Goal: Information Seeking & Learning: Compare options

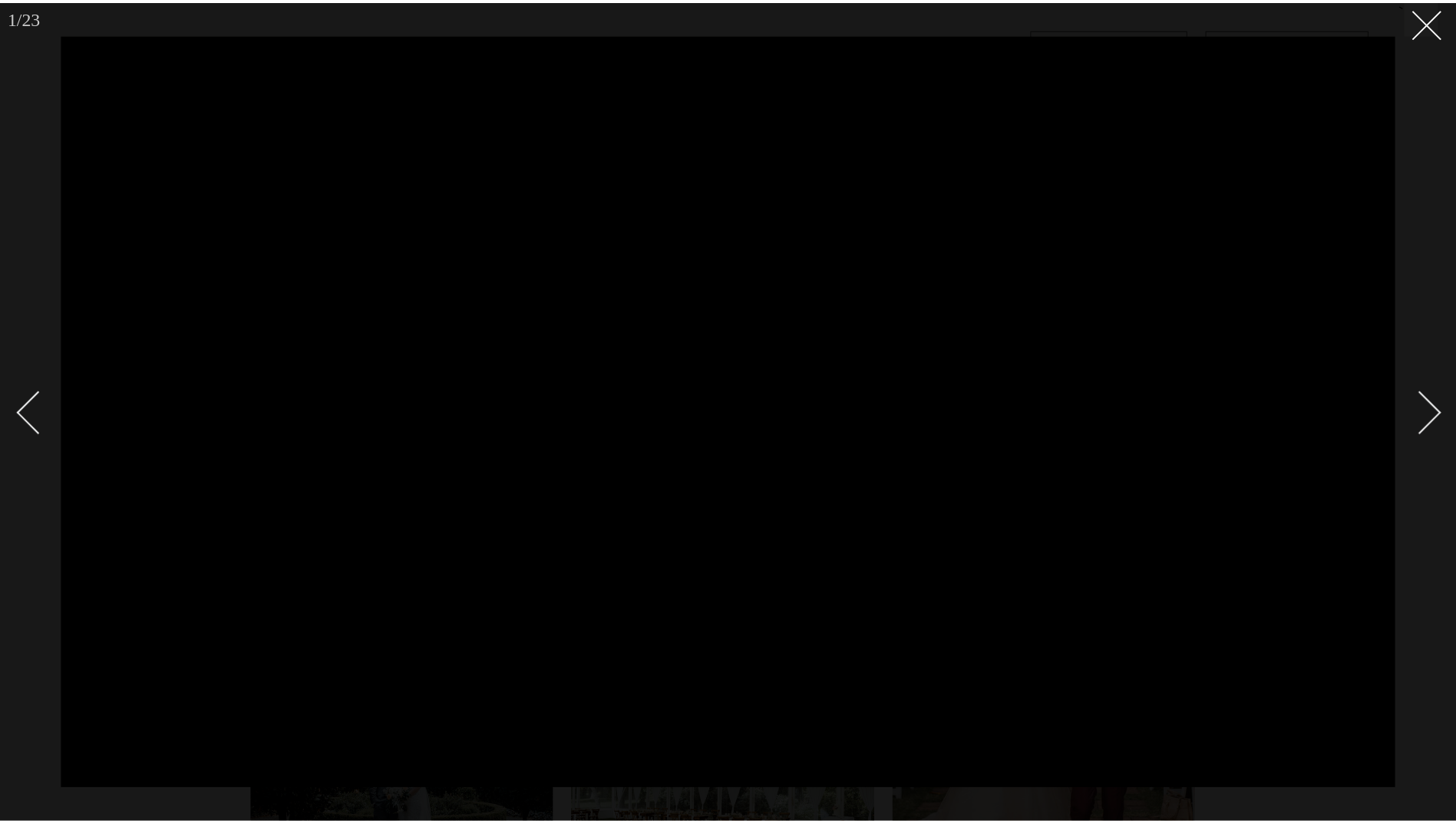
scroll to position [307, 0]
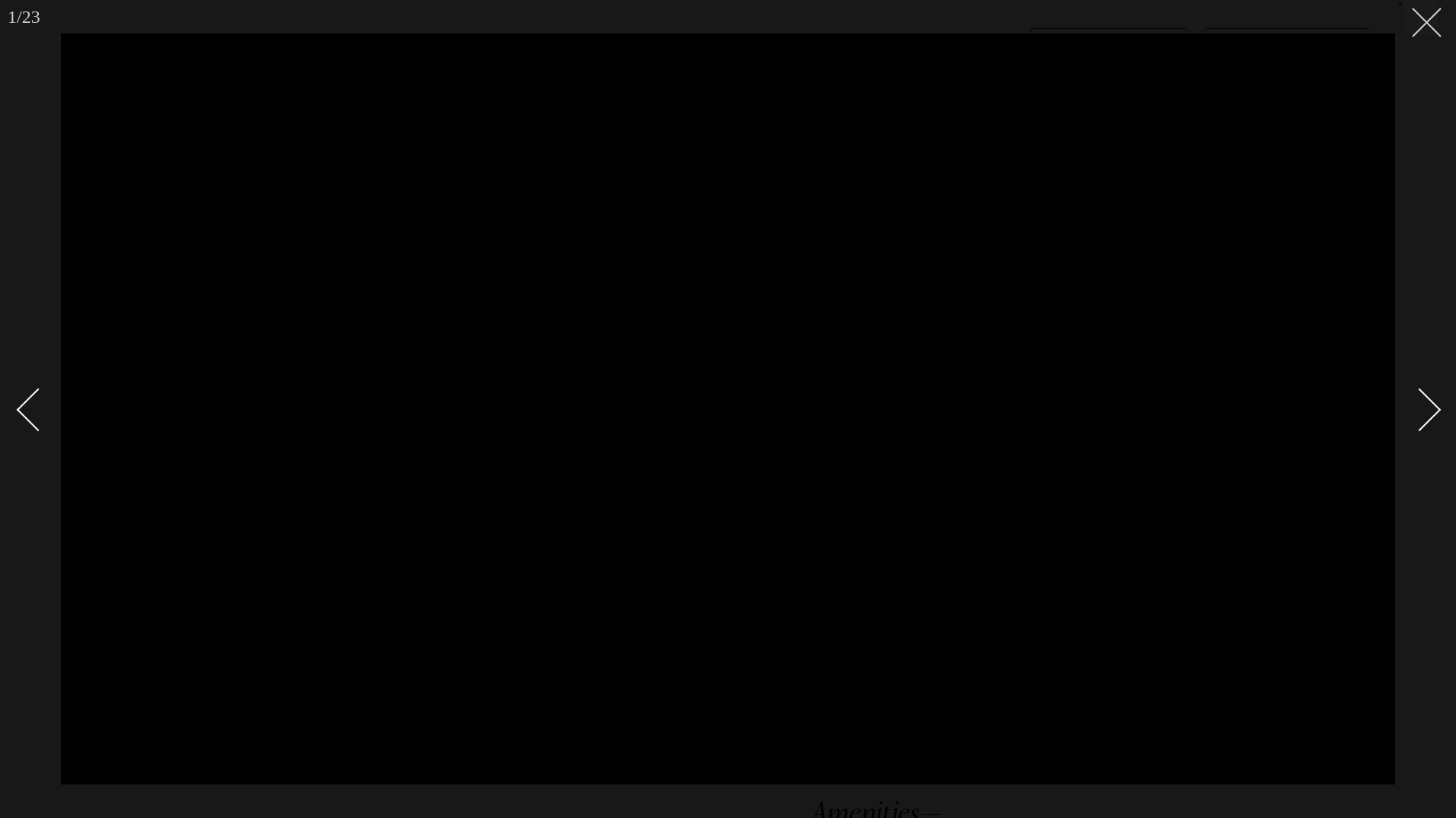
click at [1423, 22] on icon at bounding box center [1421, 16] width 18 height 18
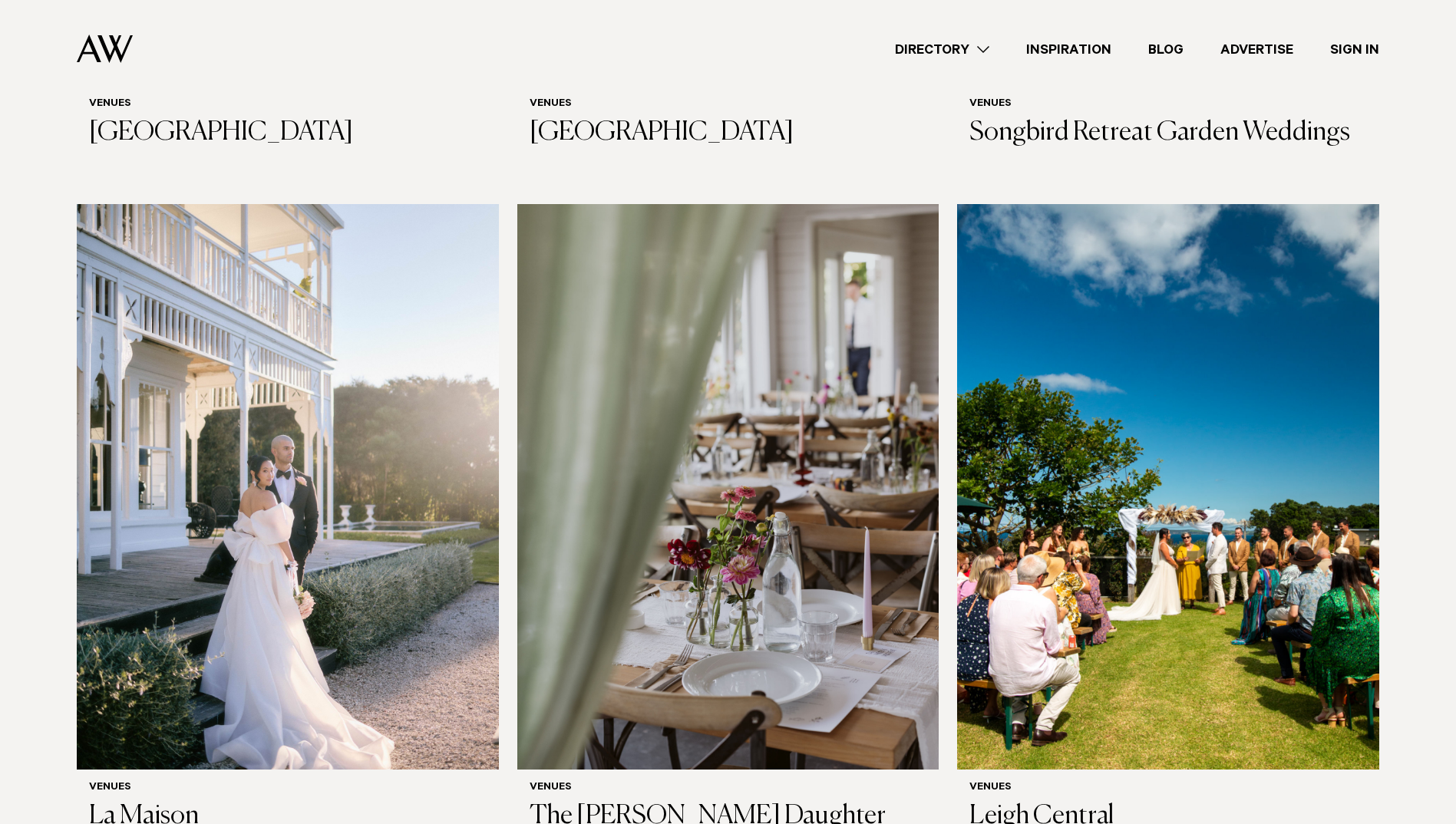
scroll to position [6522, 0]
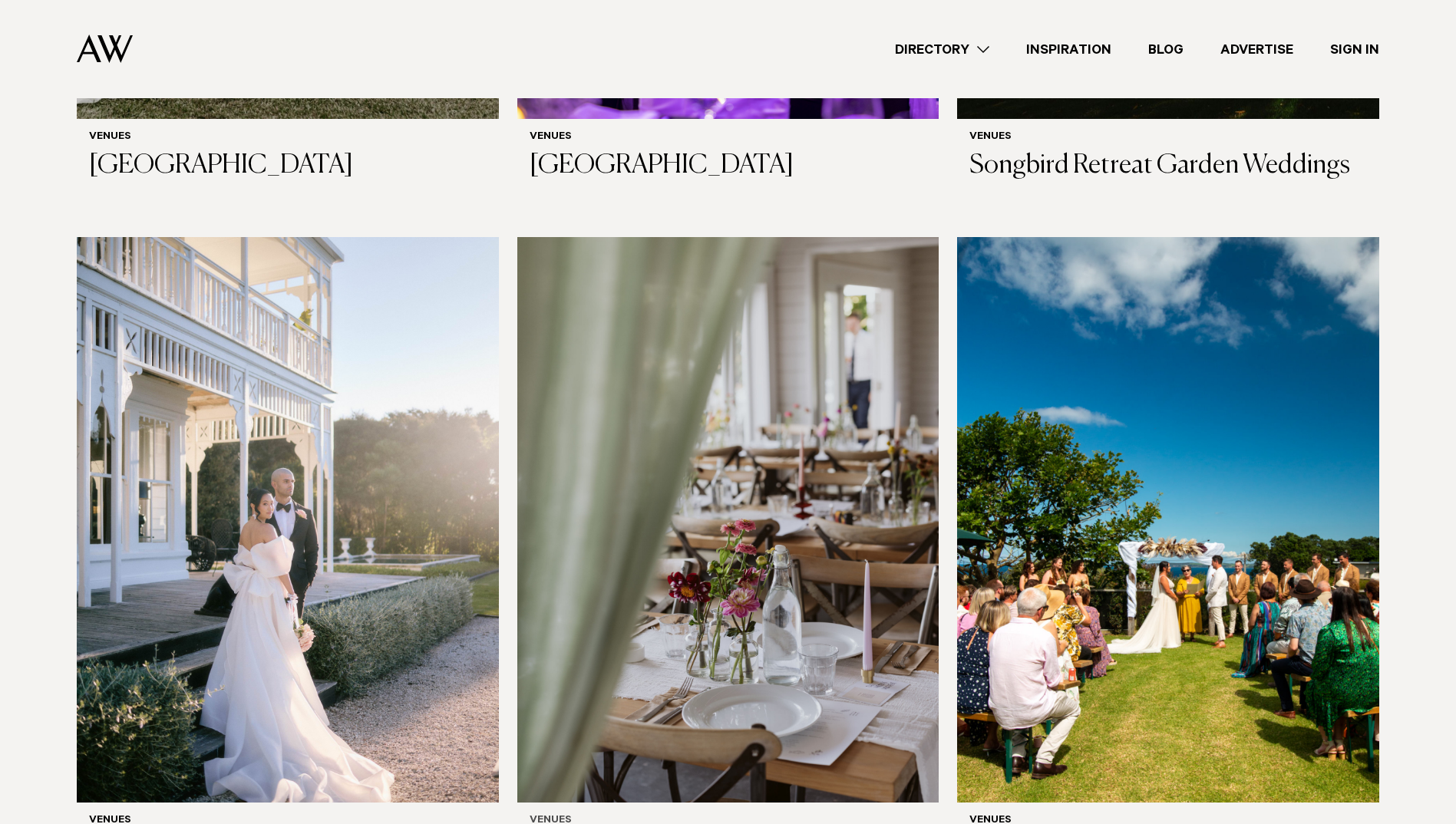
click at [822, 360] on img at bounding box center [727, 519] width 422 height 566
click at [376, 438] on img at bounding box center [287, 519] width 422 height 566
click at [1116, 512] on img at bounding box center [1167, 519] width 422 height 566
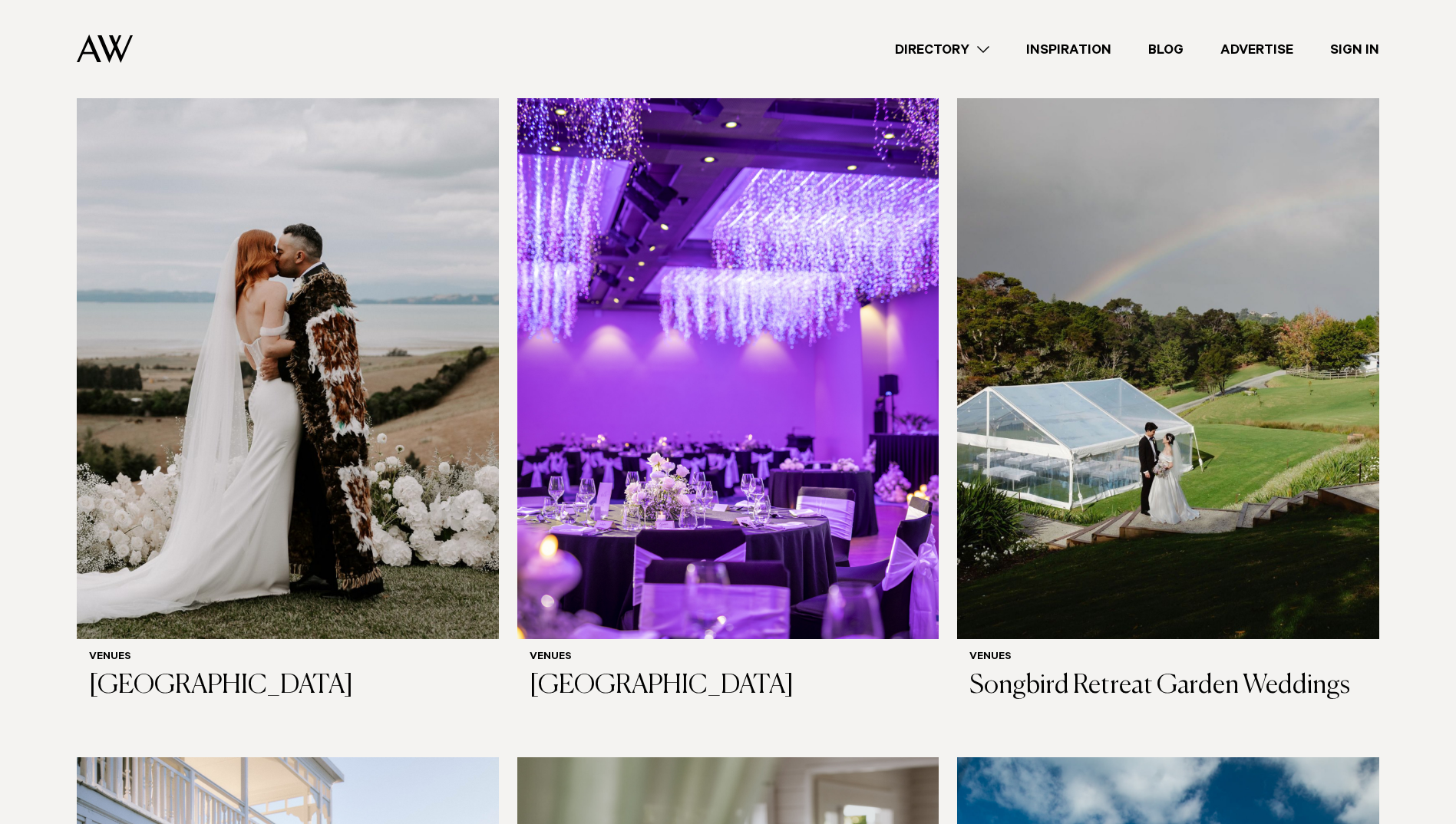
scroll to position [5908, 0]
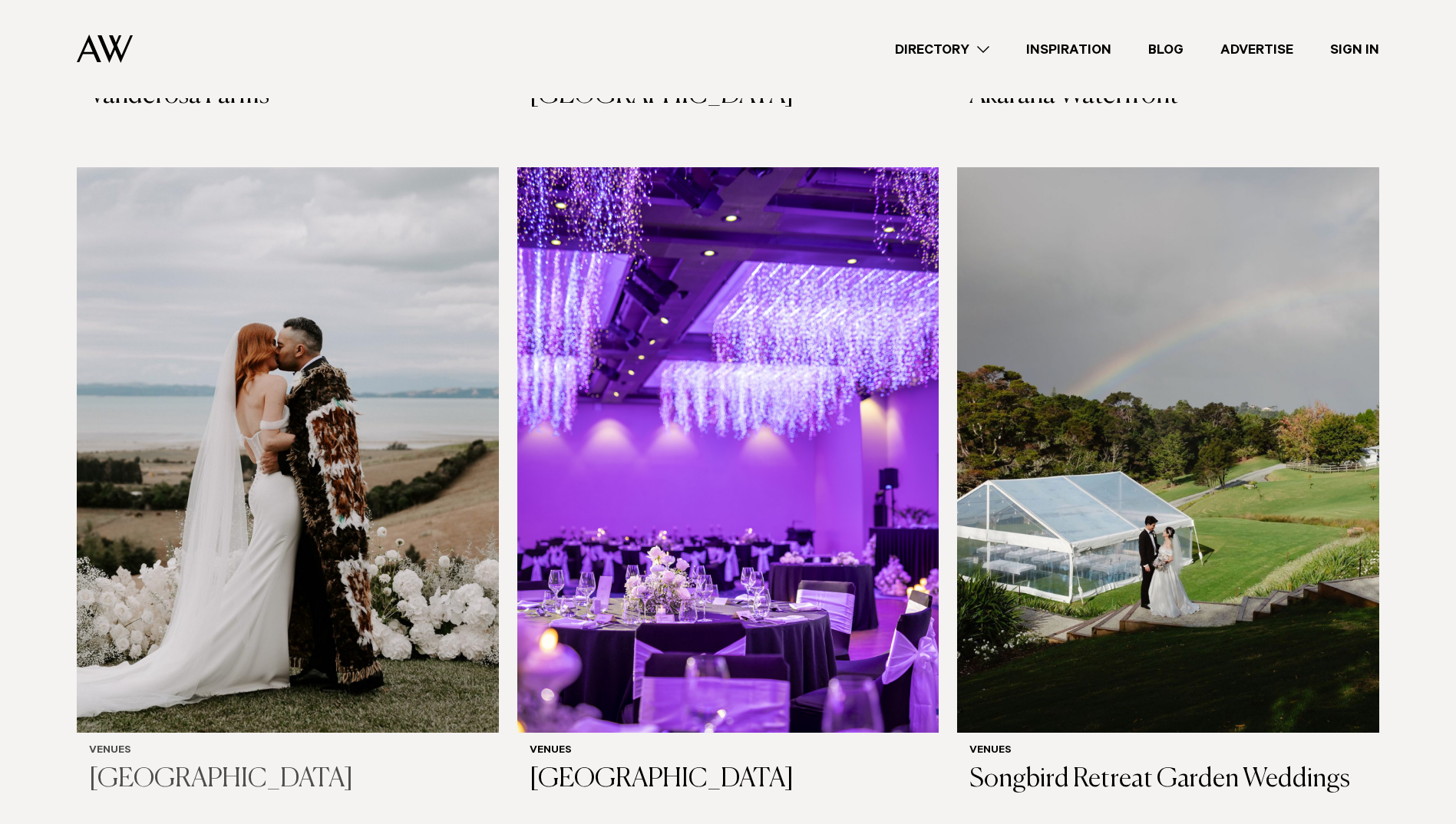
click at [377, 429] on img at bounding box center [287, 449] width 422 height 566
click at [1265, 396] on img at bounding box center [1167, 449] width 422 height 566
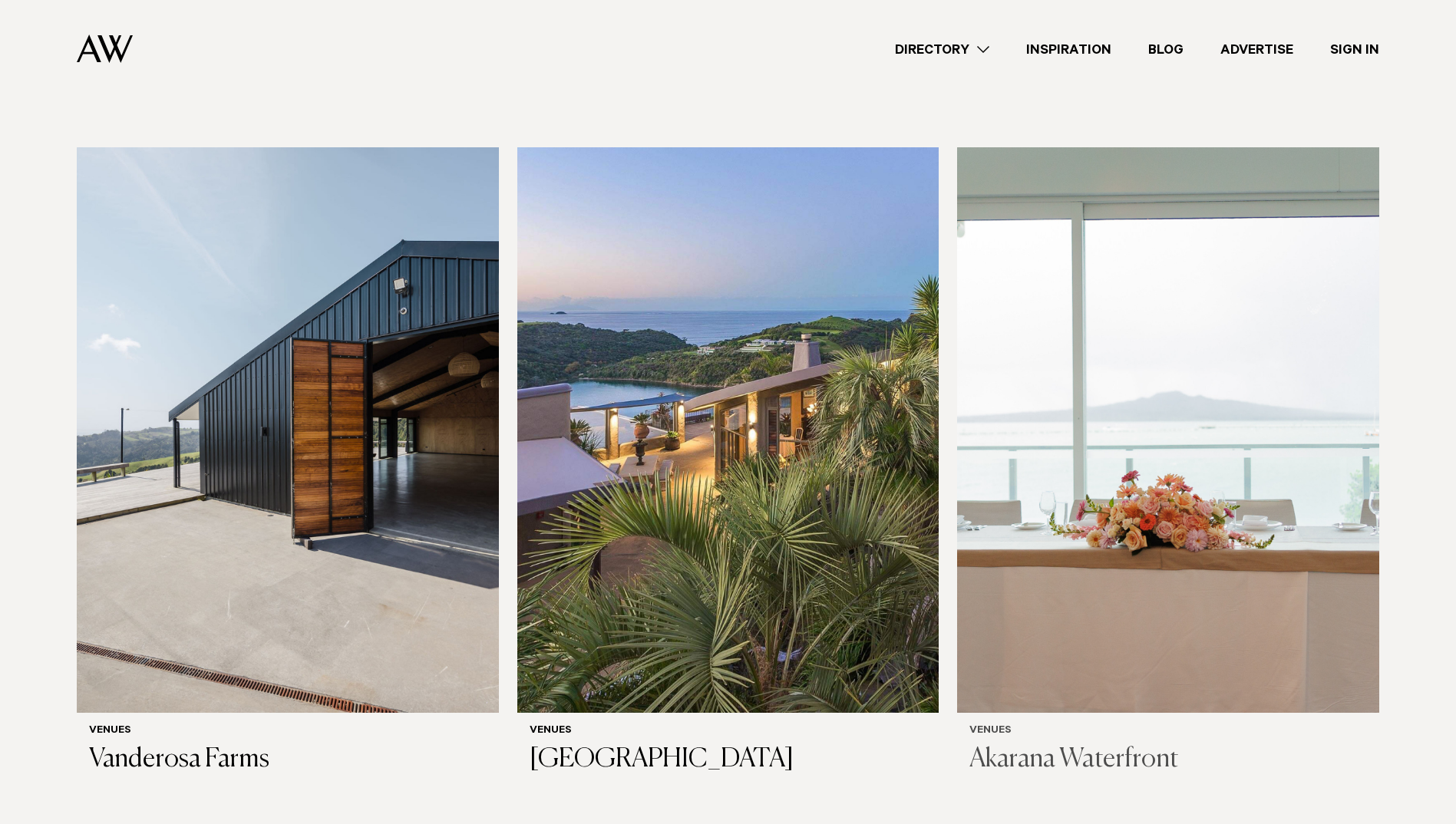
scroll to position [5218, 0]
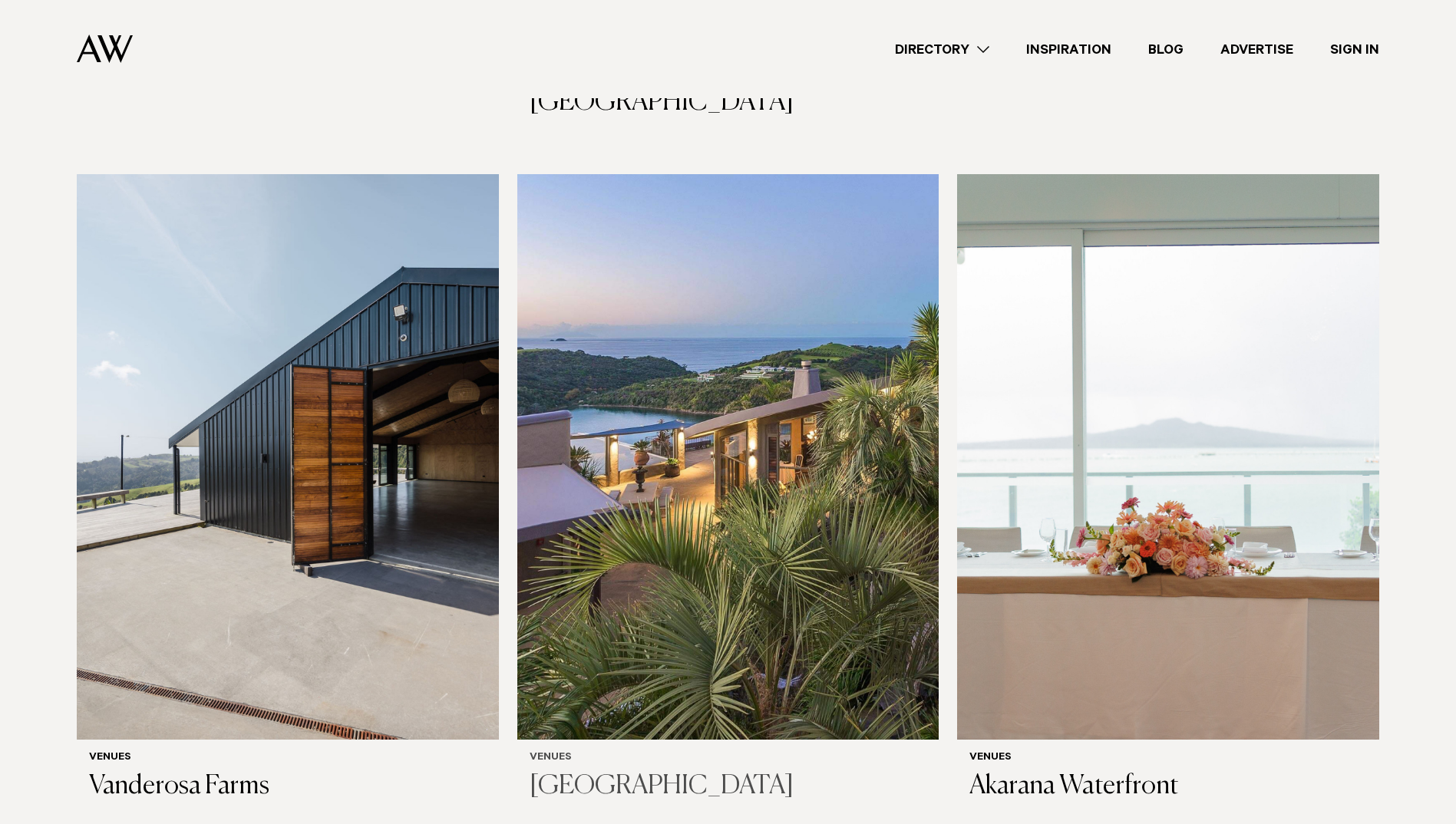
click at [834, 413] on img at bounding box center [727, 457] width 422 height 566
click at [1189, 421] on img at bounding box center [1167, 457] width 422 height 566
click at [360, 316] on img at bounding box center [287, 457] width 422 height 566
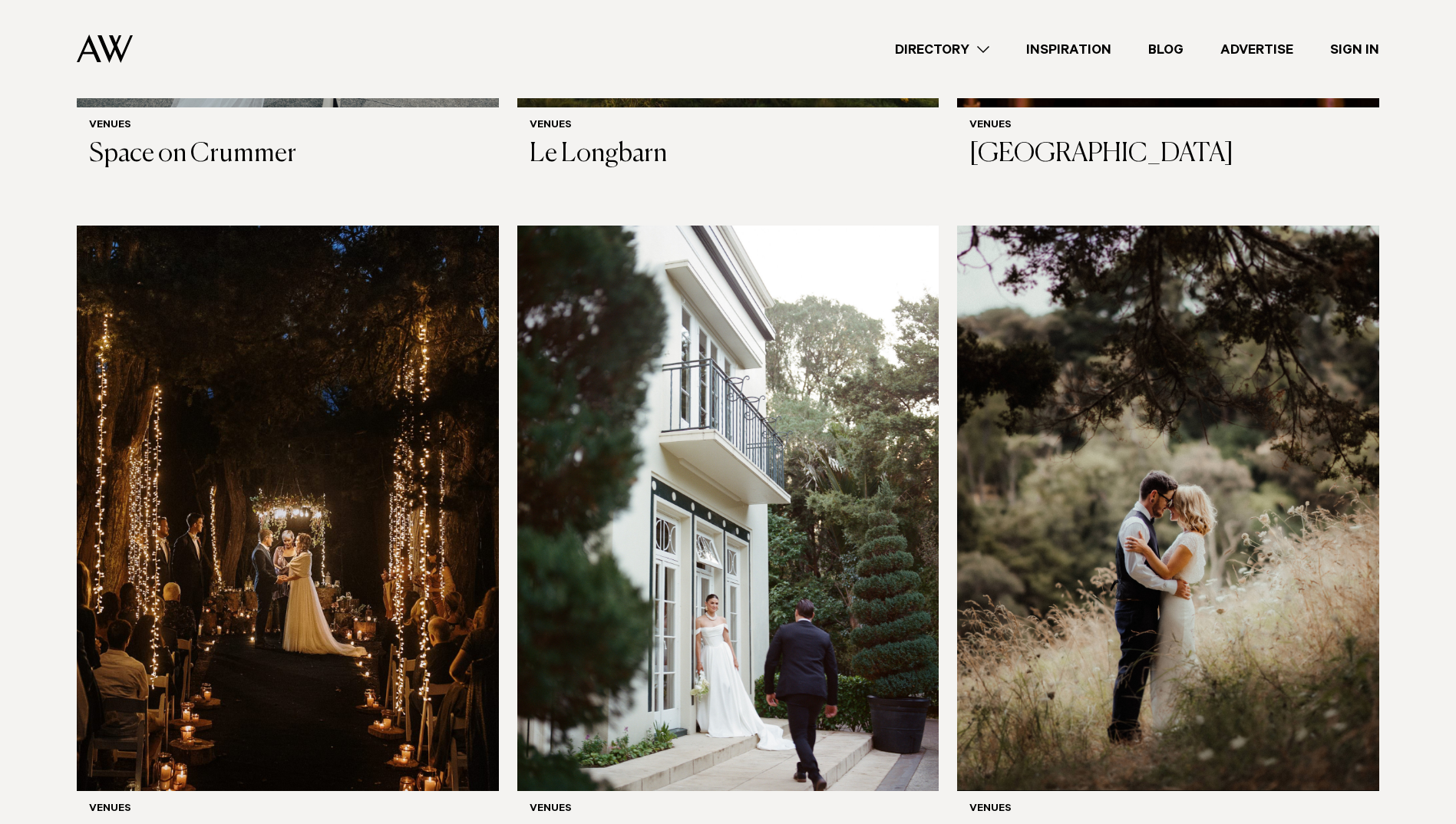
scroll to position [4450, 0]
click at [814, 397] on img at bounding box center [727, 508] width 422 height 566
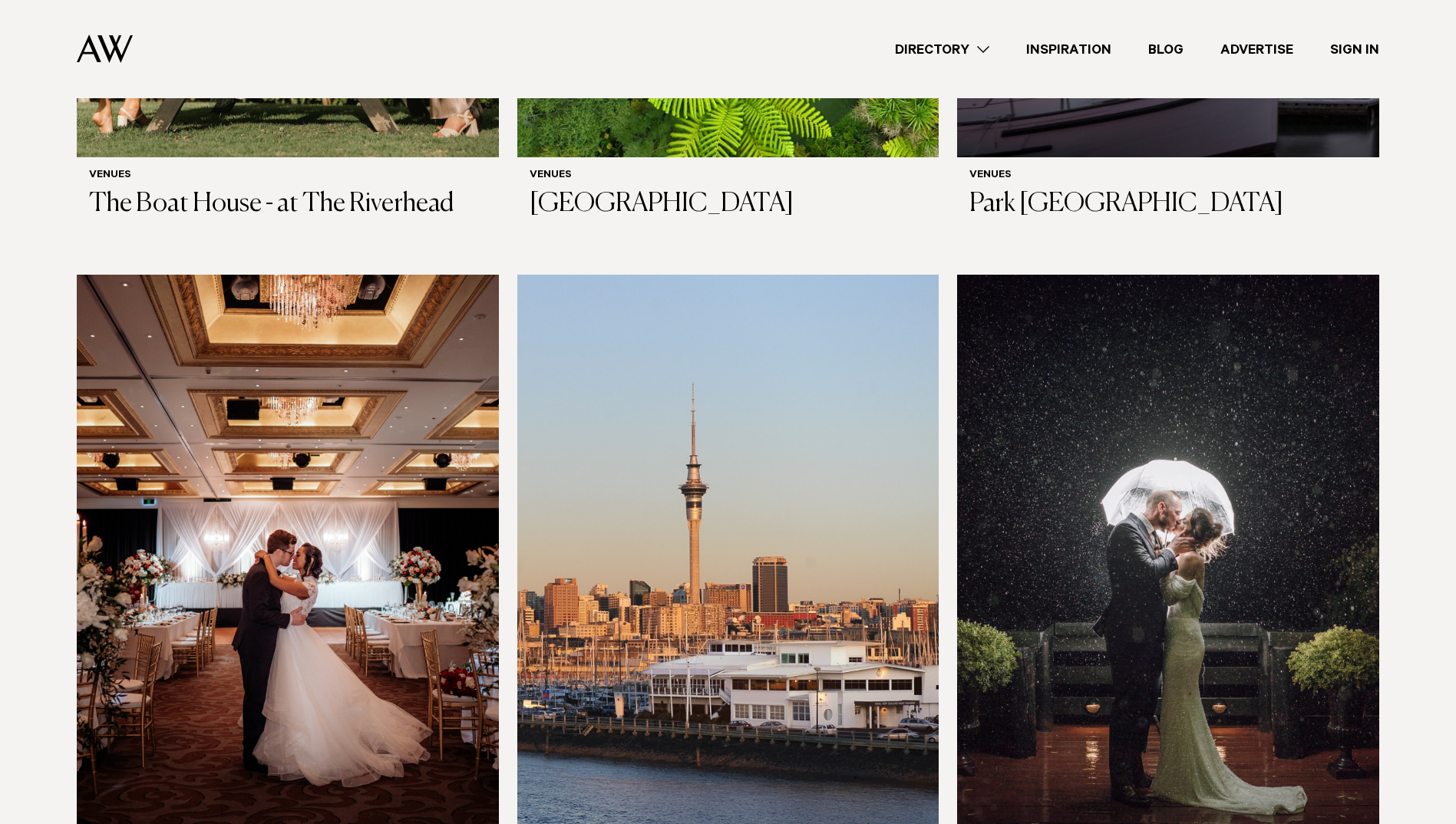
scroll to position [997, 0]
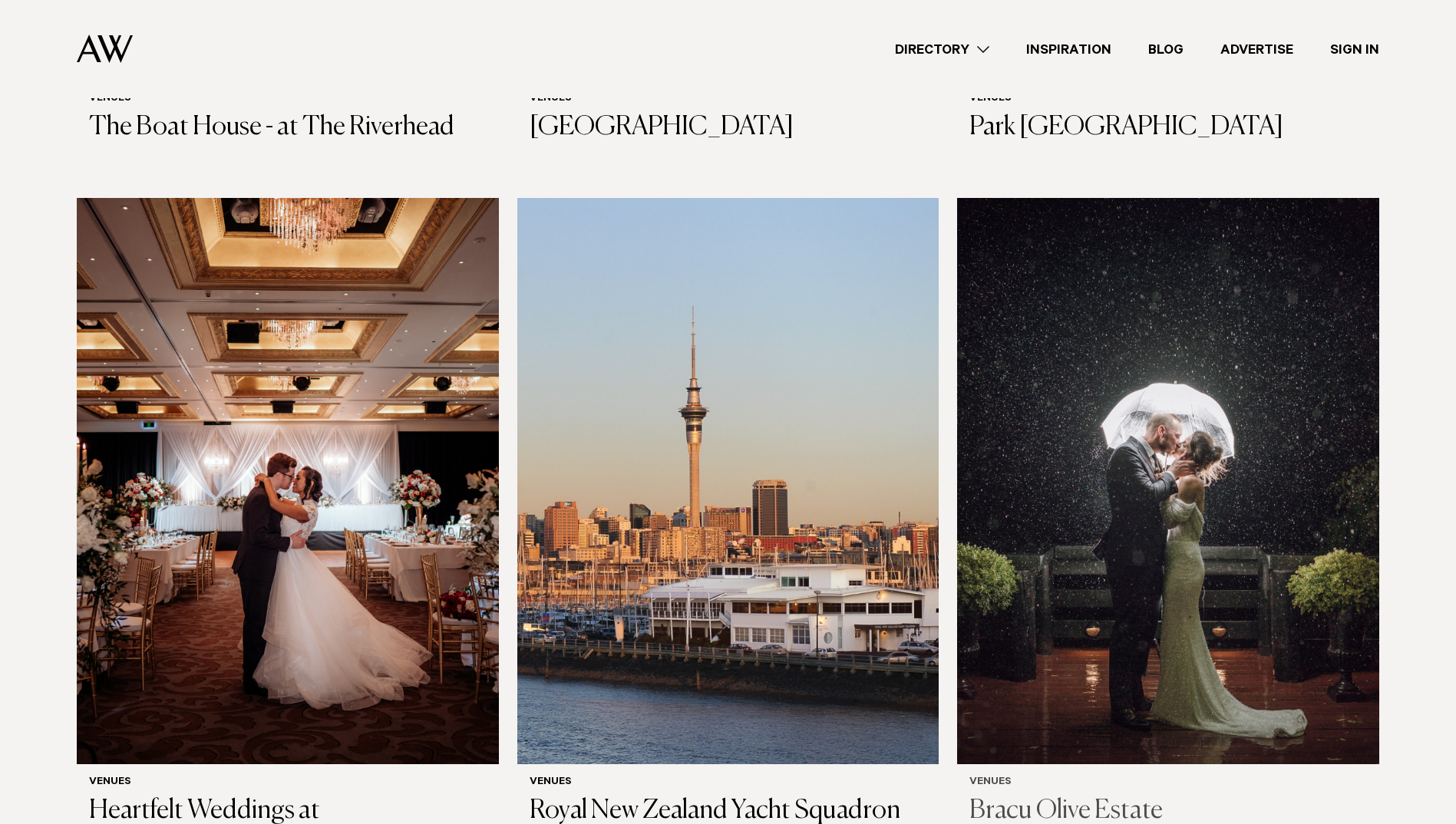
click at [1230, 369] on img at bounding box center [1167, 481] width 422 height 566
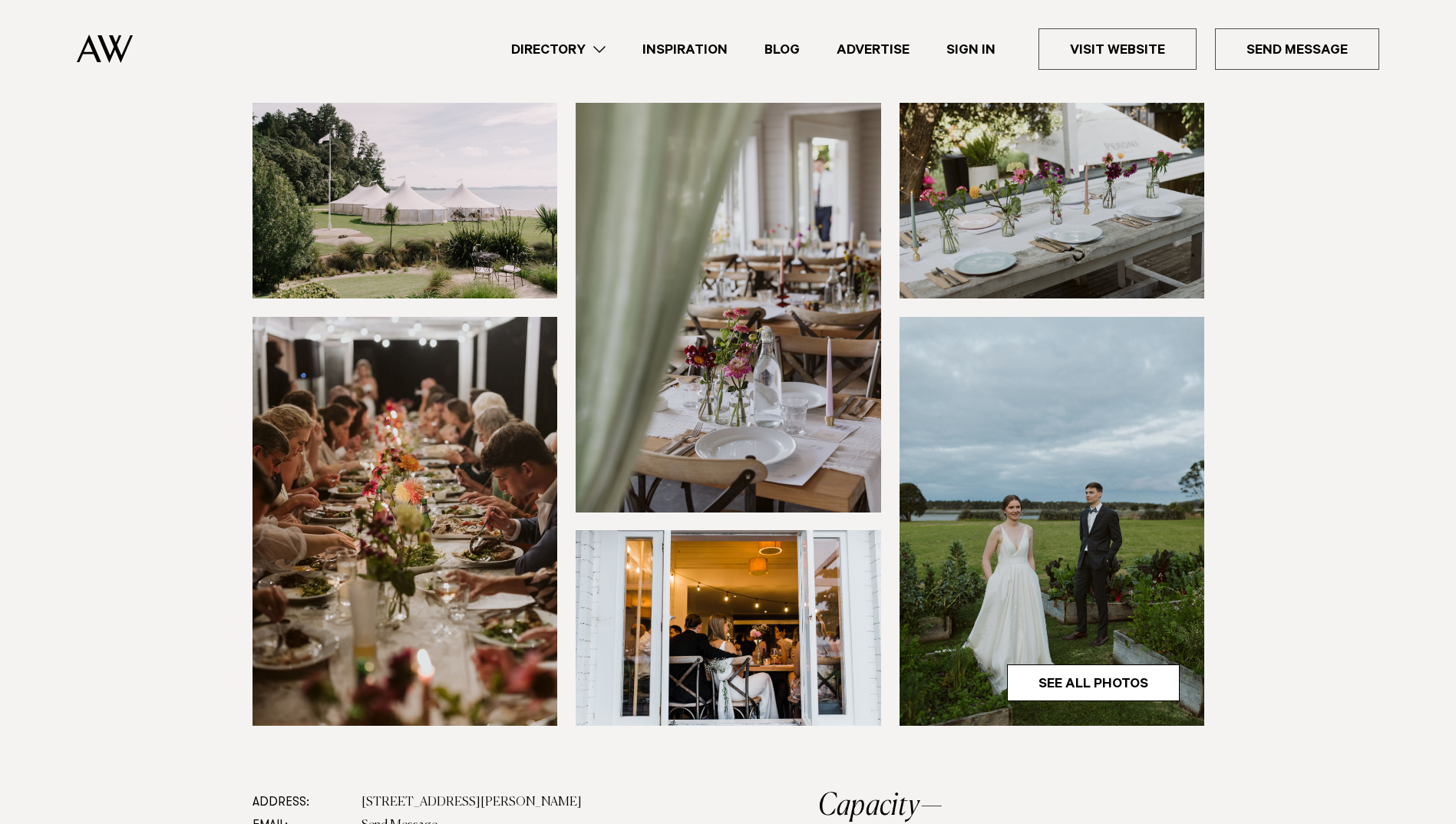
scroll to position [230, 0]
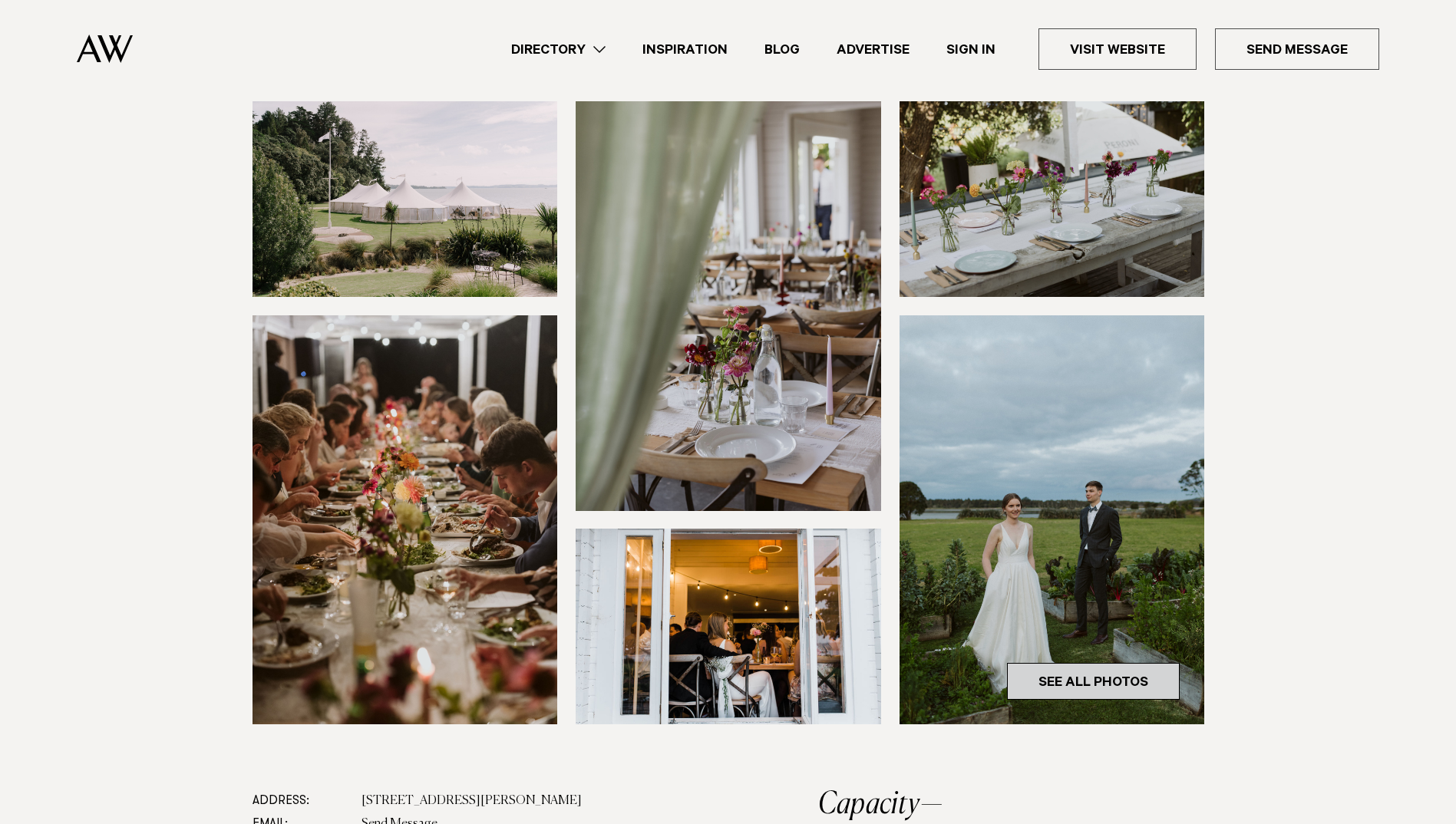
click at [1117, 663] on link "See All Photos" at bounding box center [1092, 681] width 173 height 37
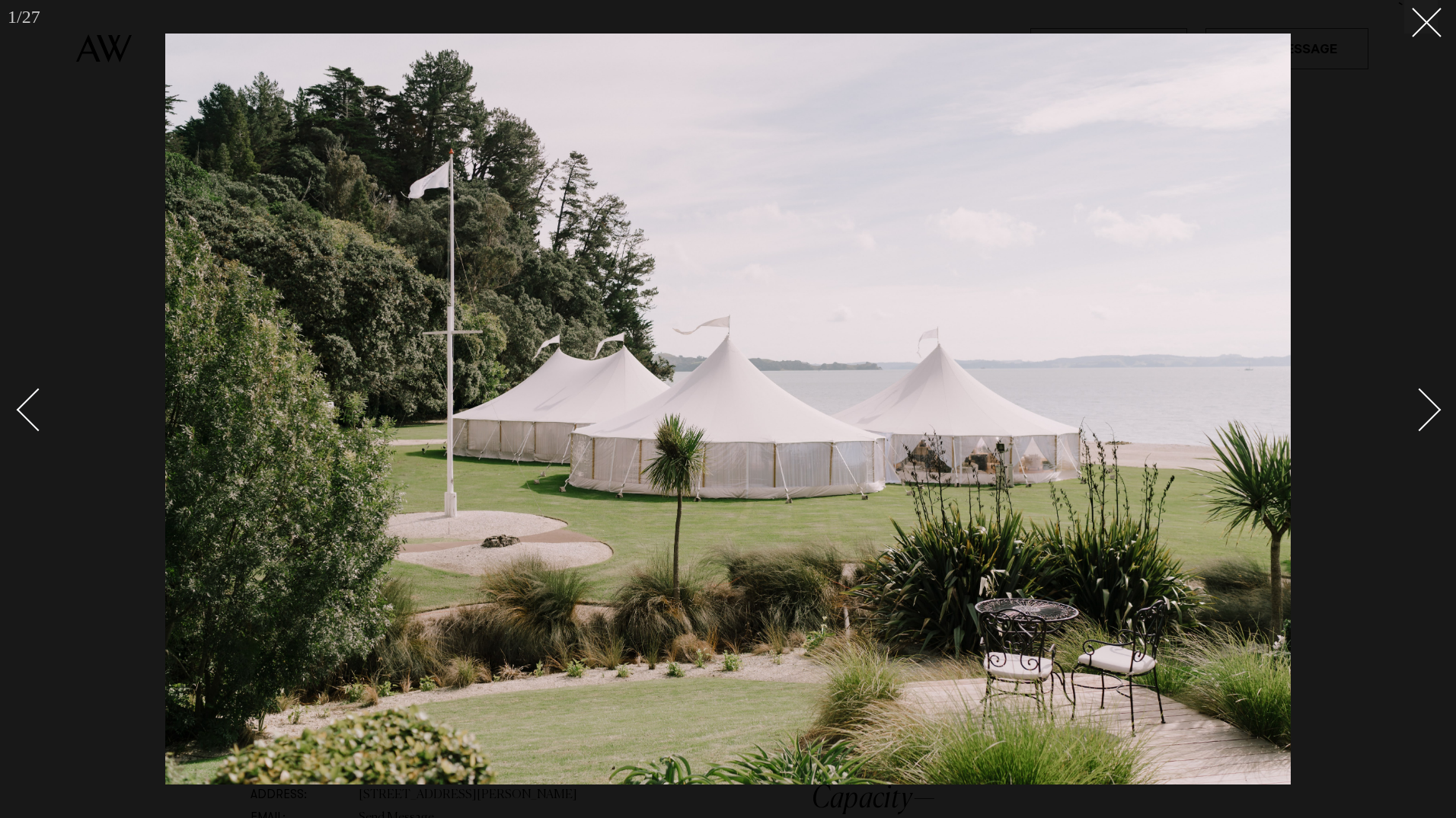
click at [1431, 402] on div "Next slide" at bounding box center [1419, 409] width 43 height 43
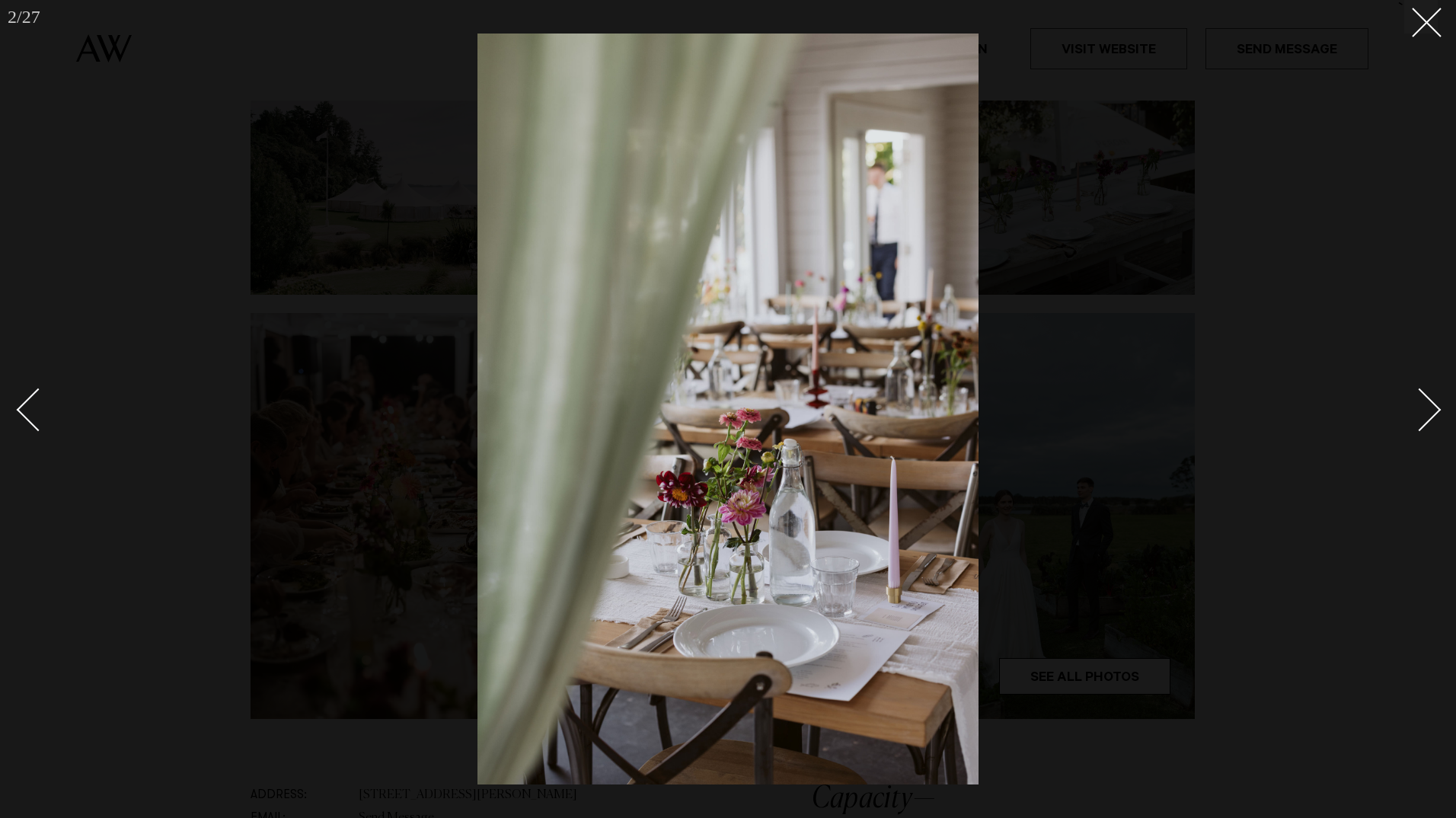
click at [1431, 402] on div "Next slide" at bounding box center [1419, 409] width 43 height 43
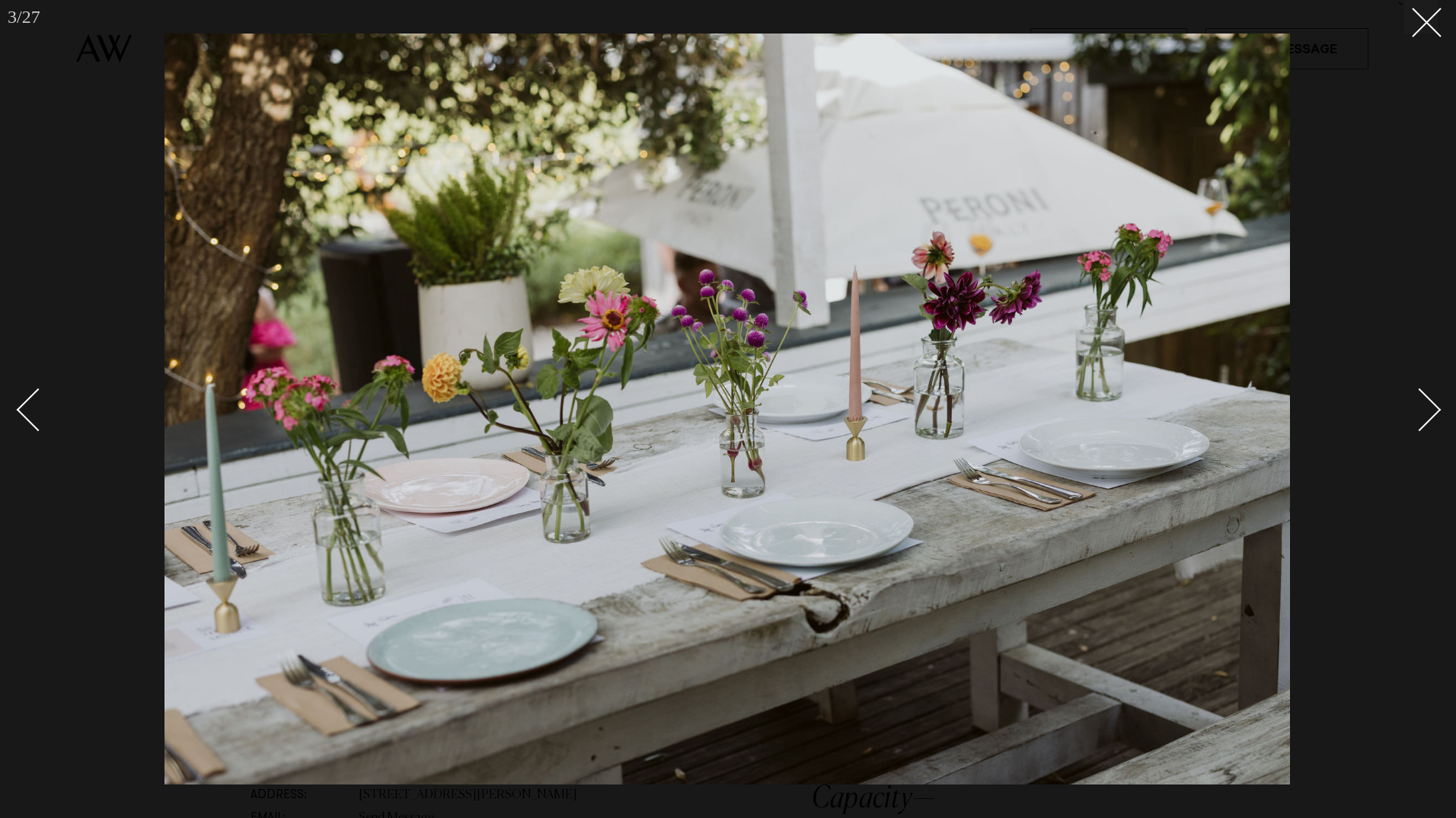
click at [1431, 401] on div "Next slide" at bounding box center [1419, 409] width 43 height 43
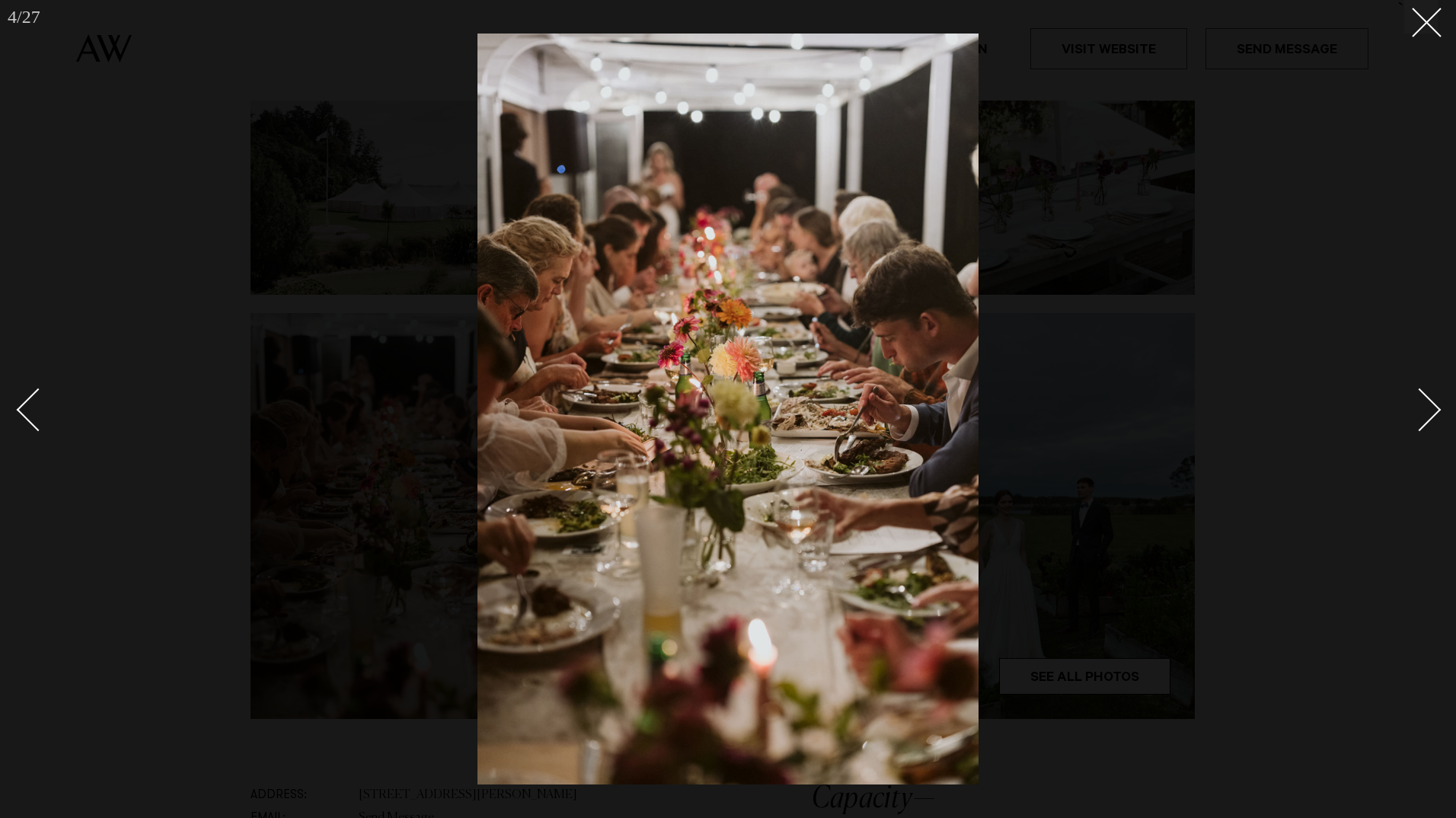
click at [1431, 402] on div "Next slide" at bounding box center [1419, 409] width 43 height 43
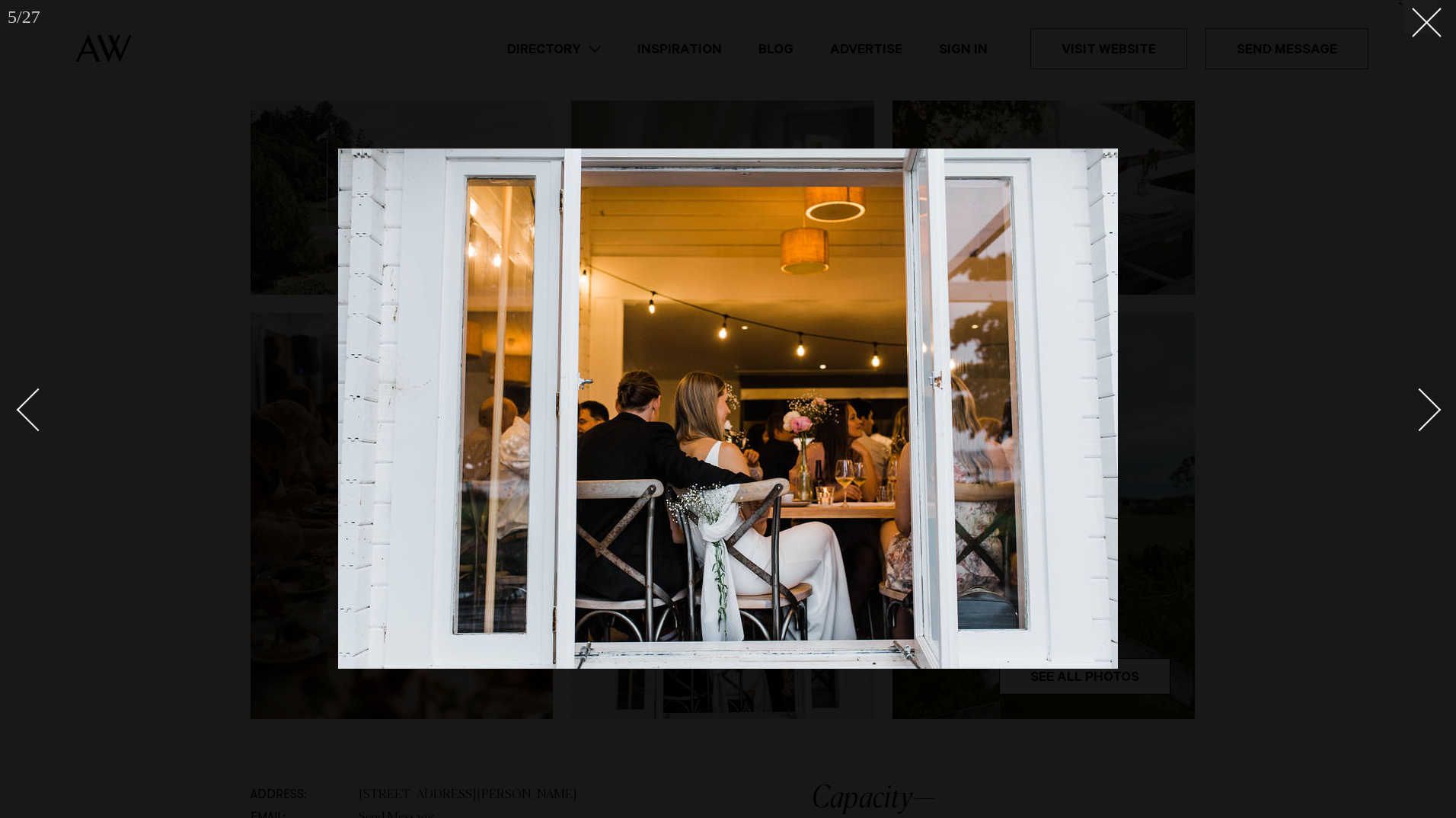
click at [1431, 402] on div "Next slide" at bounding box center [1419, 409] width 43 height 43
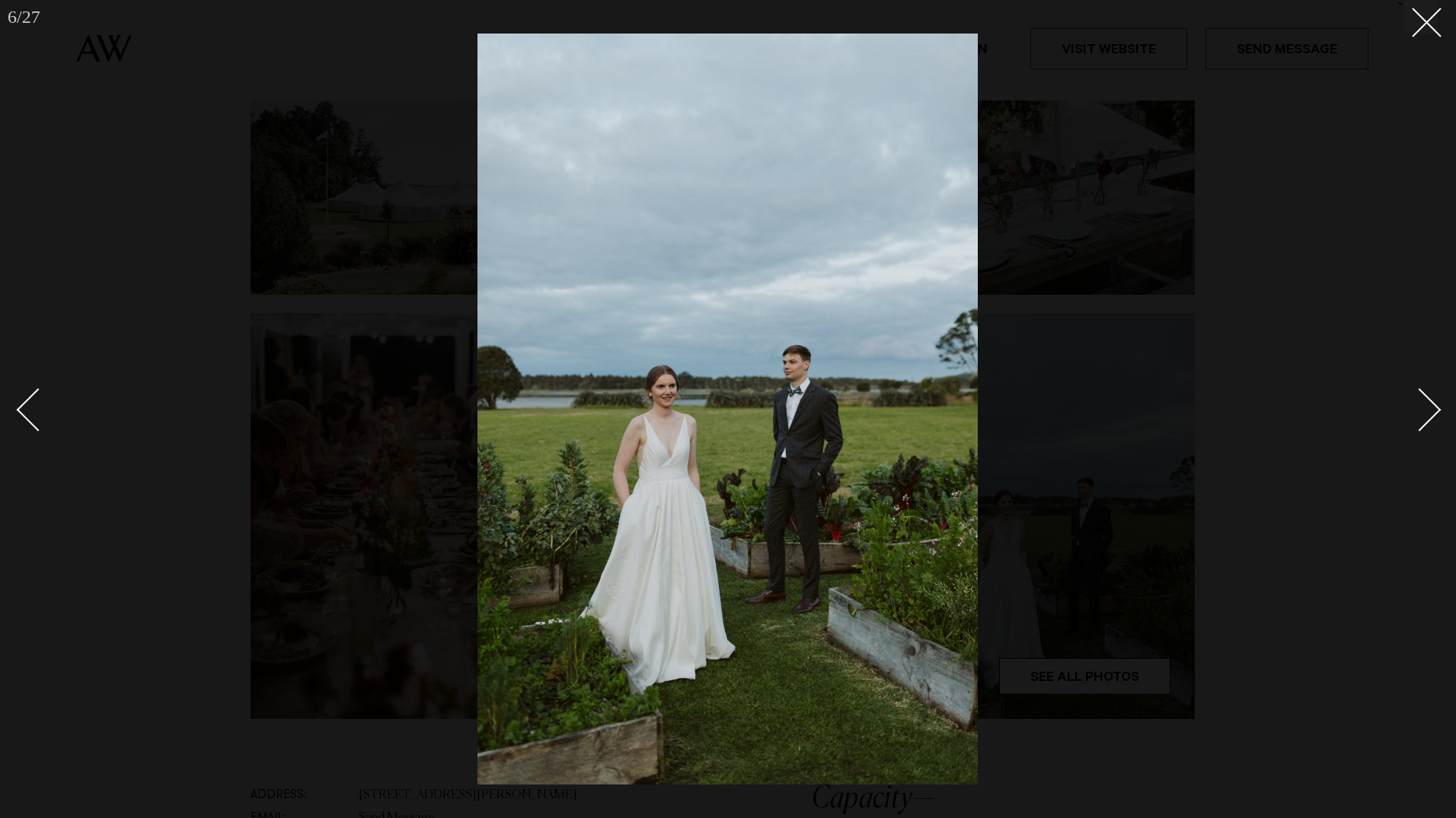
click at [1431, 402] on div "Next slide" at bounding box center [1419, 409] width 43 height 43
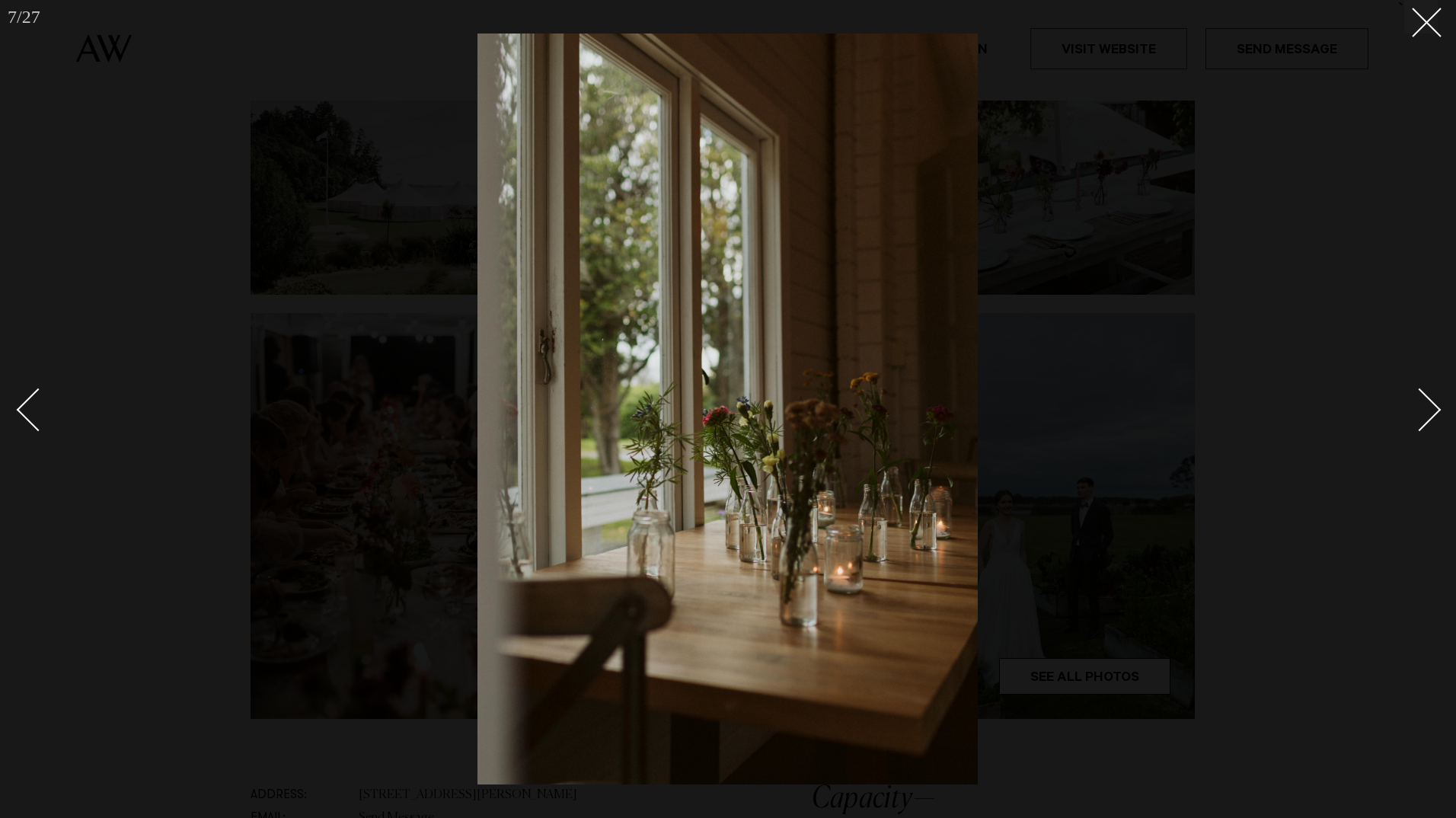
click at [1431, 402] on div "Next slide" at bounding box center [1419, 409] width 43 height 43
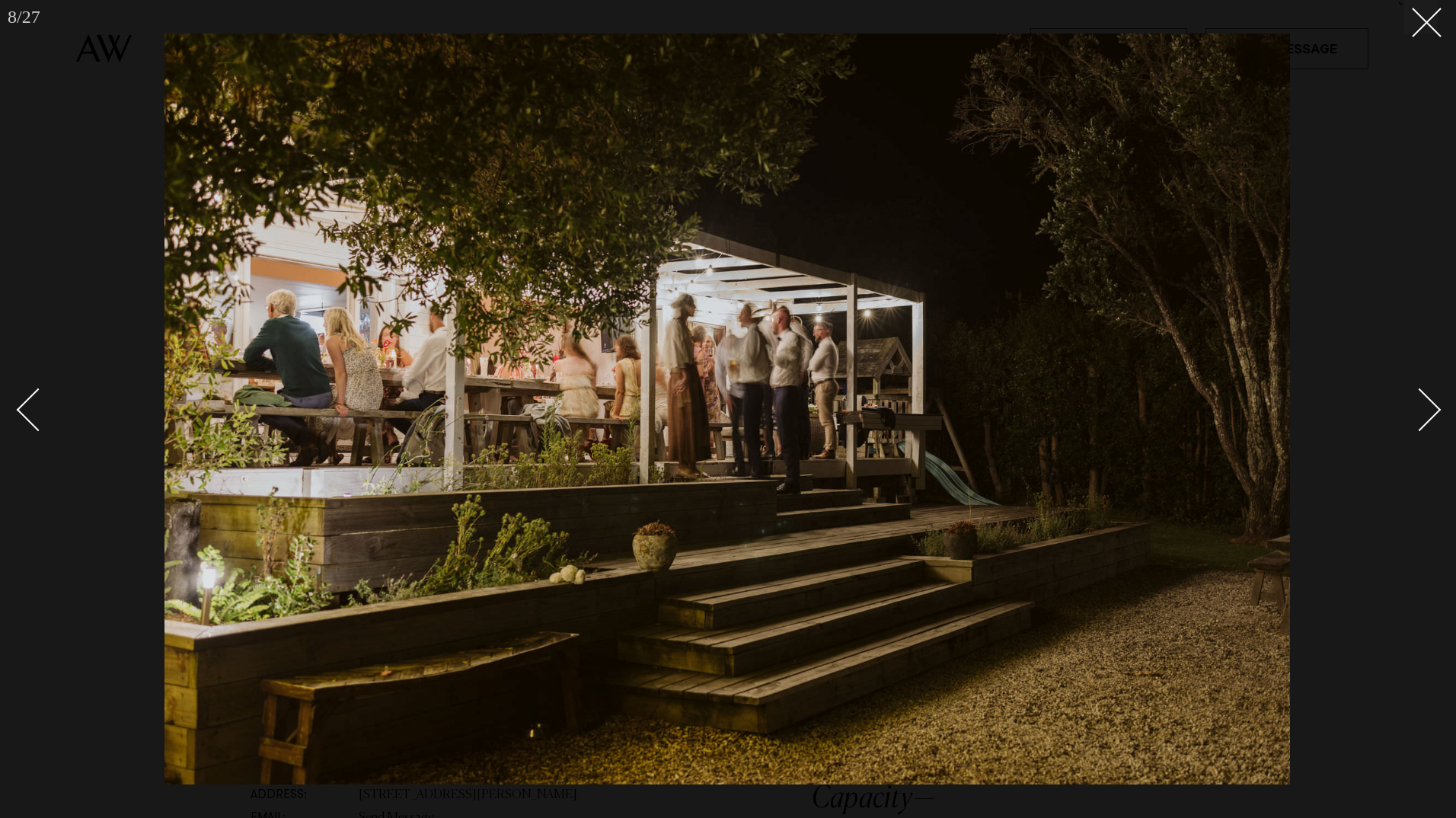
click at [1431, 402] on div "Next slide" at bounding box center [1419, 409] width 43 height 43
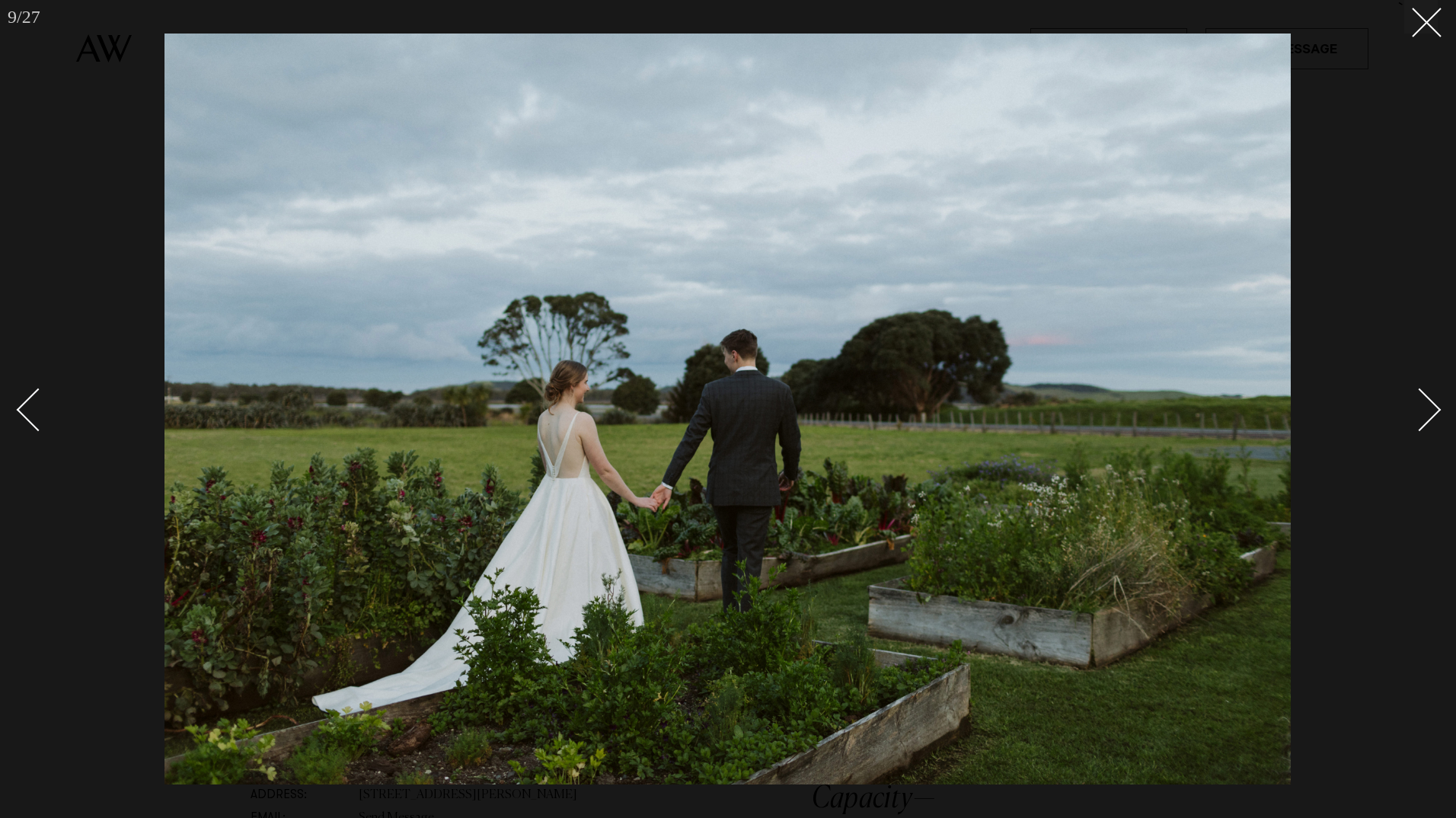
click at [1431, 402] on div "Next slide" at bounding box center [1419, 409] width 43 height 43
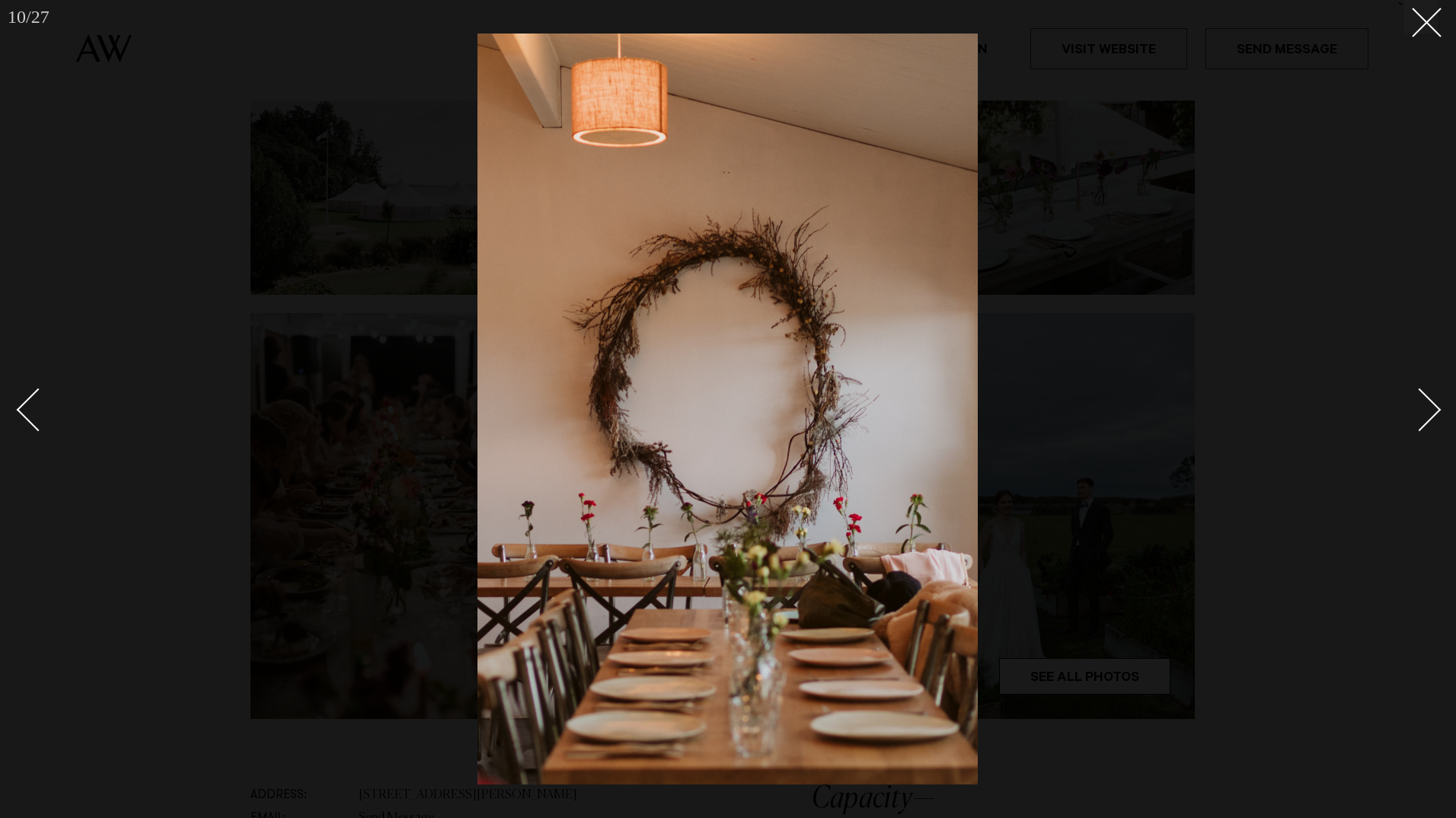
click at [1431, 402] on div "Next slide" at bounding box center [1419, 409] width 43 height 43
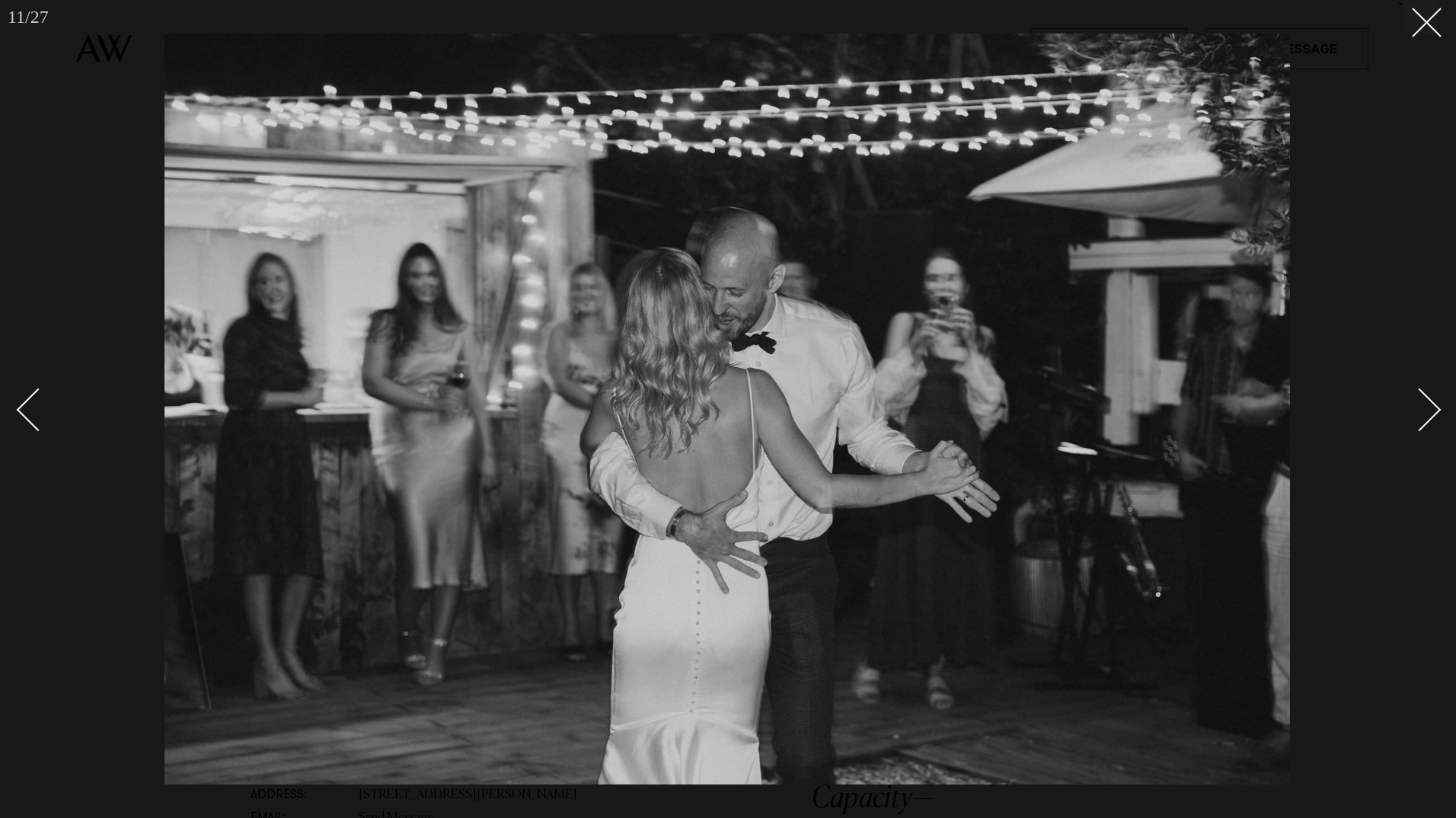
click at [1431, 402] on div "Next slide" at bounding box center [1419, 409] width 43 height 43
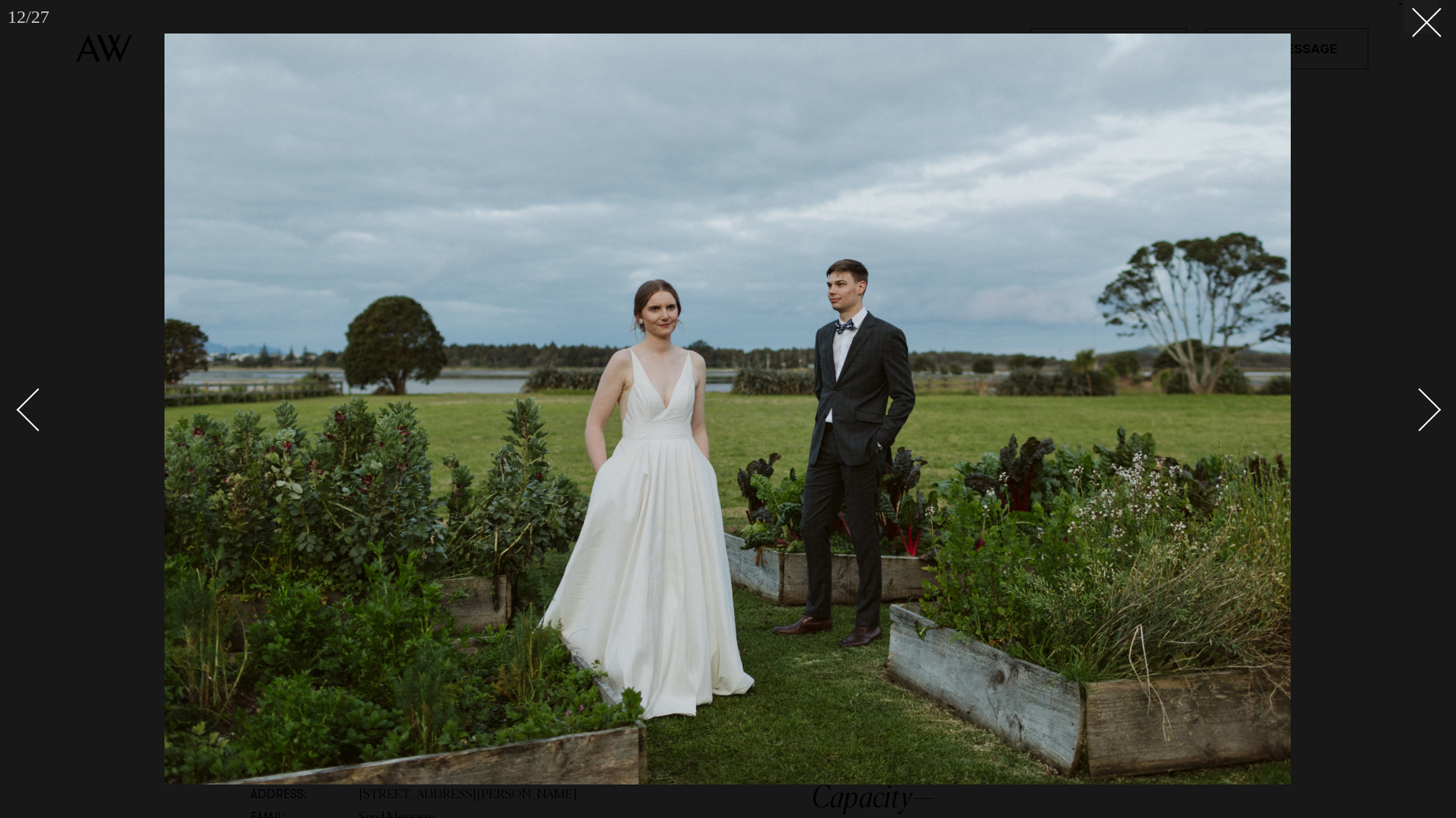
click at [1431, 402] on div "Next slide" at bounding box center [1419, 409] width 43 height 43
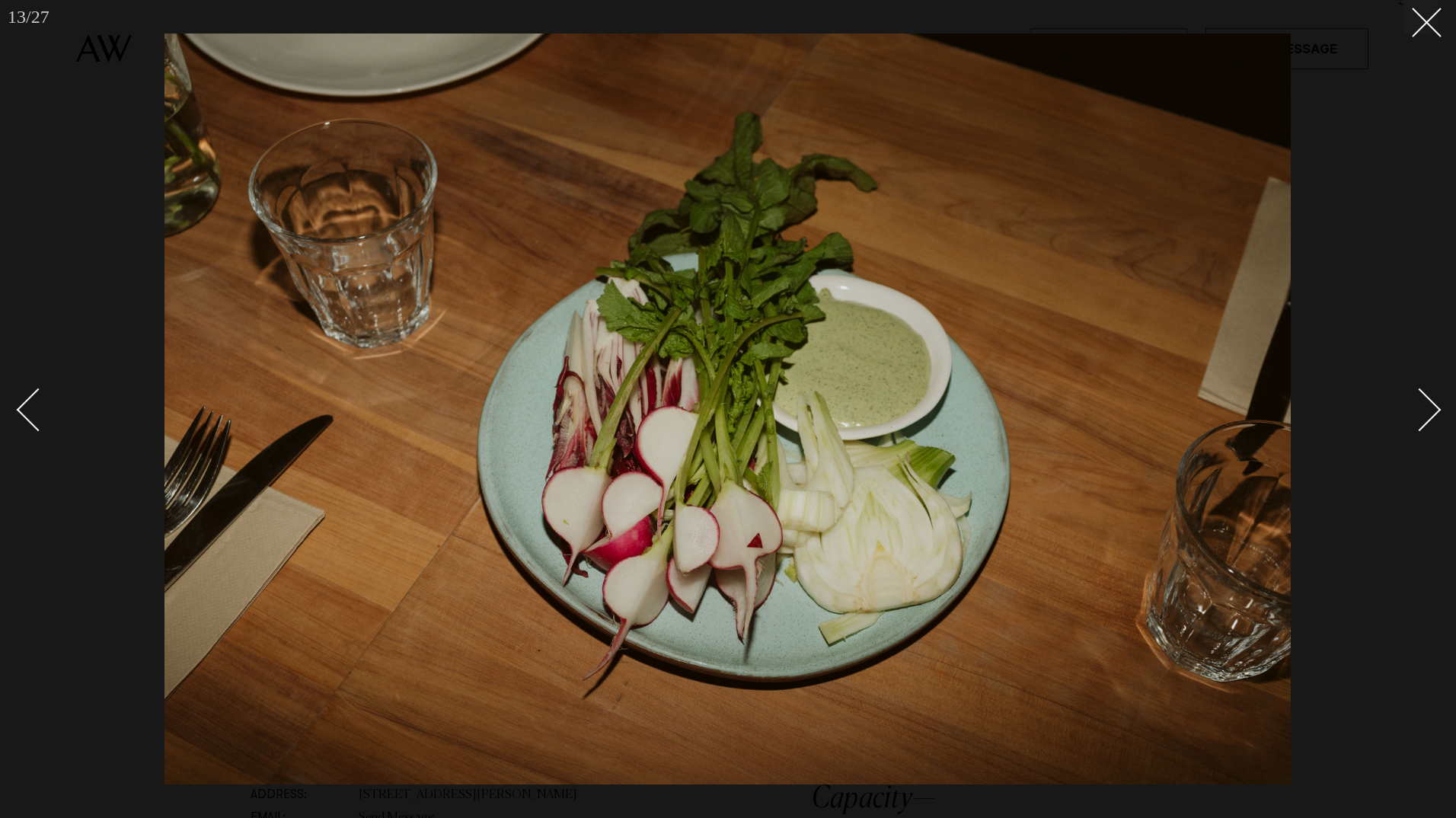
click at [1431, 402] on div "Next slide" at bounding box center [1419, 409] width 43 height 43
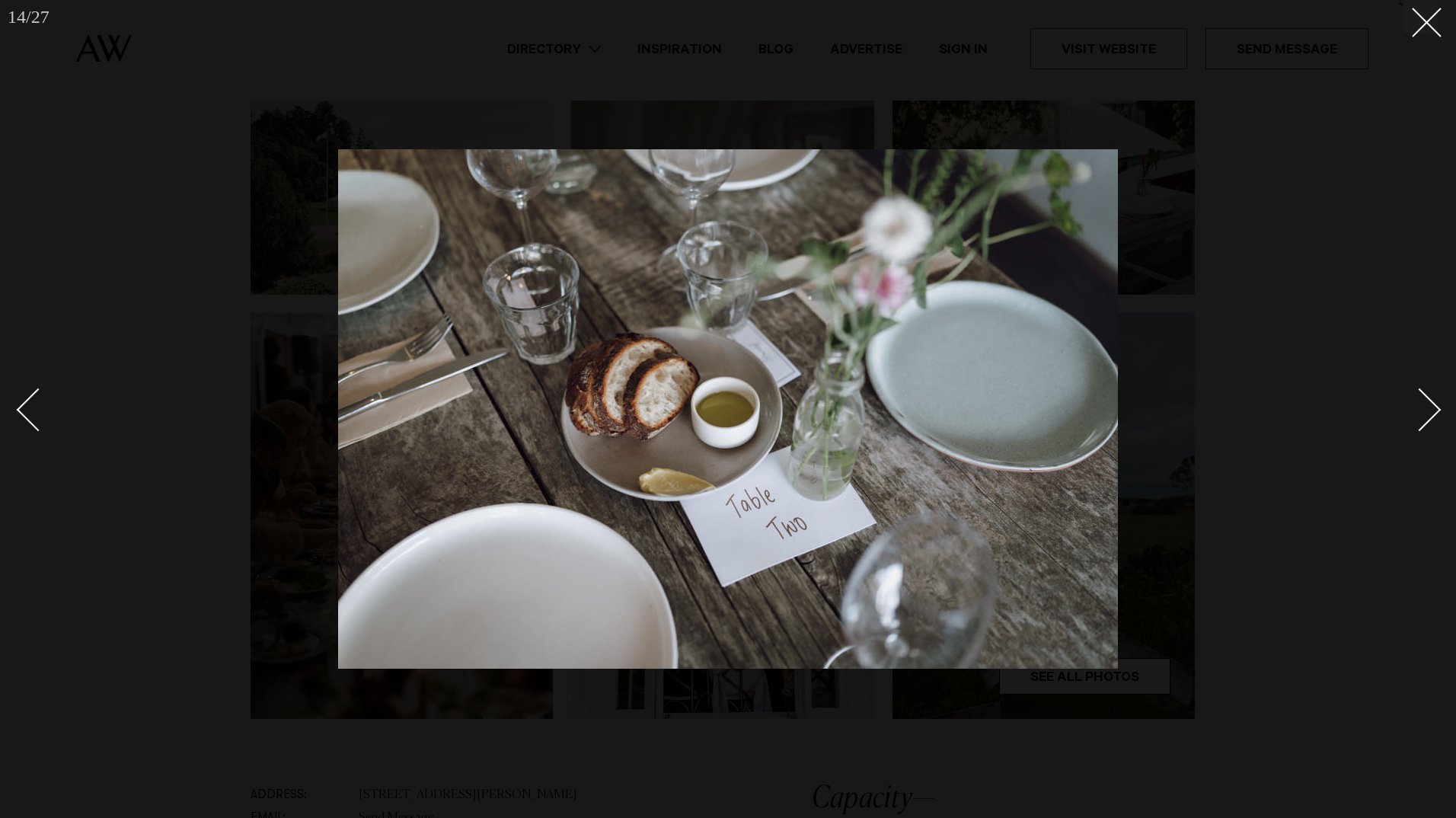
click at [1431, 402] on div "Next slide" at bounding box center [1419, 409] width 43 height 43
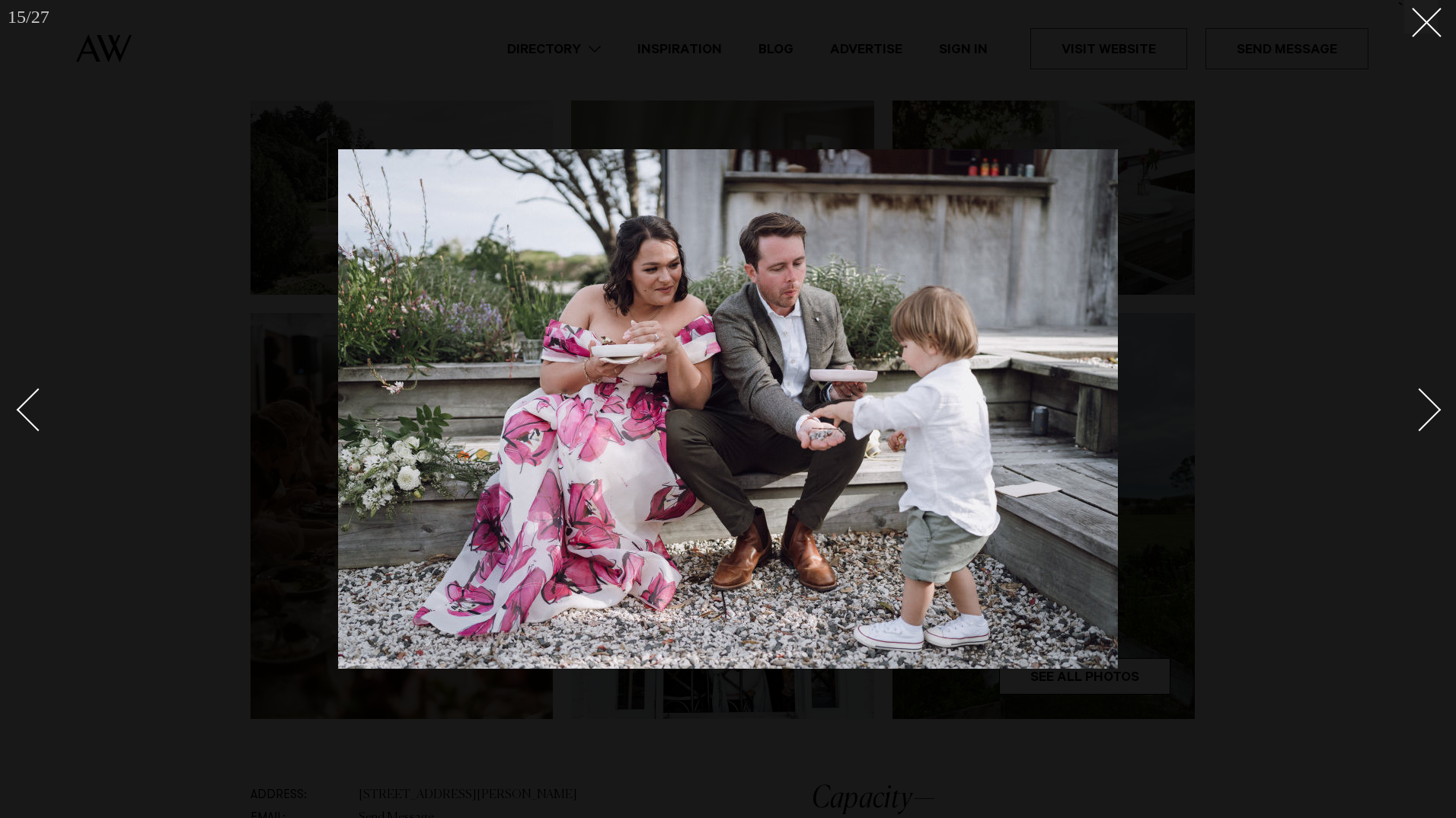
click at [1431, 402] on div "Next slide" at bounding box center [1419, 409] width 43 height 43
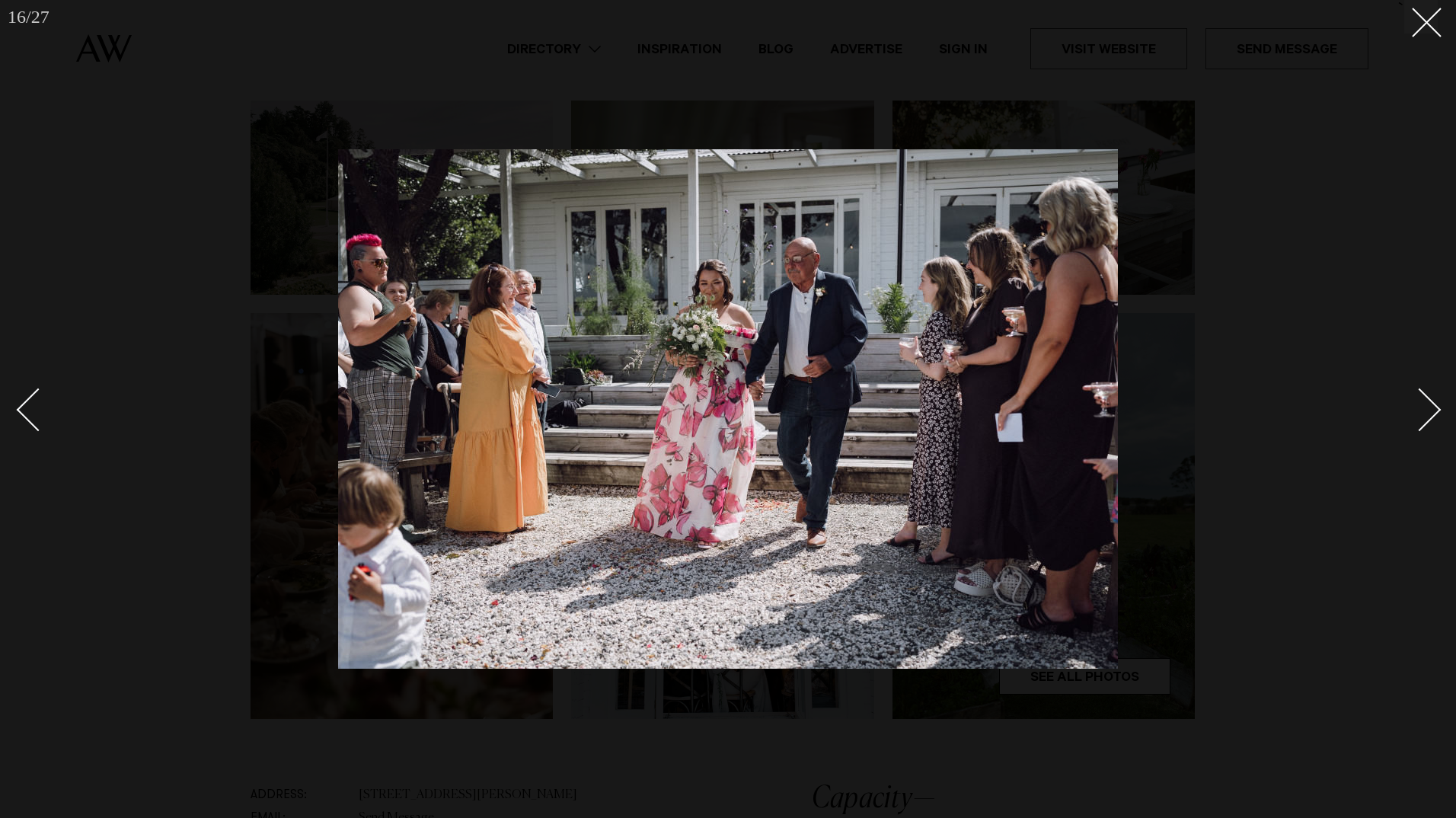
click at [1431, 402] on div "Next slide" at bounding box center [1419, 409] width 43 height 43
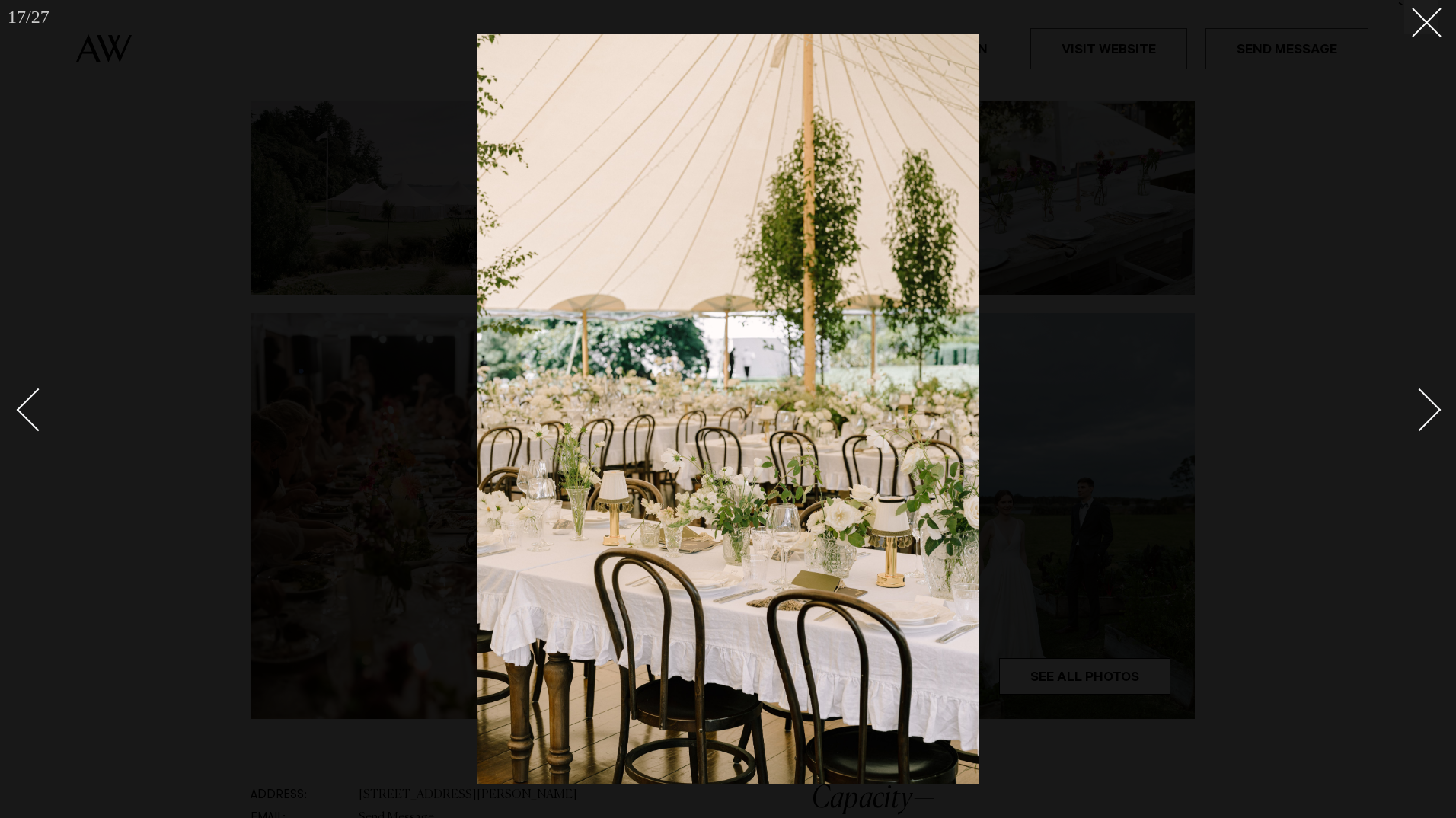
click at [1431, 402] on div "Next slide" at bounding box center [1419, 409] width 43 height 43
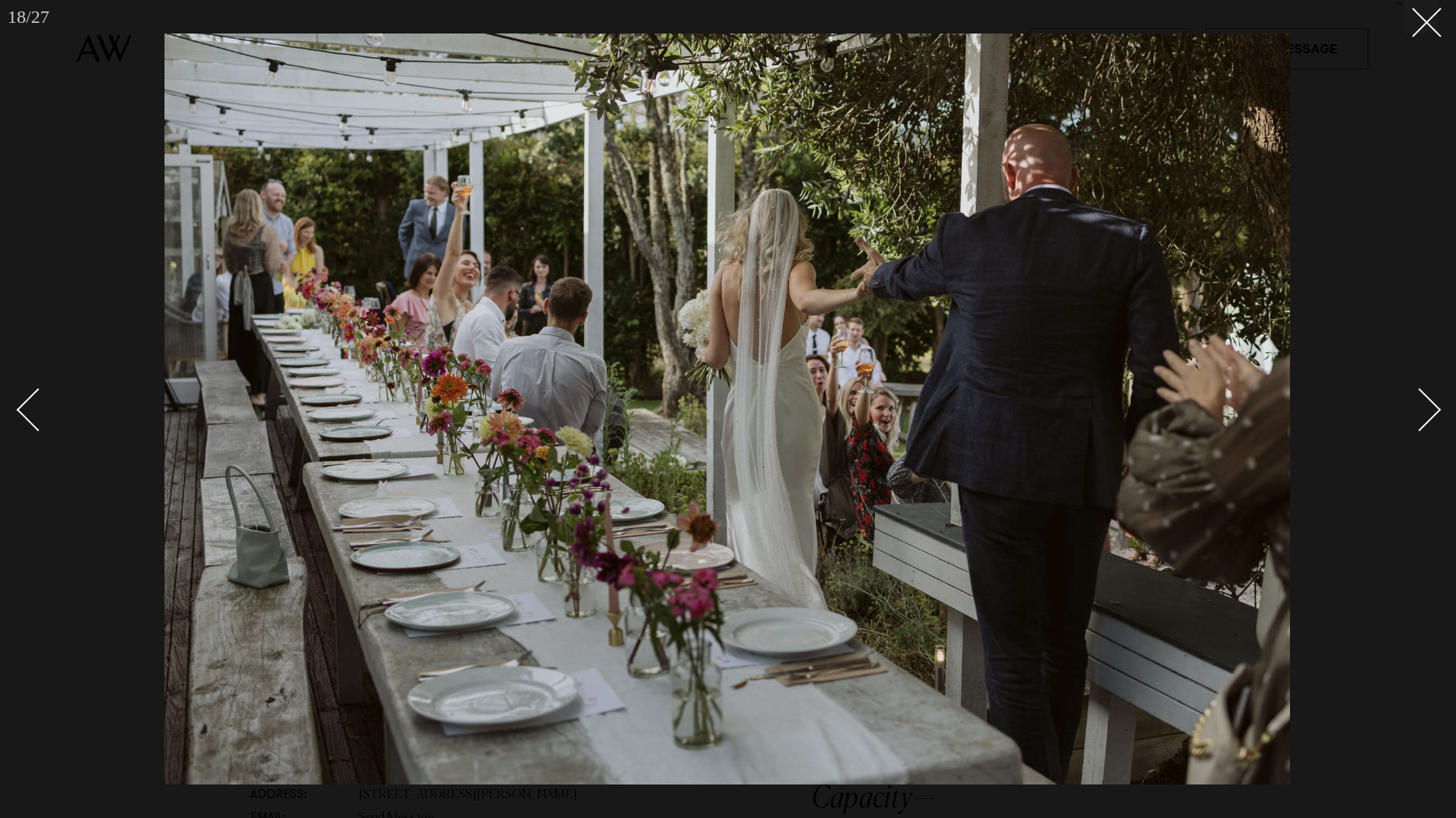
click at [1431, 402] on div "Next slide" at bounding box center [1419, 409] width 43 height 43
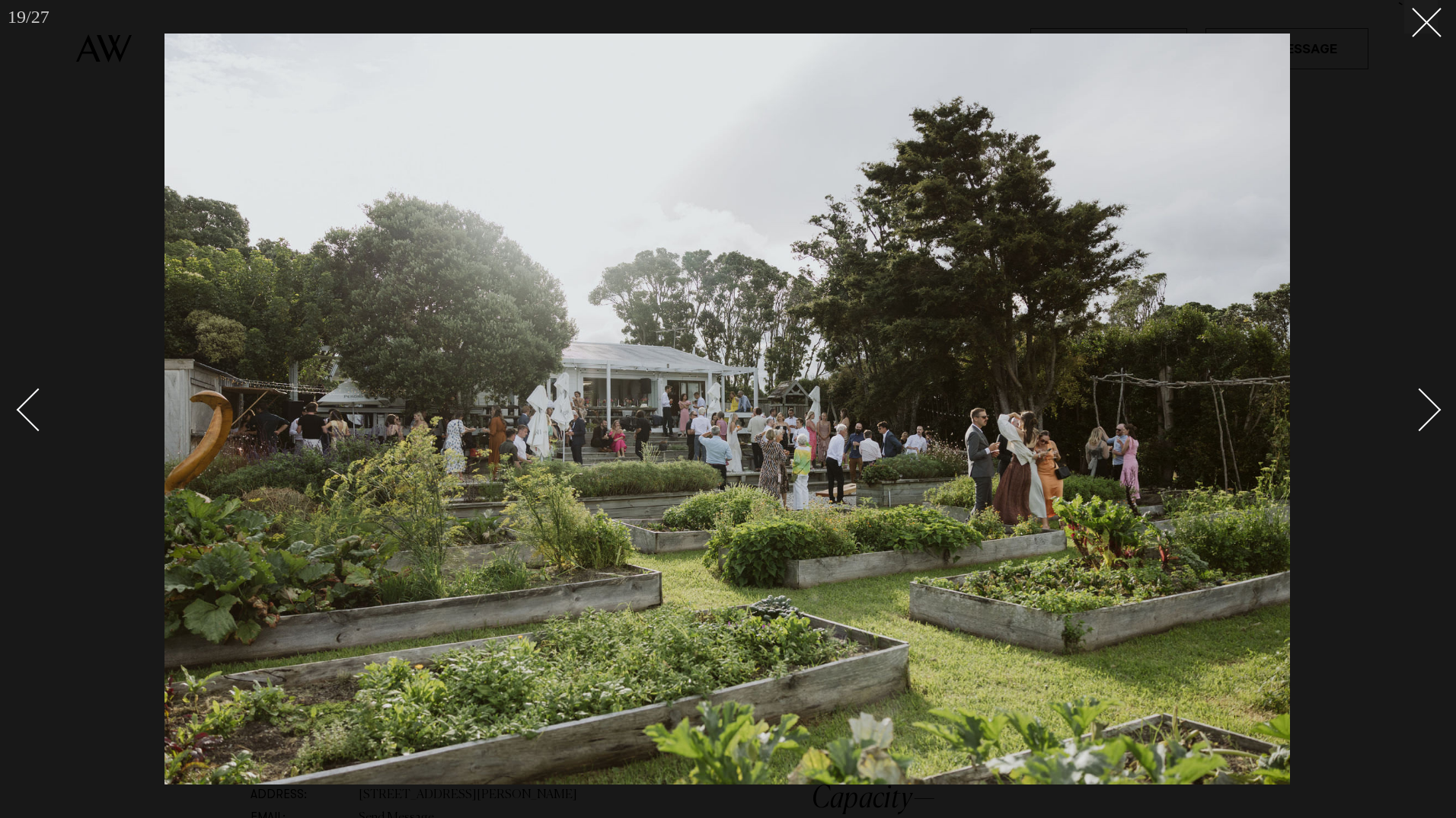
click at [1431, 402] on div "Next slide" at bounding box center [1419, 409] width 43 height 43
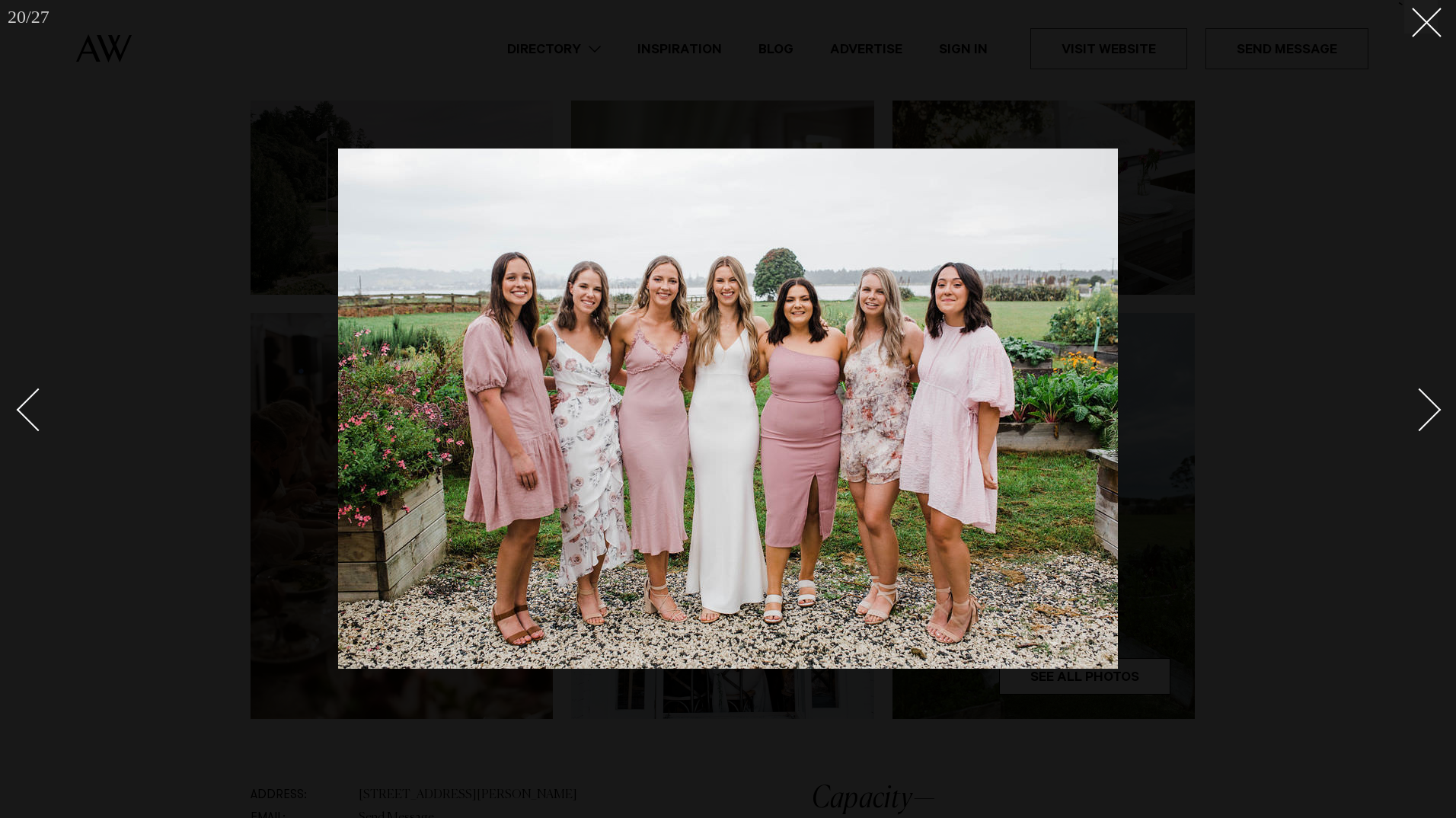
click at [1431, 402] on div "Next slide" at bounding box center [1419, 409] width 43 height 43
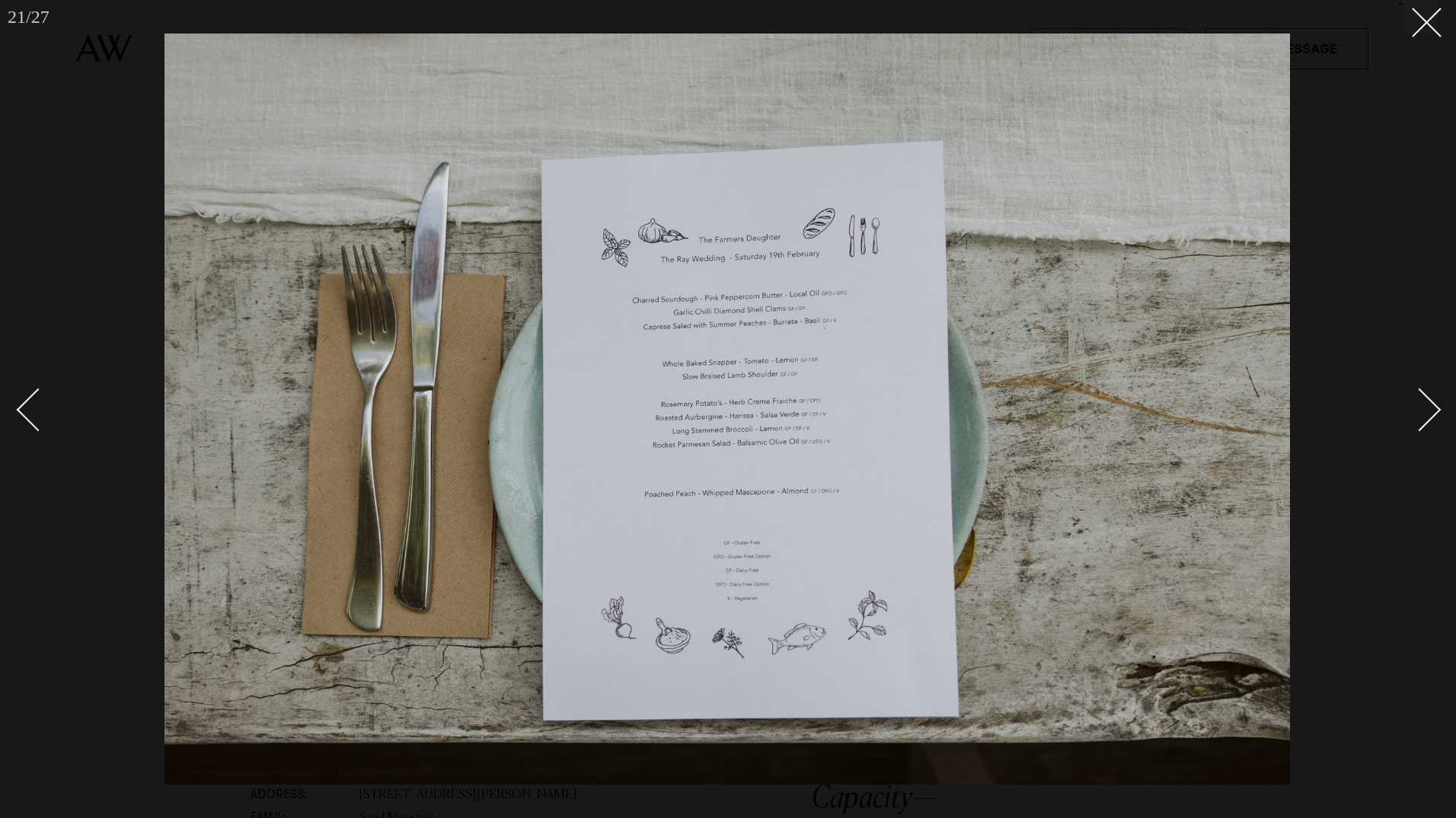
click at [1431, 402] on div "Next slide" at bounding box center [1419, 409] width 43 height 43
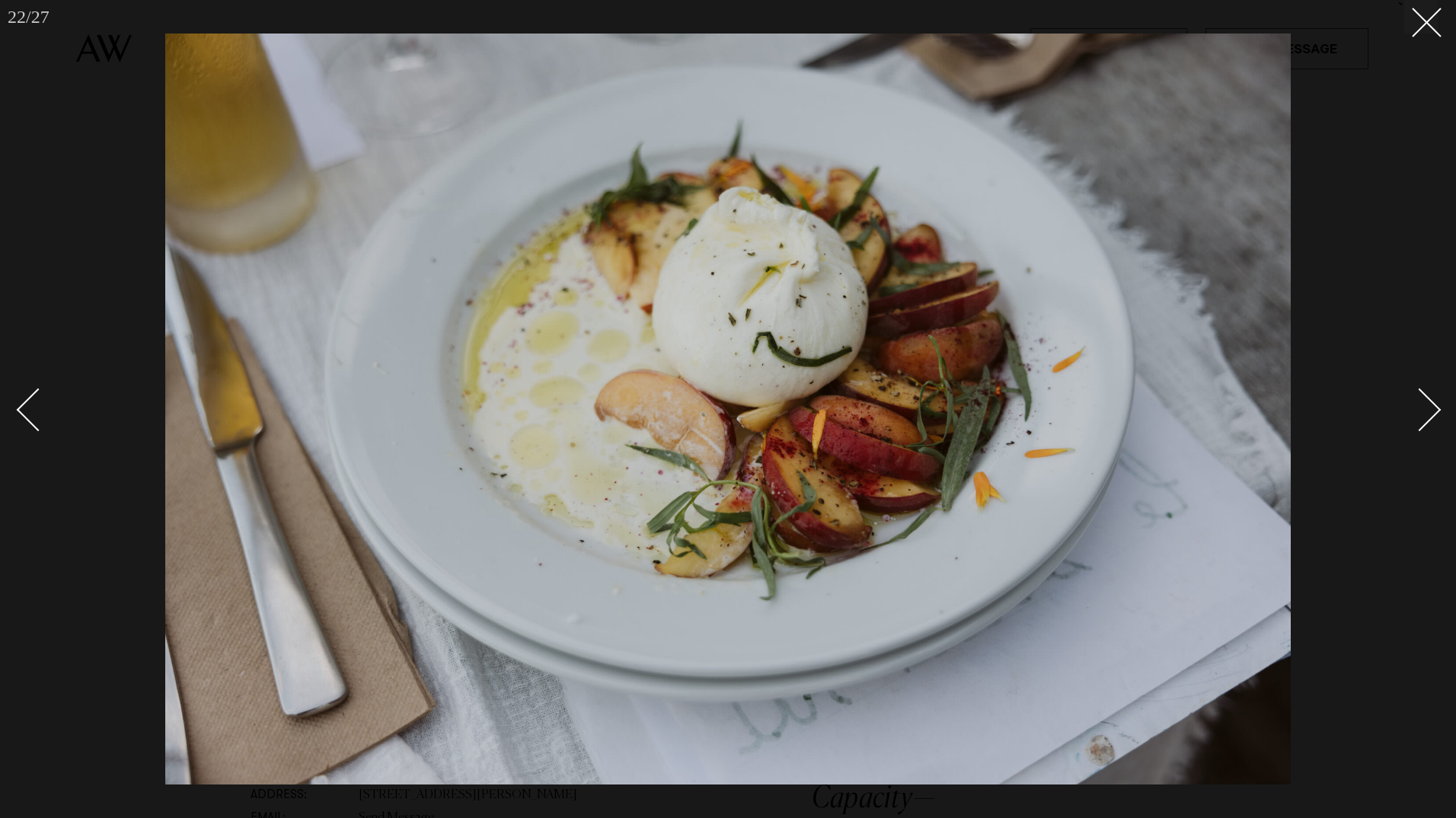
click at [1431, 402] on div "Next slide" at bounding box center [1419, 409] width 43 height 43
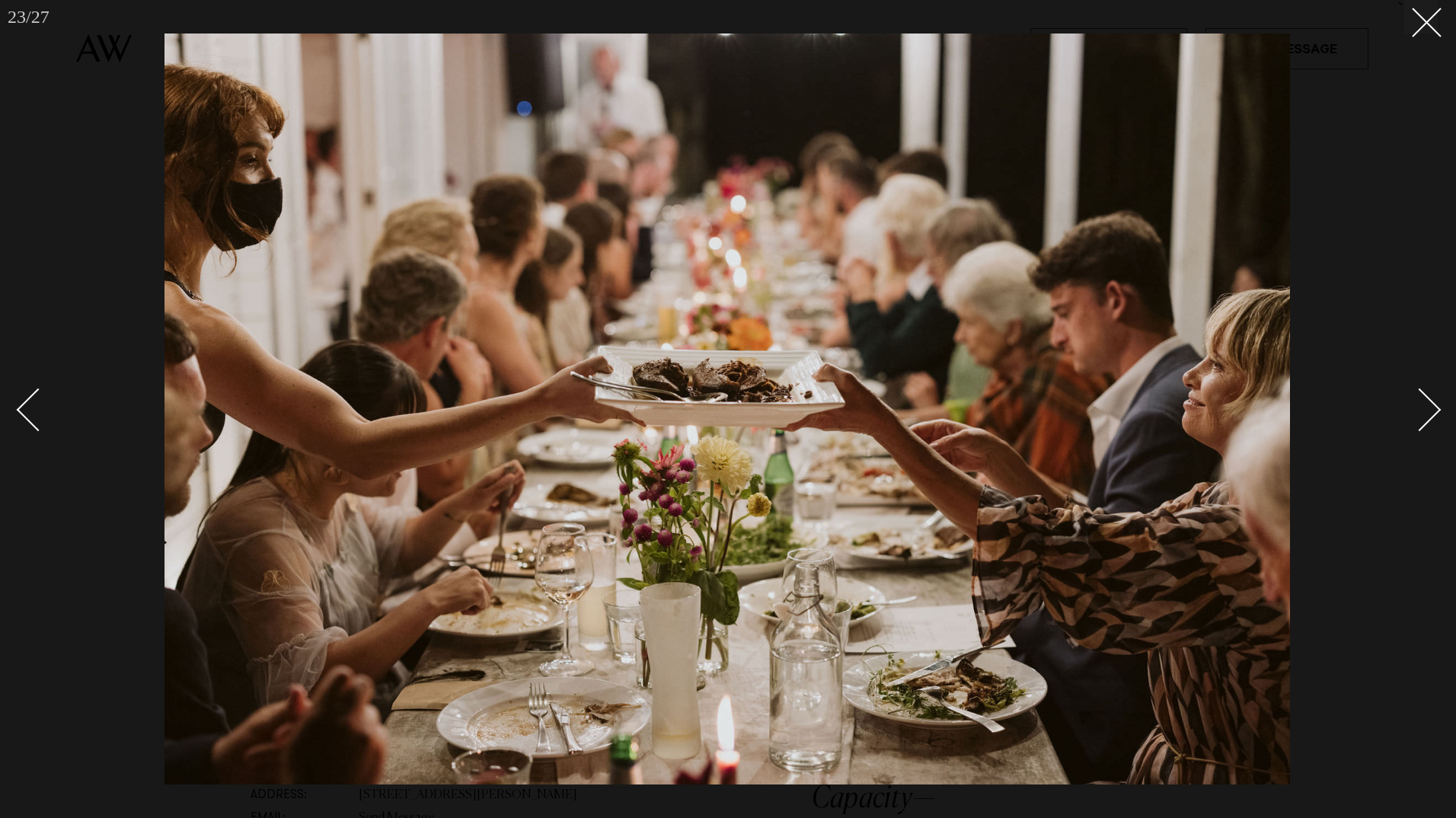
click at [1431, 402] on div "Next slide" at bounding box center [1419, 409] width 43 height 43
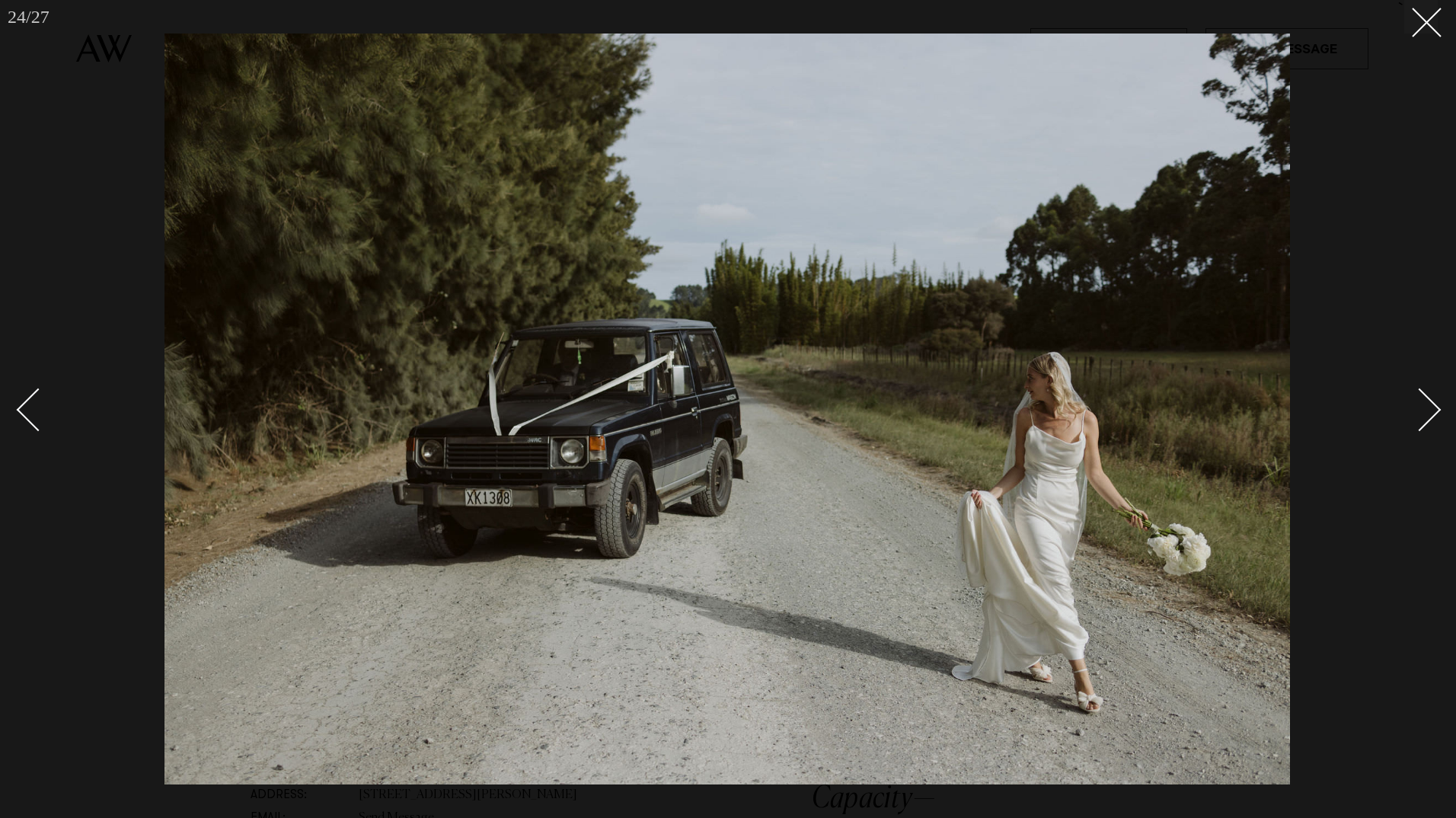
click at [1431, 402] on div "Next slide" at bounding box center [1419, 409] width 43 height 43
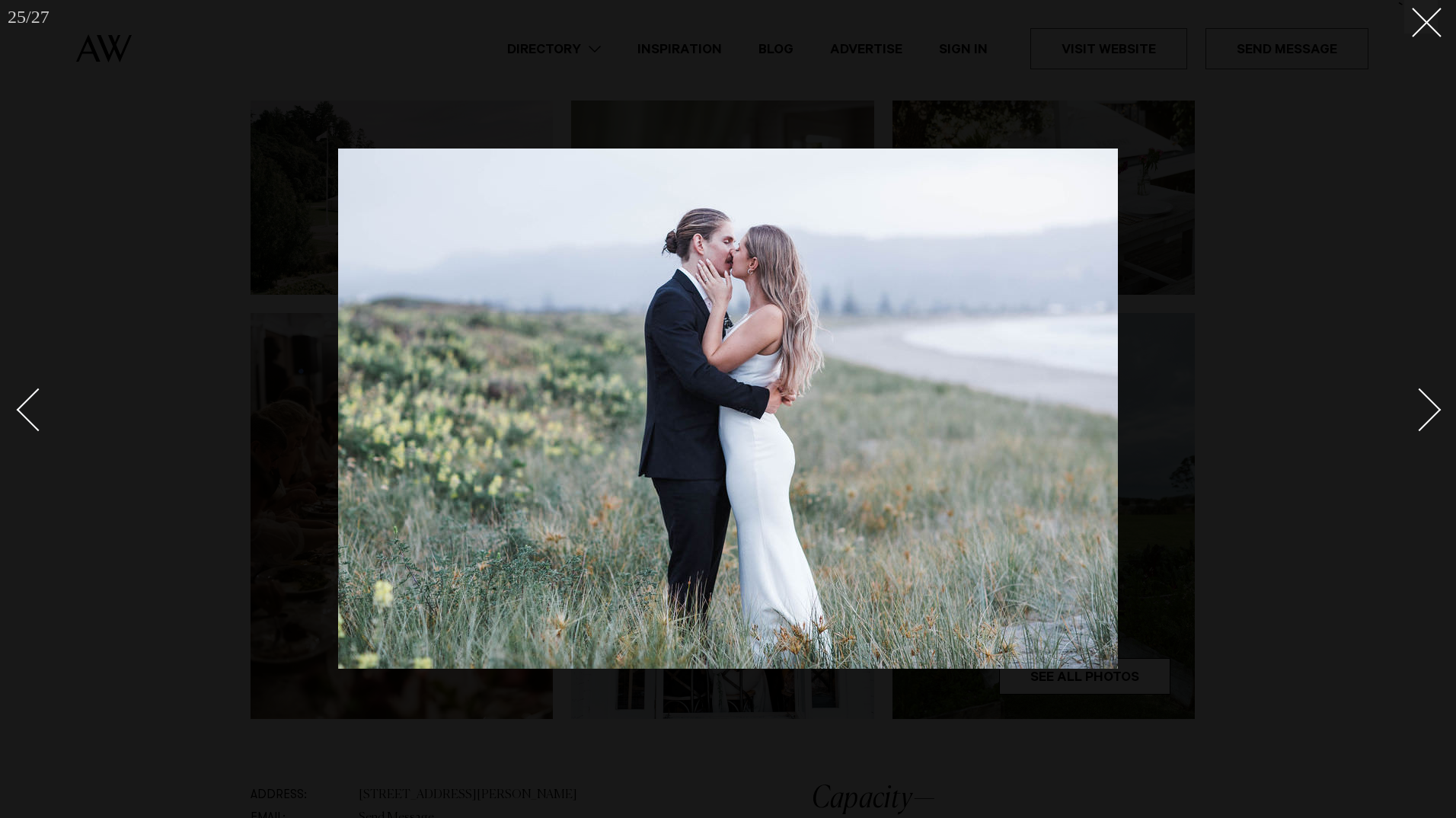
click at [1431, 402] on div "Next slide" at bounding box center [1419, 409] width 43 height 43
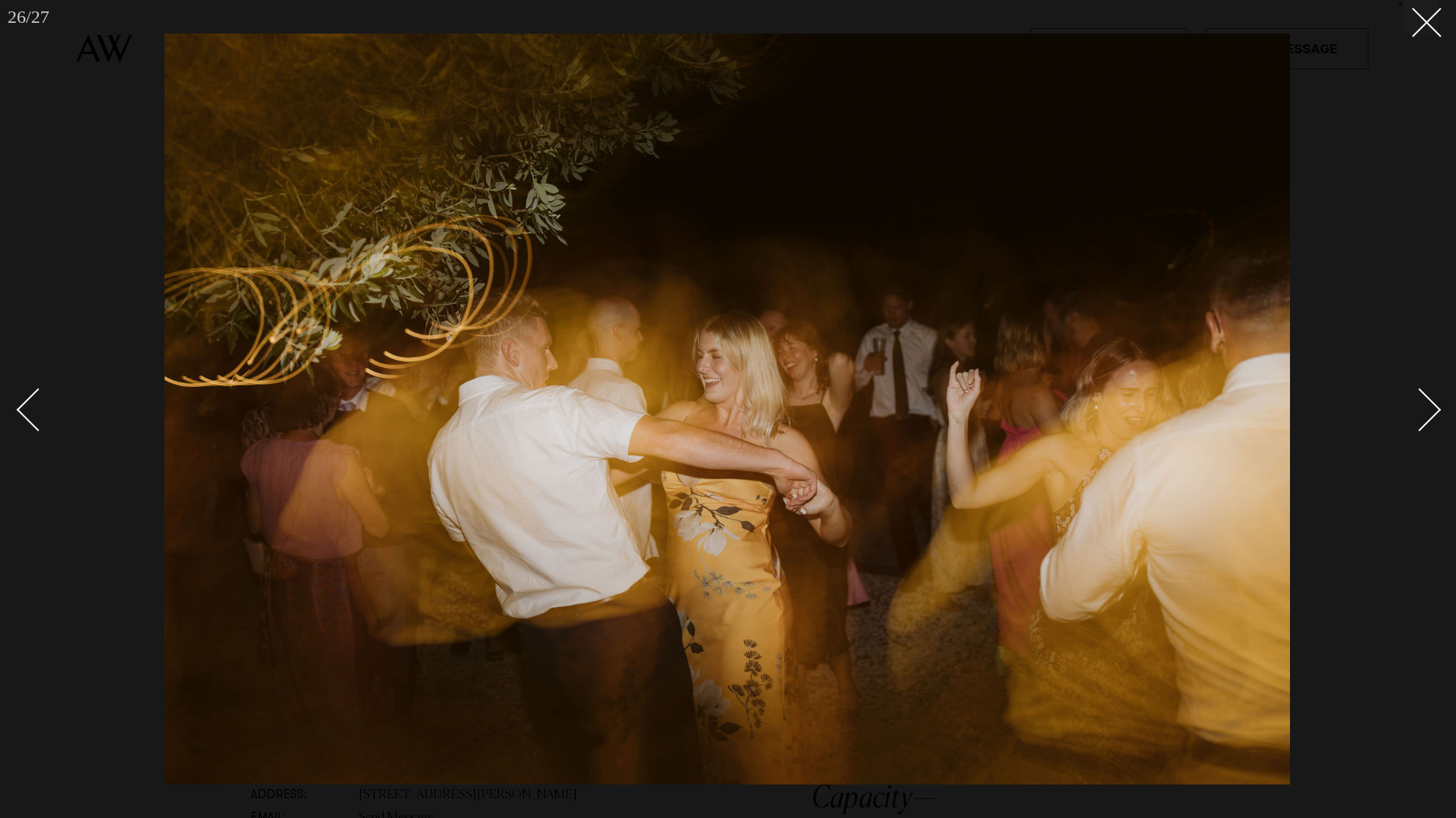
click at [1431, 402] on div "Next slide" at bounding box center [1419, 409] width 43 height 43
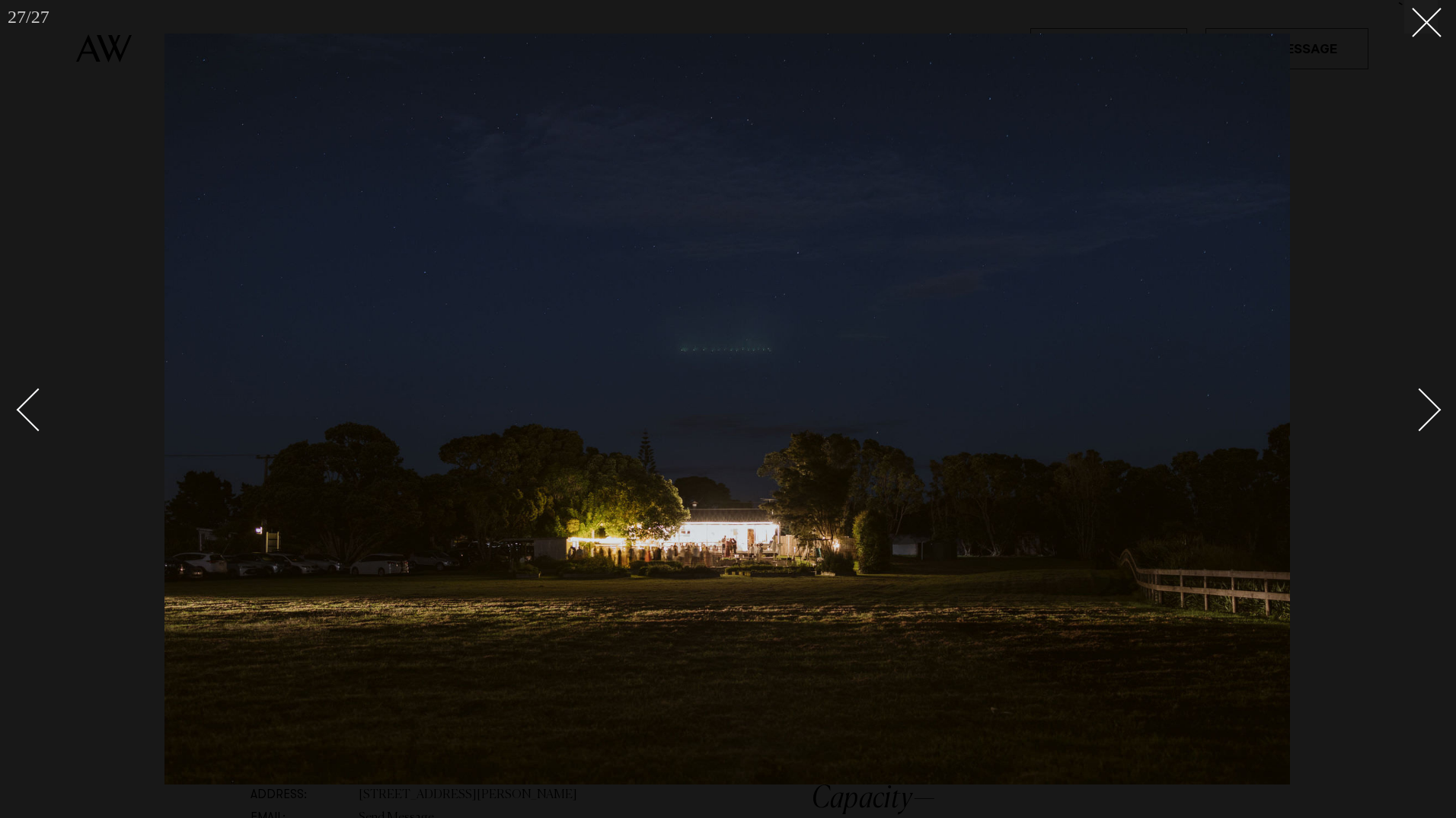
click at [1431, 402] on div "Next slide" at bounding box center [1419, 409] width 43 height 43
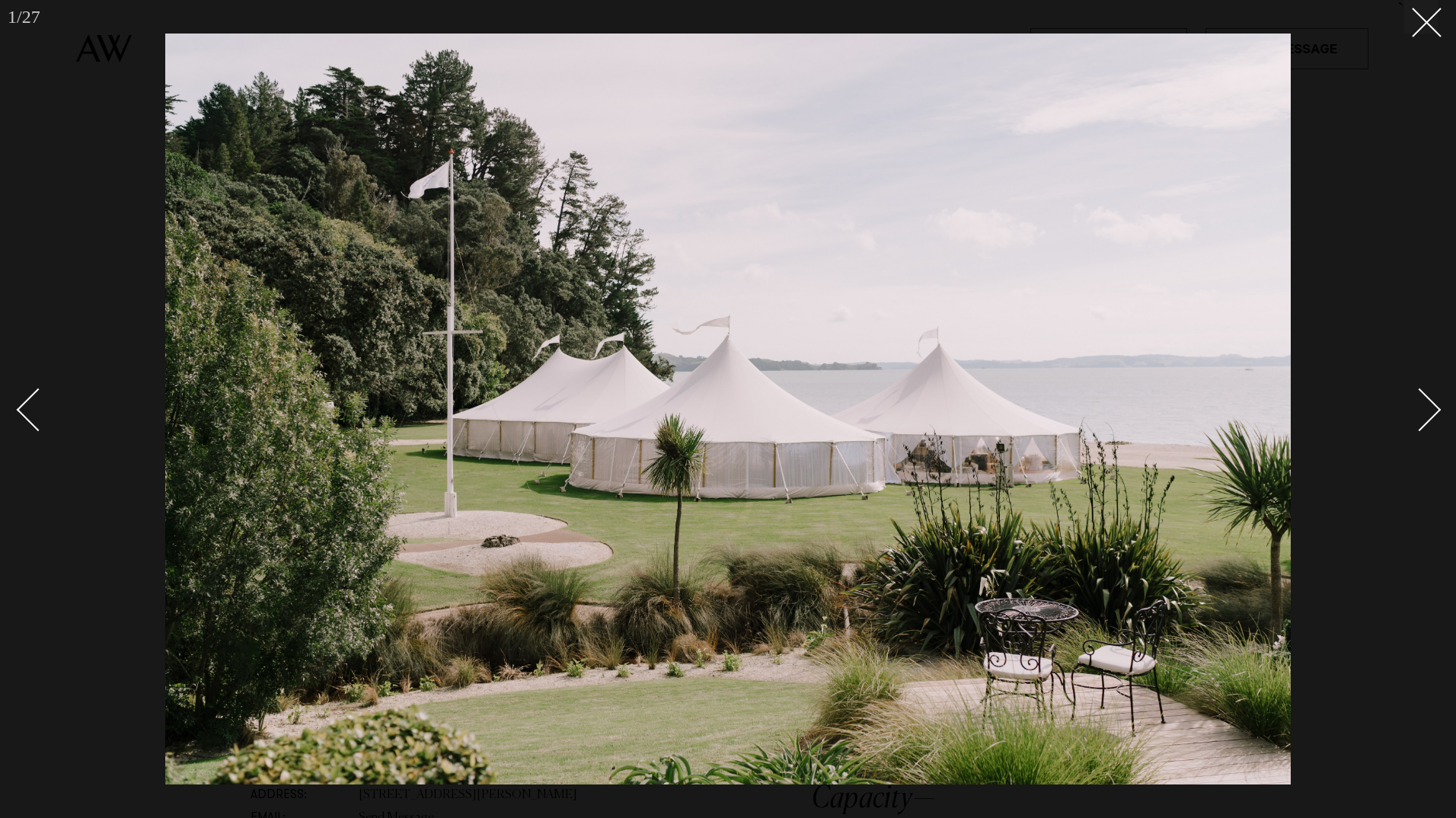
click at [1431, 402] on div "Next slide" at bounding box center [1419, 409] width 43 height 43
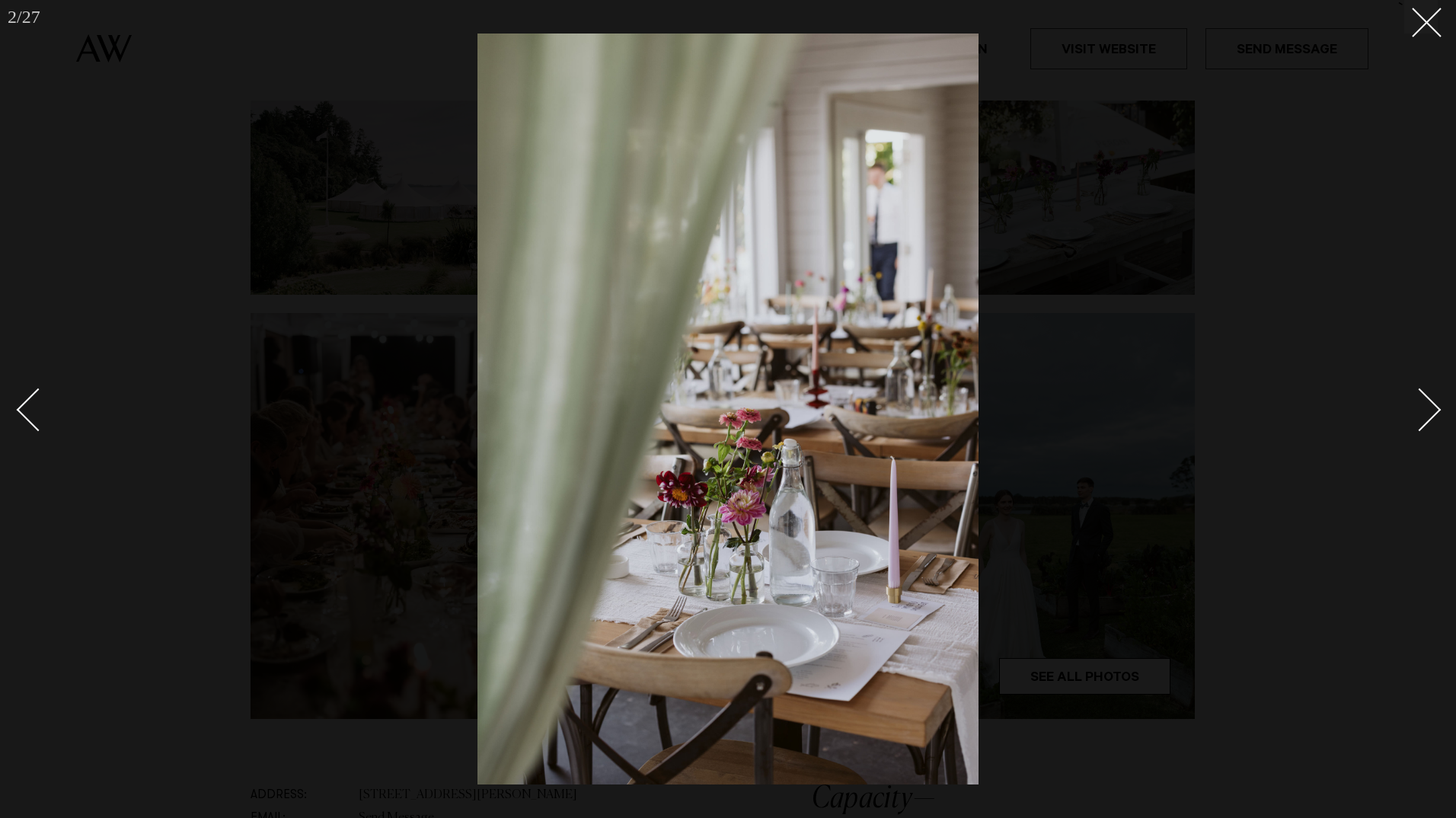
click at [1427, 403] on div "Next slide" at bounding box center [1419, 409] width 43 height 43
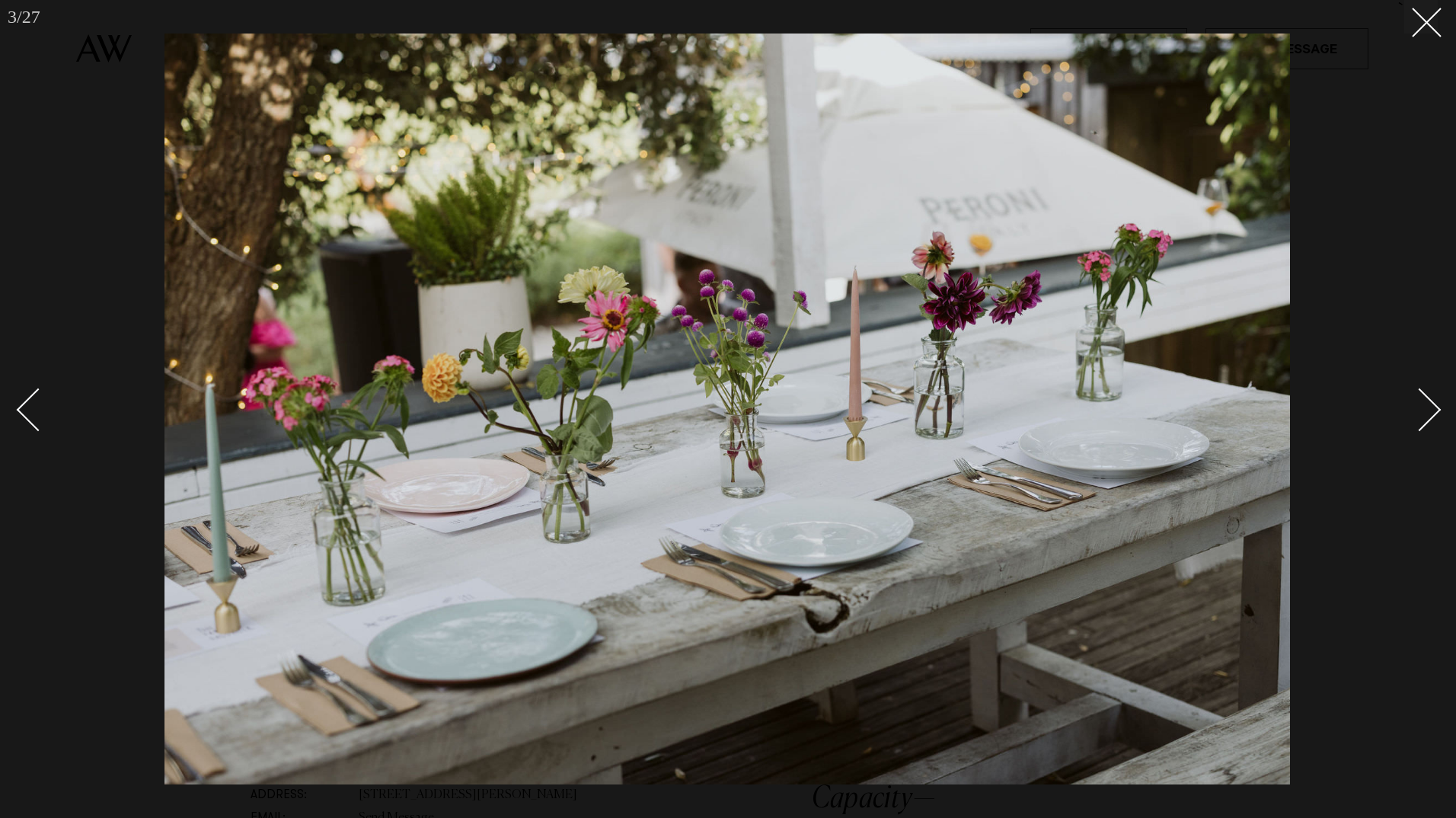
click at [1429, 400] on div "Next slide" at bounding box center [1419, 409] width 43 height 43
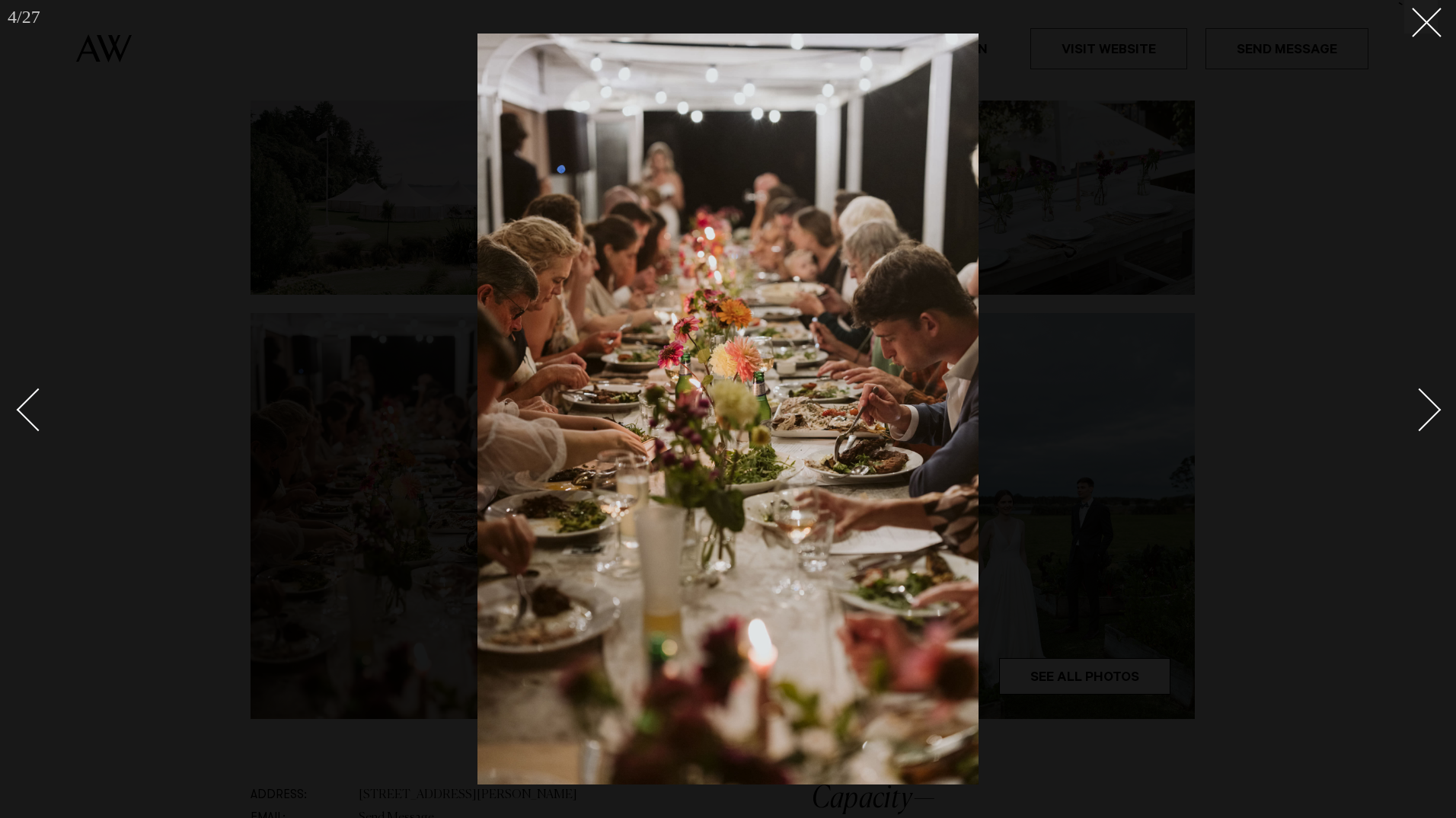
click at [1429, 400] on div "Next slide" at bounding box center [1419, 409] width 43 height 43
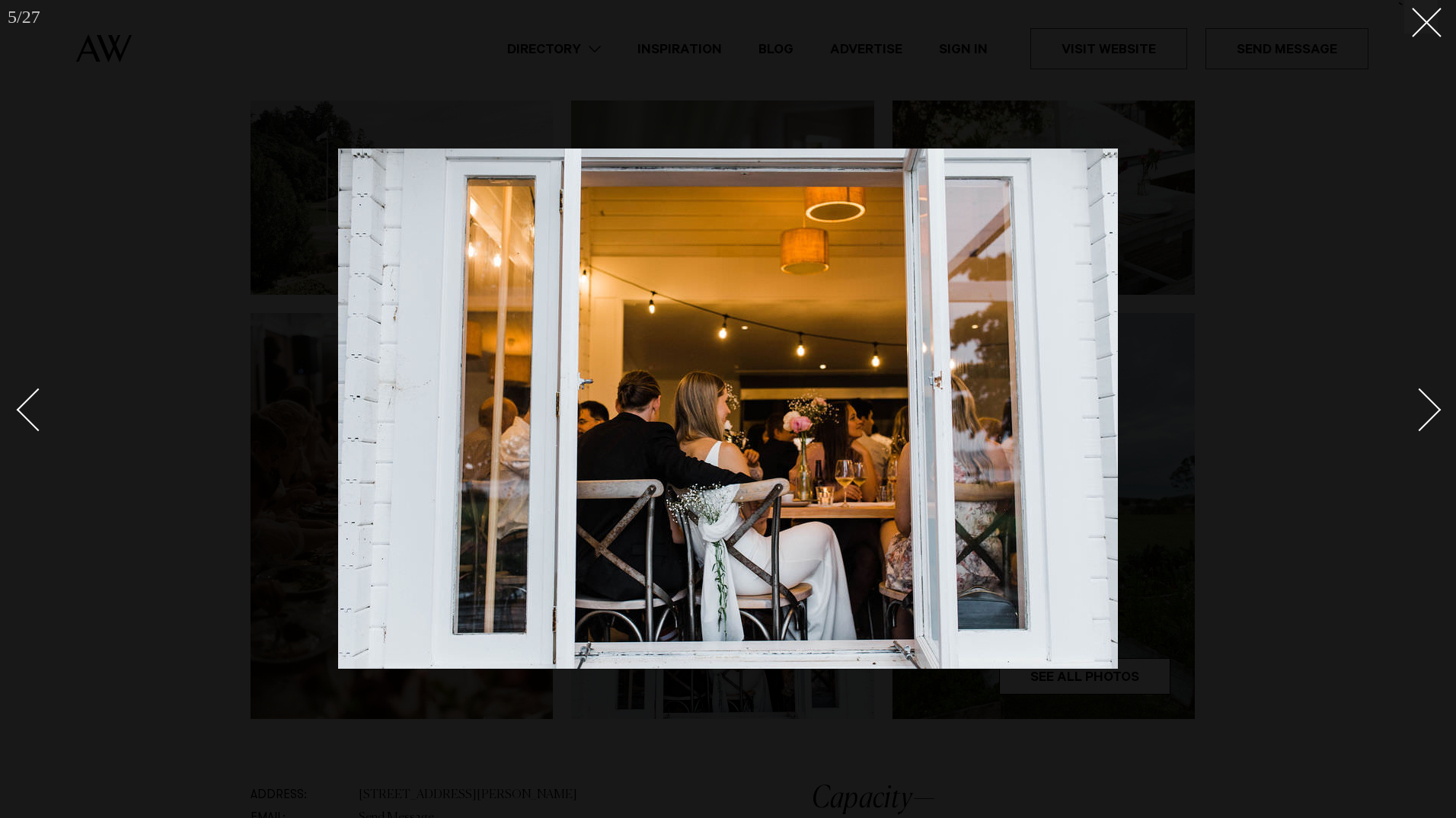
click at [1429, 400] on div "Next slide" at bounding box center [1419, 409] width 43 height 43
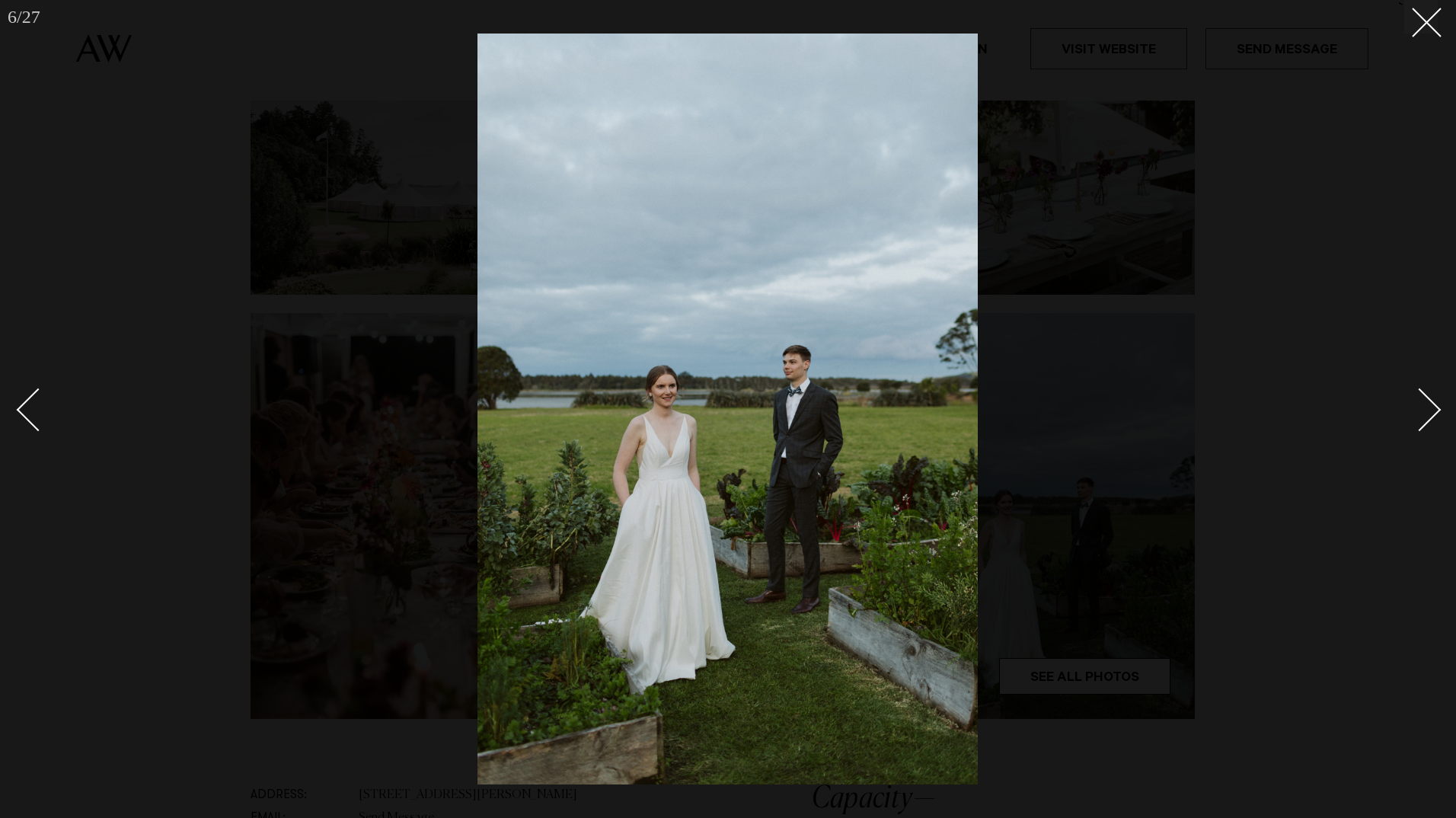
click at [1413, 18] on button at bounding box center [1420, 16] width 34 height 34
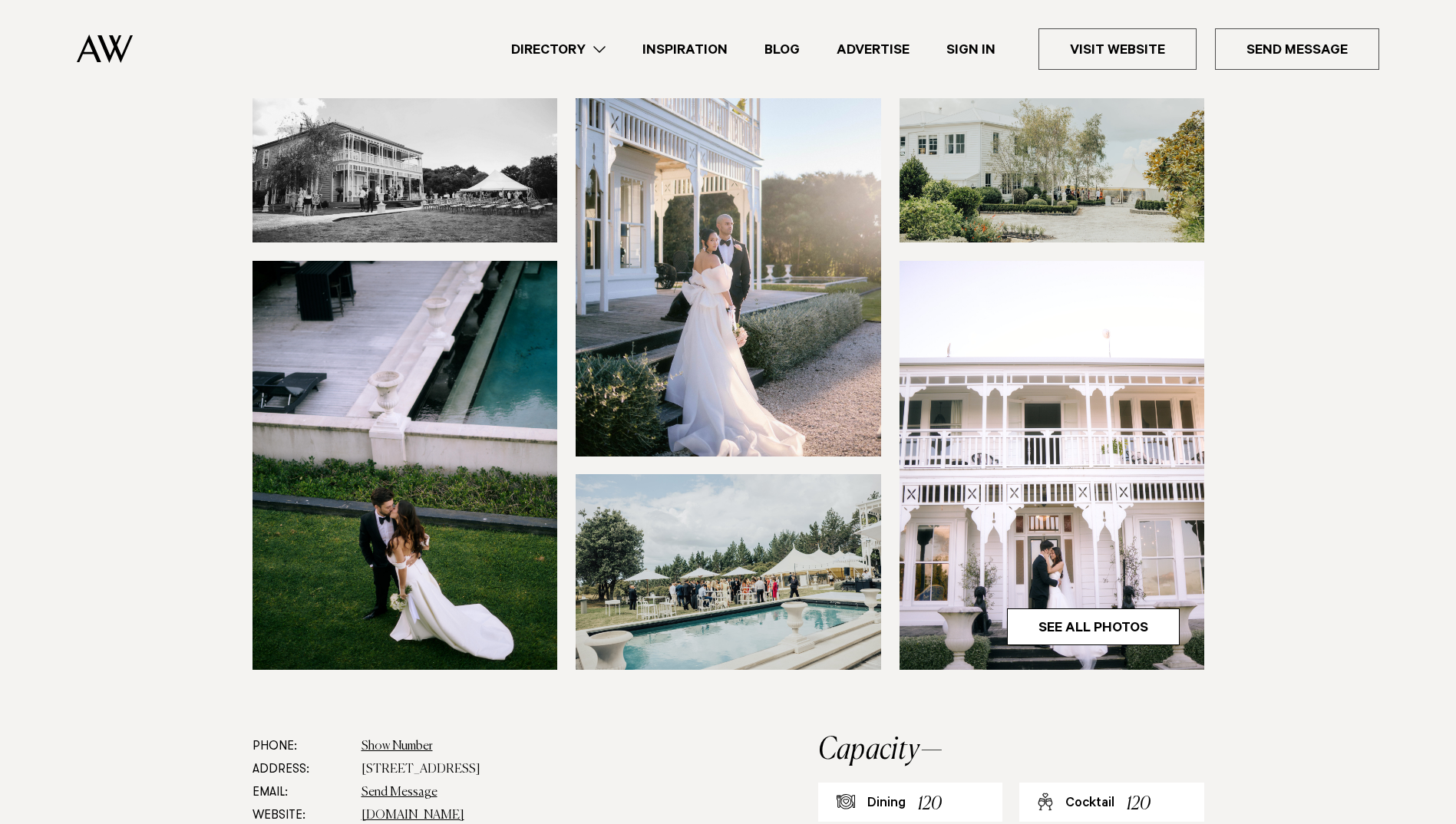
scroll to position [230, 0]
click at [1117, 627] on link "See All Photos" at bounding box center [1092, 627] width 173 height 37
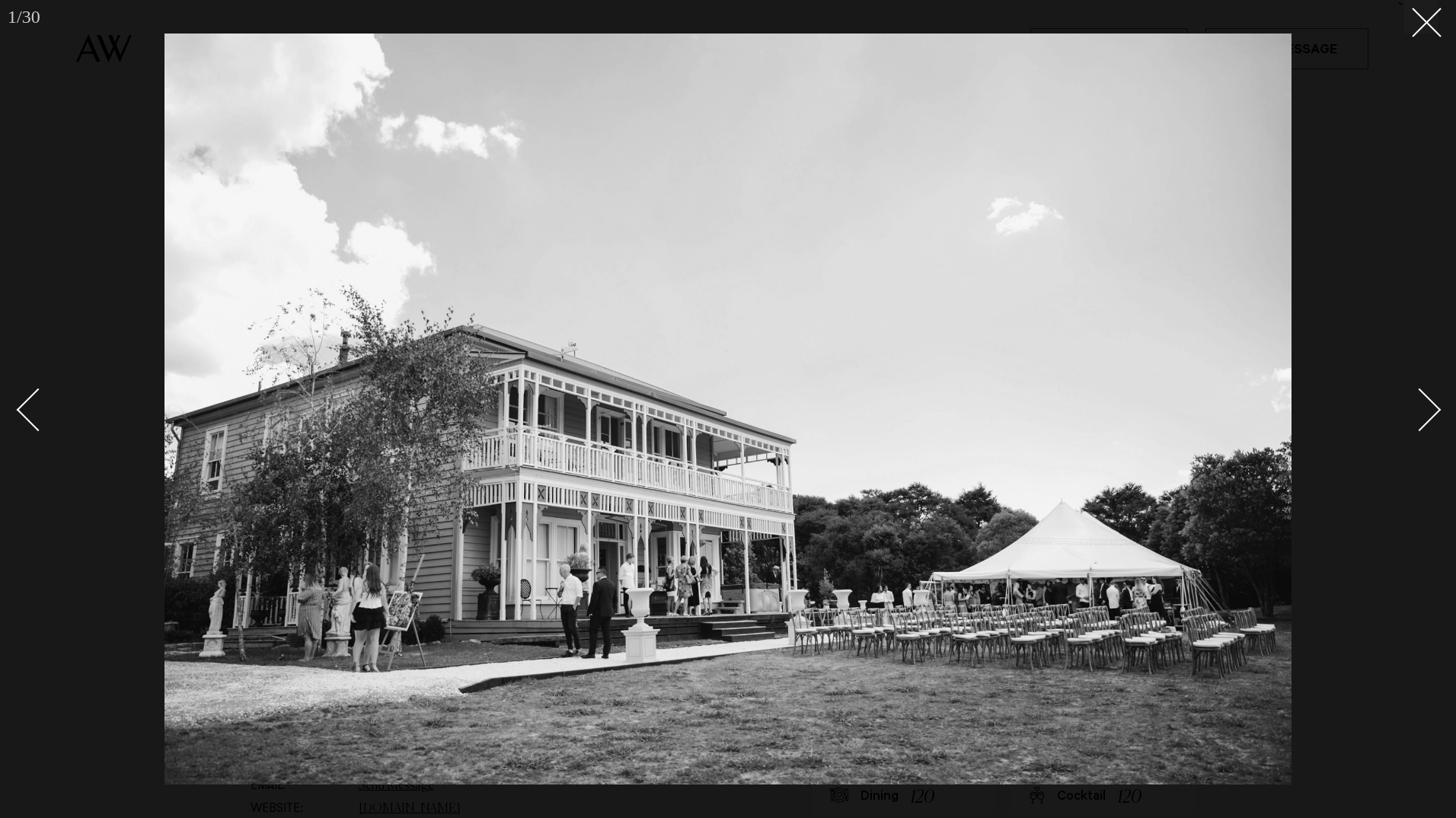
click at [1433, 405] on div "Next slide" at bounding box center [1419, 409] width 43 height 43
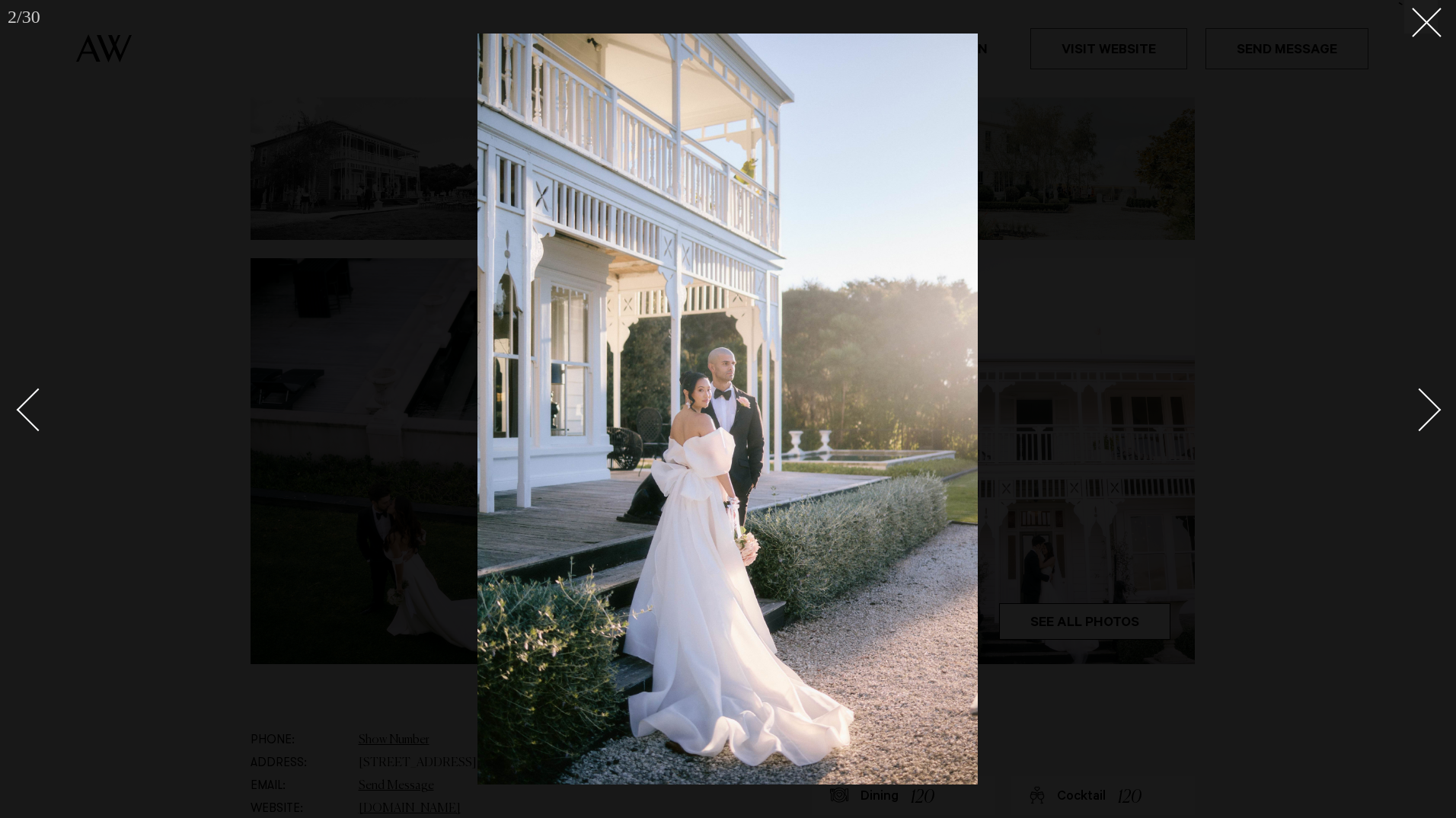
click at [1433, 405] on div "Next slide" at bounding box center [1419, 409] width 43 height 43
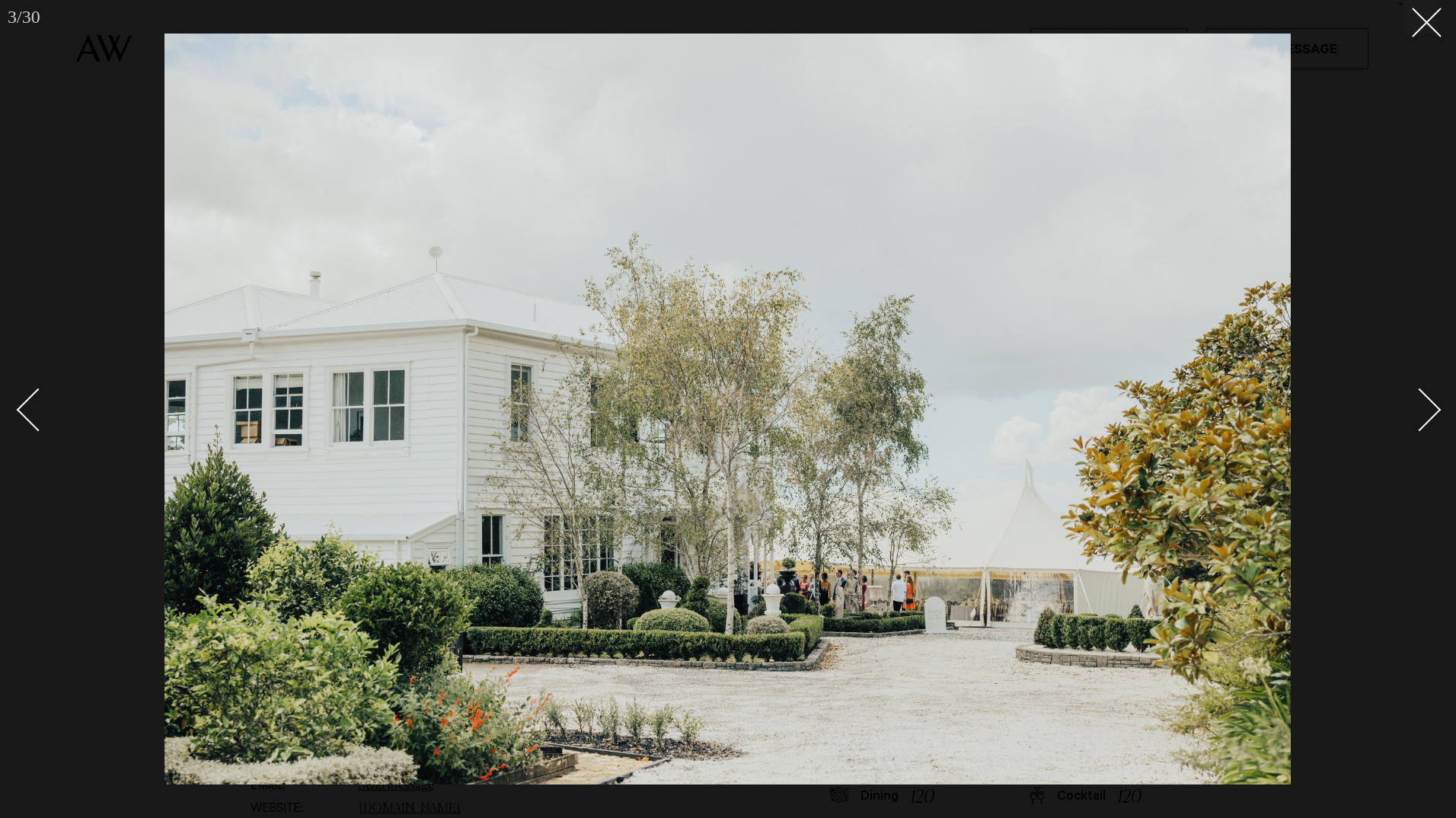
click at [1433, 405] on div "Next slide" at bounding box center [1419, 409] width 43 height 43
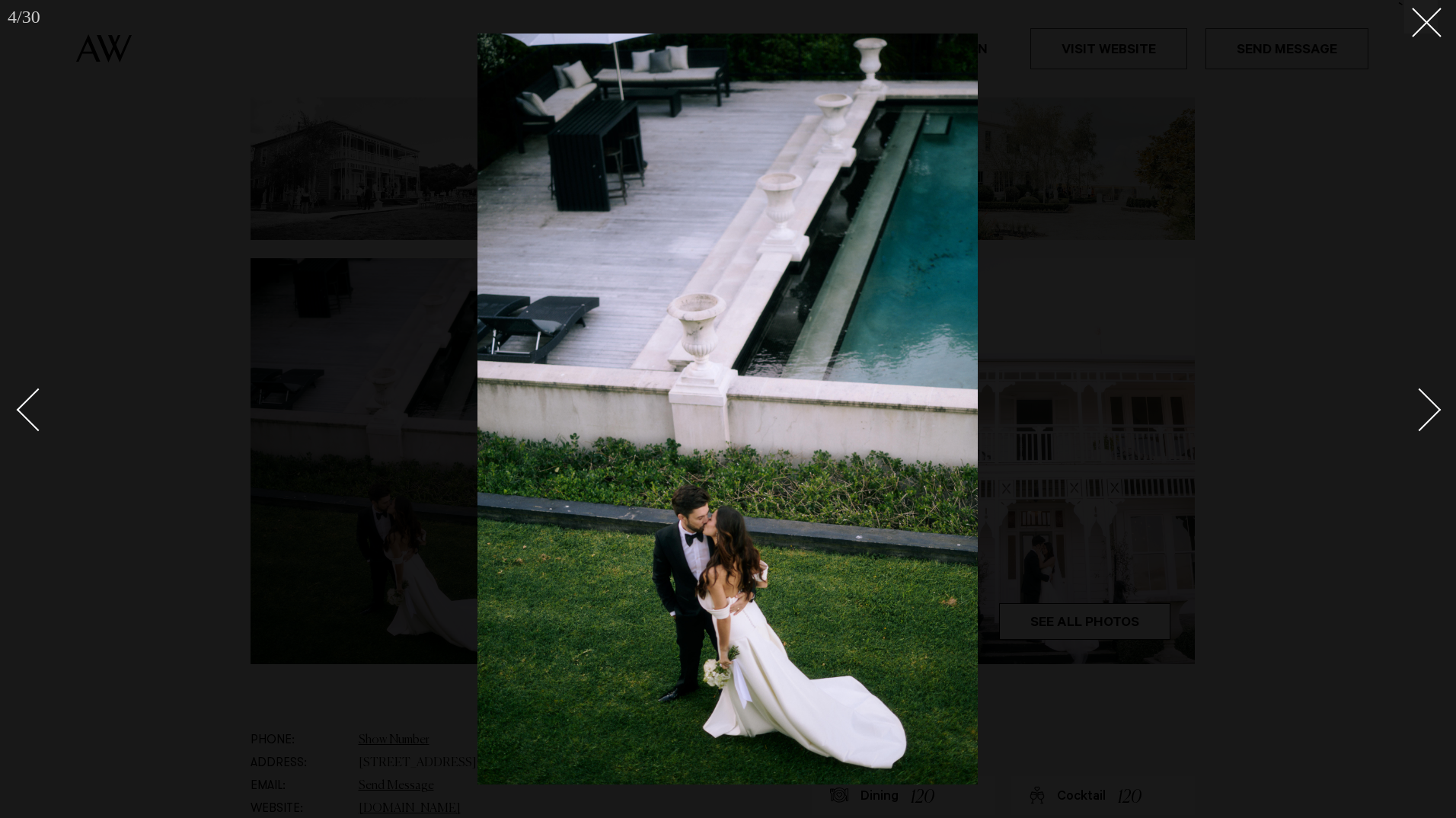
click at [1433, 405] on div "Next slide" at bounding box center [1419, 409] width 43 height 43
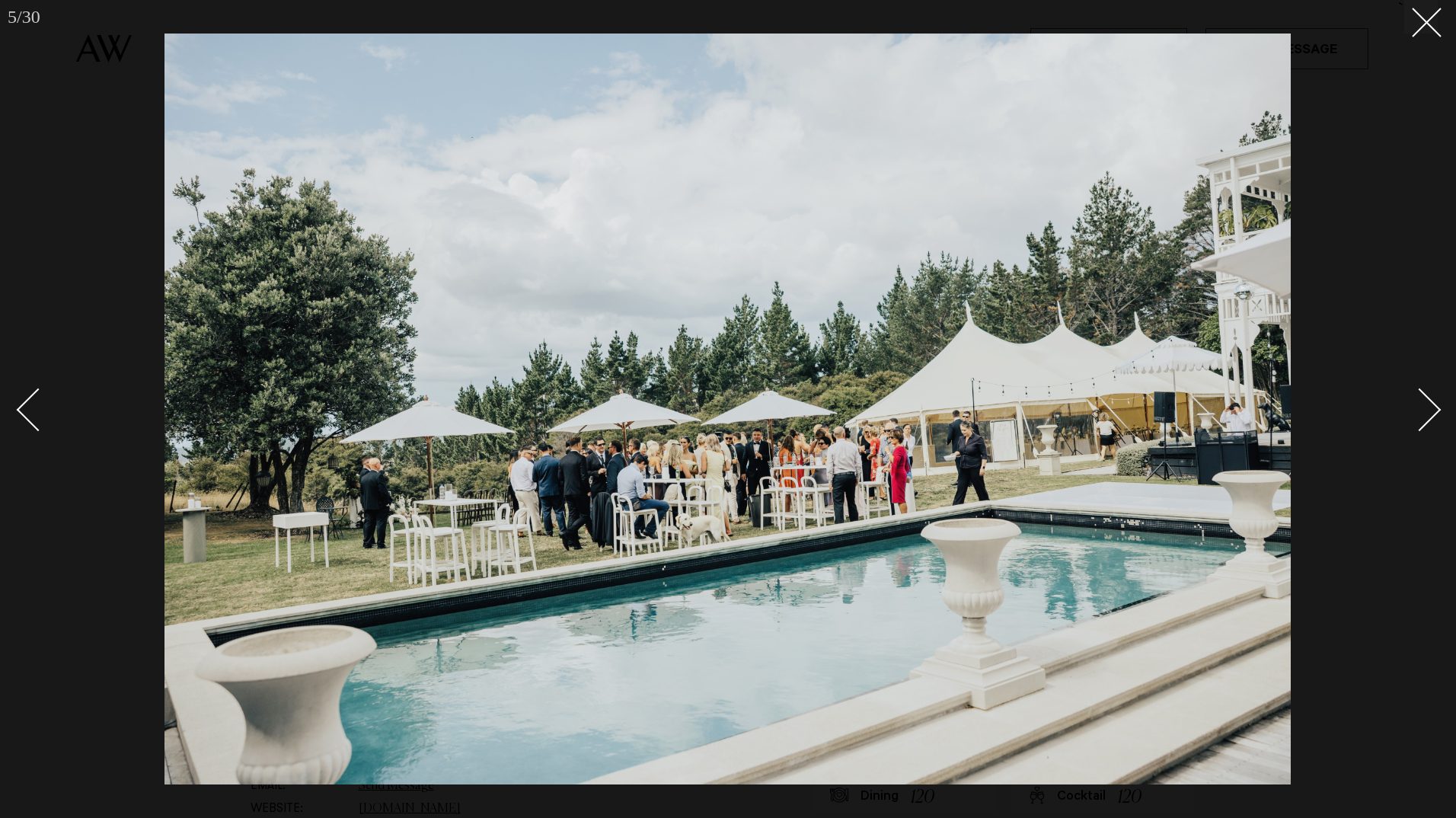
click at [1433, 405] on div "Next slide" at bounding box center [1419, 409] width 43 height 43
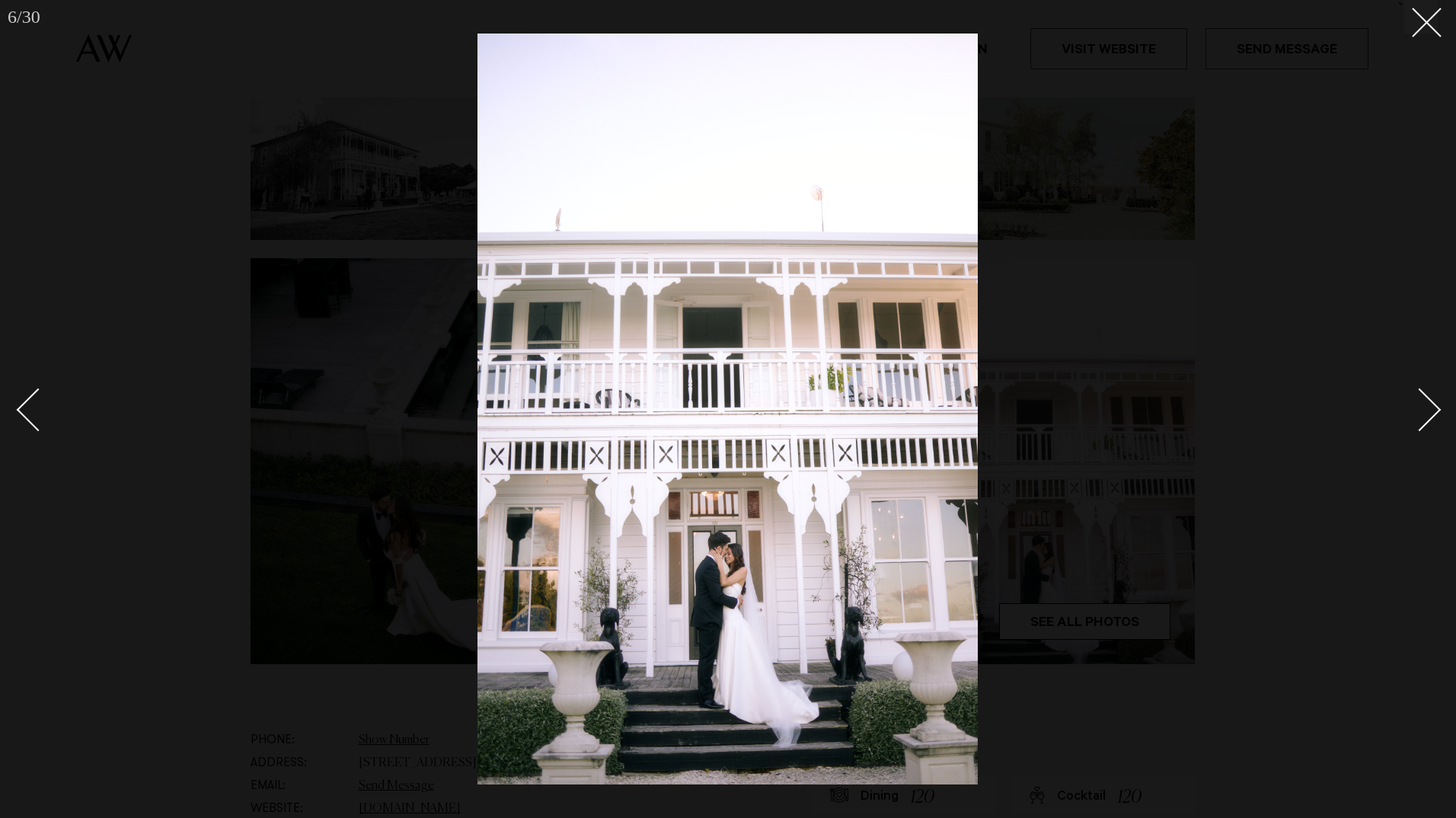
click at [1433, 405] on div "Next slide" at bounding box center [1419, 409] width 43 height 43
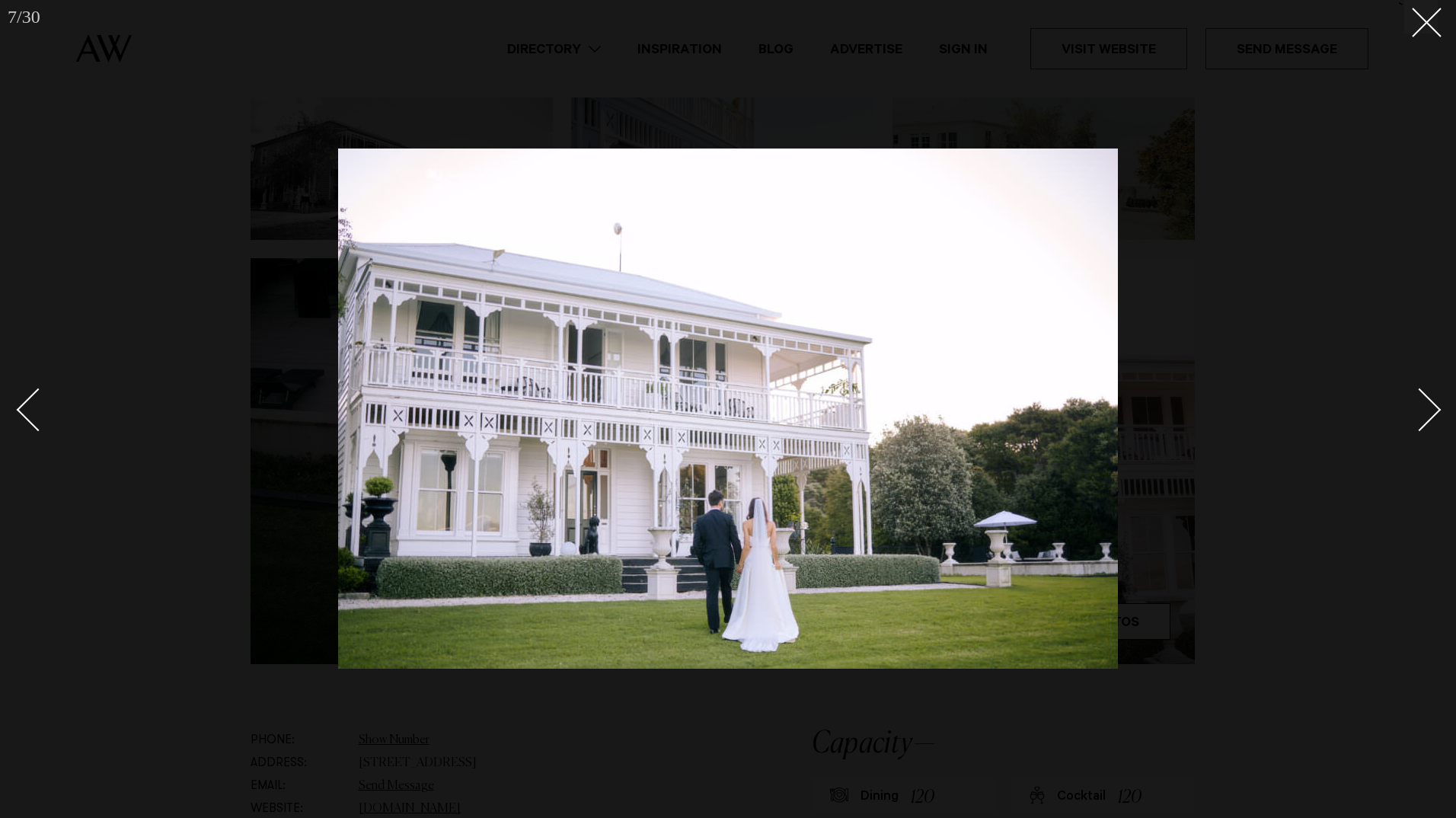
click at [1433, 405] on div "Next slide" at bounding box center [1419, 409] width 43 height 43
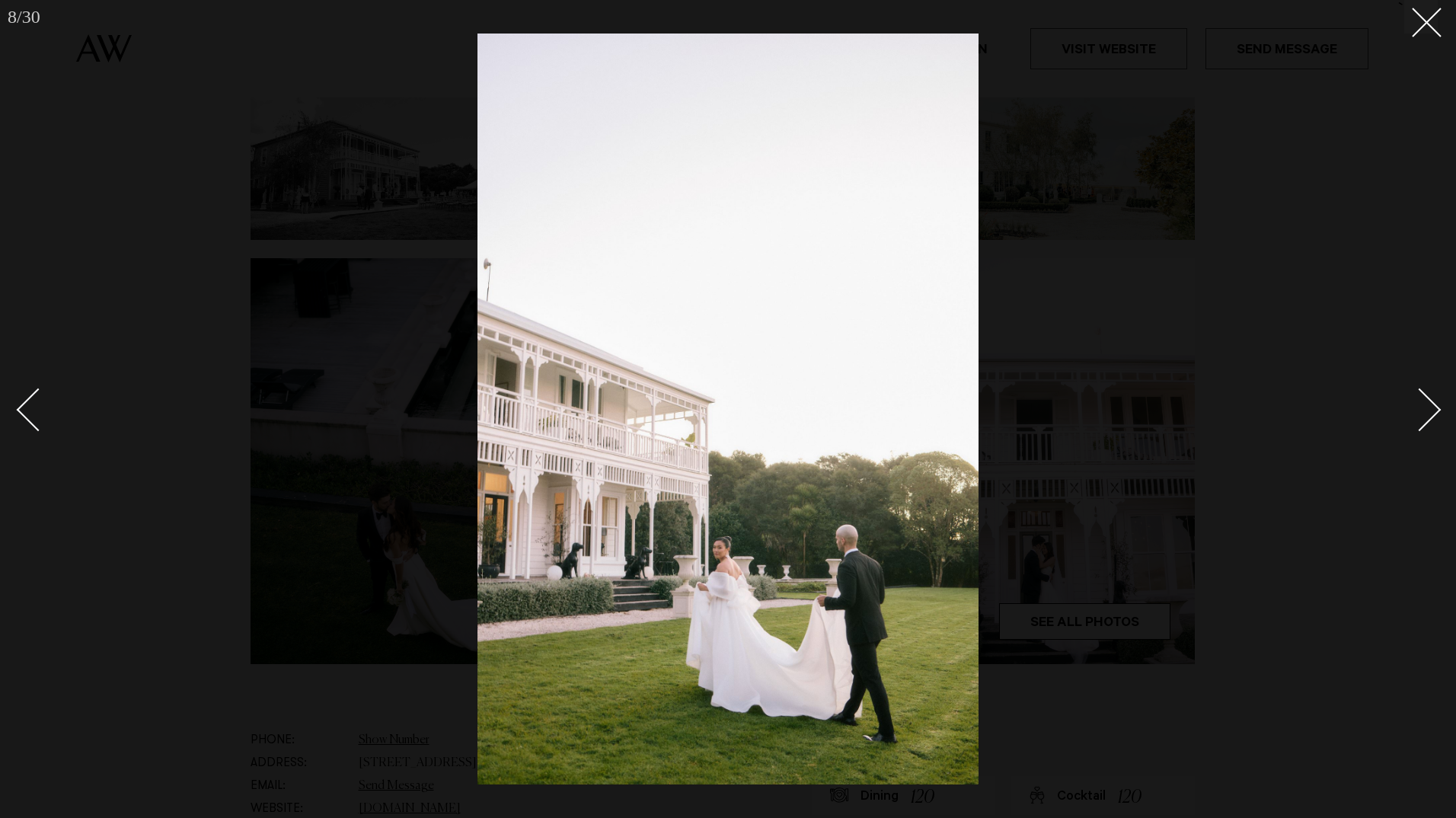
click at [1433, 405] on div "Next slide" at bounding box center [1419, 409] width 43 height 43
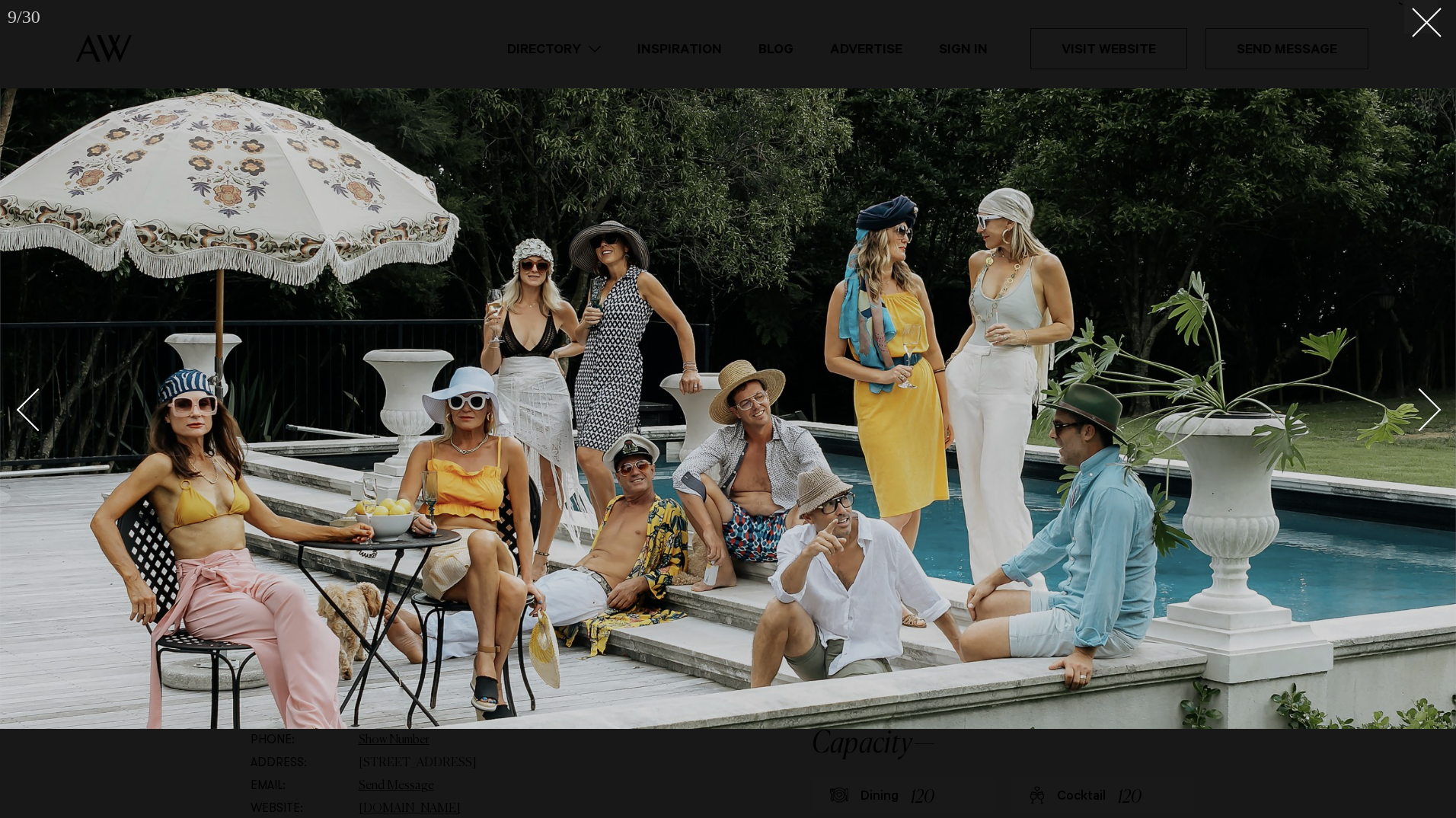
click at [1433, 405] on div "Next slide" at bounding box center [1419, 409] width 43 height 43
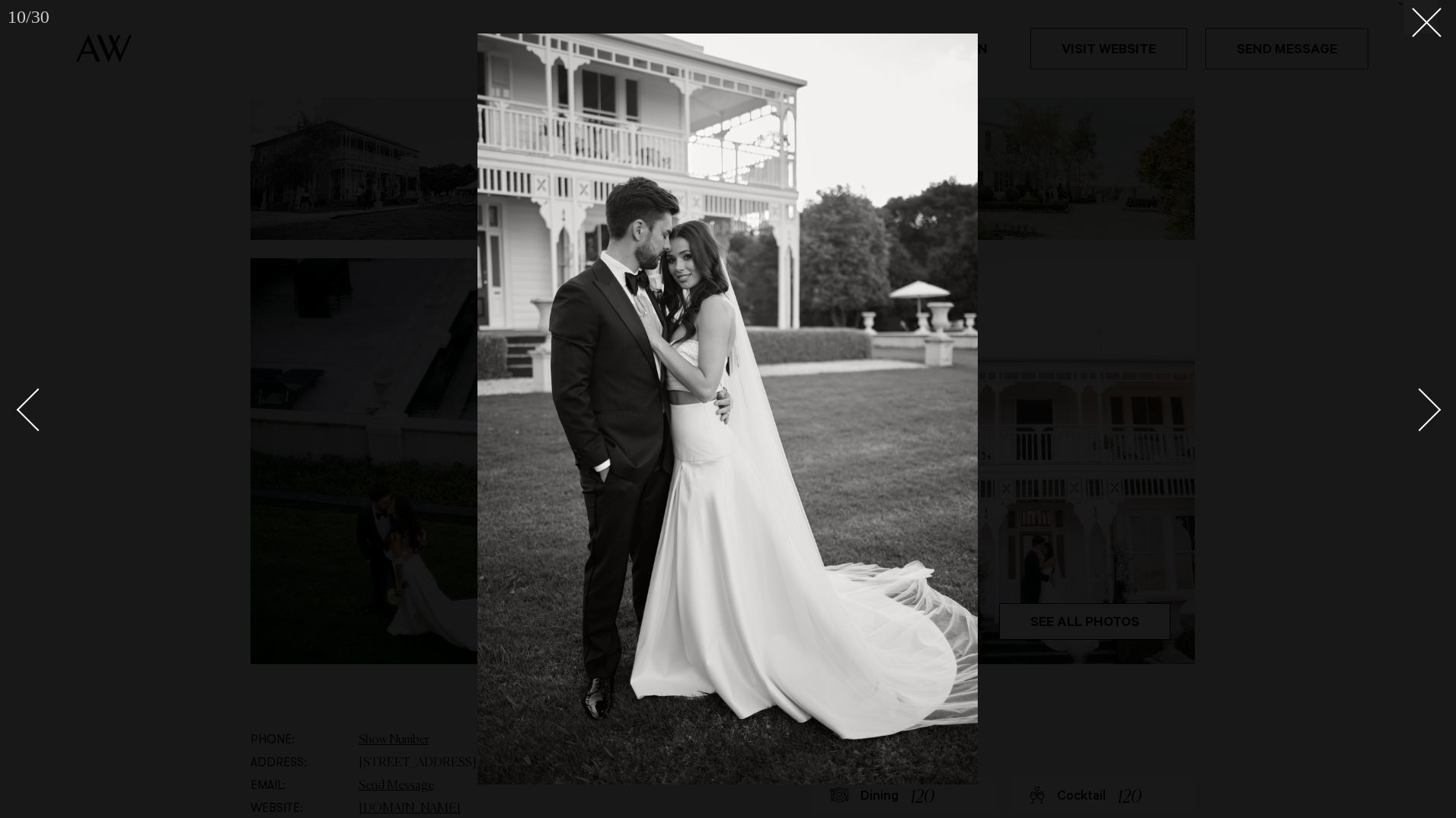
click at [1433, 405] on div "Next slide" at bounding box center [1419, 409] width 43 height 43
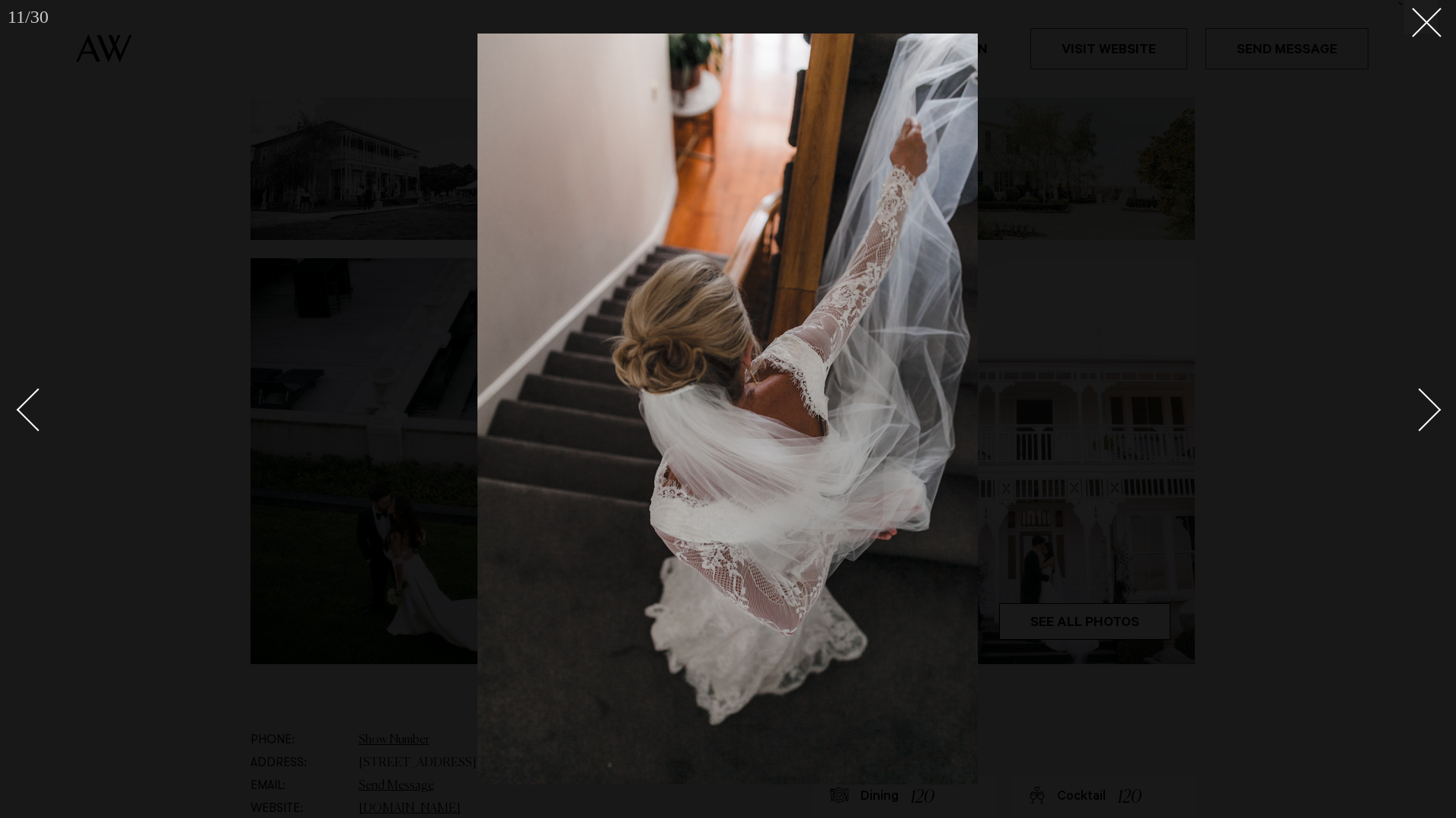
click at [1433, 405] on div "Next slide" at bounding box center [1419, 409] width 43 height 43
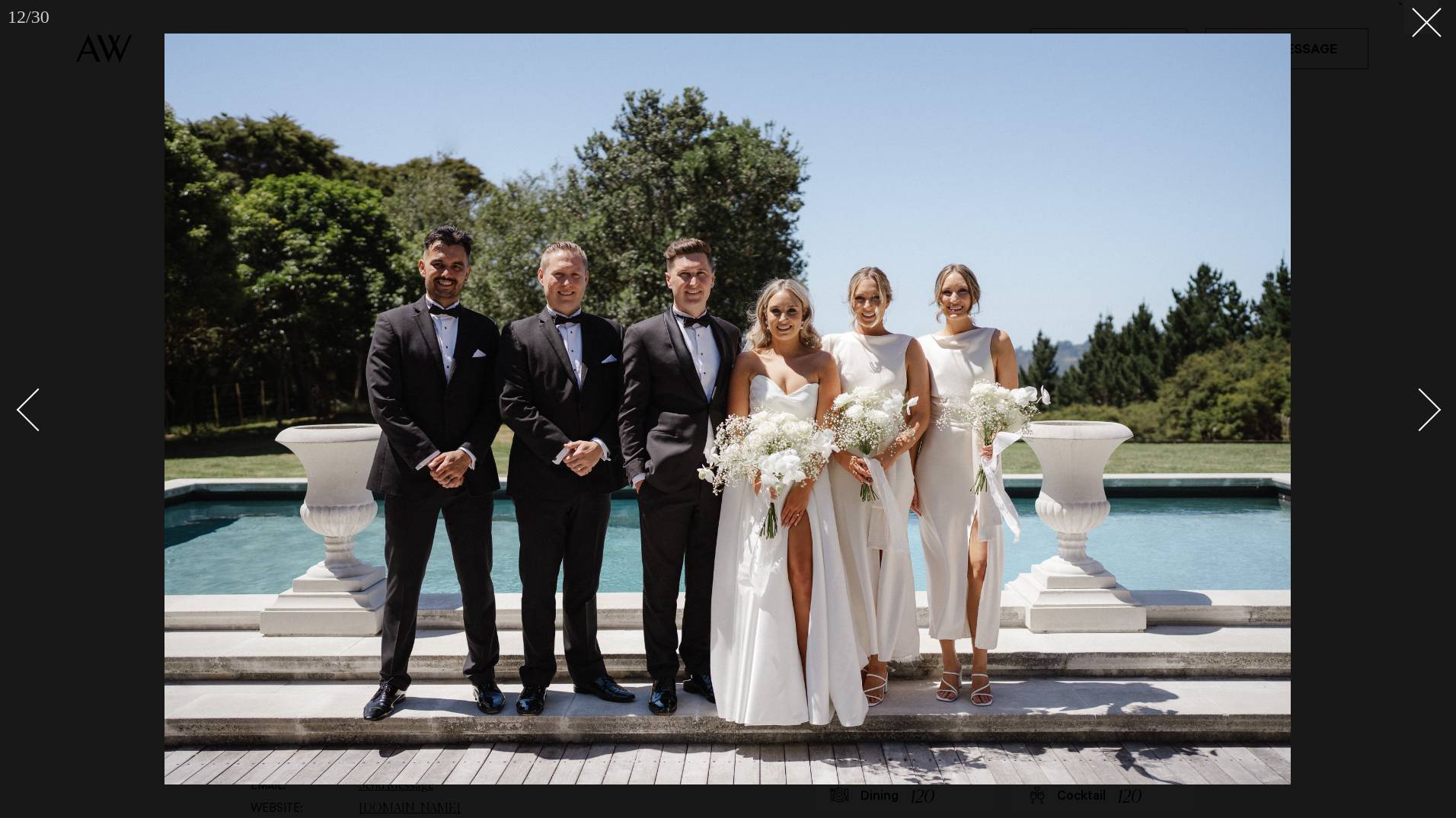
click at [1435, 405] on div "Next slide" at bounding box center [1419, 409] width 43 height 43
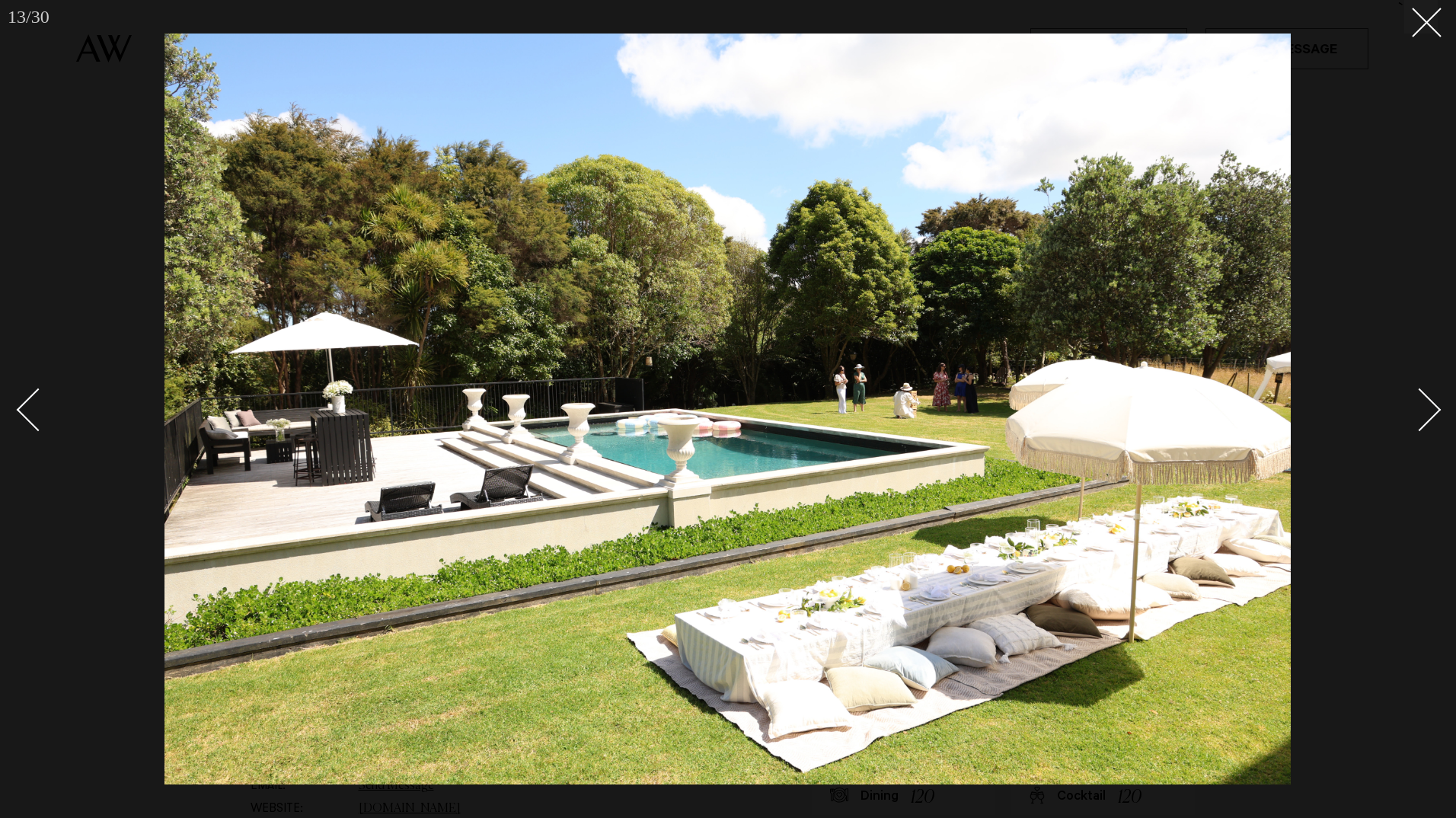
click at [1435, 405] on div "Next slide" at bounding box center [1419, 409] width 43 height 43
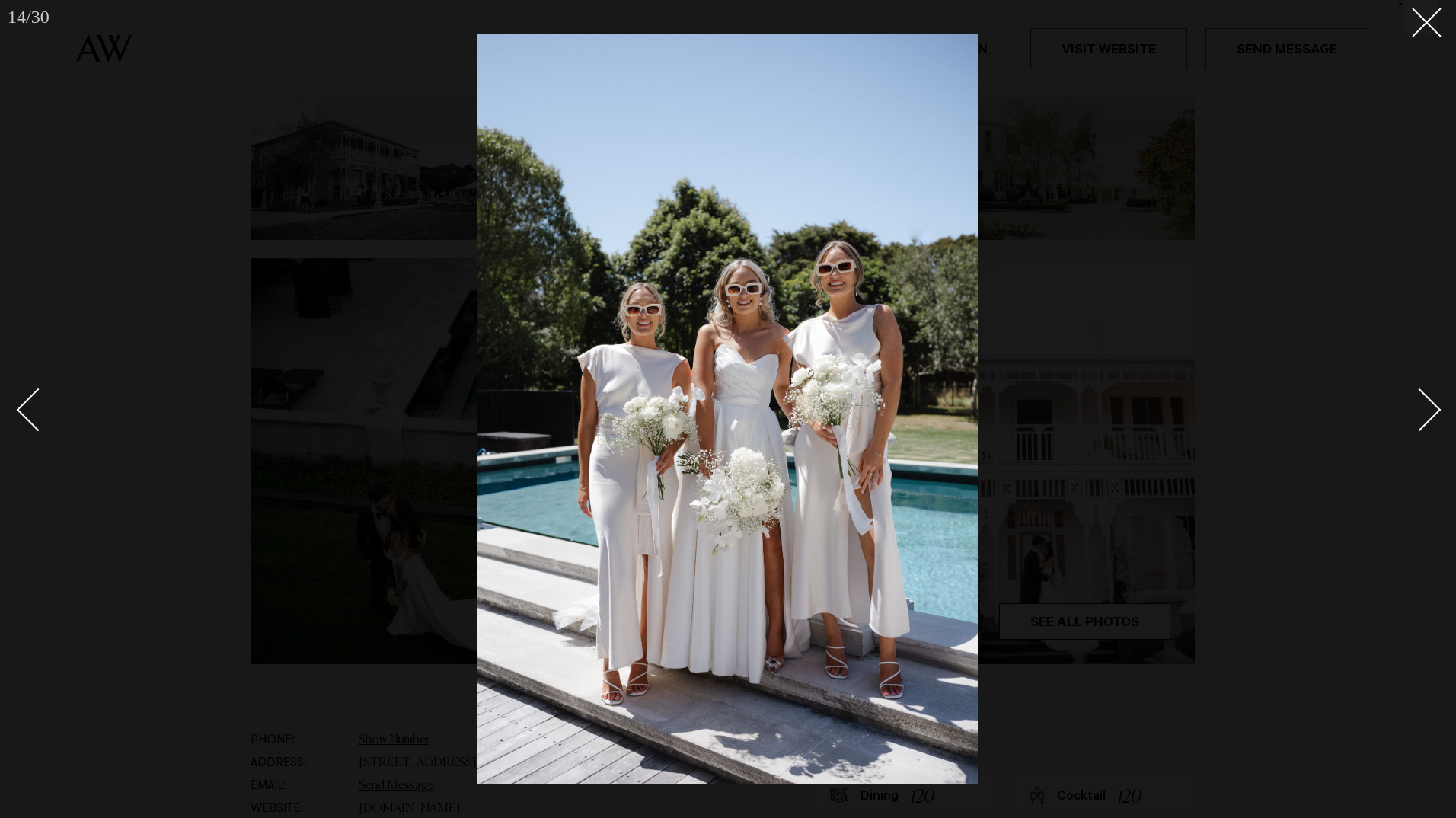
click at [1435, 405] on div "Next slide" at bounding box center [1419, 409] width 43 height 43
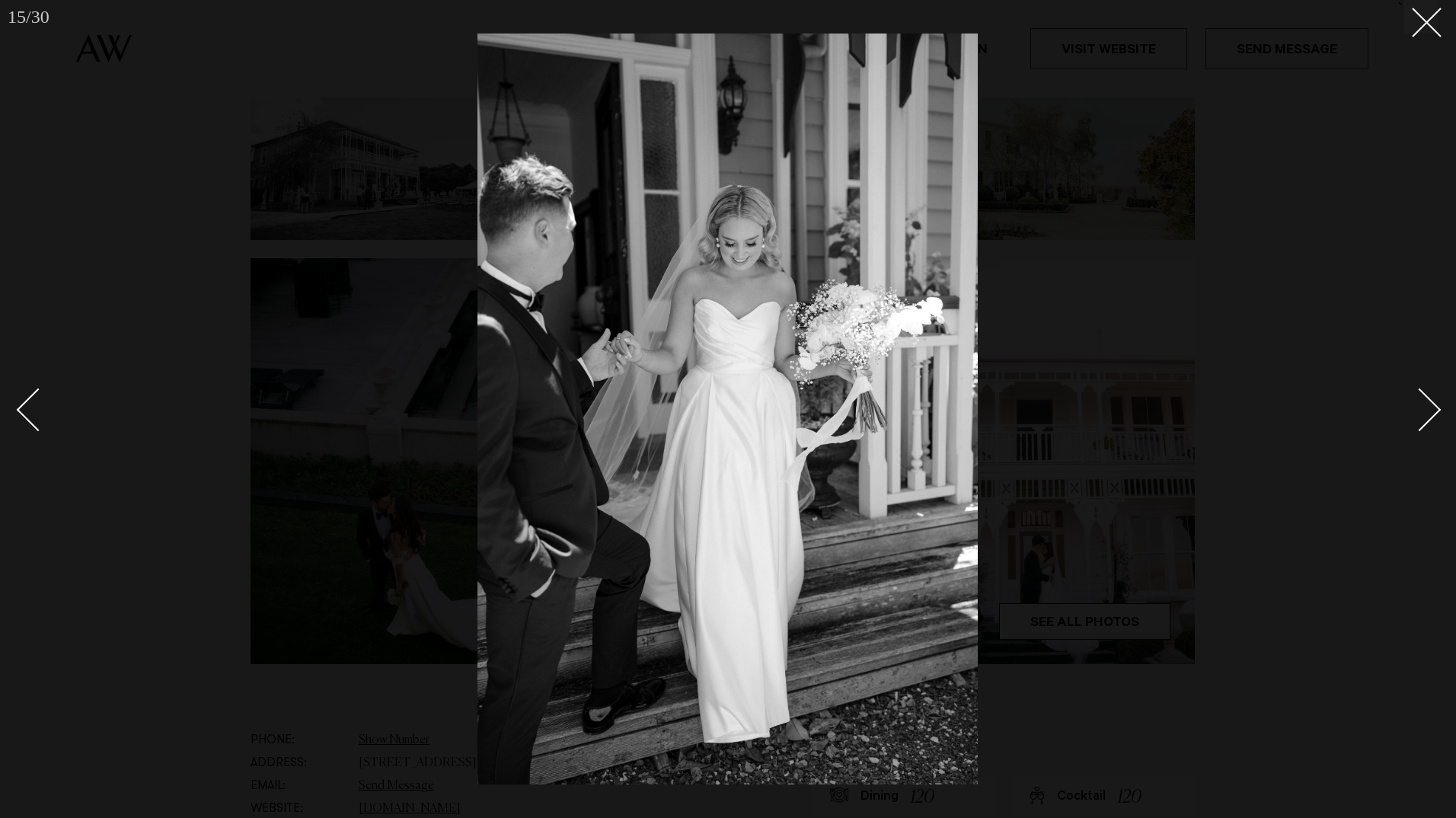
click at [1435, 405] on div "Next slide" at bounding box center [1419, 409] width 43 height 43
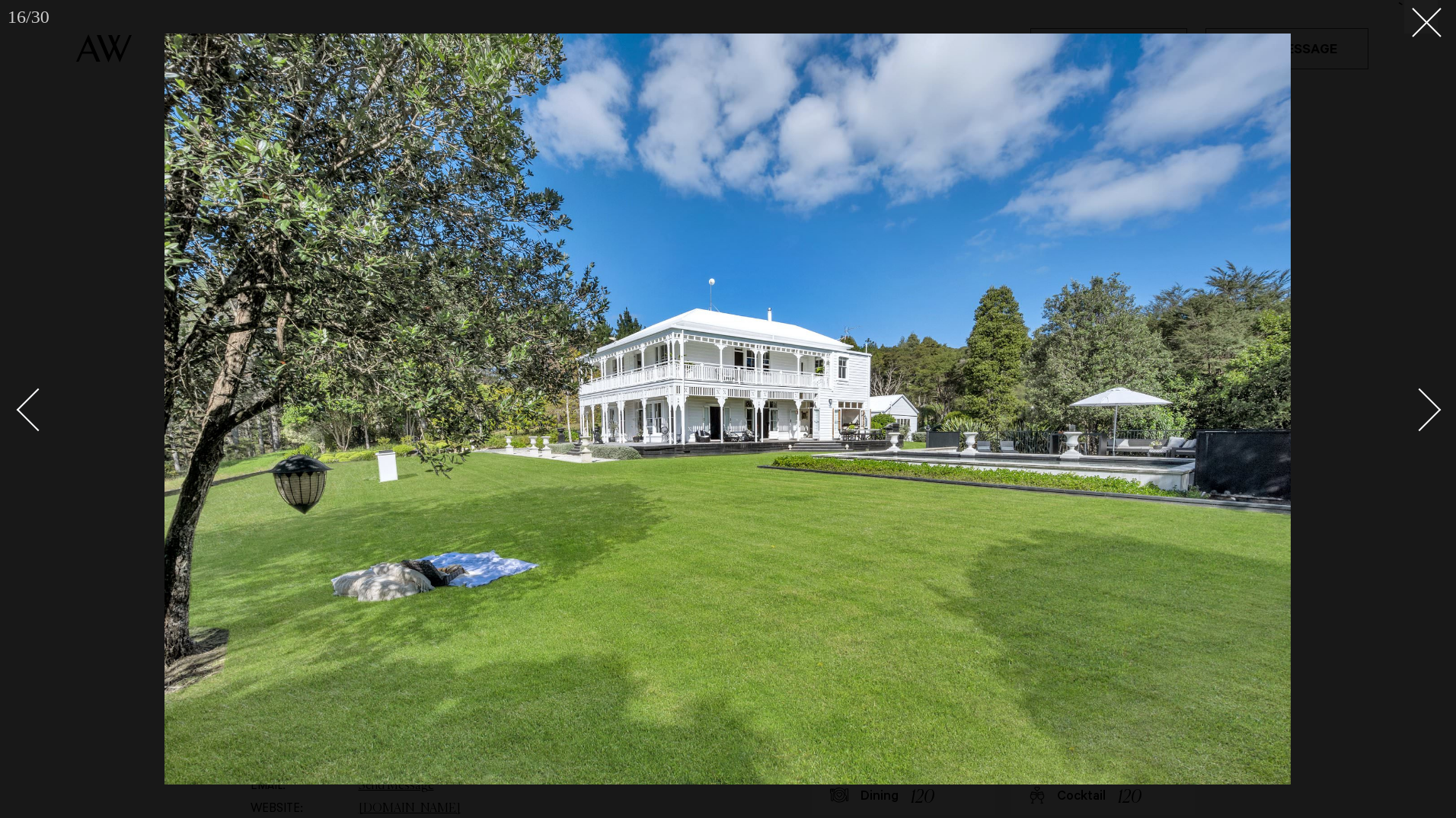
click at [1435, 405] on div "Next slide" at bounding box center [1419, 409] width 43 height 43
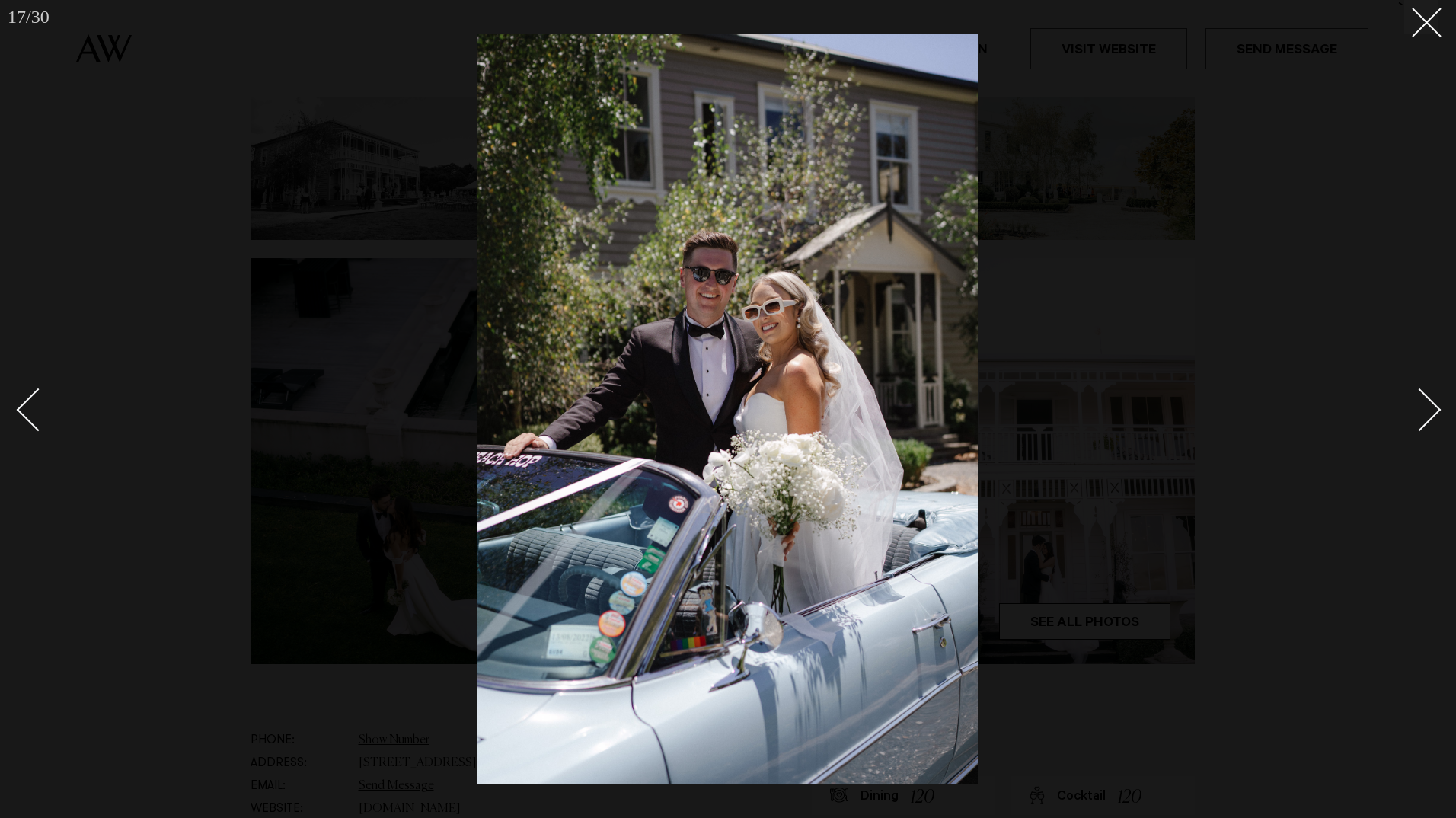
click at [1435, 405] on div "Next slide" at bounding box center [1419, 409] width 43 height 43
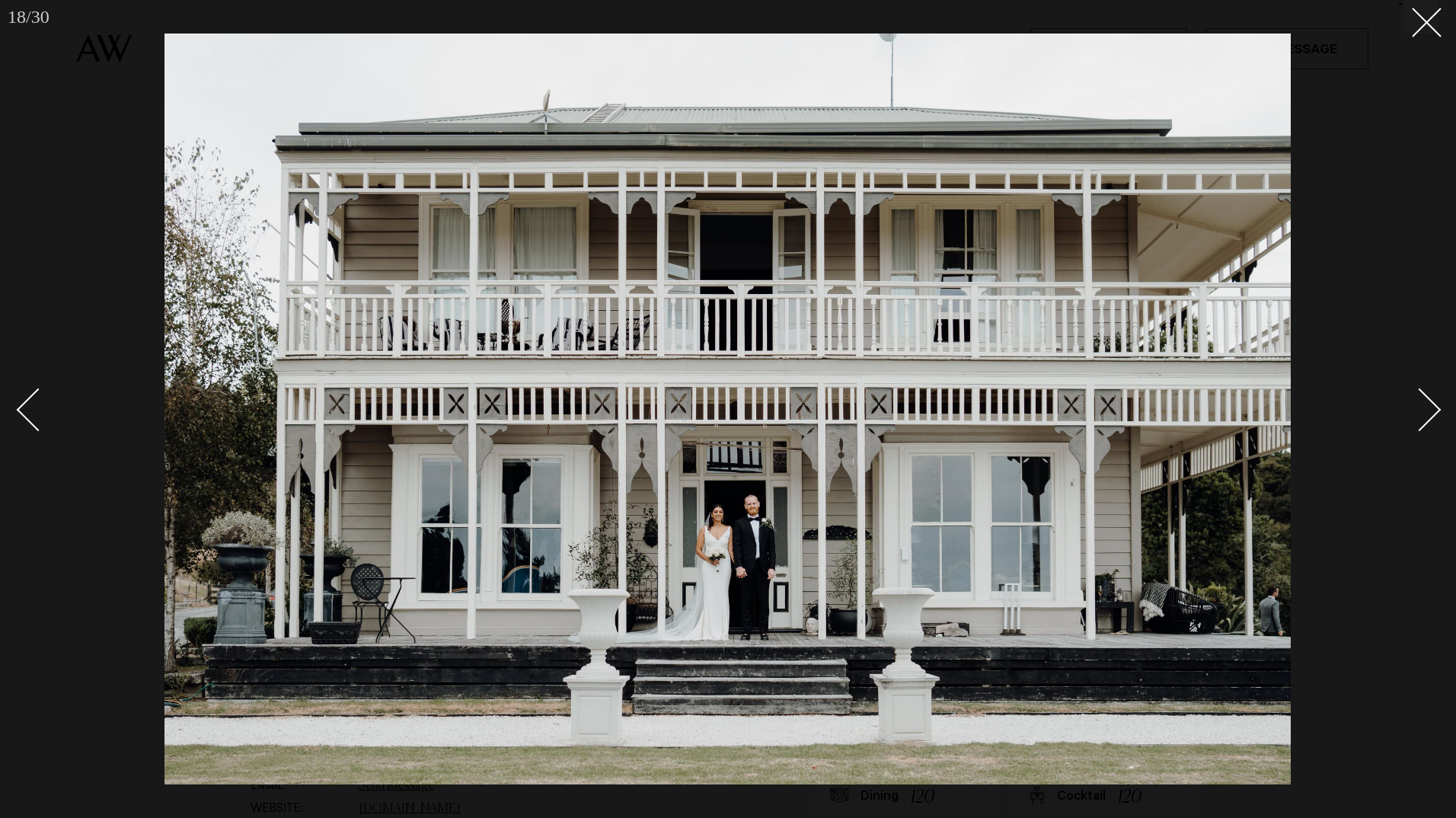
click at [1435, 405] on div "Next slide" at bounding box center [1419, 409] width 43 height 43
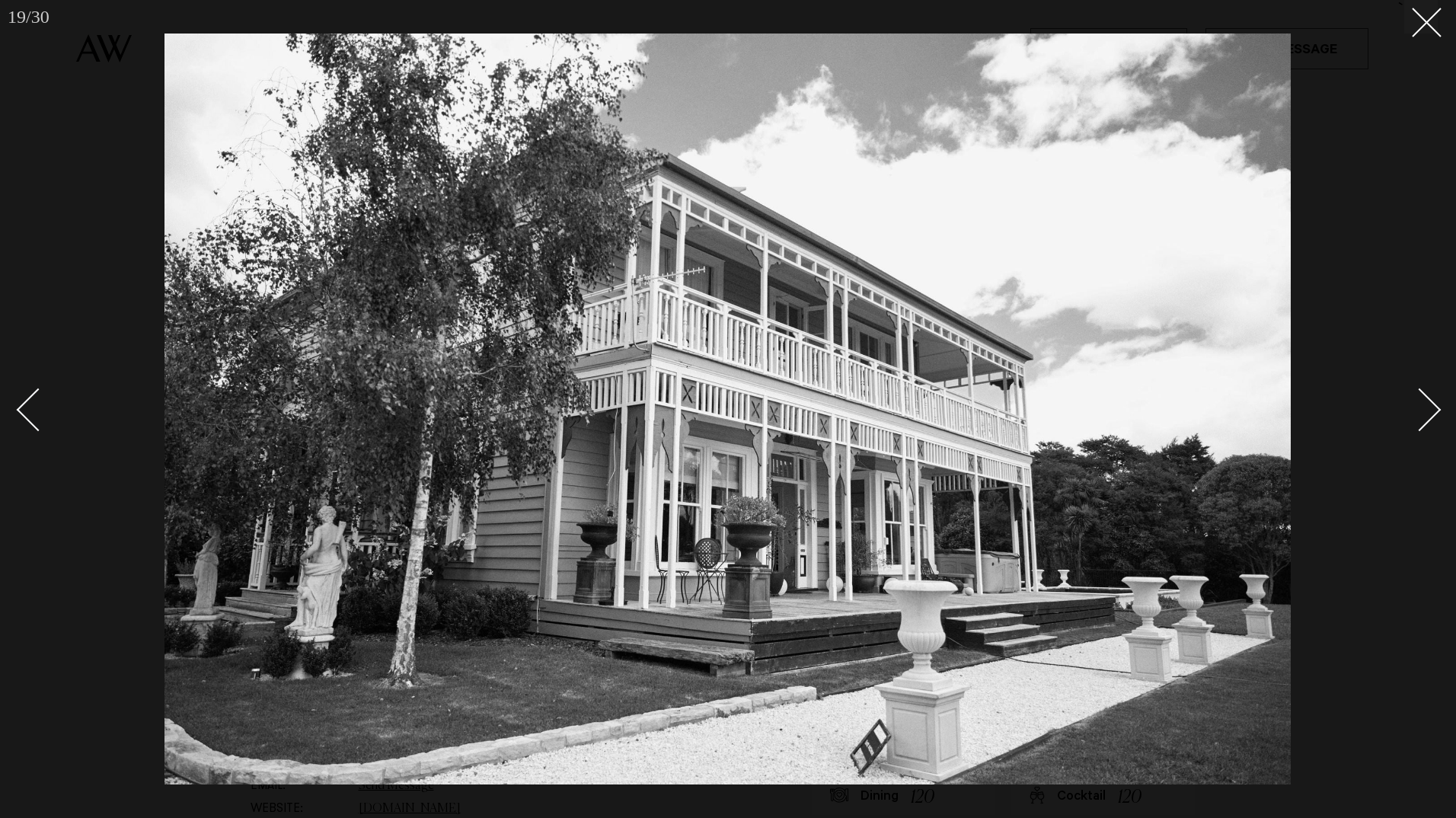
click at [1435, 405] on div "Next slide" at bounding box center [1419, 409] width 43 height 43
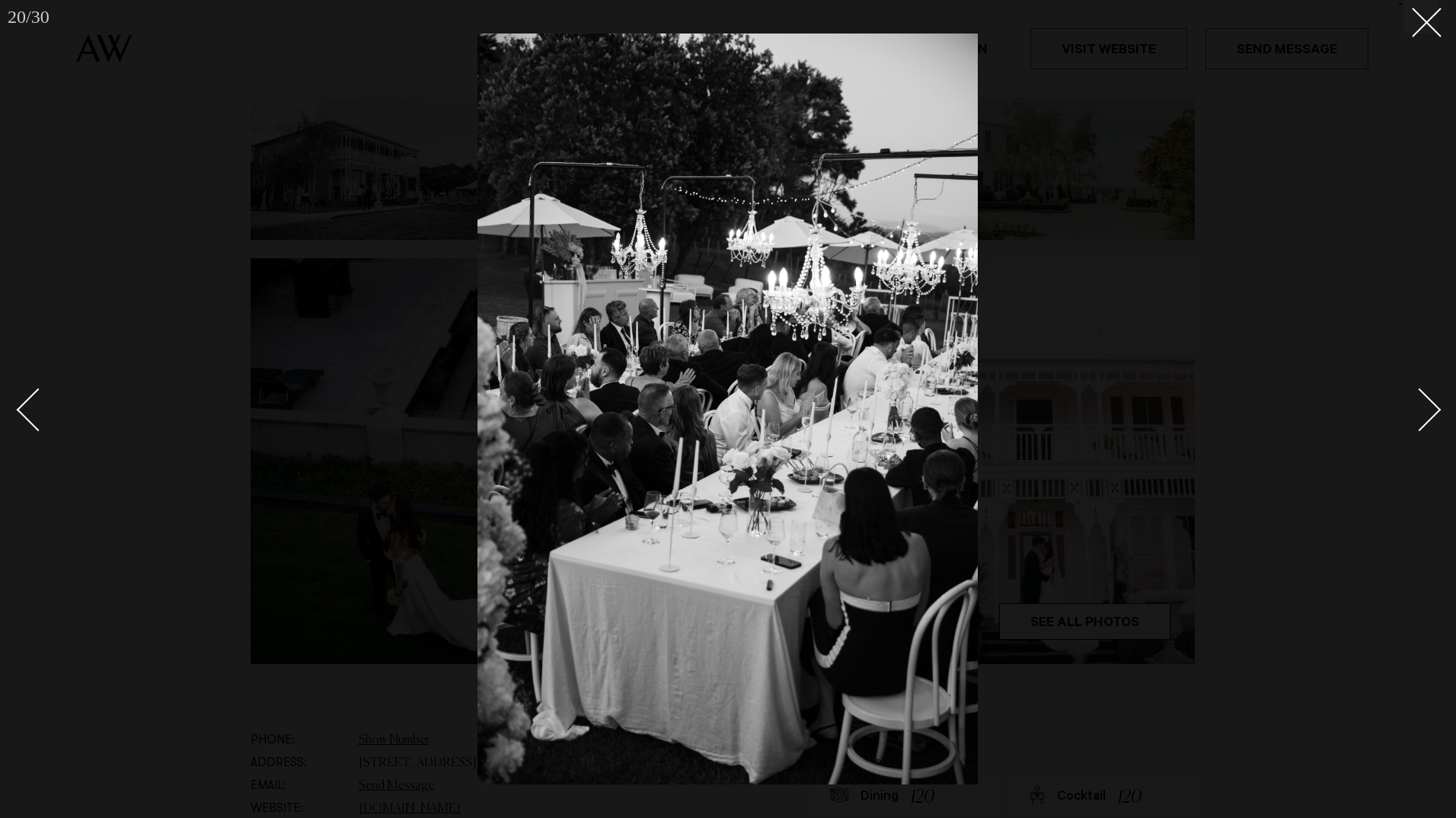
click at [1435, 405] on div "Next slide" at bounding box center [1419, 409] width 43 height 43
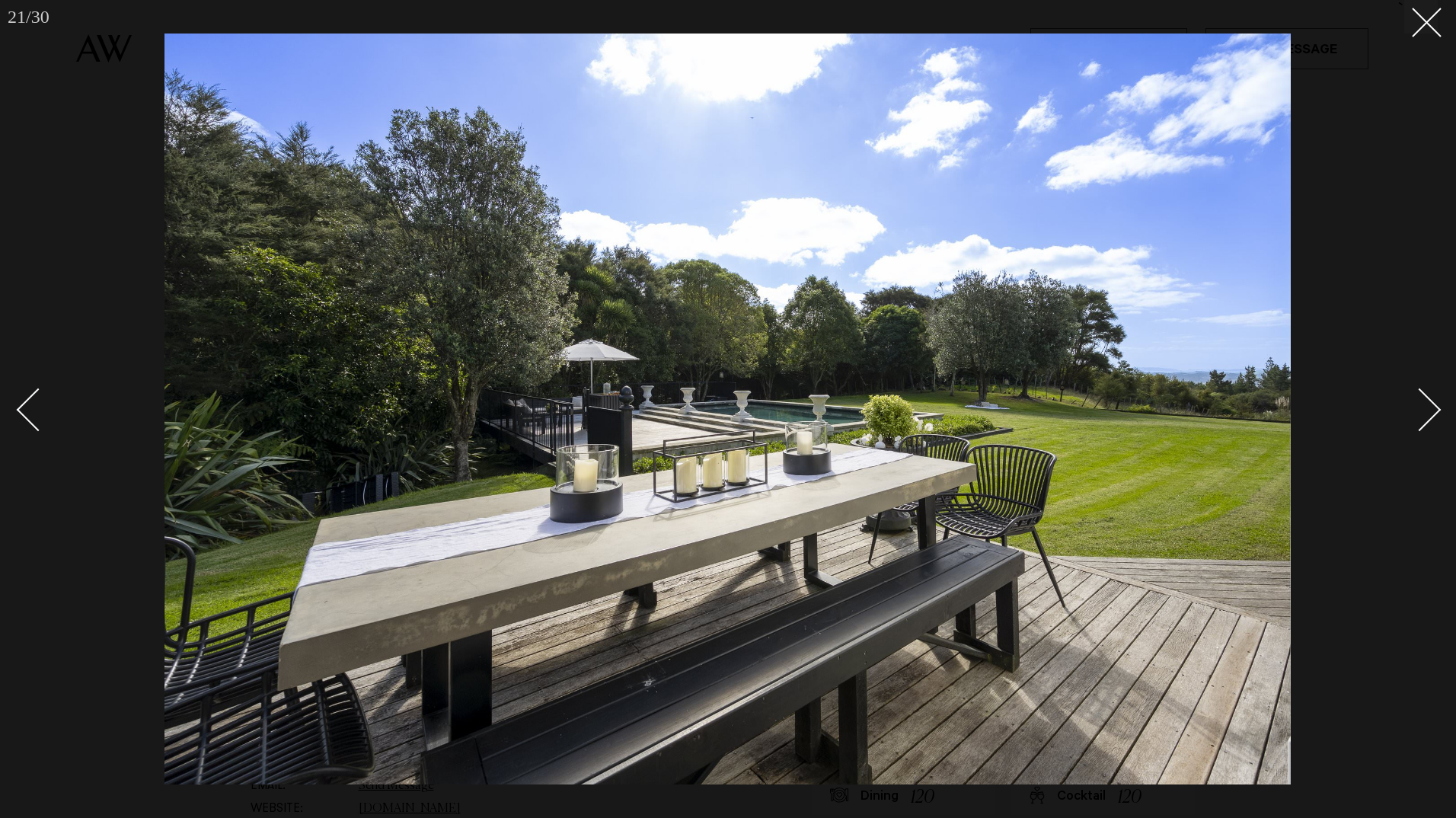
click at [1435, 405] on div "Next slide" at bounding box center [1419, 409] width 43 height 43
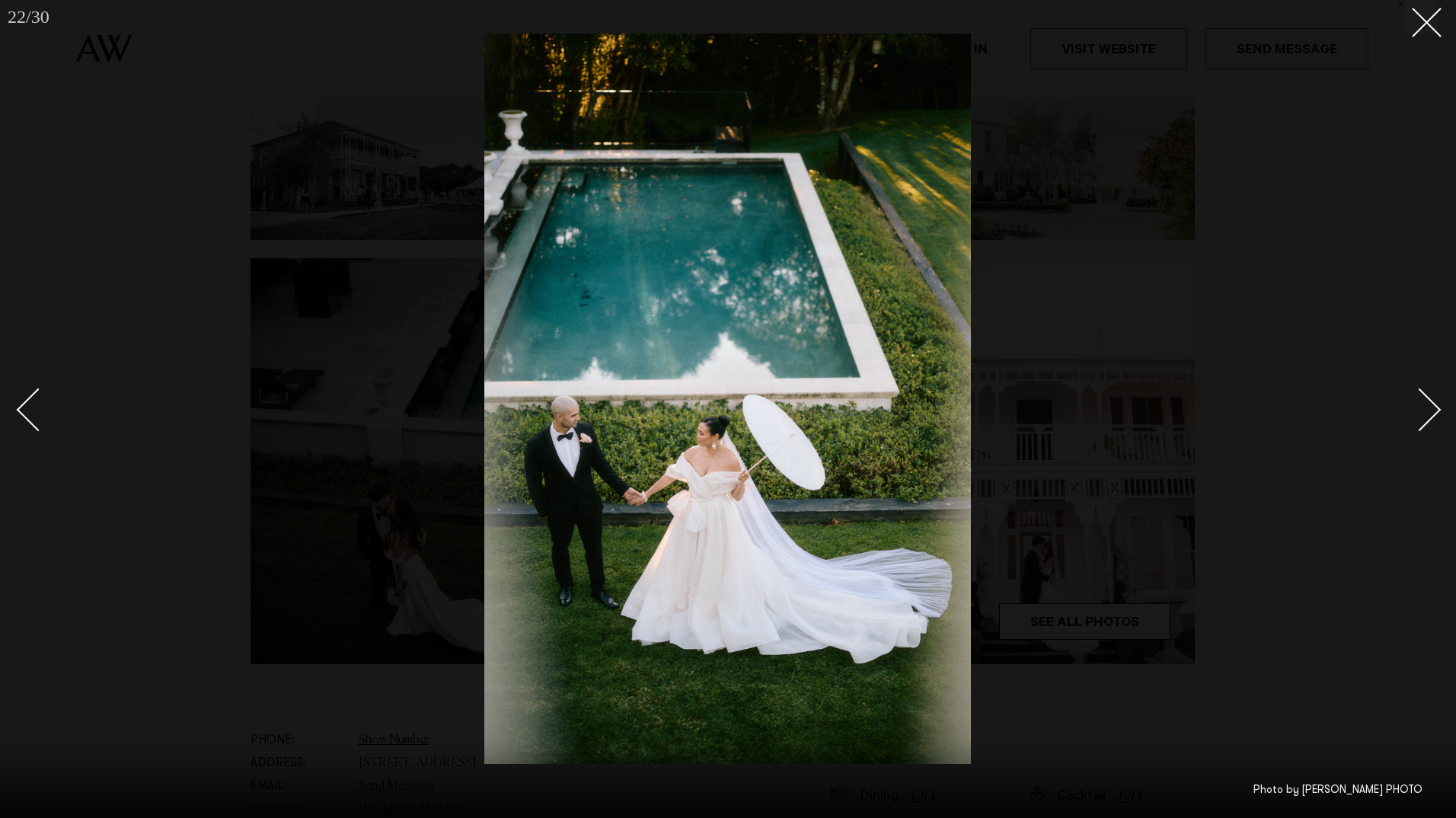
click at [1435, 405] on div "Next slide" at bounding box center [1419, 409] width 43 height 43
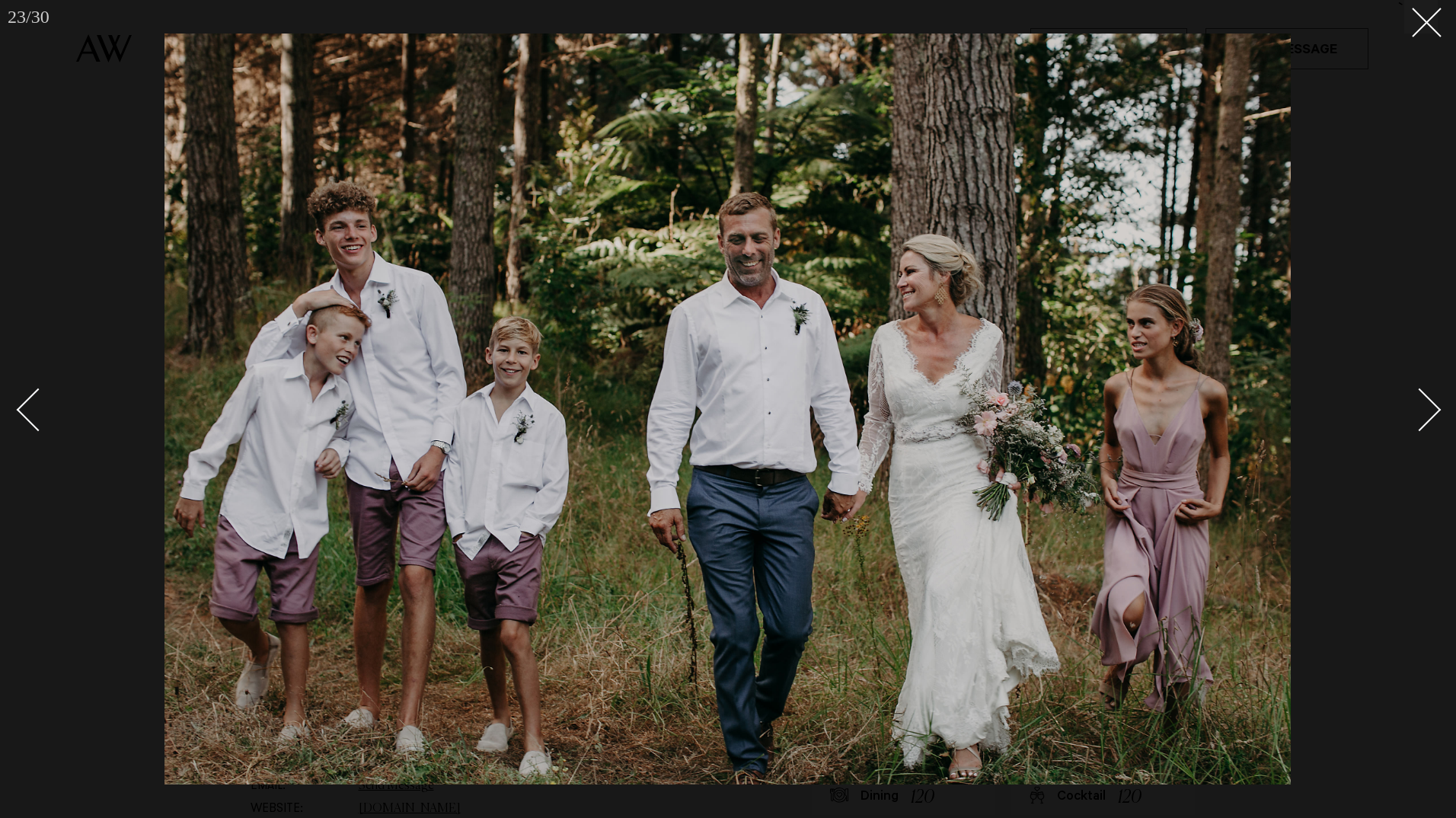
click at [1435, 405] on div "Next slide" at bounding box center [1419, 409] width 43 height 43
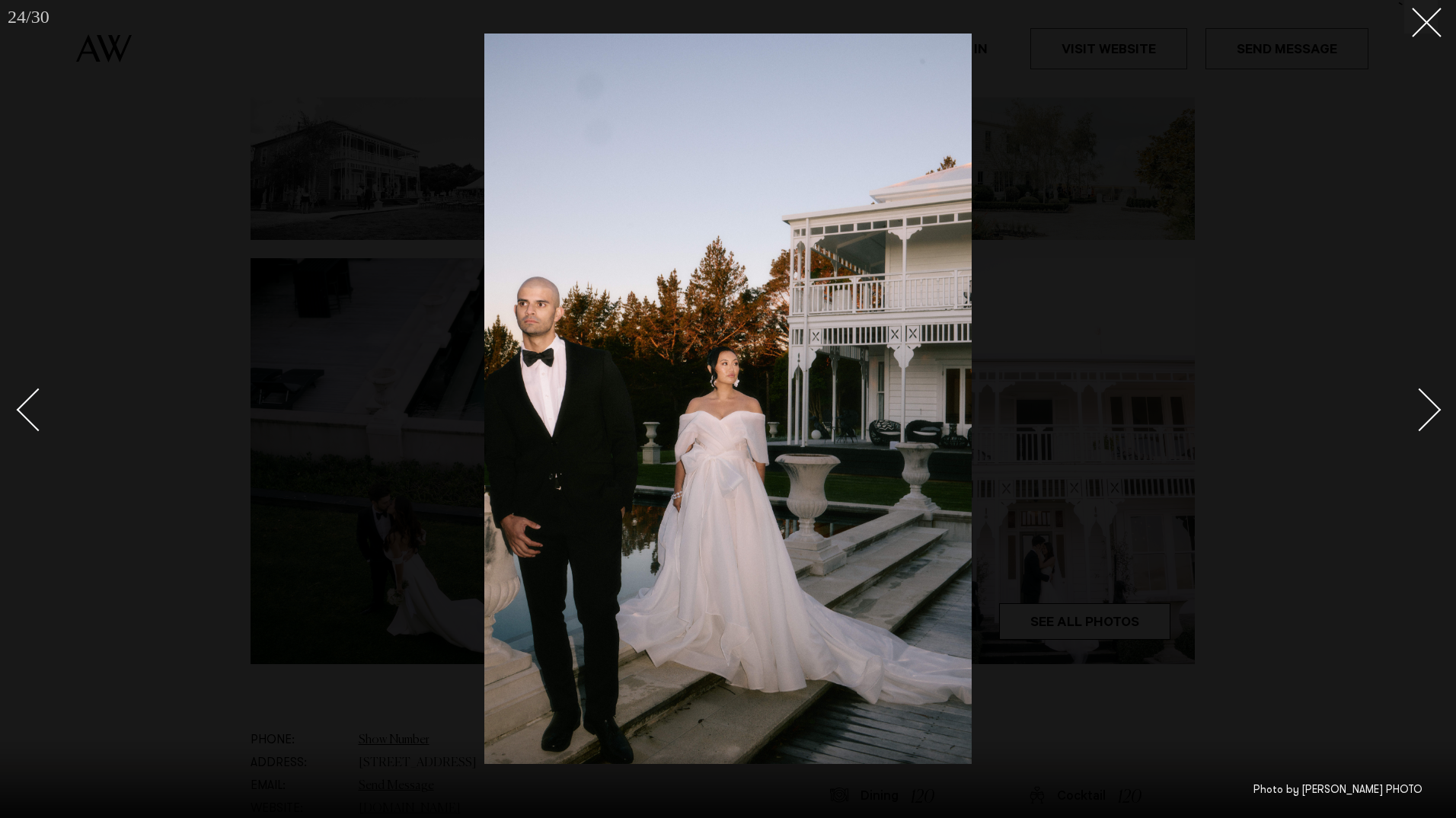
click at [1435, 405] on div "Next slide" at bounding box center [1419, 409] width 43 height 43
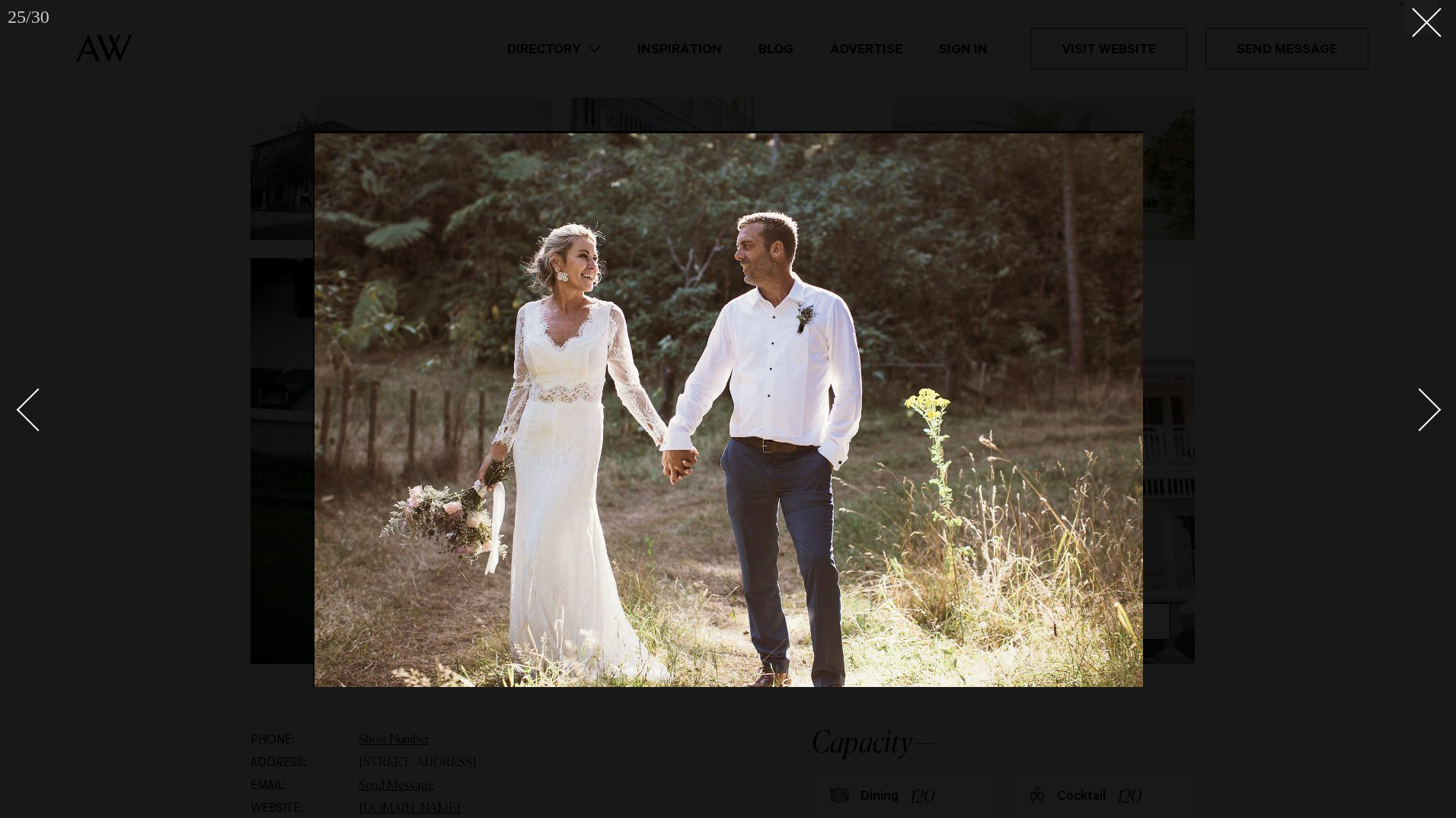
click at [1435, 405] on div "Next slide" at bounding box center [1419, 409] width 43 height 43
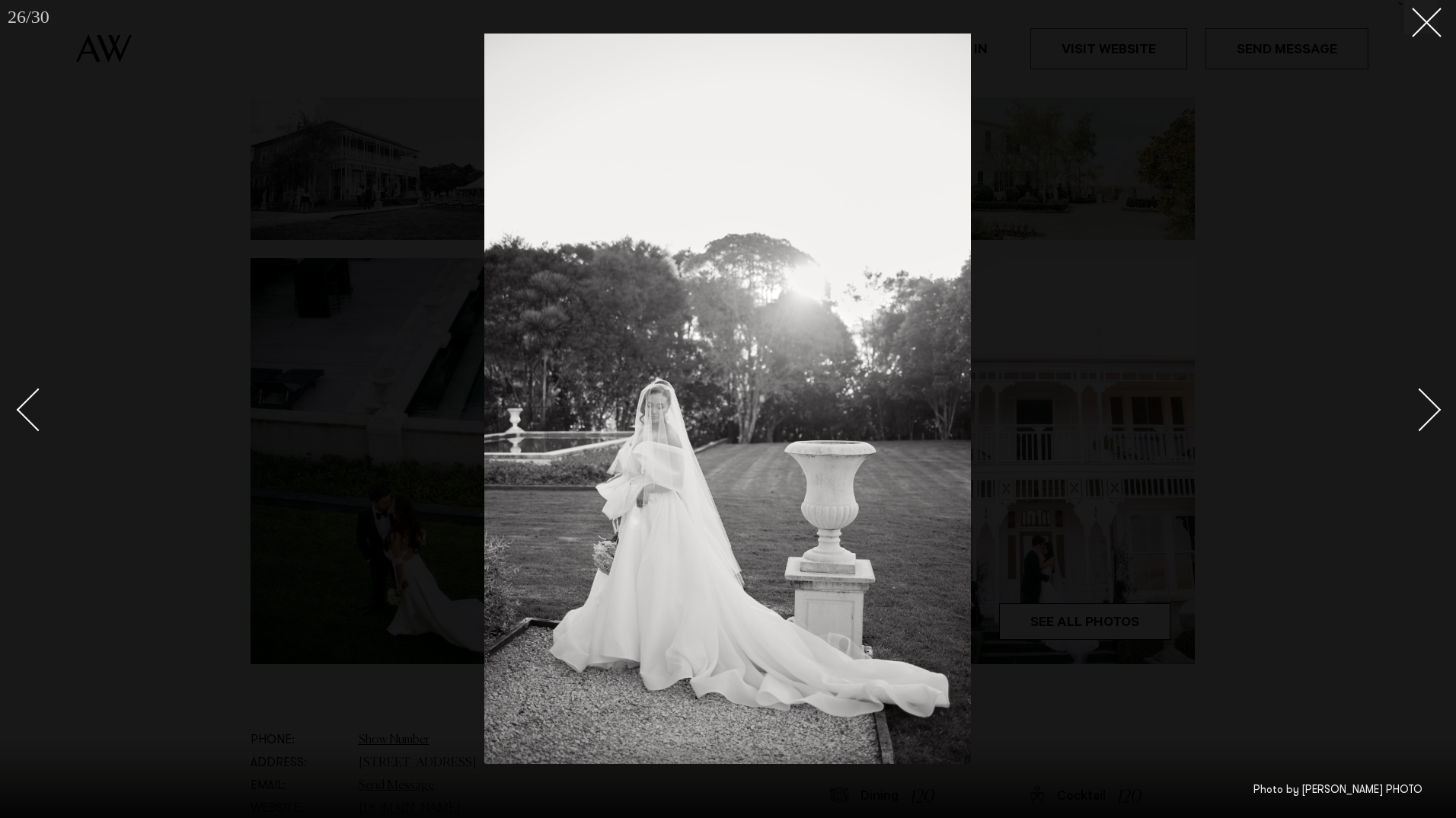
click at [1435, 405] on div "Next slide" at bounding box center [1419, 409] width 43 height 43
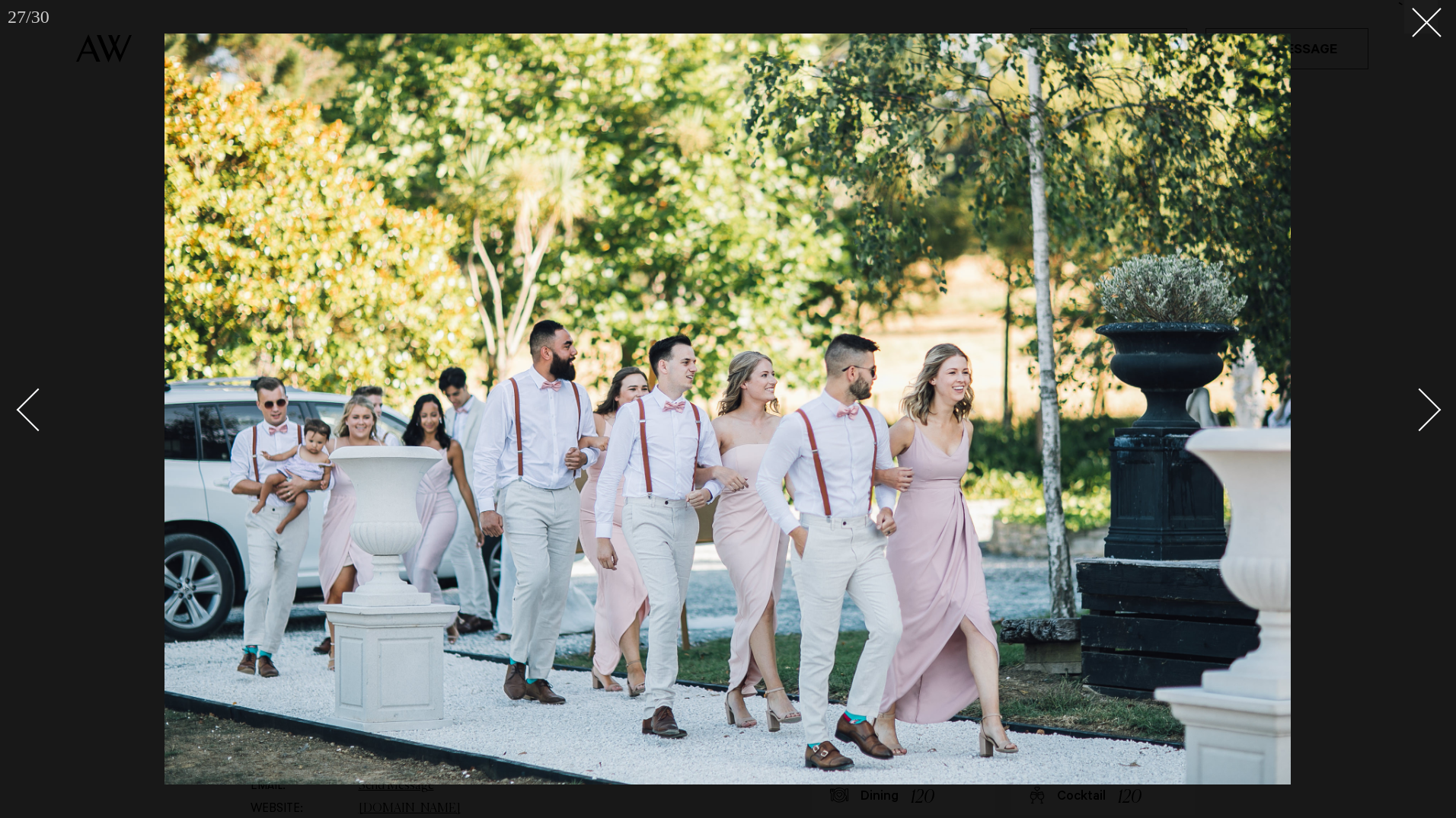
click at [1436, 405] on div "Next slide" at bounding box center [1419, 409] width 43 height 43
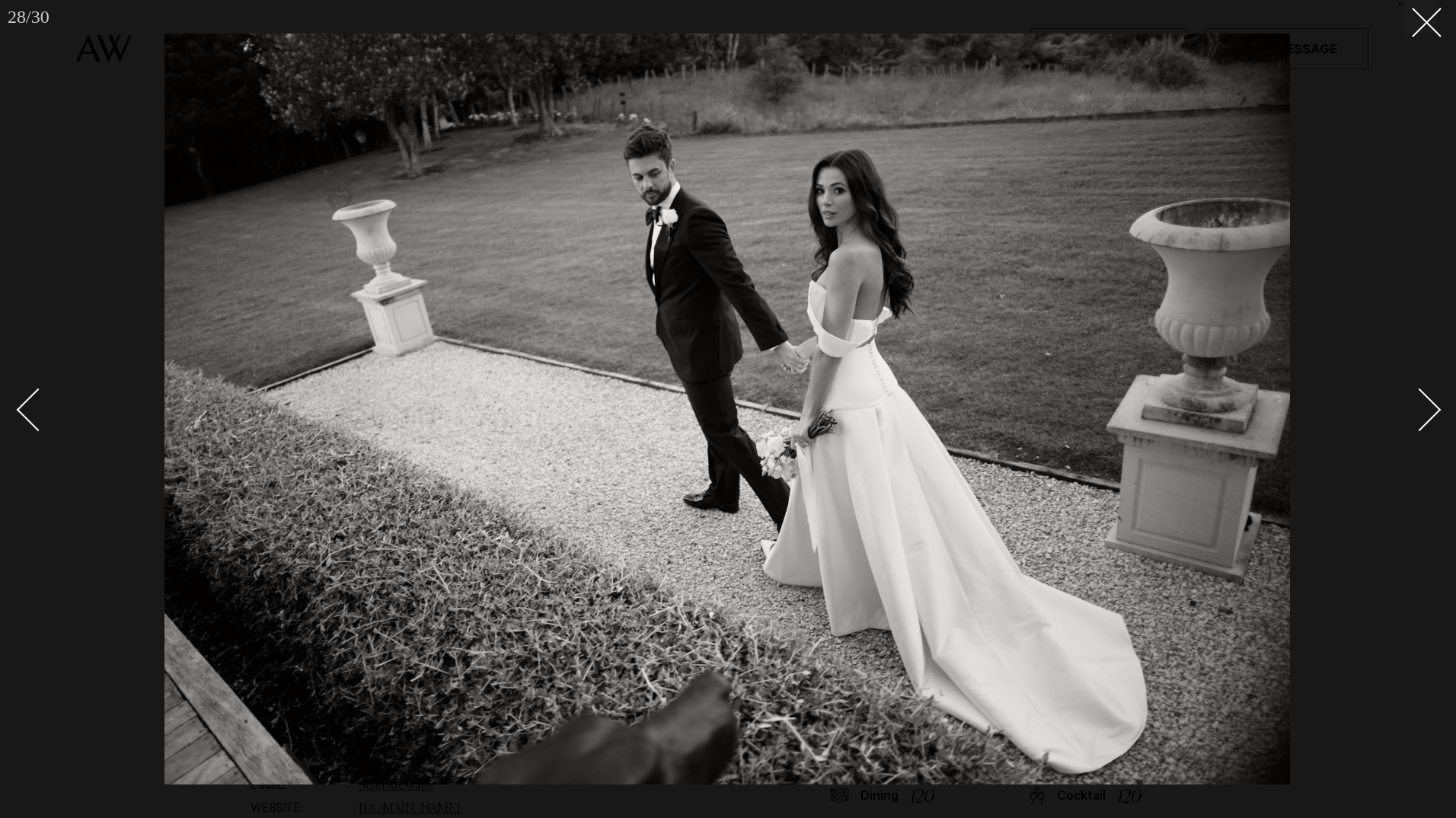
click at [1436, 405] on div "Next slide" at bounding box center [1419, 409] width 43 height 43
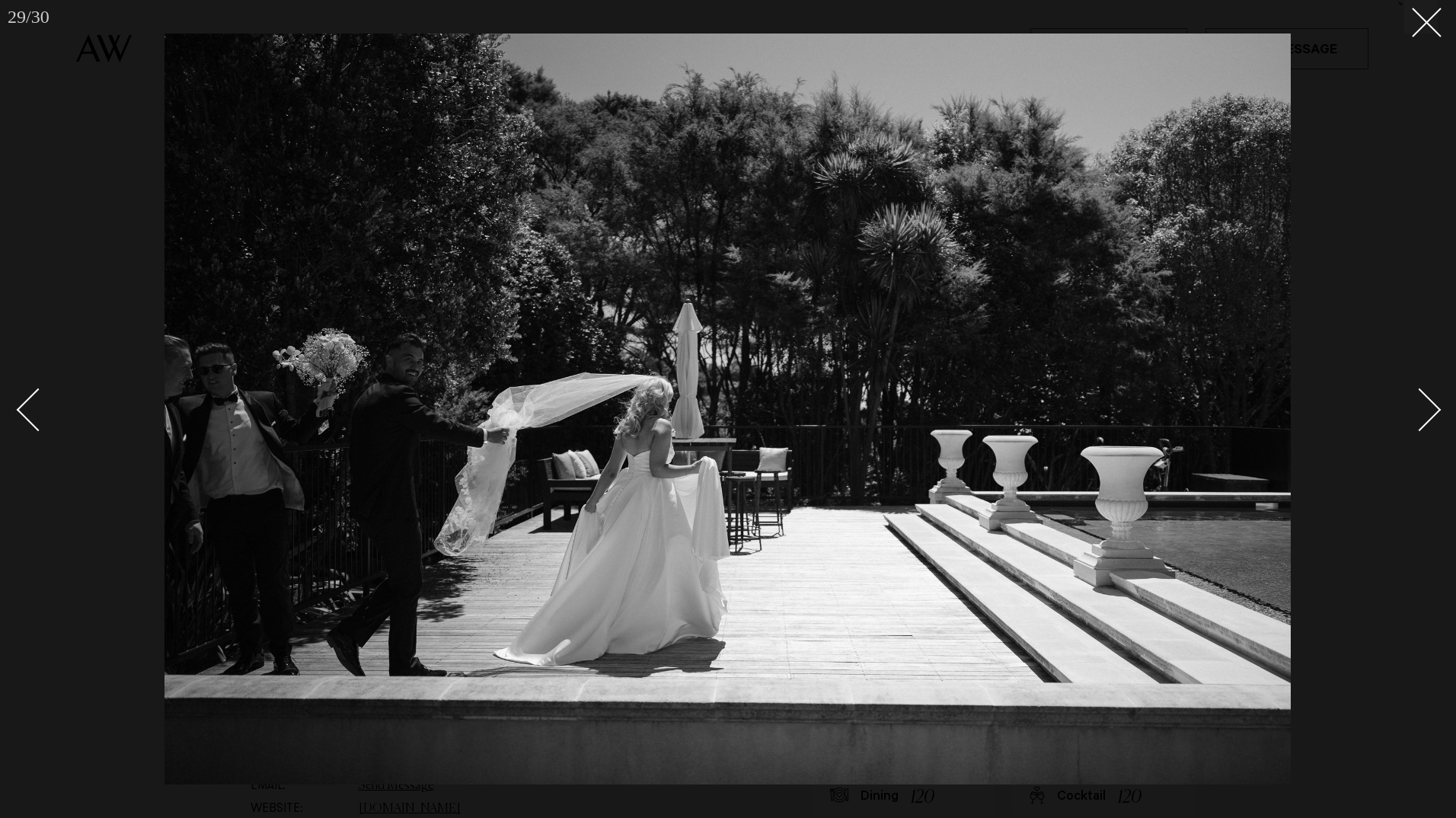
click at [1436, 405] on div "Next slide" at bounding box center [1419, 409] width 43 height 43
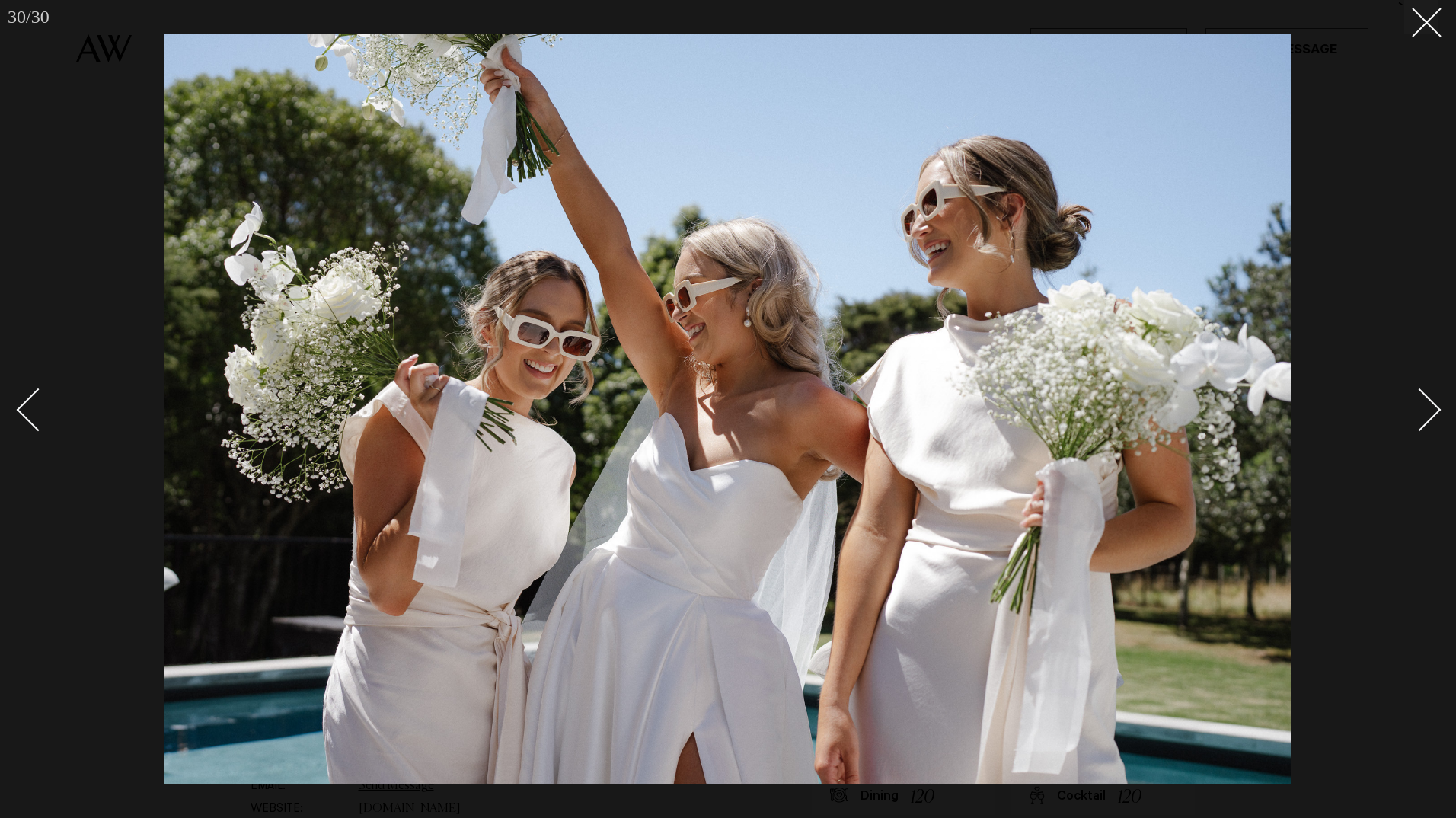
click at [1436, 405] on div "Next slide" at bounding box center [1419, 409] width 43 height 43
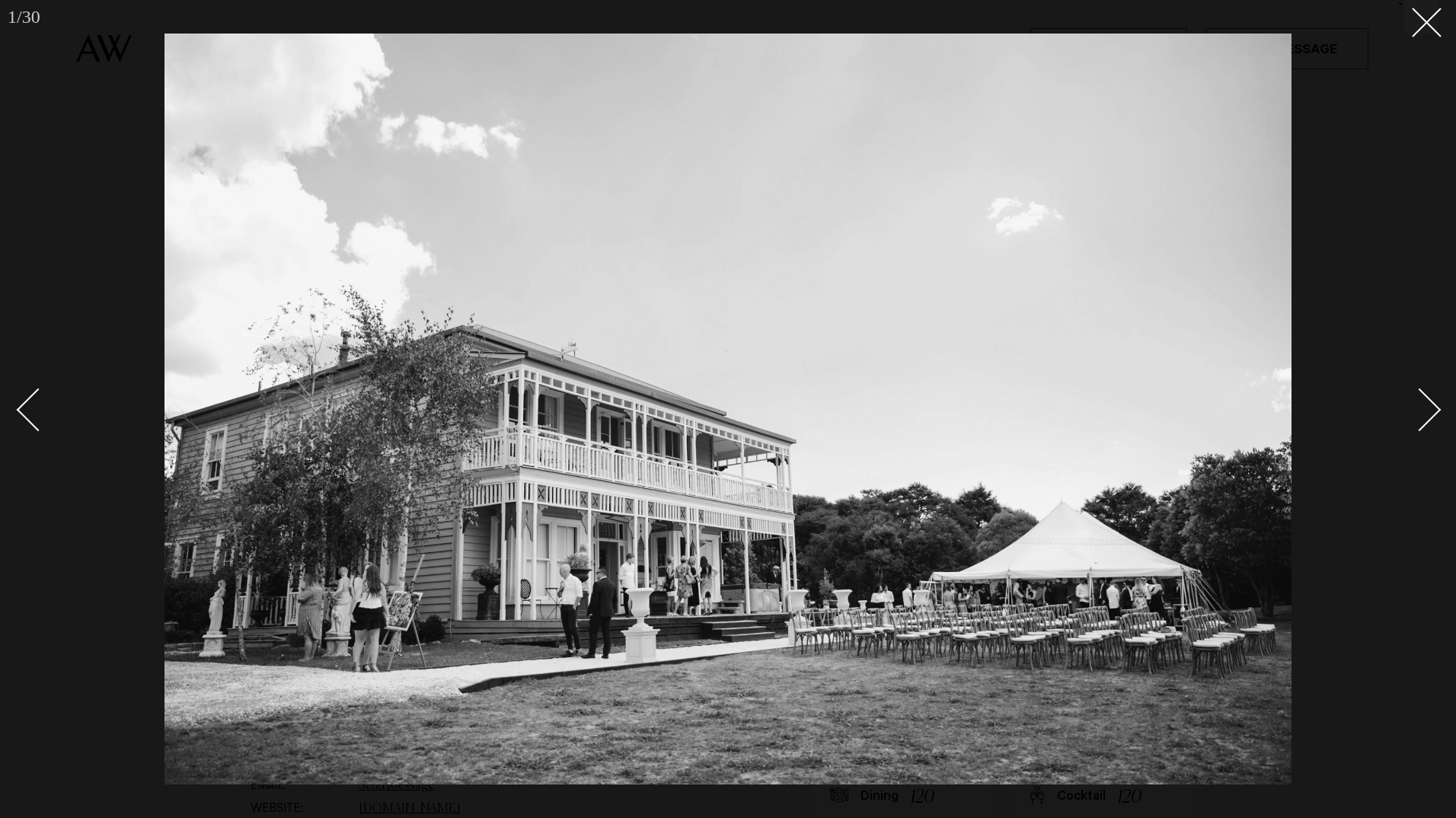
click at [1436, 405] on div "Next slide" at bounding box center [1419, 409] width 43 height 43
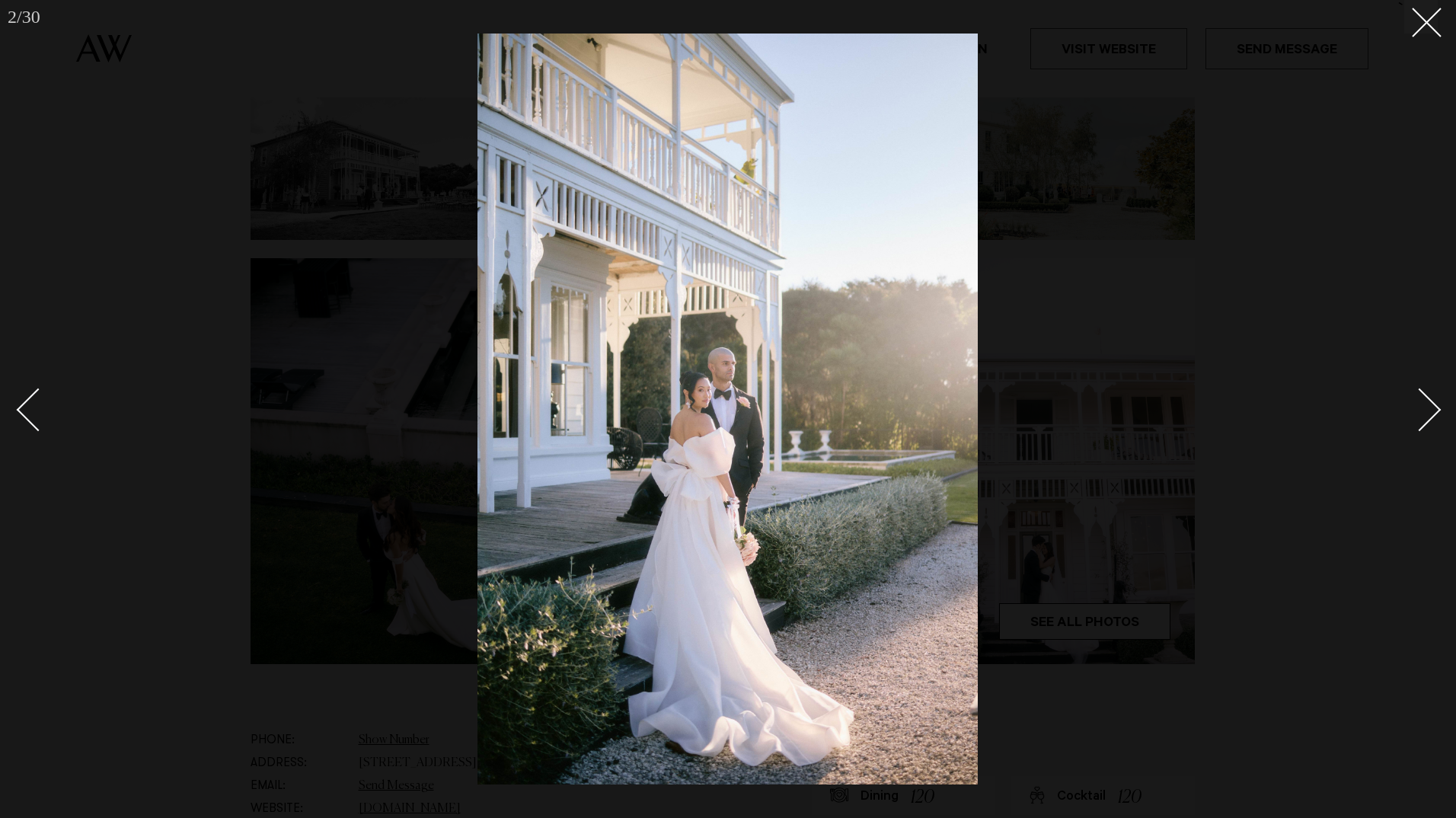
click at [1436, 405] on div "Next slide" at bounding box center [1419, 409] width 43 height 43
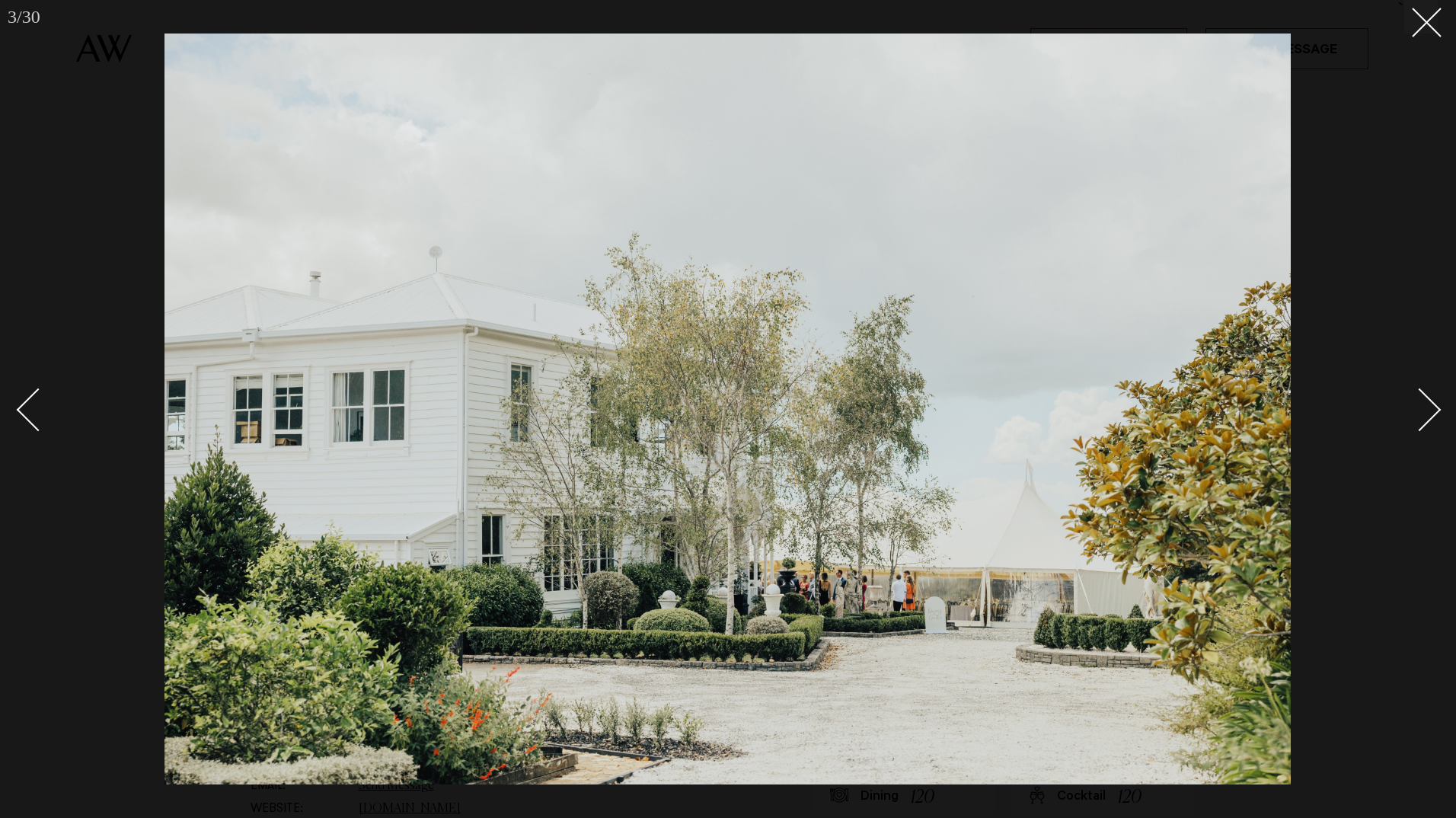
click at [1436, 405] on div "Next slide" at bounding box center [1419, 409] width 43 height 43
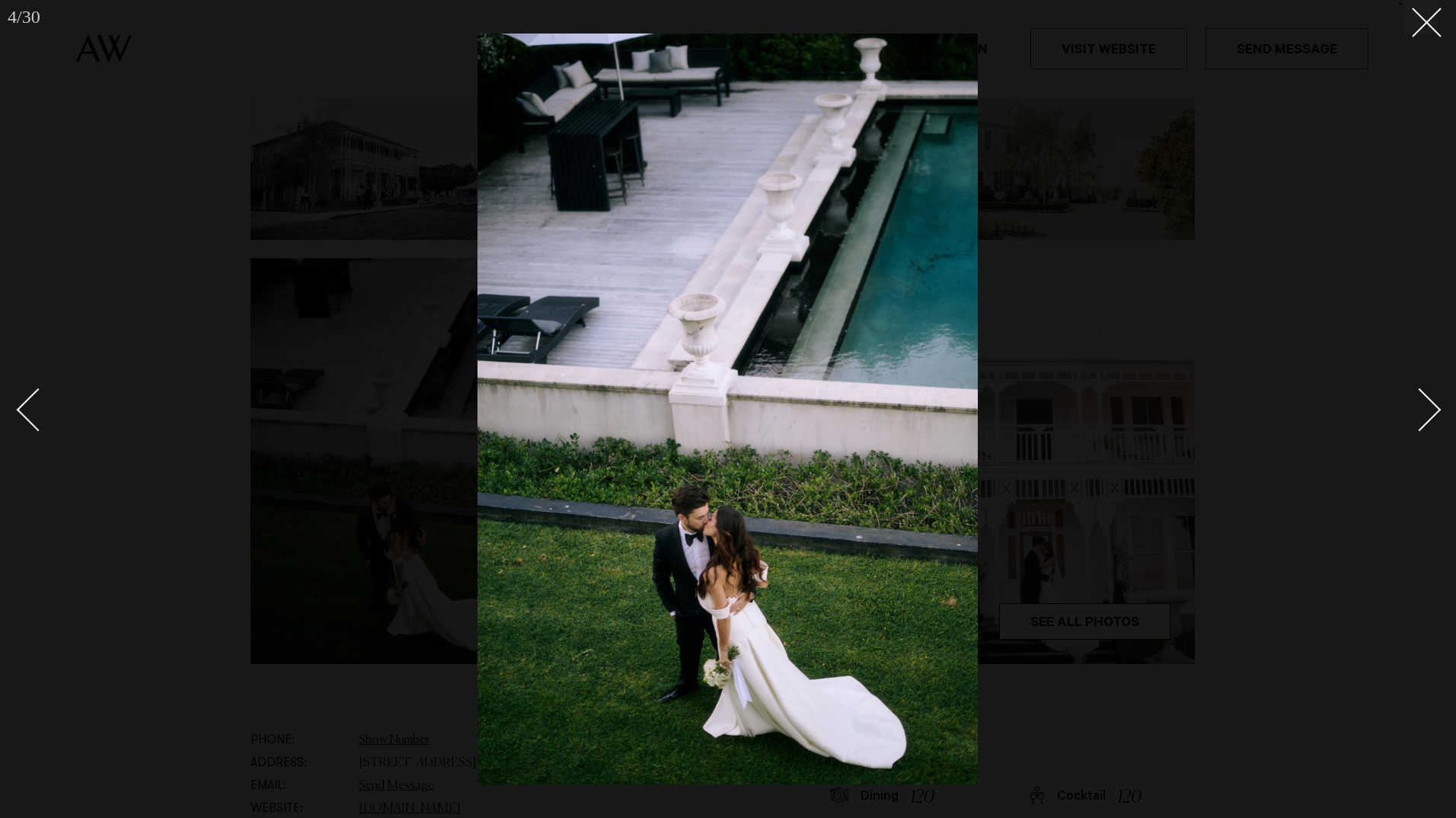
click at [1436, 405] on div "Next slide" at bounding box center [1419, 409] width 43 height 43
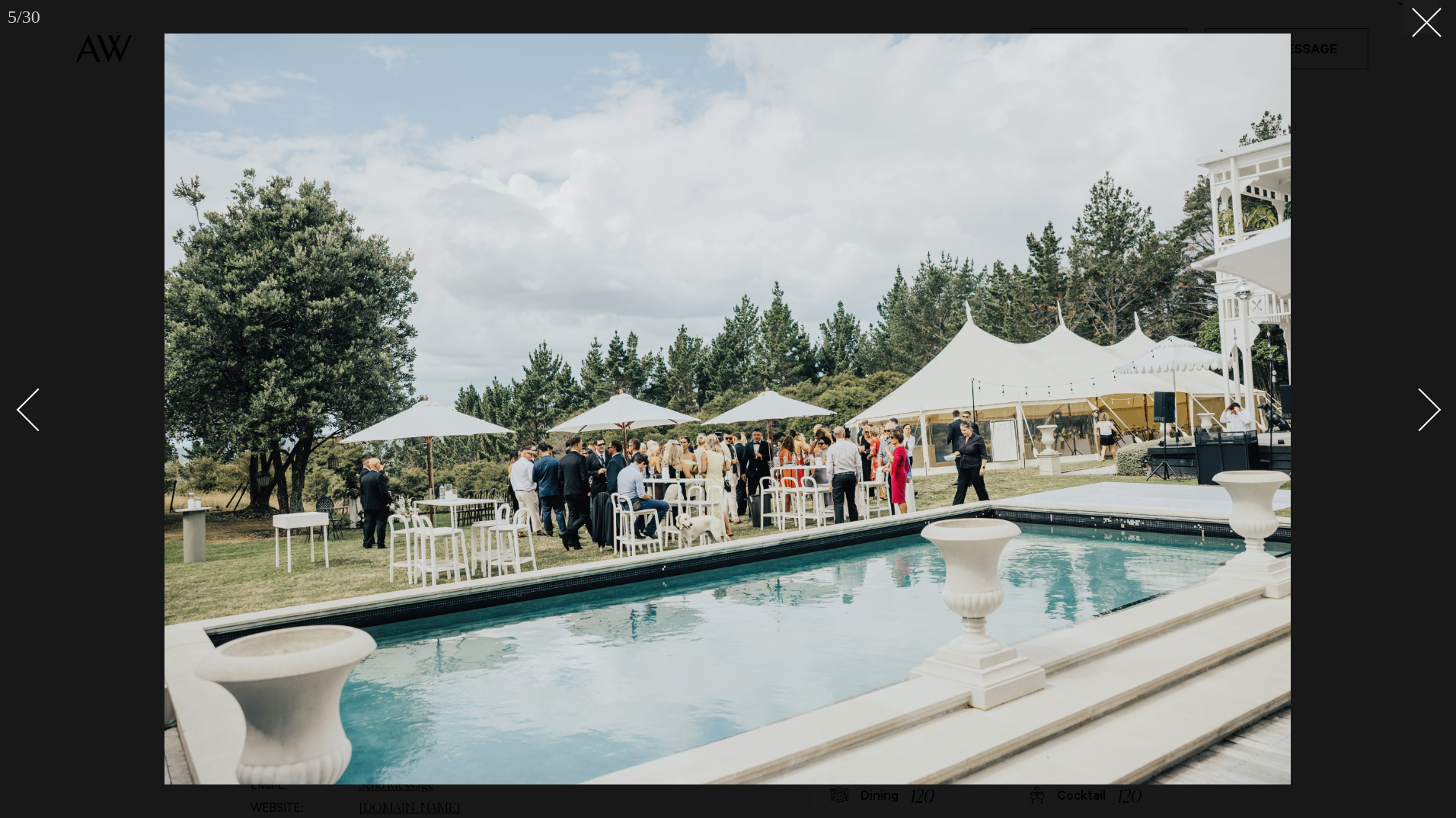
click at [1436, 405] on div "Next slide" at bounding box center [1419, 409] width 43 height 43
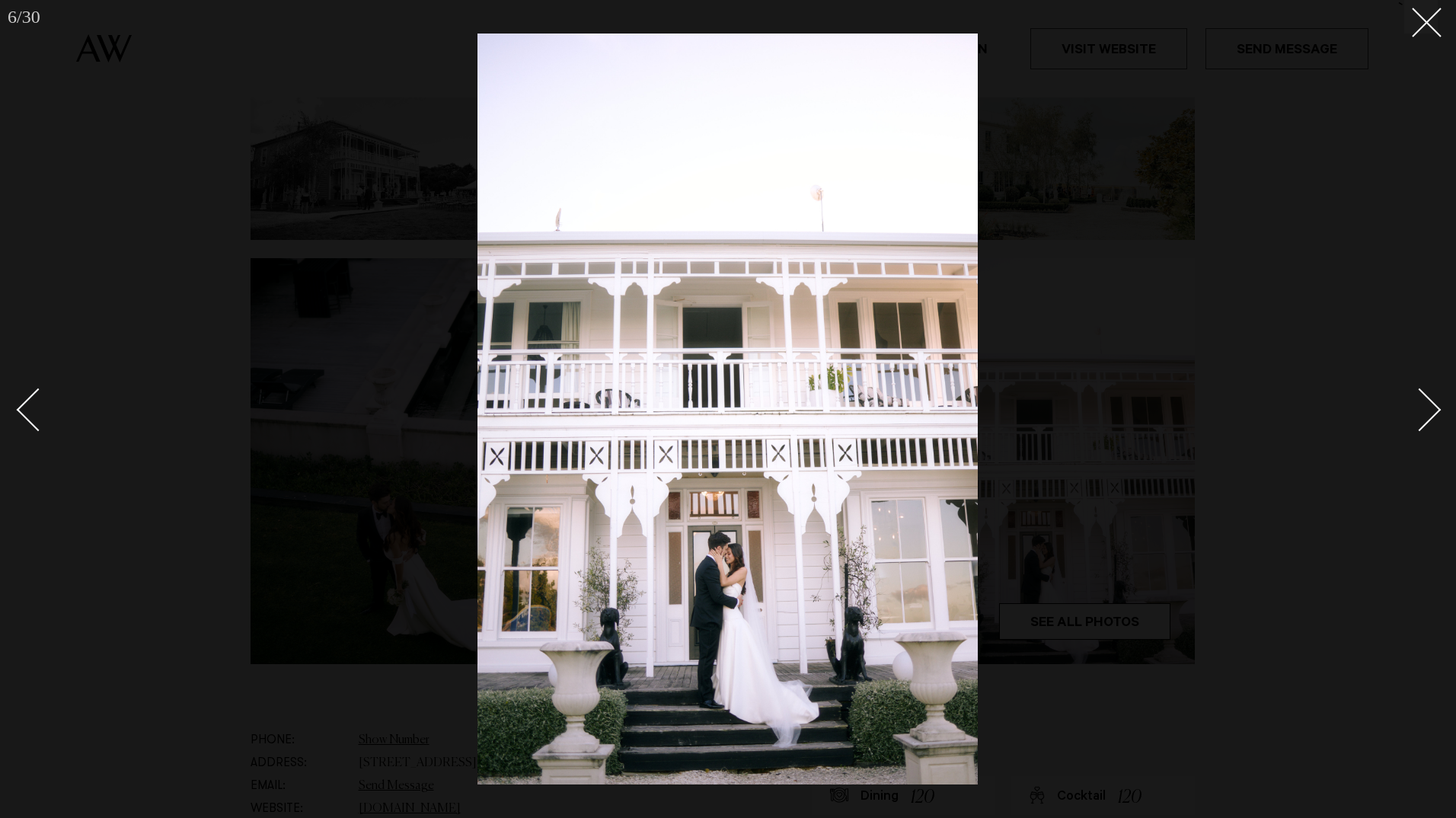
click at [1436, 405] on div "Next slide" at bounding box center [1419, 409] width 43 height 43
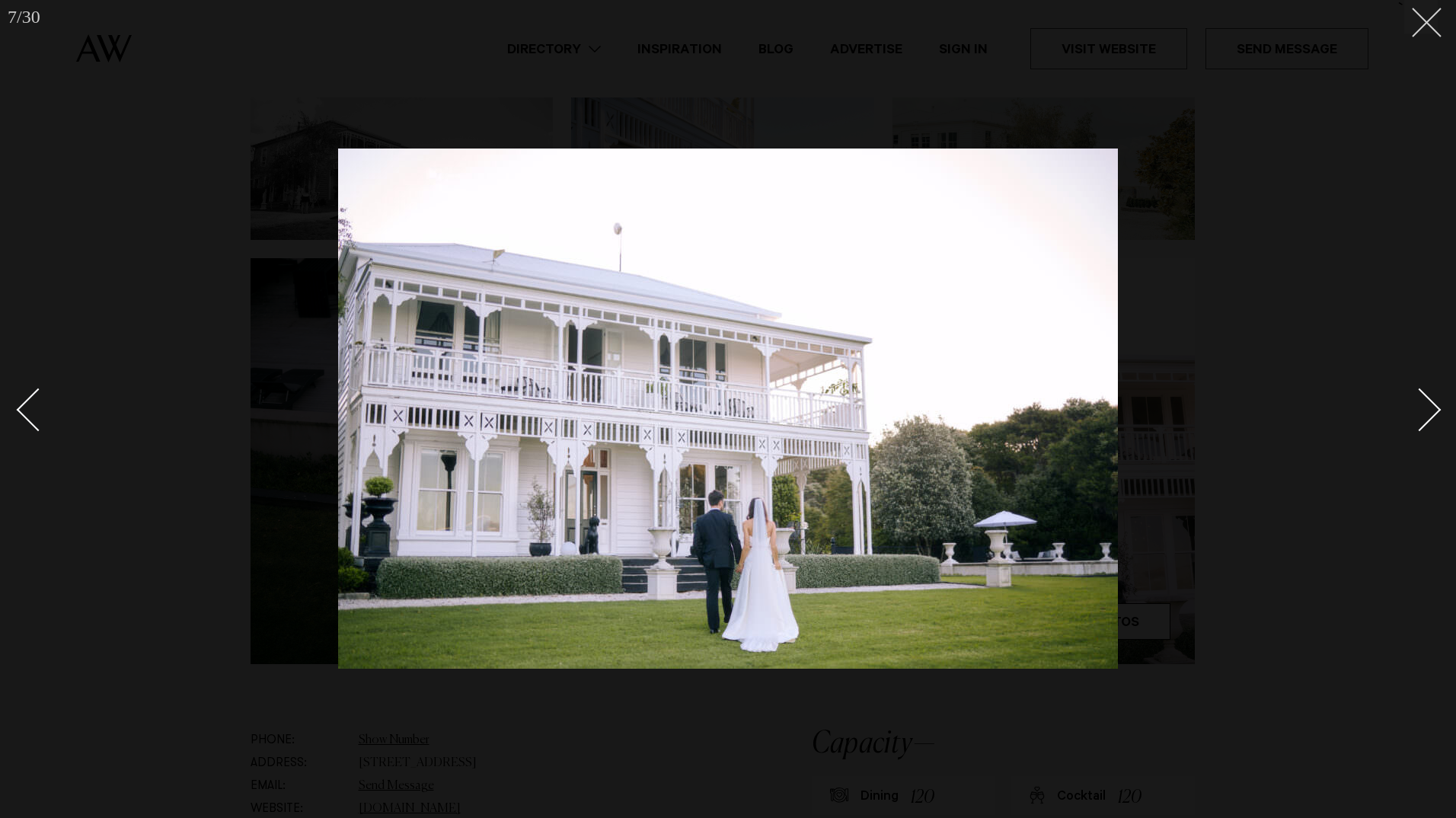
click at [1428, 27] on button at bounding box center [1420, 16] width 34 height 34
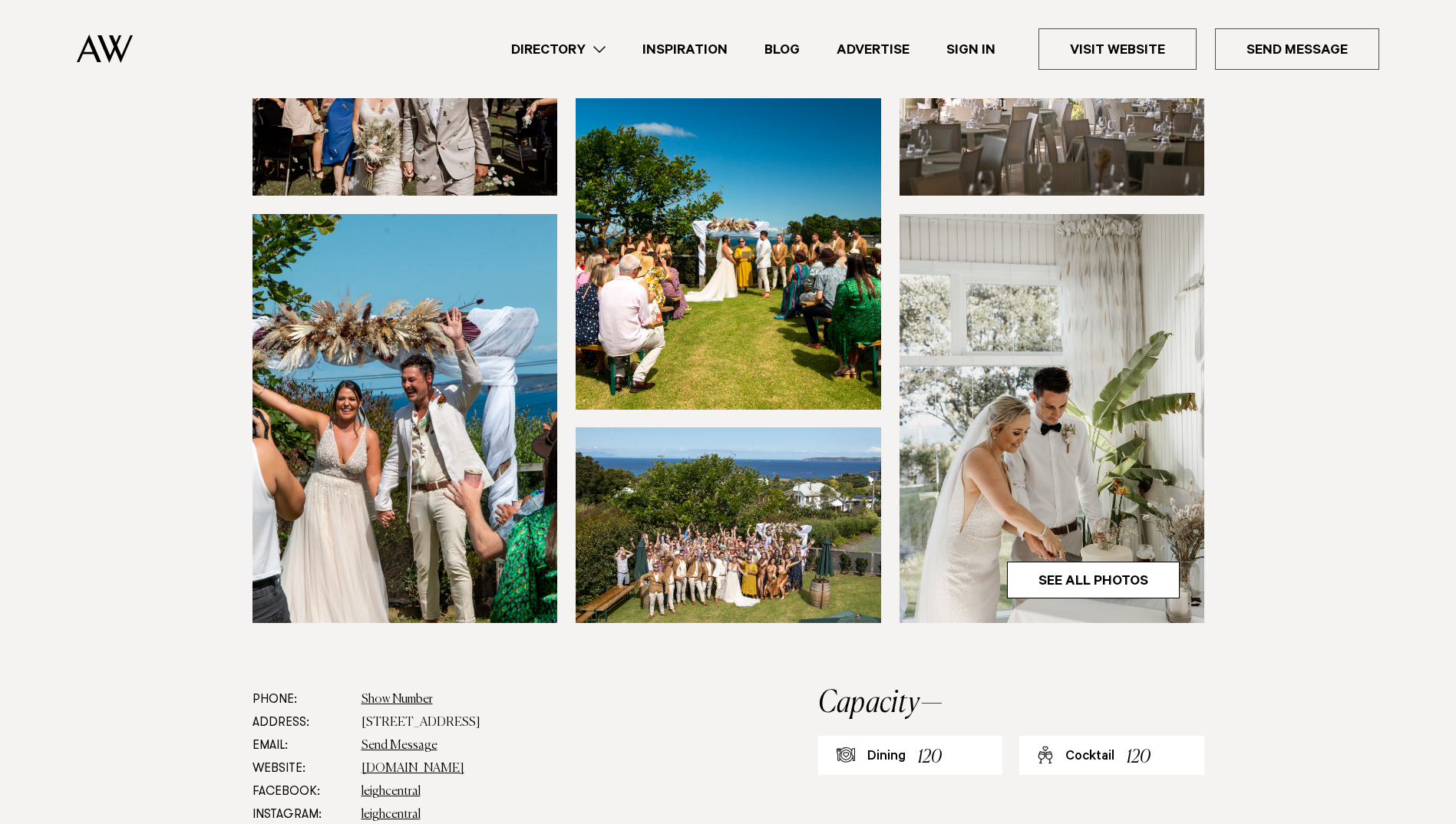
scroll to position [307, 0]
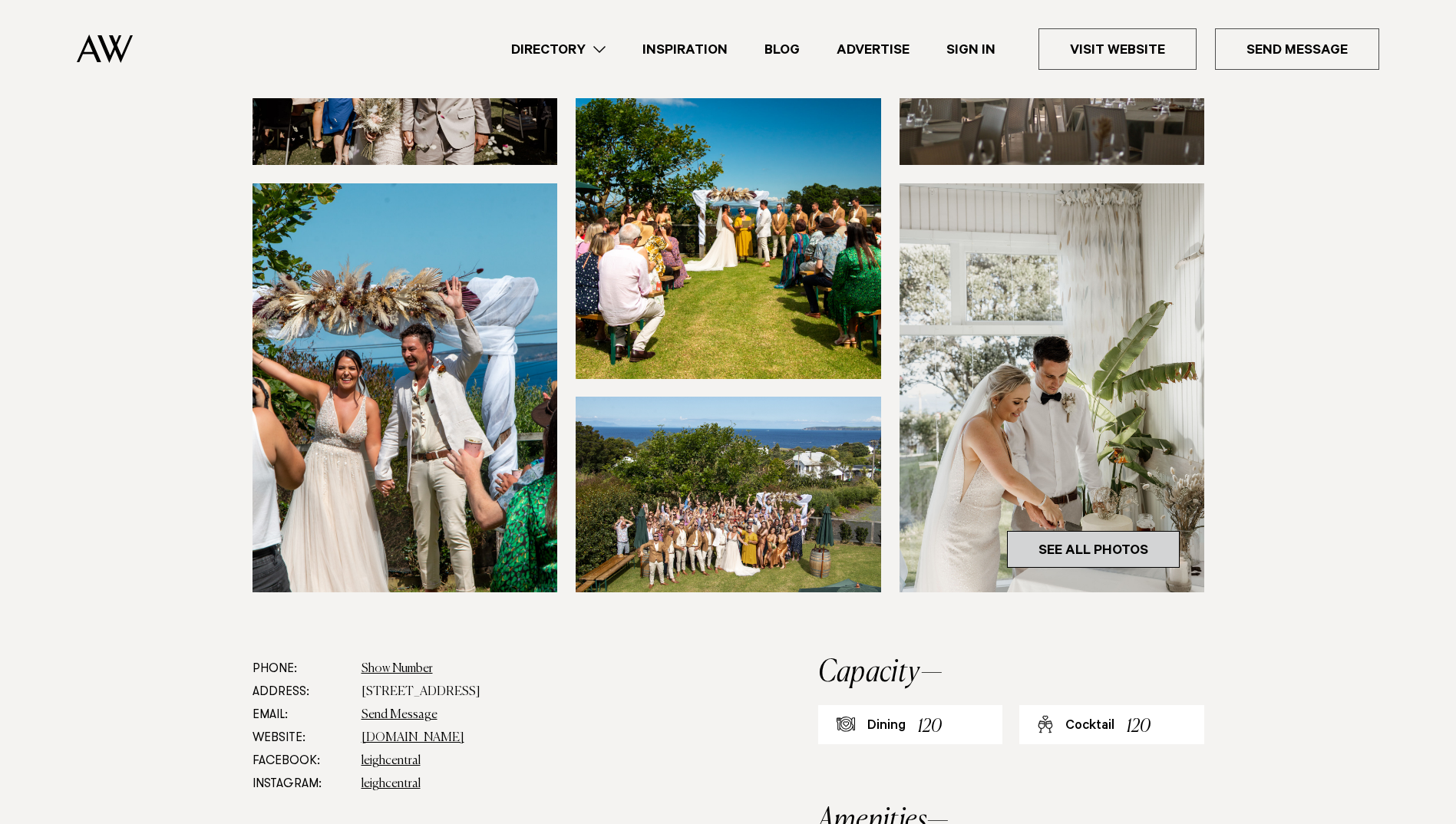
click at [1110, 541] on link "See All Photos" at bounding box center [1092, 549] width 173 height 37
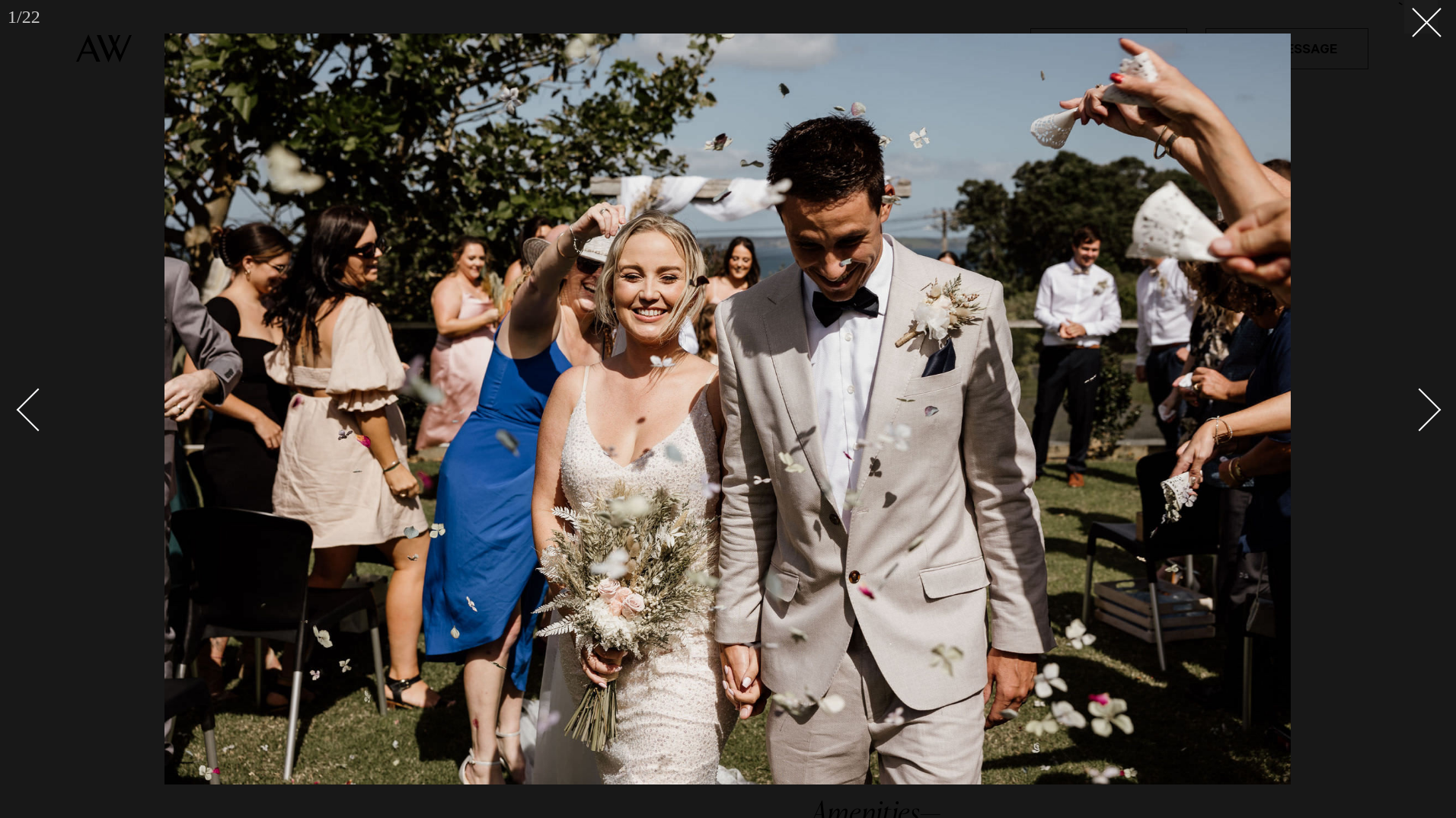
click at [1426, 402] on div "Next slide" at bounding box center [1419, 409] width 43 height 43
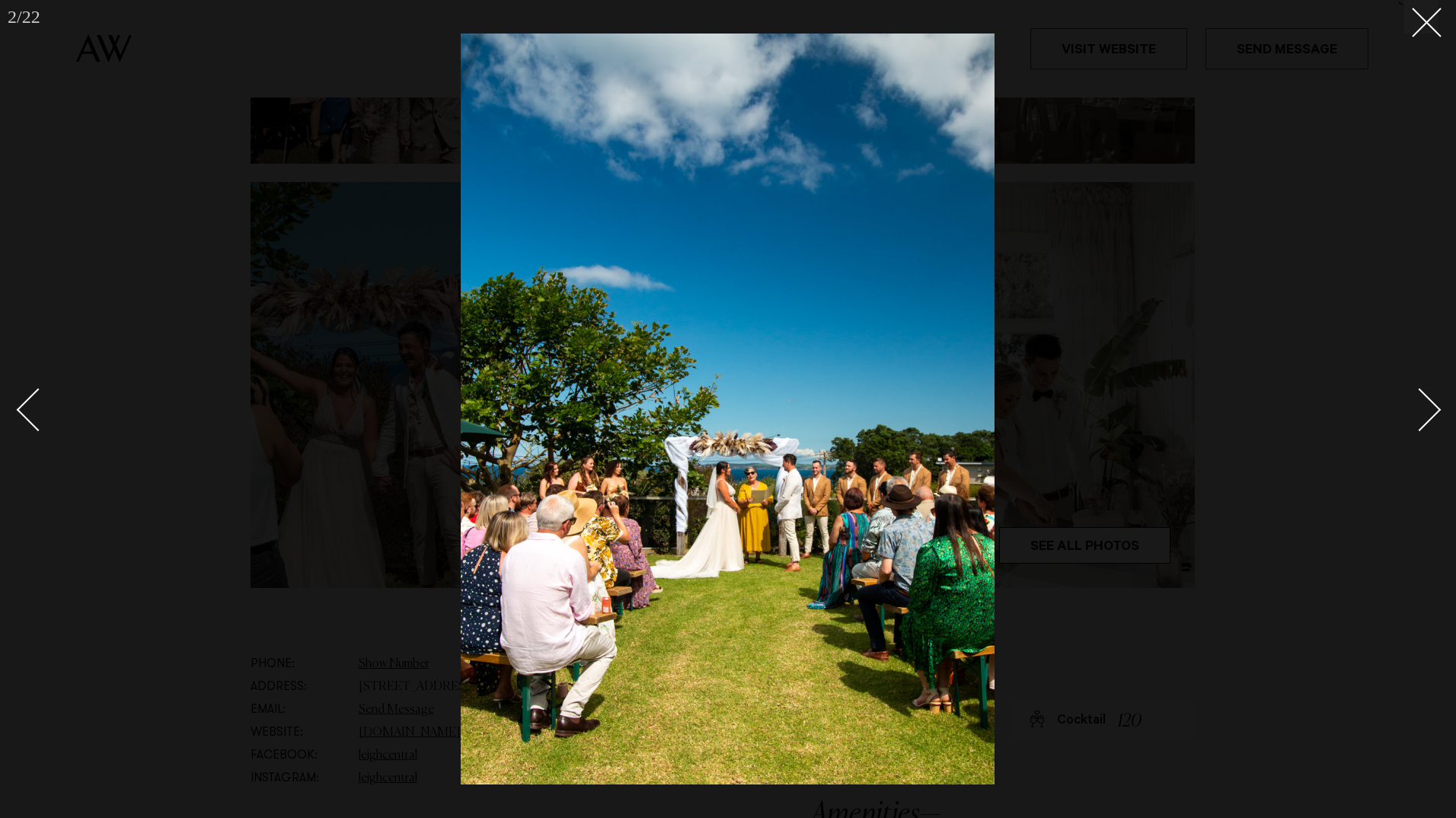
click at [1426, 402] on div "Next slide" at bounding box center [1419, 409] width 43 height 43
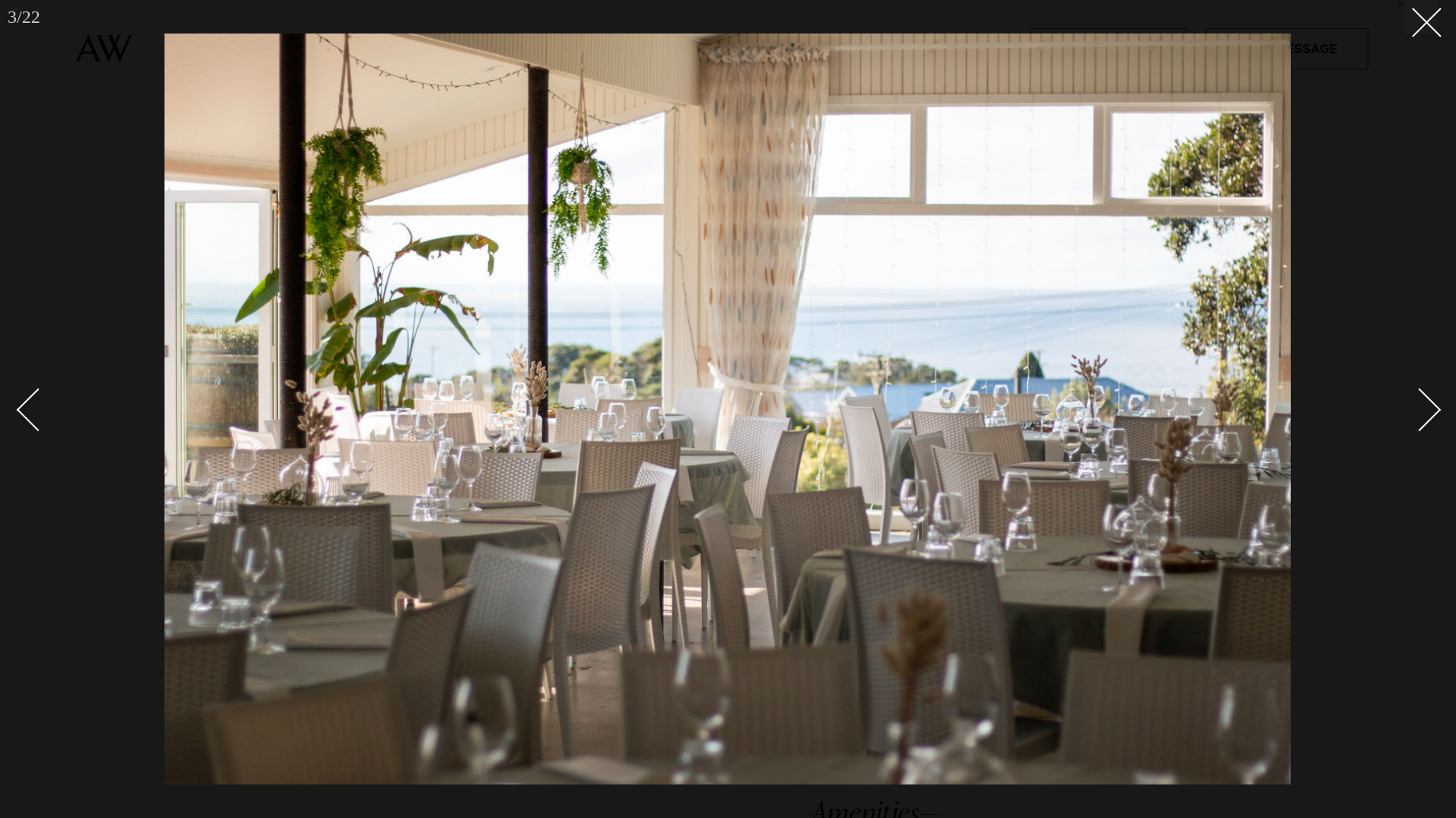
click at [1426, 402] on div "Next slide" at bounding box center [1419, 409] width 43 height 43
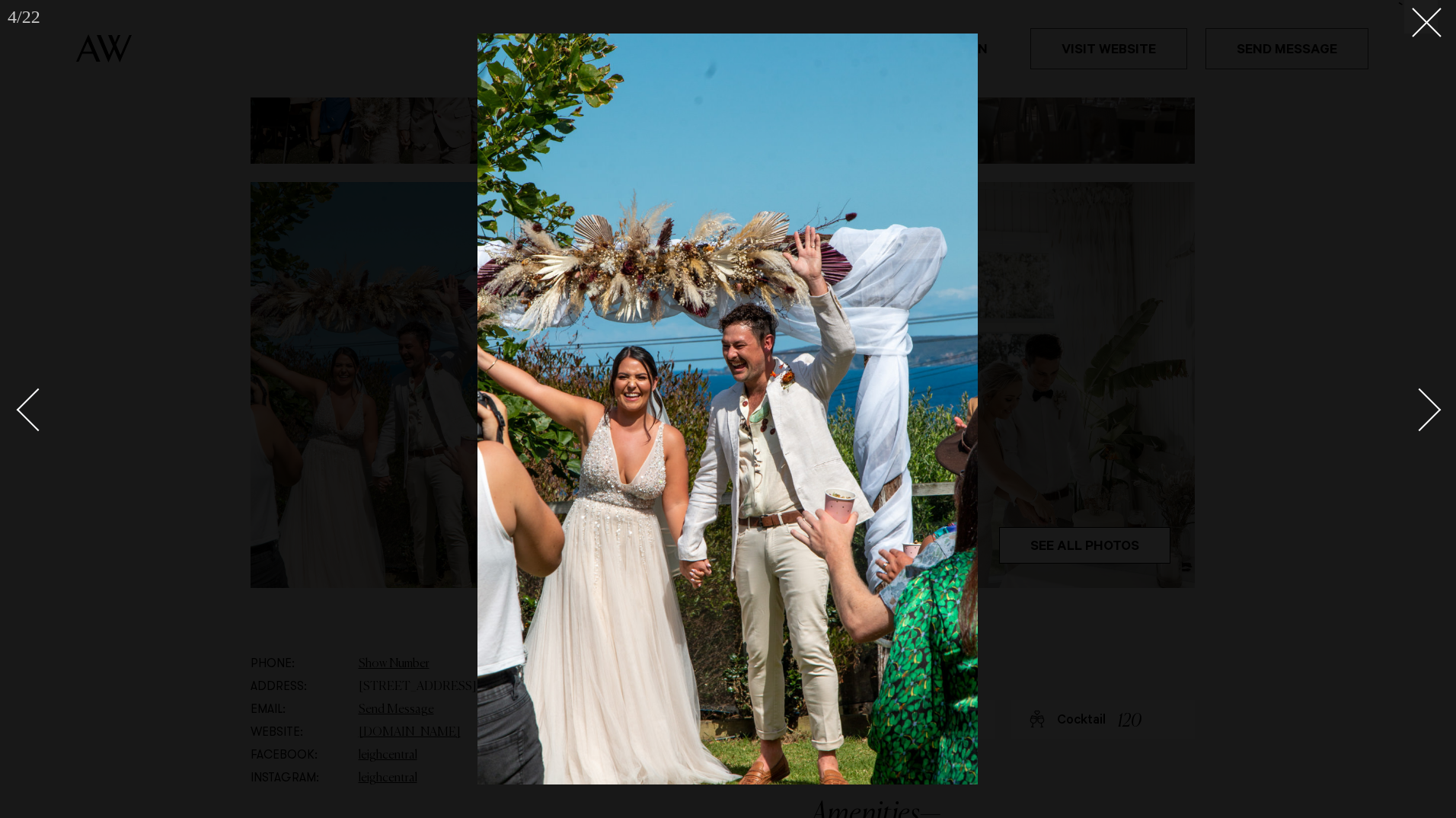
click at [1426, 402] on div "Next slide" at bounding box center [1419, 409] width 43 height 43
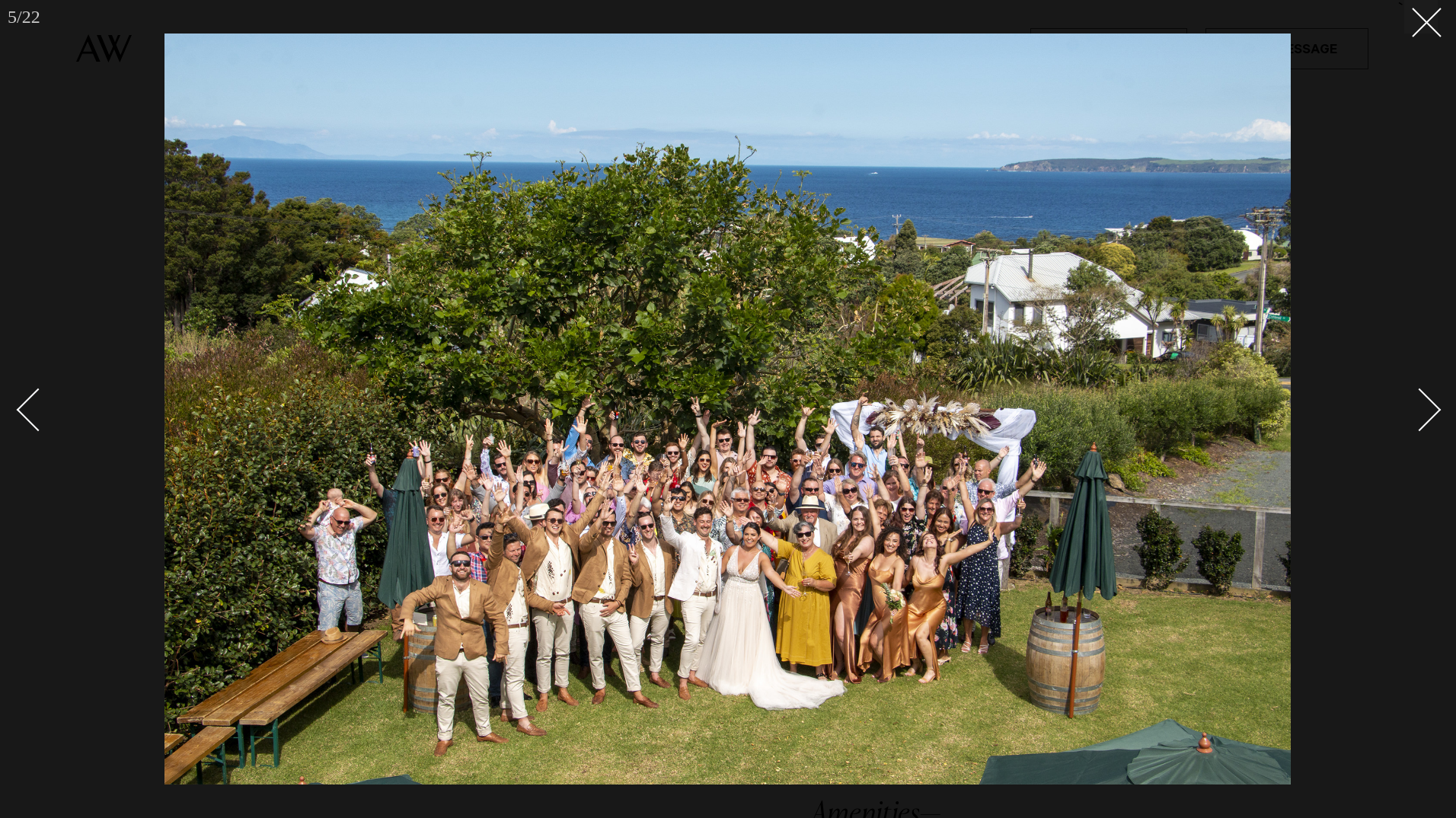
click at [1426, 402] on div "Next slide" at bounding box center [1419, 409] width 43 height 43
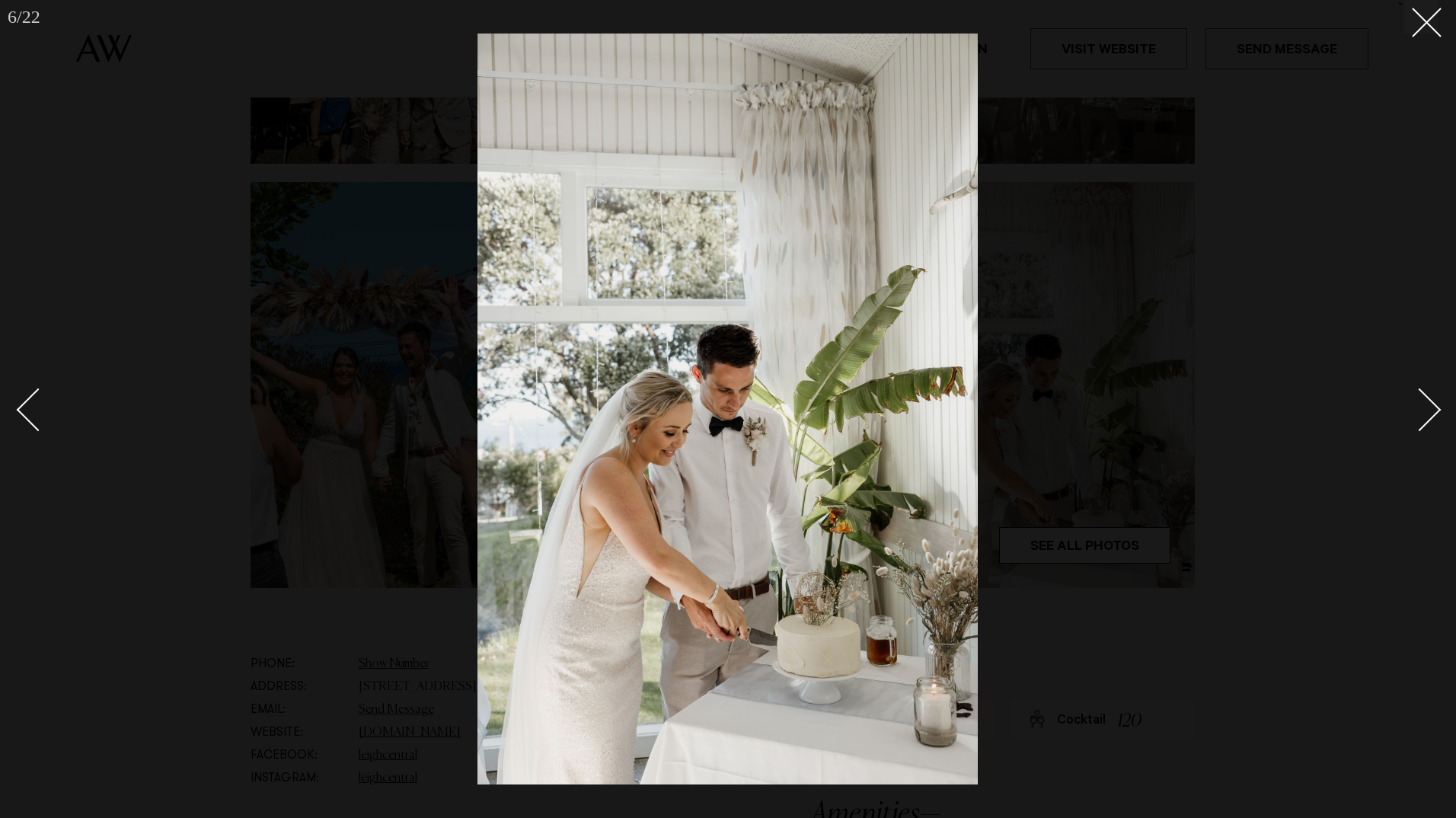
click at [1426, 402] on div "Next slide" at bounding box center [1419, 409] width 43 height 43
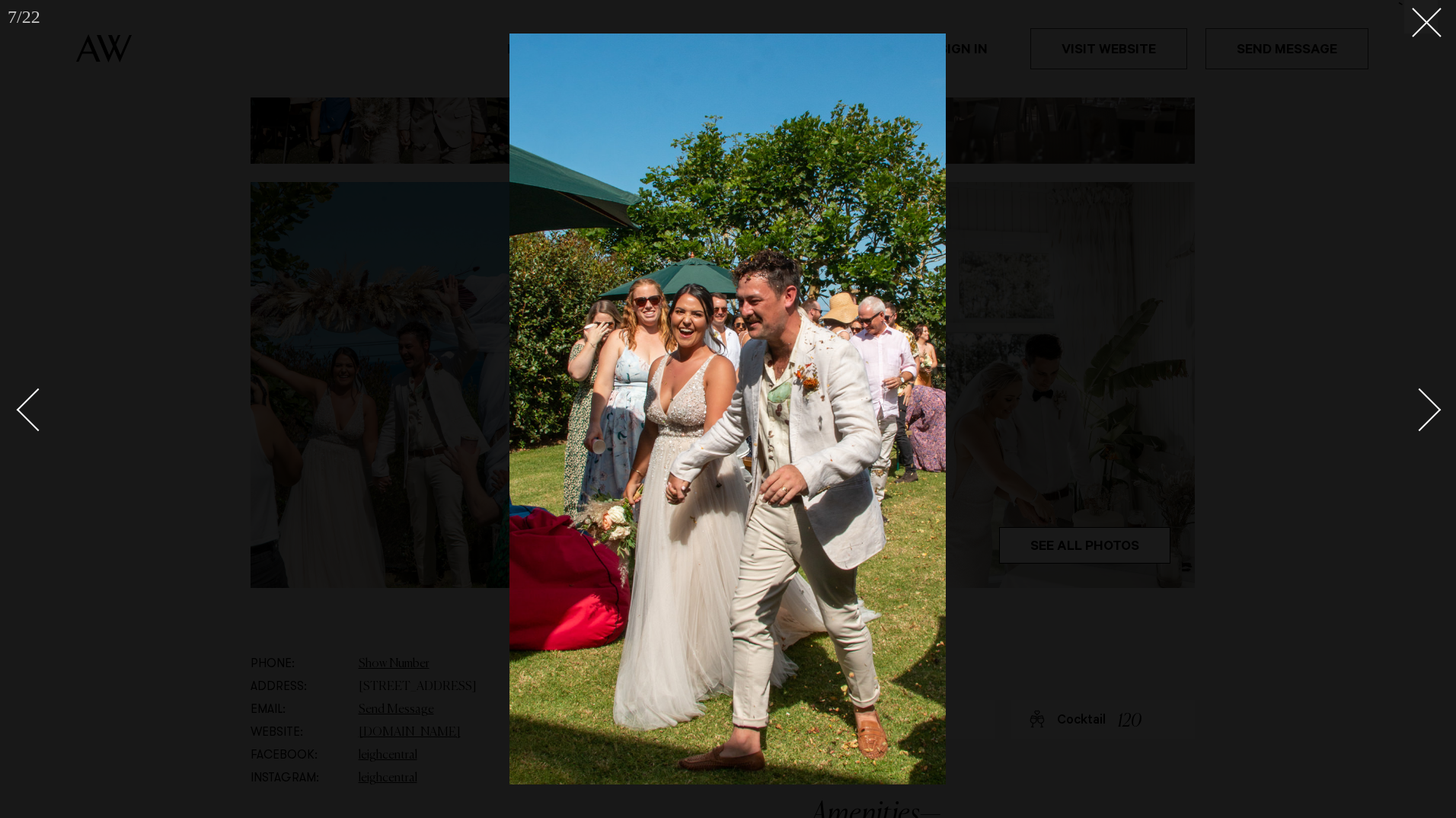
click at [1426, 402] on div "Next slide" at bounding box center [1419, 409] width 43 height 43
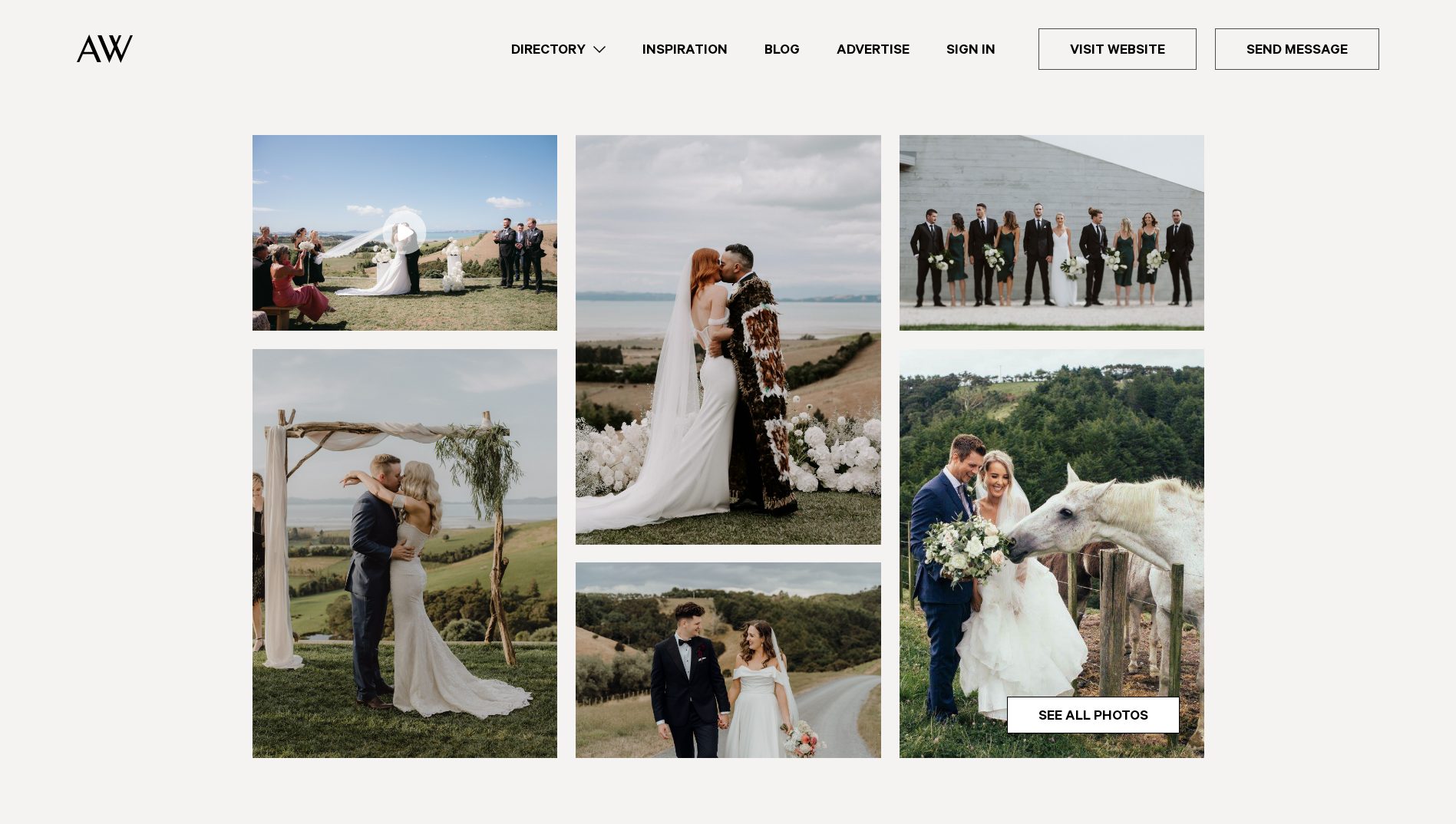
scroll to position [153, 0]
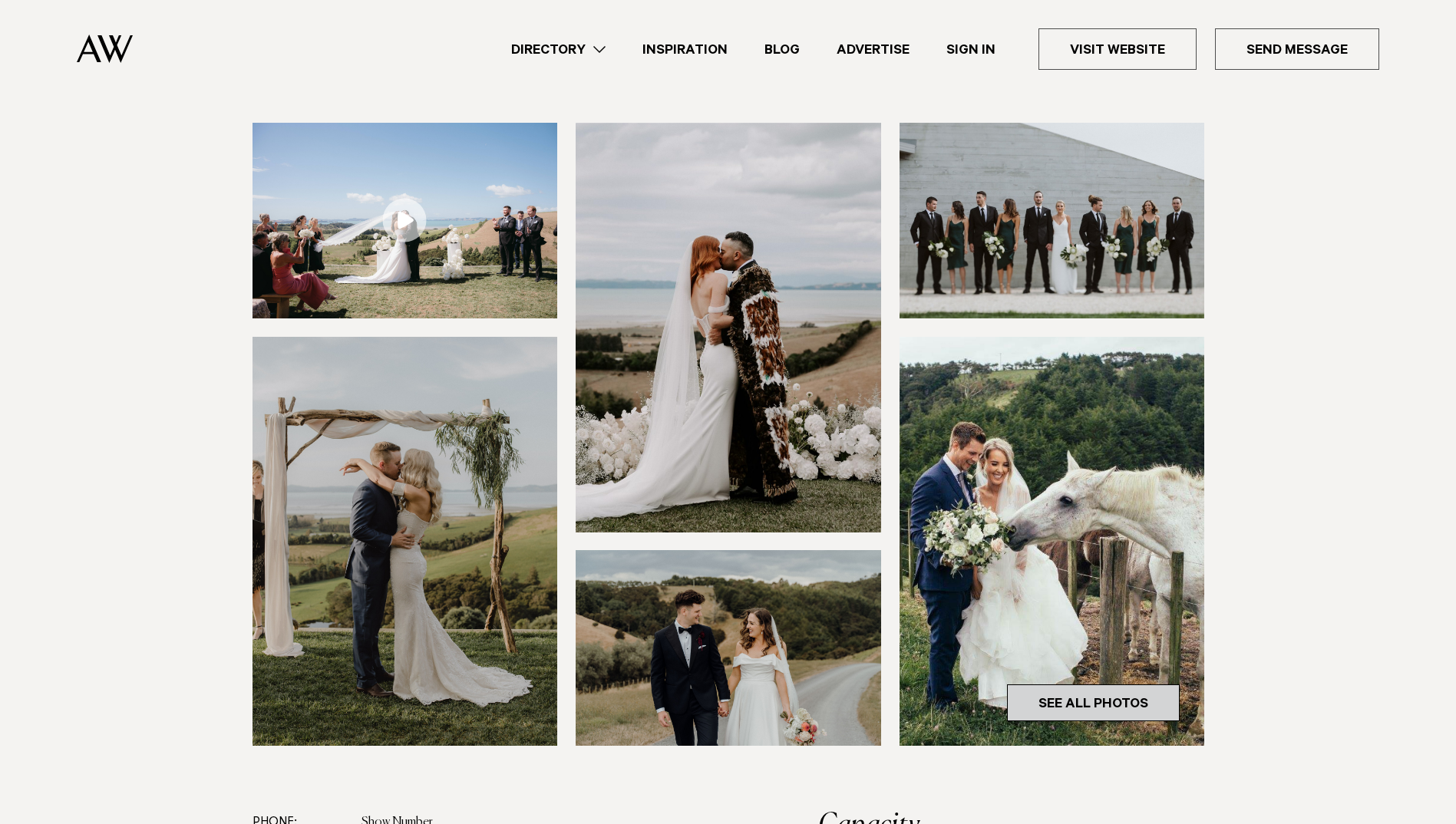
click at [1084, 699] on link "See All Photos" at bounding box center [1092, 703] width 173 height 37
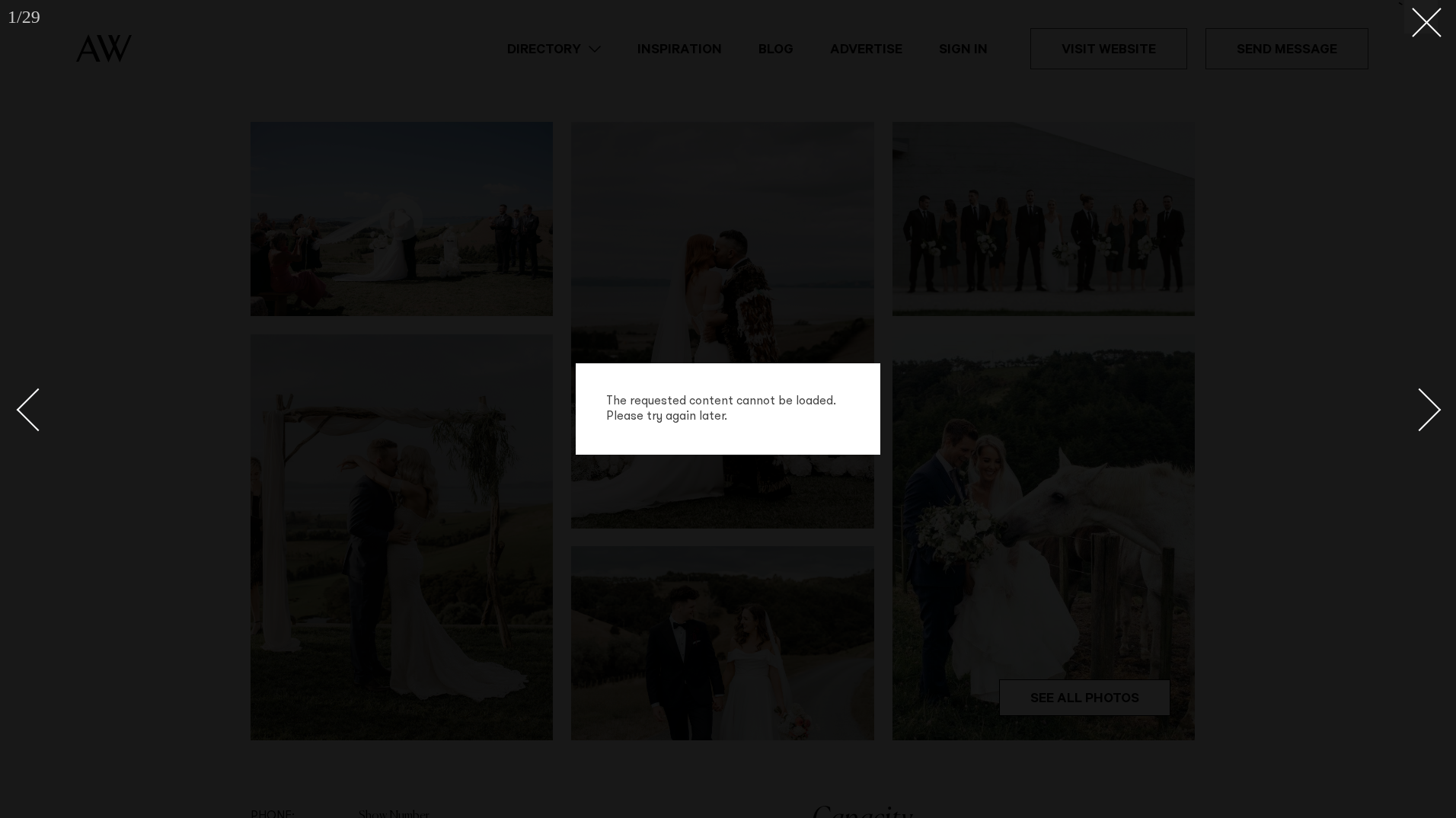
click at [1435, 405] on div "Next slide" at bounding box center [1419, 409] width 43 height 43
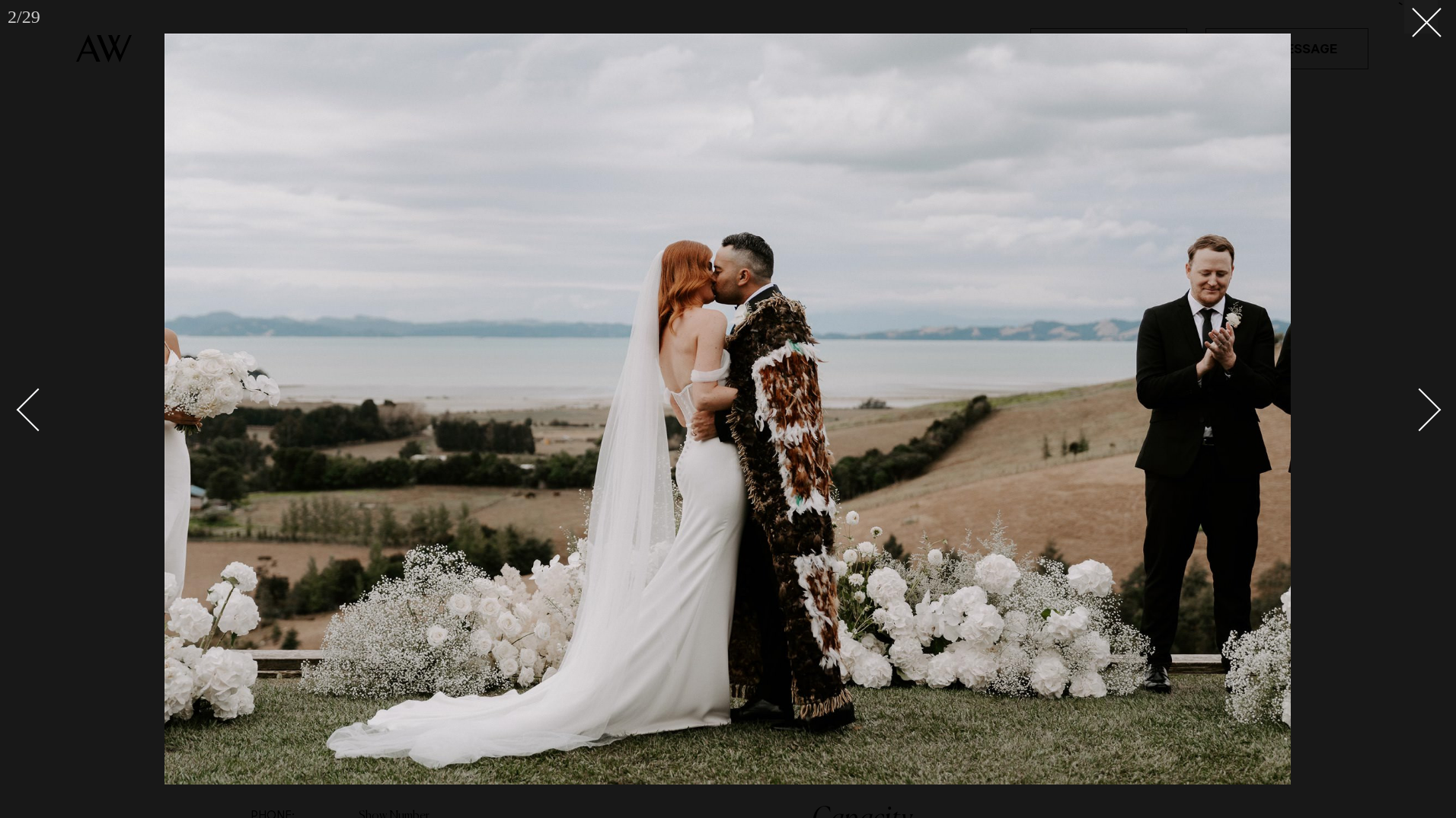
click at [1435, 405] on div "Next slide" at bounding box center [1419, 409] width 43 height 43
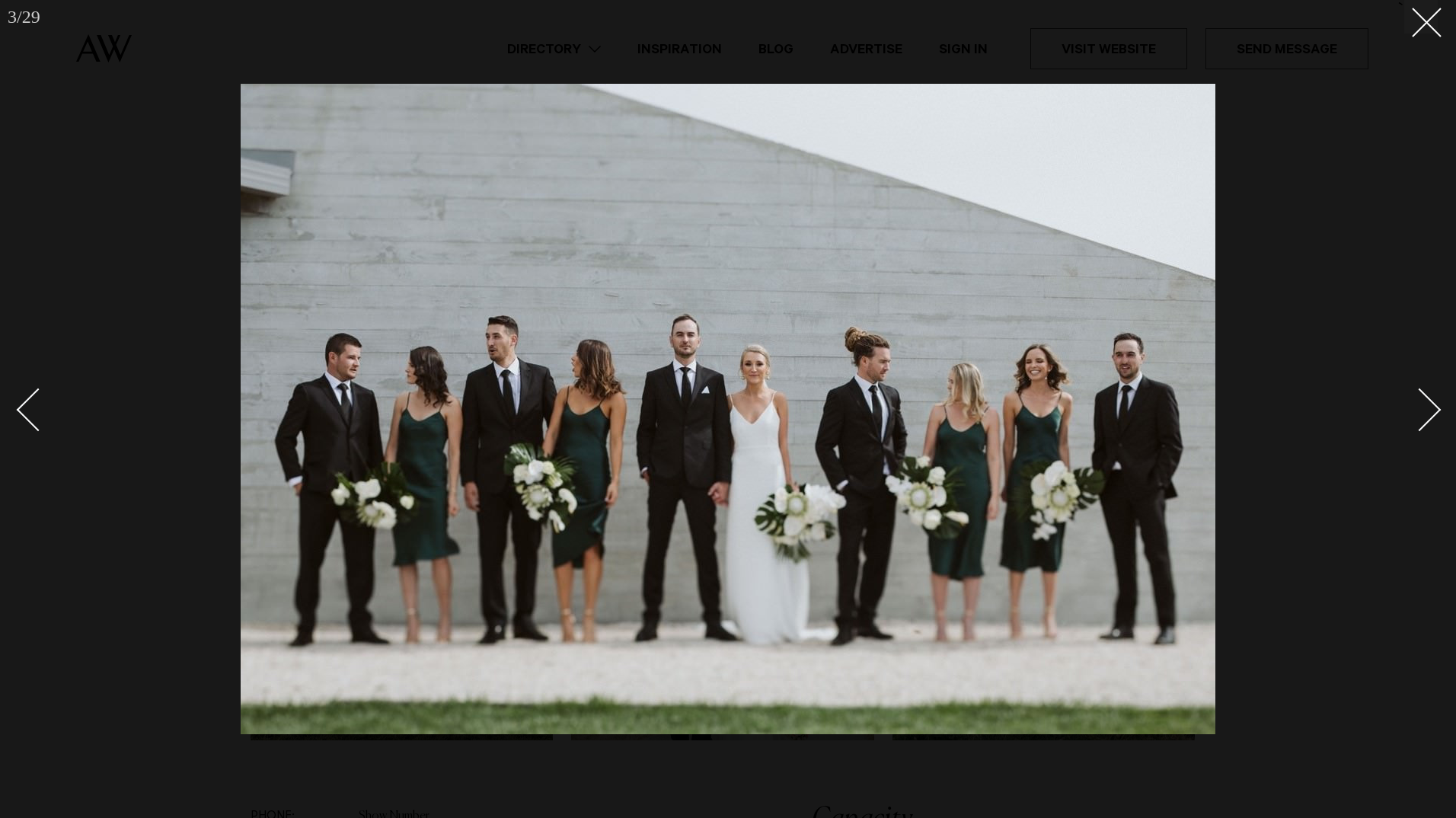
click at [1435, 405] on div "Next slide" at bounding box center [1419, 409] width 43 height 43
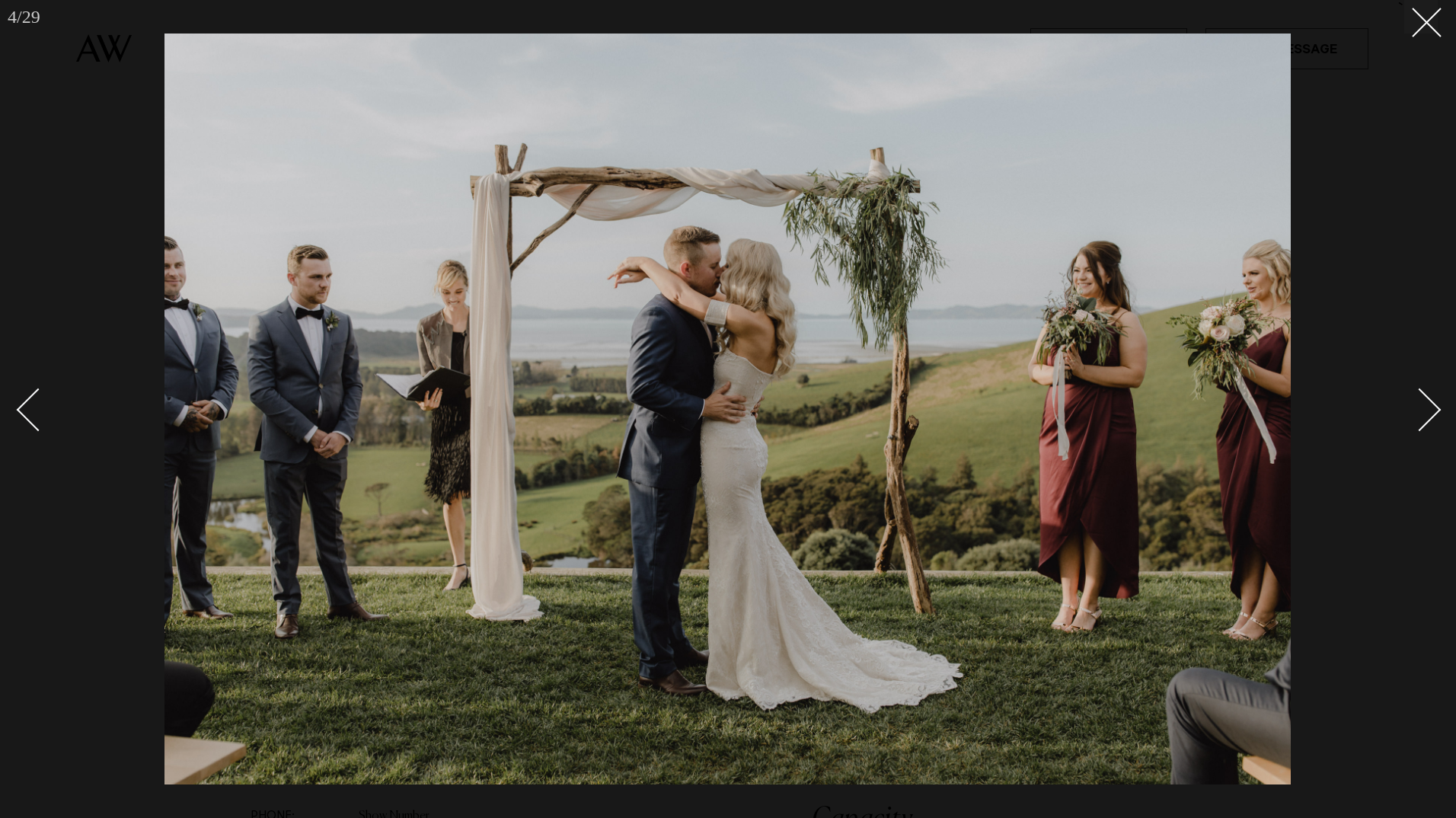
click at [1435, 405] on div "Next slide" at bounding box center [1419, 409] width 43 height 43
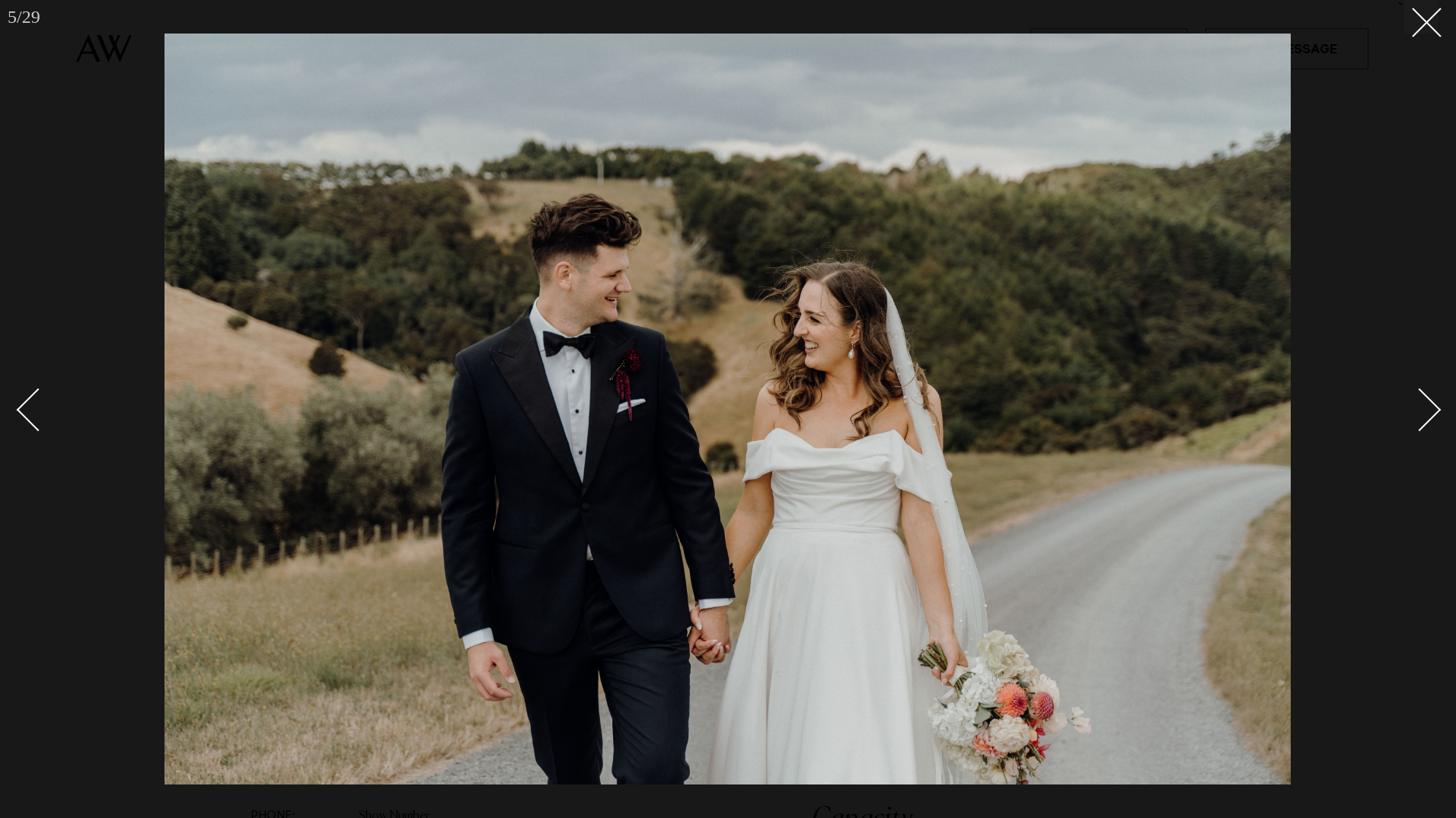
click at [1435, 405] on div "Next slide" at bounding box center [1419, 409] width 43 height 43
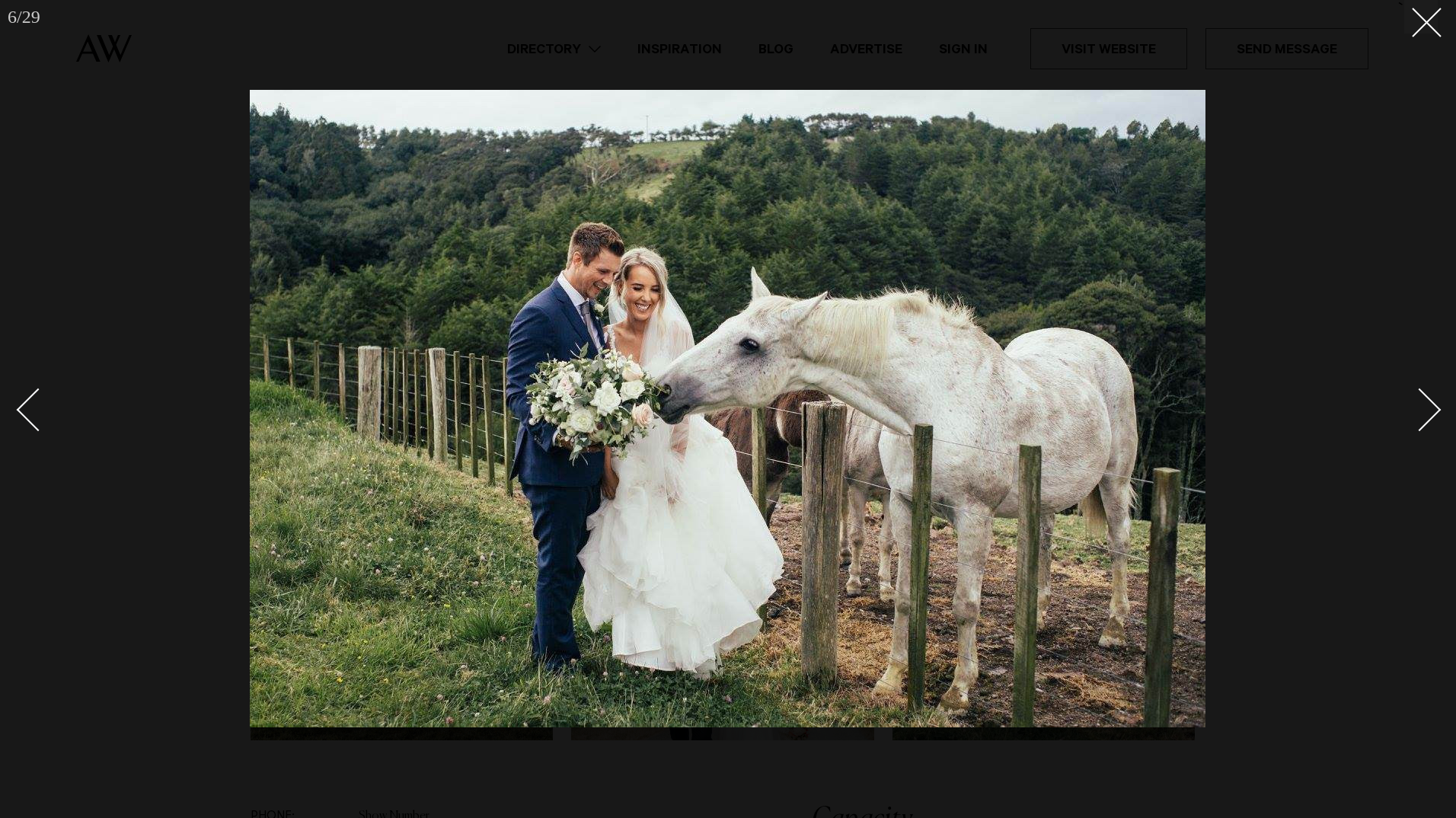
click at [1435, 405] on div "Next slide" at bounding box center [1419, 409] width 43 height 43
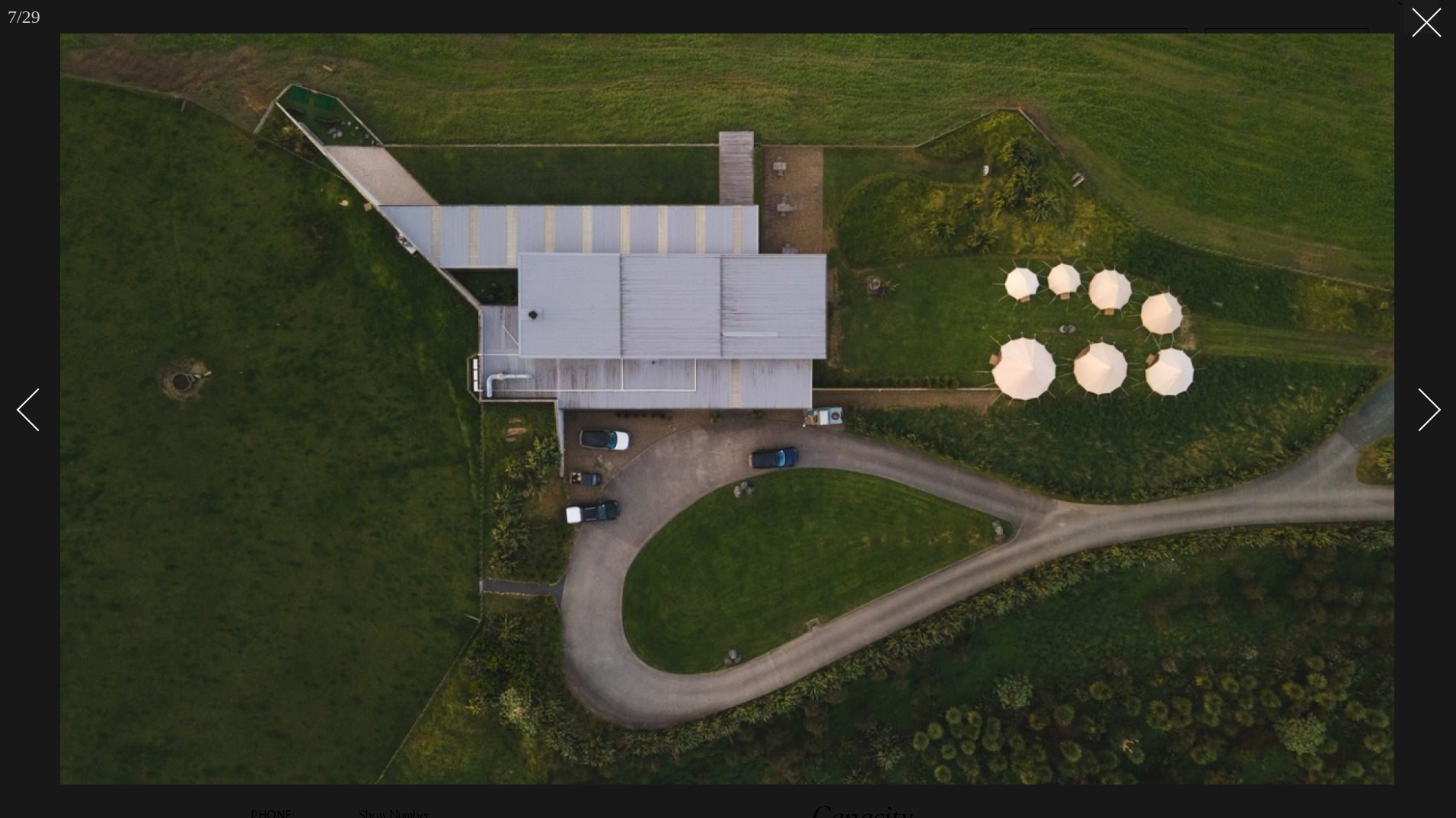
click at [1435, 405] on div "Next slide" at bounding box center [1419, 409] width 43 height 43
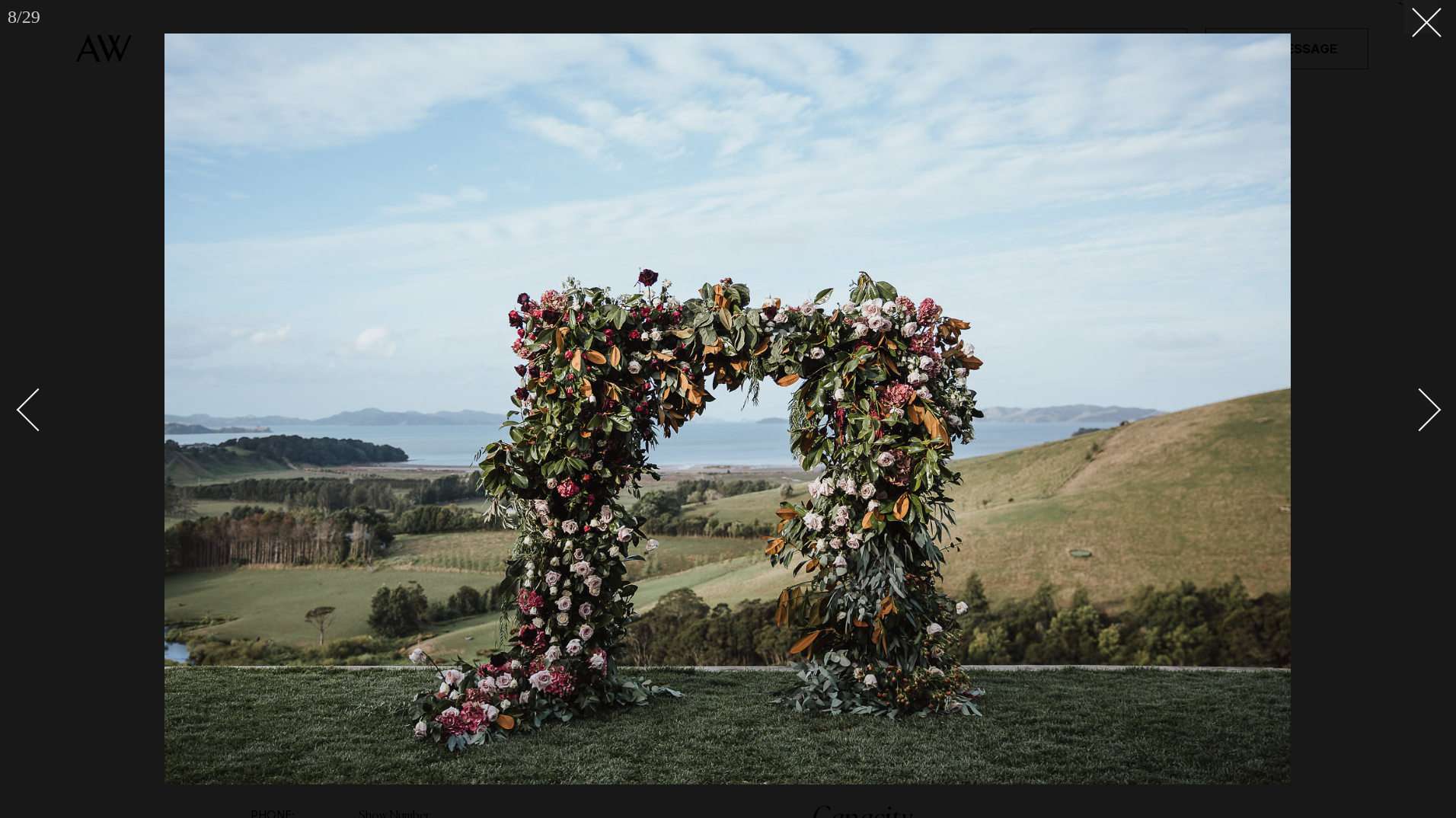
click at [1435, 405] on div "Next slide" at bounding box center [1419, 409] width 43 height 43
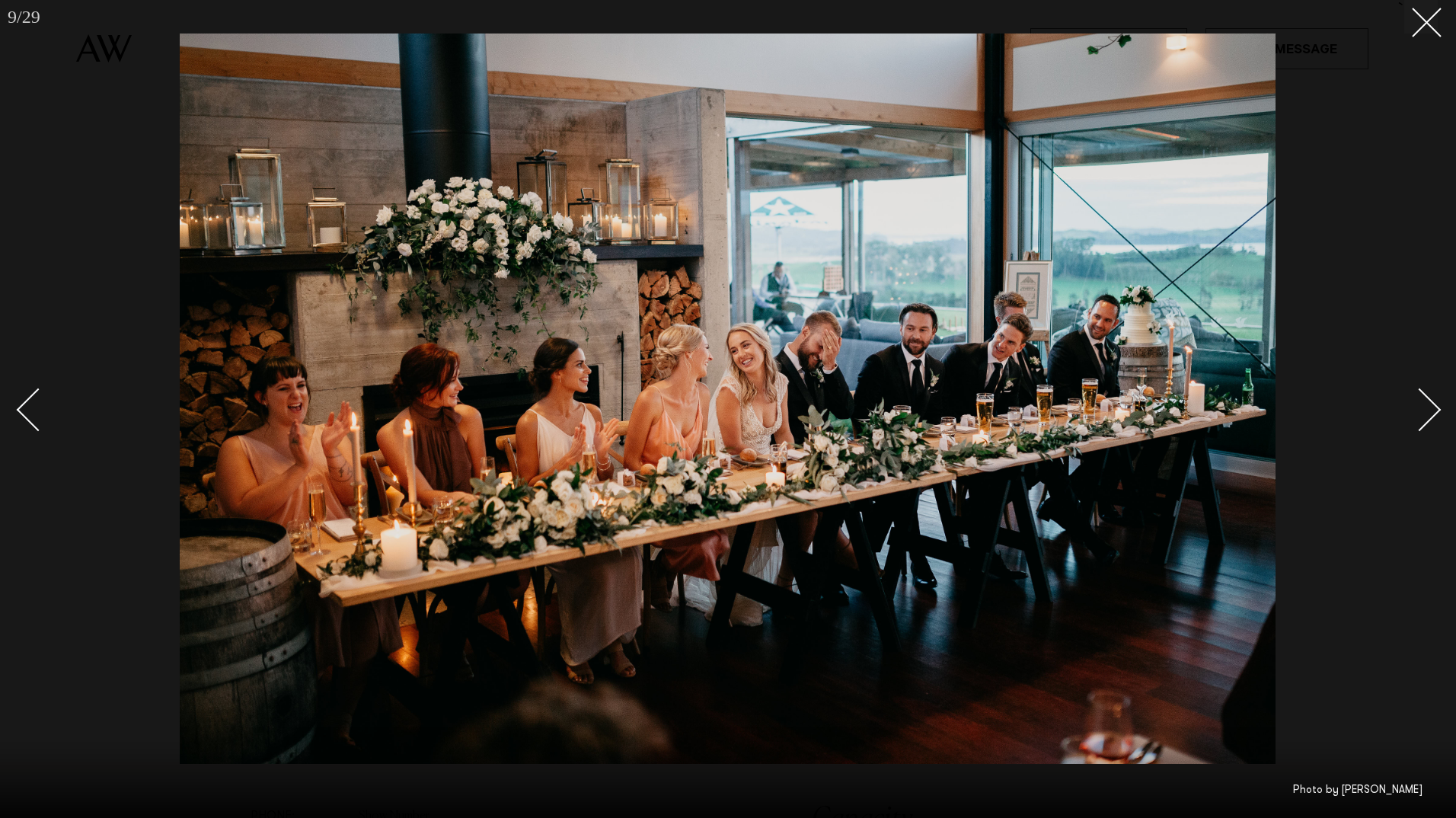
click at [1435, 405] on div "Next slide" at bounding box center [1419, 409] width 43 height 43
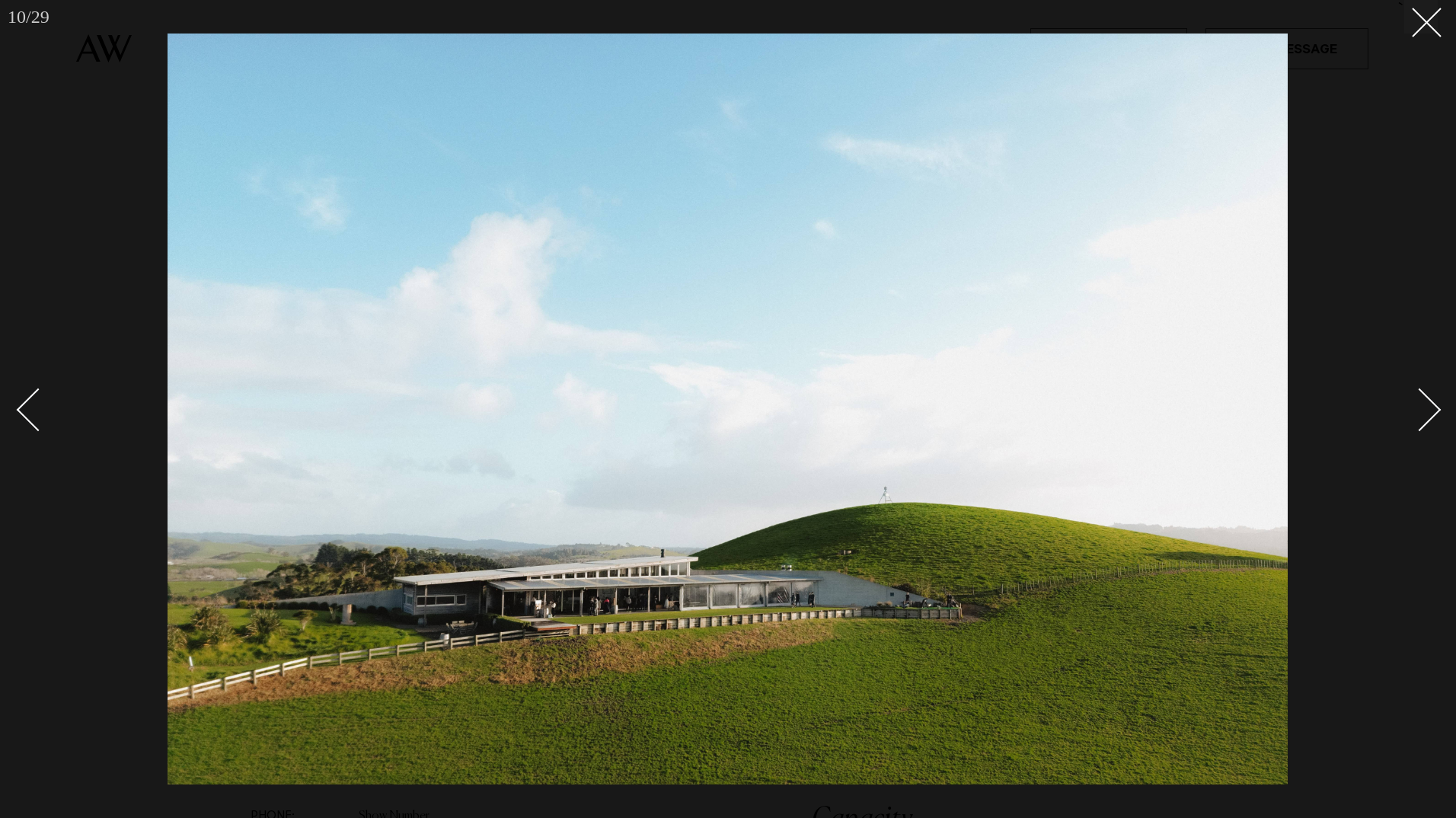
click at [1435, 405] on div "Next slide" at bounding box center [1419, 409] width 43 height 43
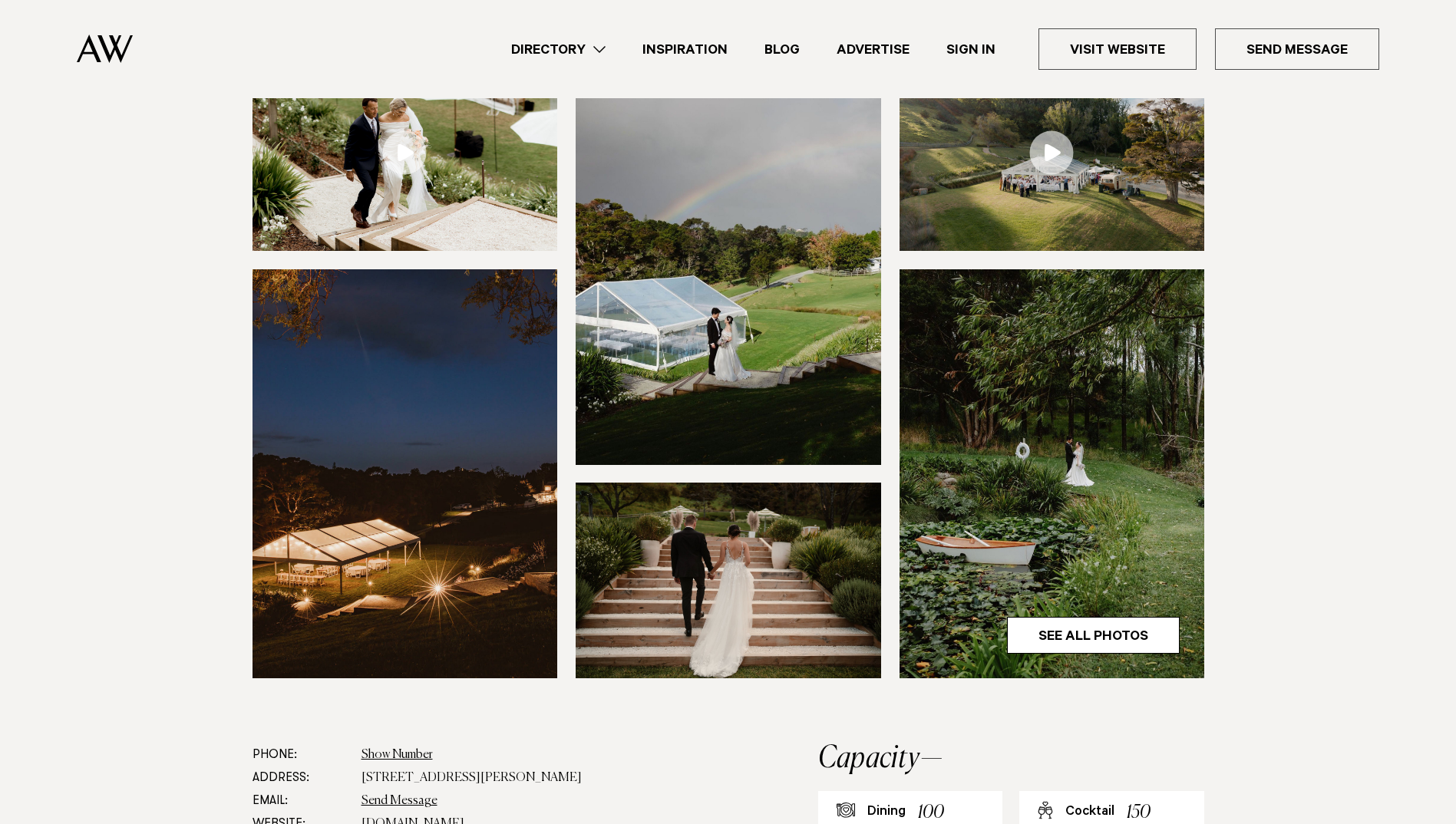
scroll to position [307, 0]
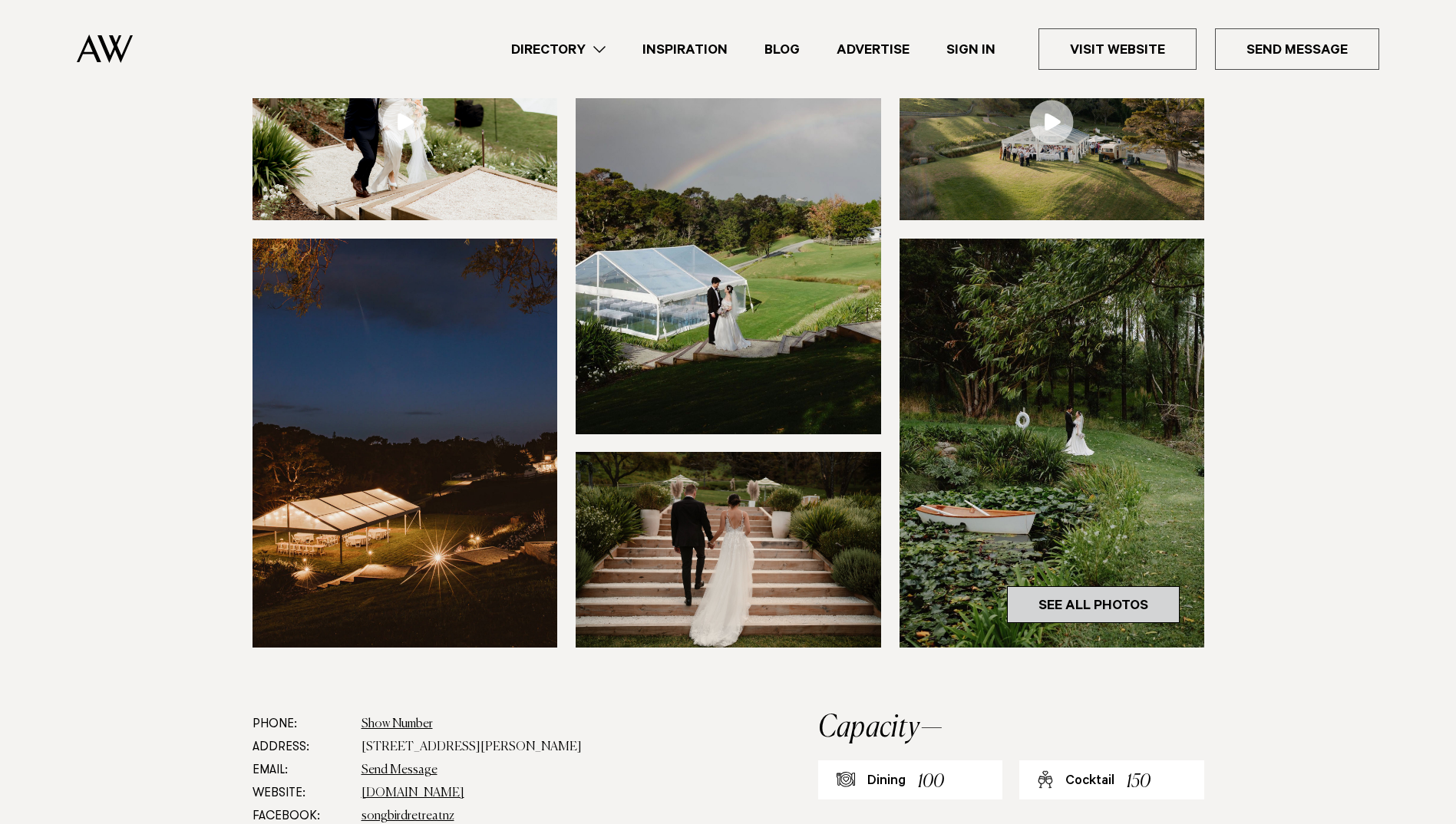
click at [1068, 590] on link "See All Photos" at bounding box center [1092, 604] width 173 height 37
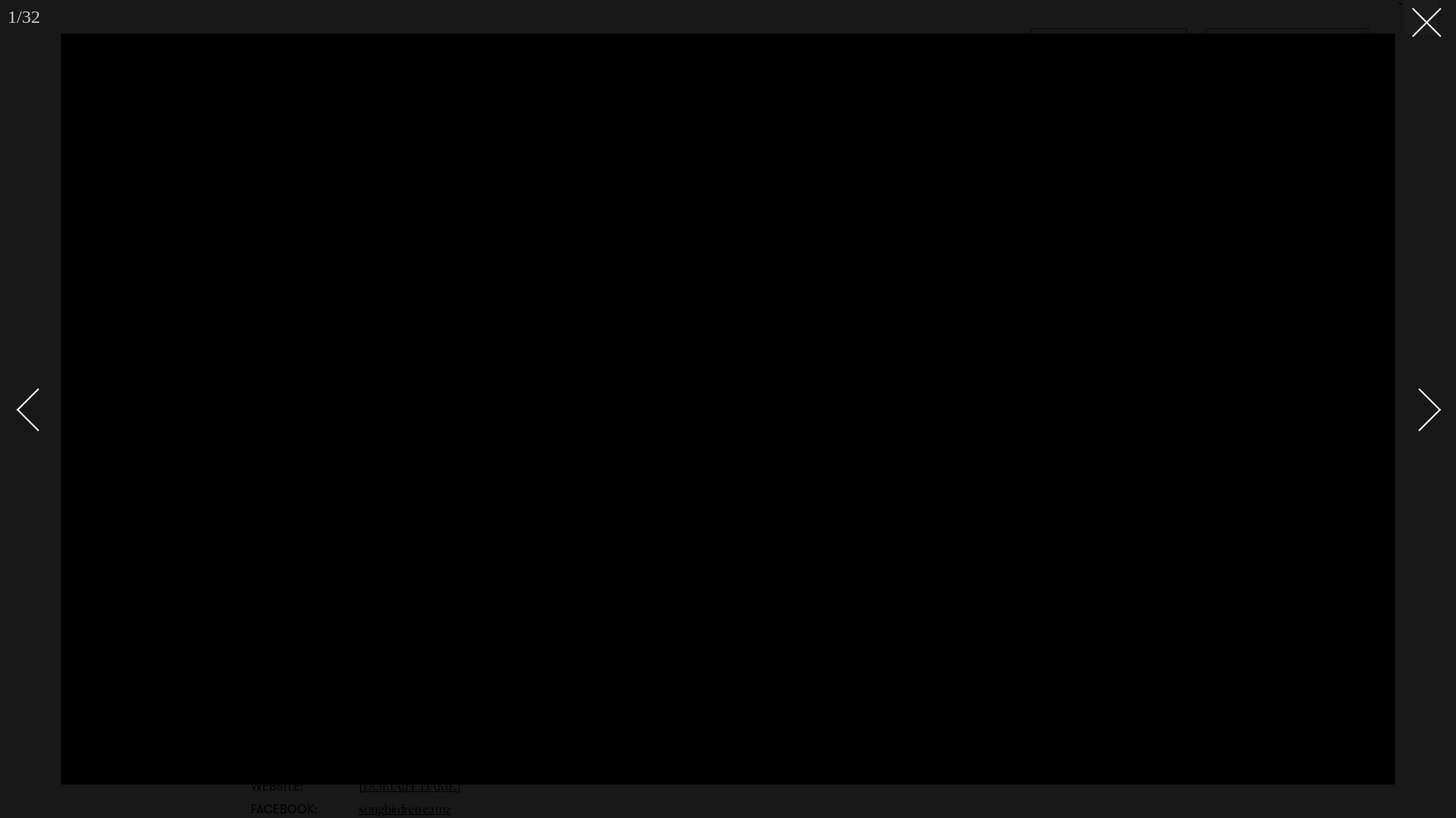
click at [1434, 401] on link at bounding box center [1411, 409] width 53 height 76
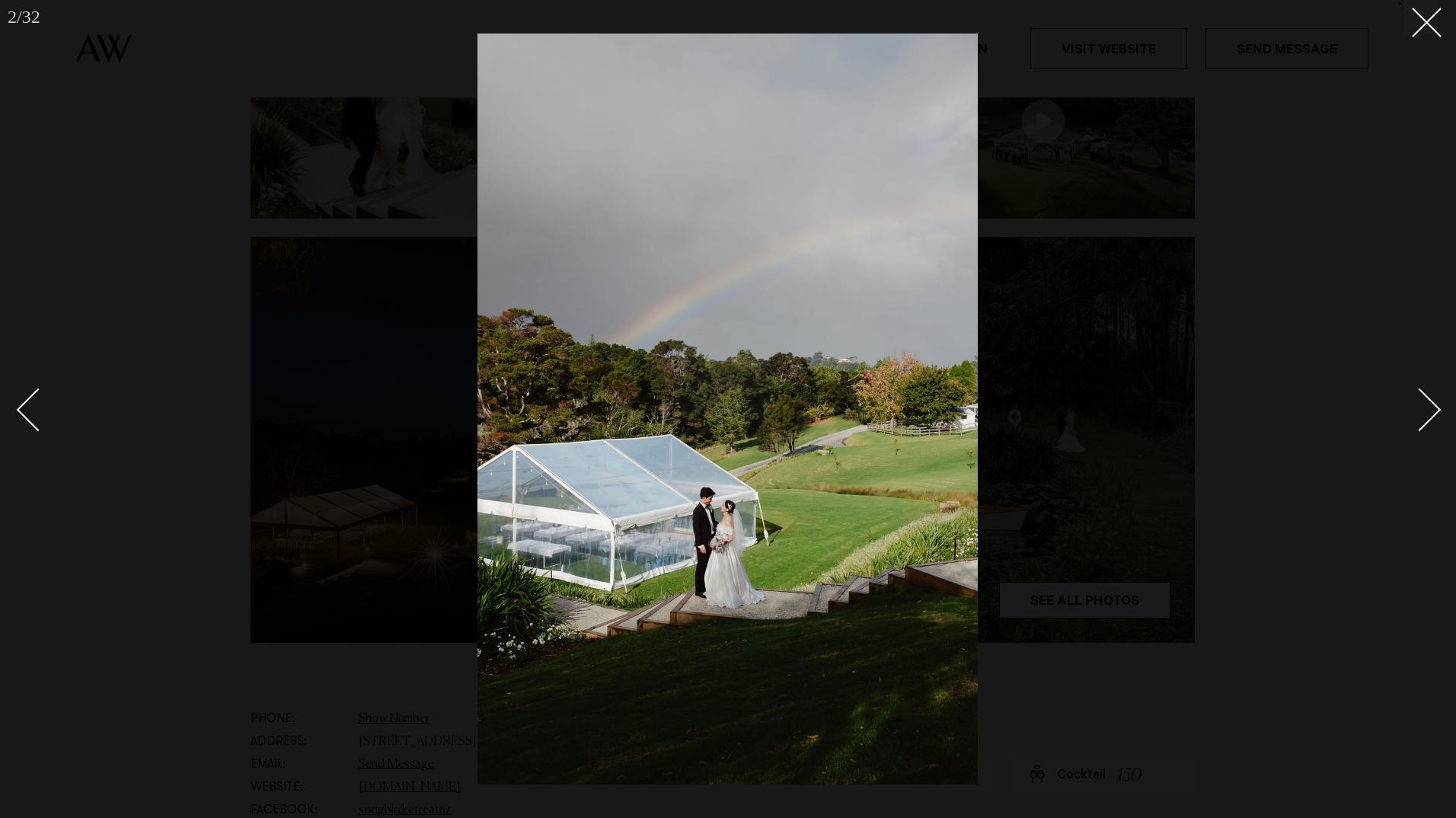
click at [1434, 401] on link at bounding box center [1411, 409] width 53 height 76
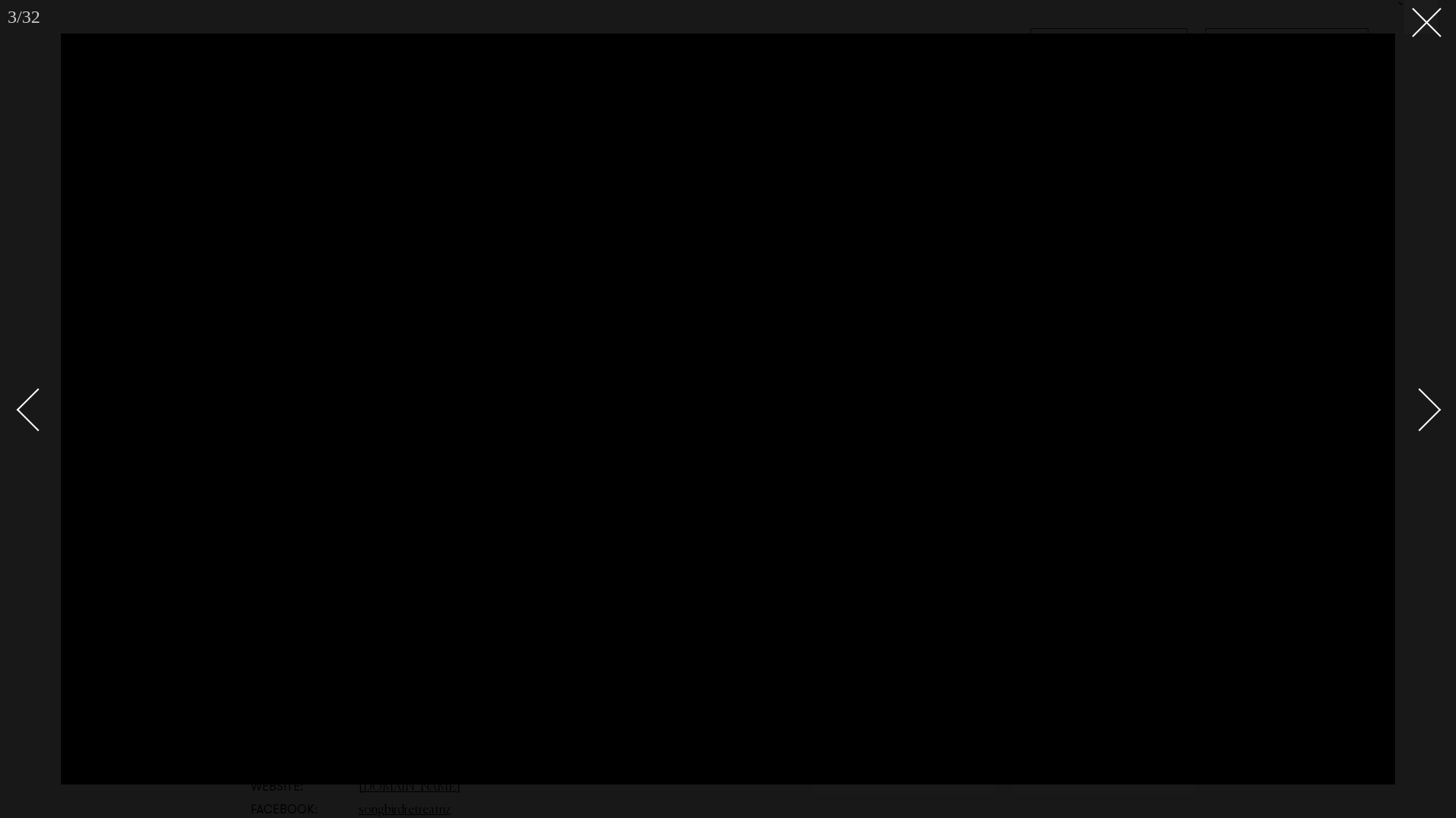
click at [1434, 401] on link at bounding box center [1411, 409] width 53 height 76
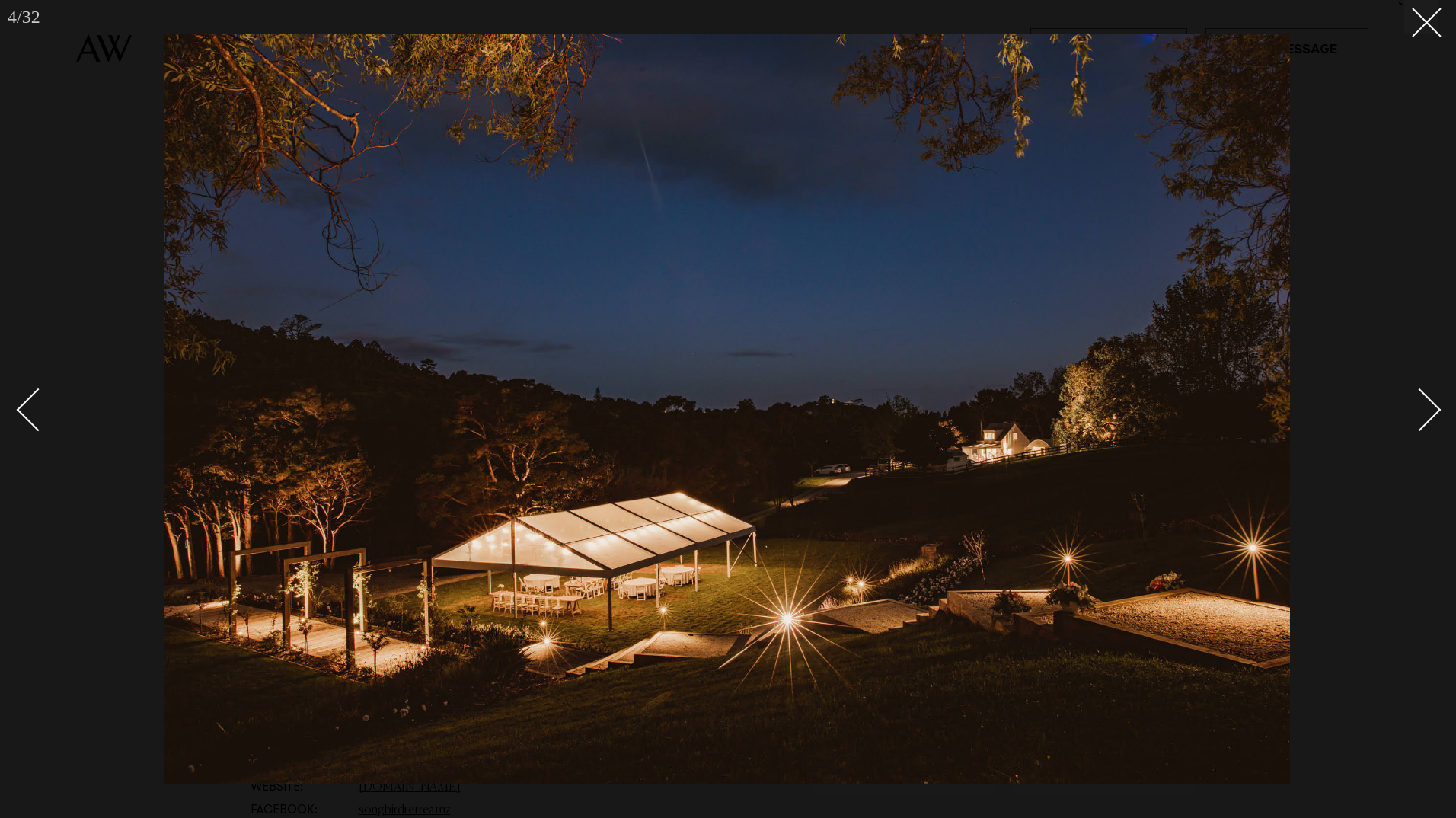
click at [1434, 401] on link at bounding box center [1411, 409] width 53 height 76
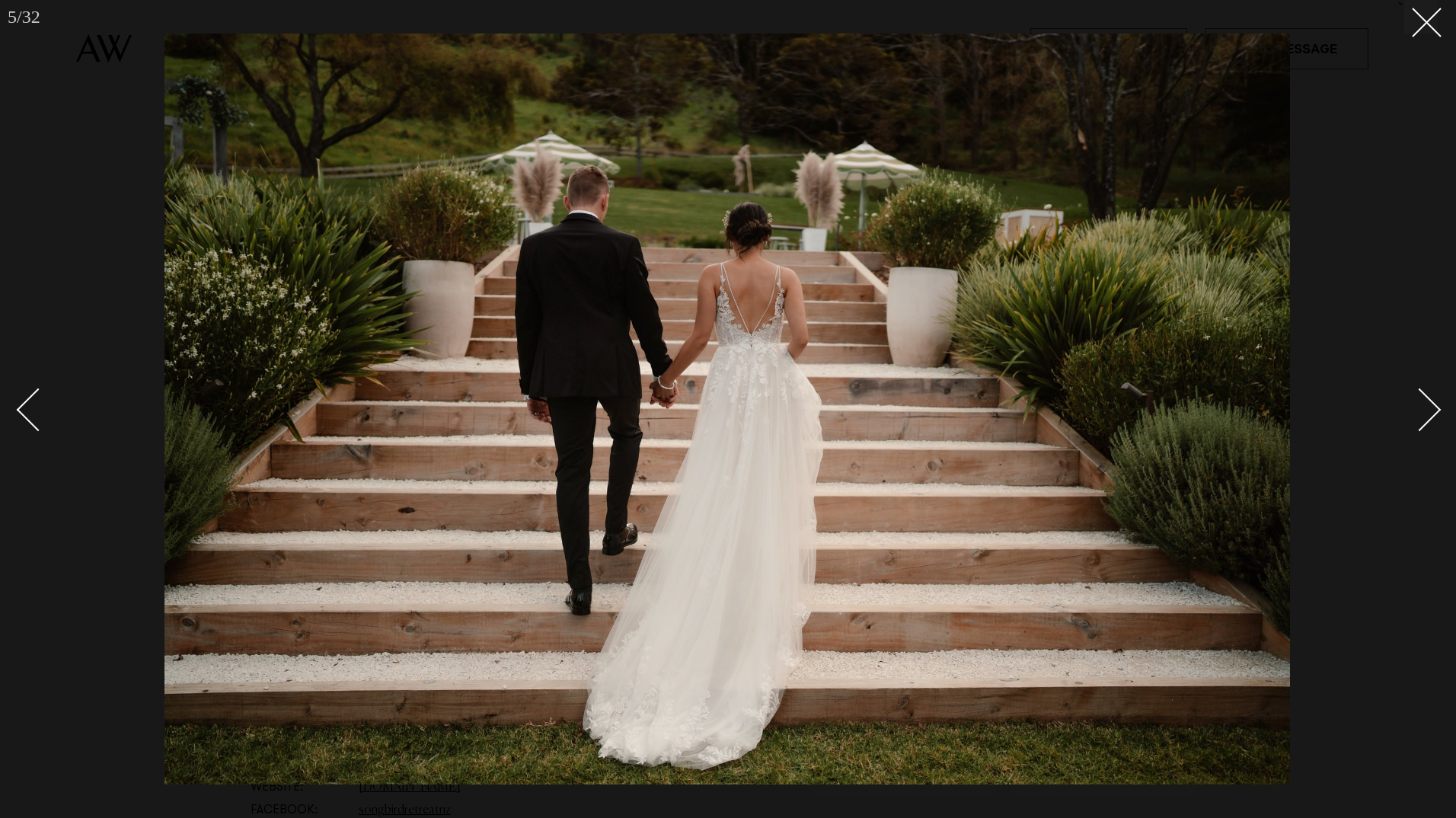
click at [1434, 401] on link at bounding box center [1411, 409] width 53 height 76
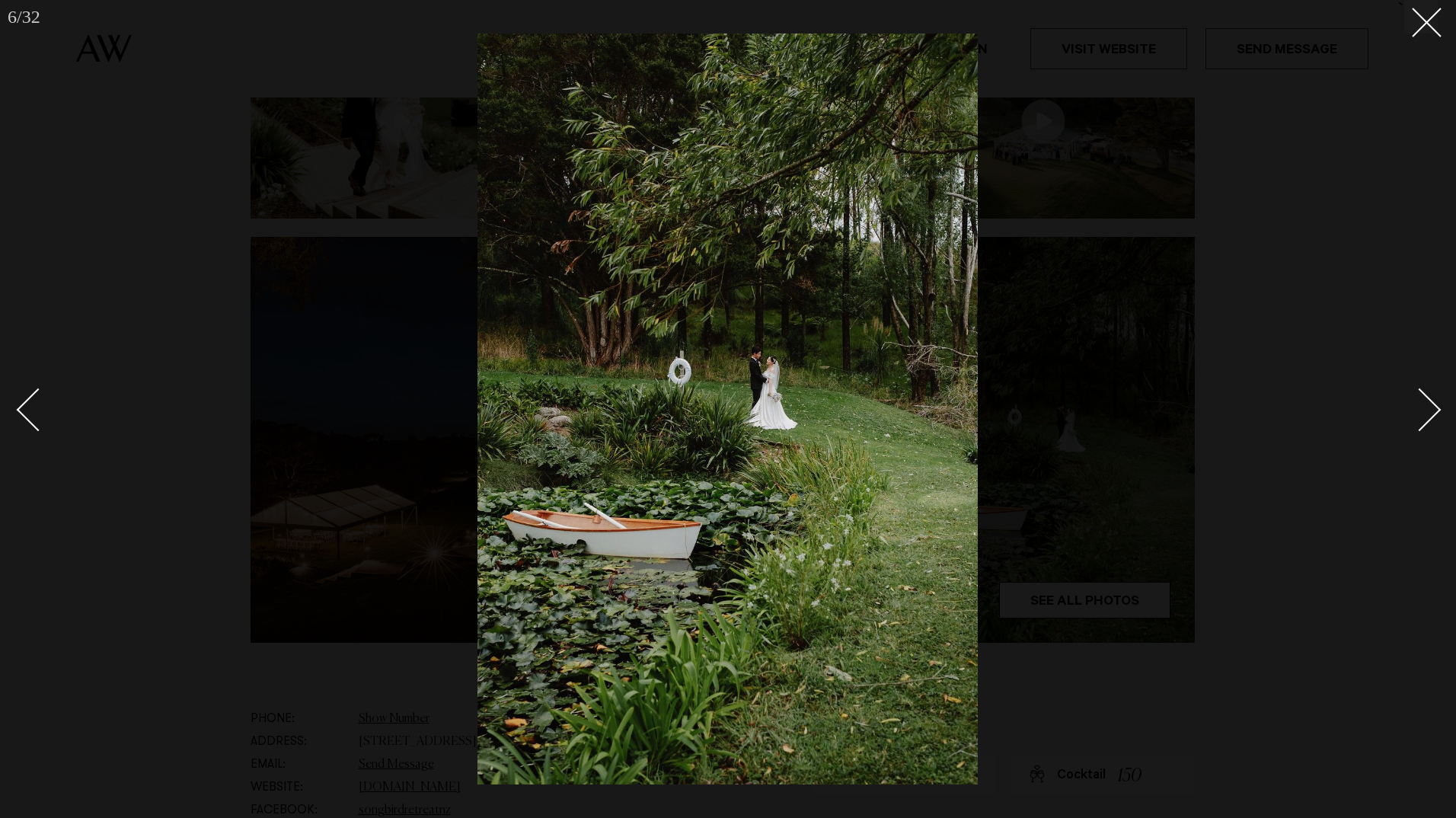
click at [1434, 401] on link at bounding box center [1411, 409] width 53 height 76
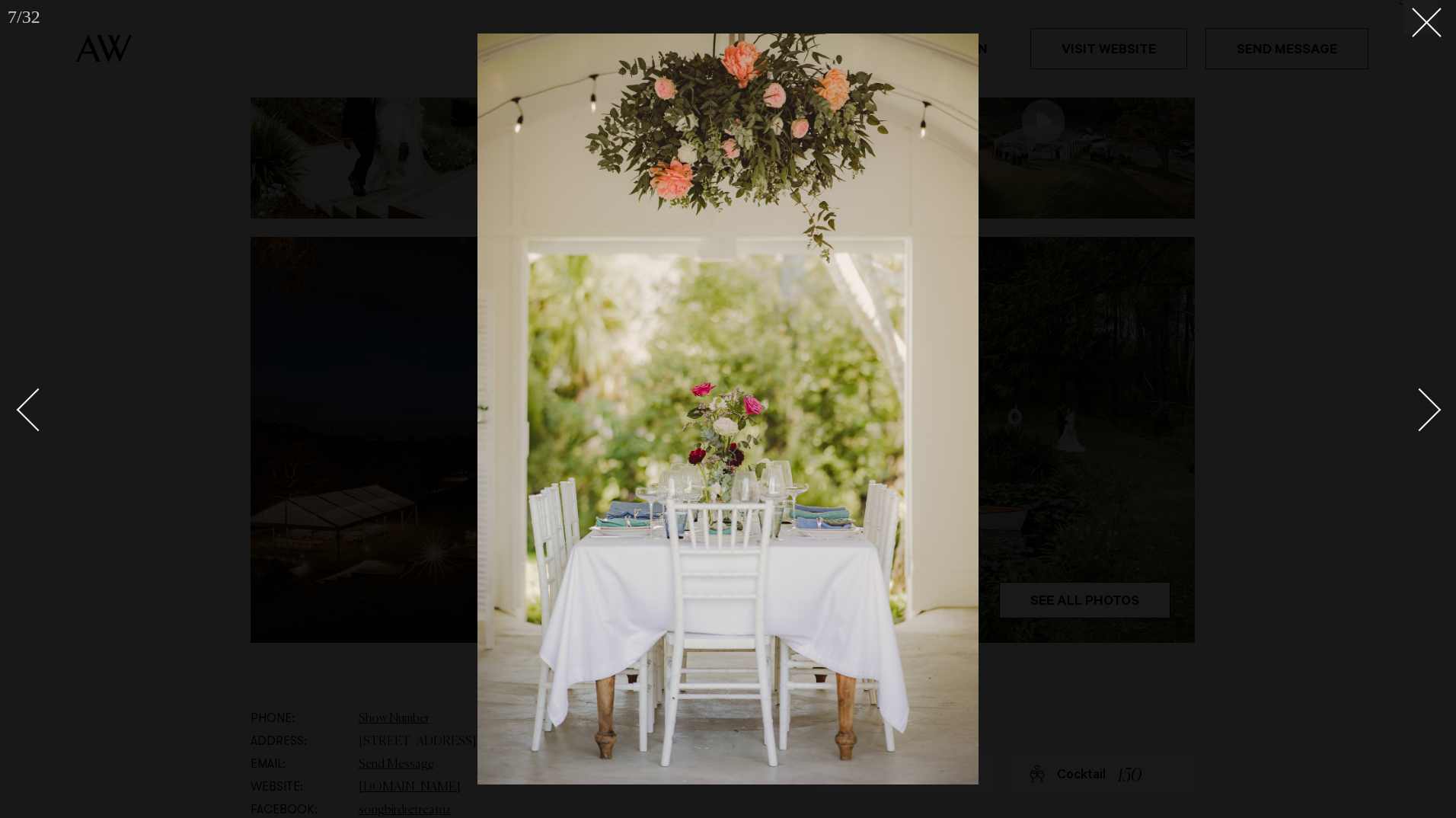
click at [1434, 401] on link at bounding box center [1411, 409] width 53 height 76
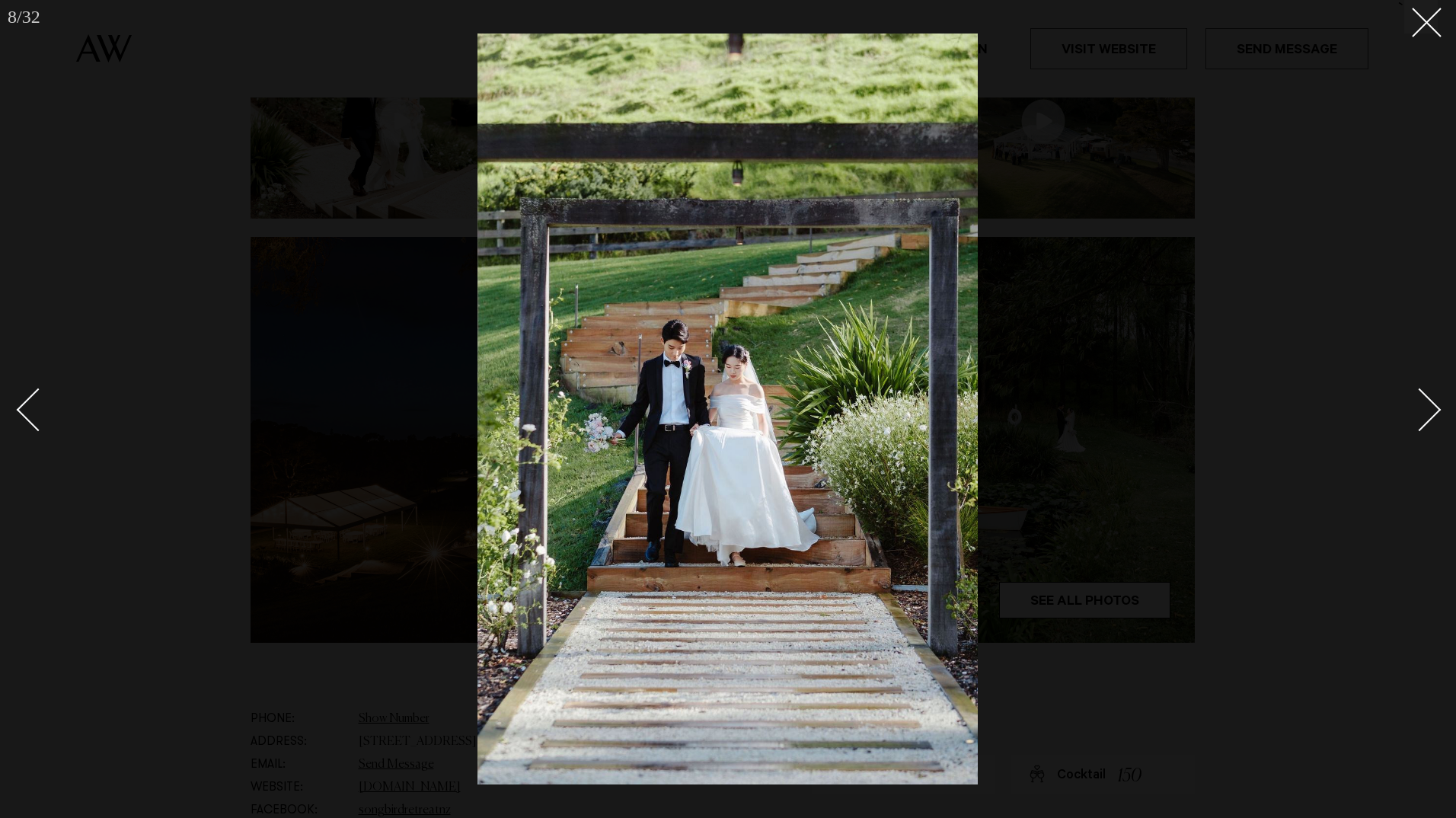
click at [1434, 401] on link at bounding box center [1411, 409] width 53 height 76
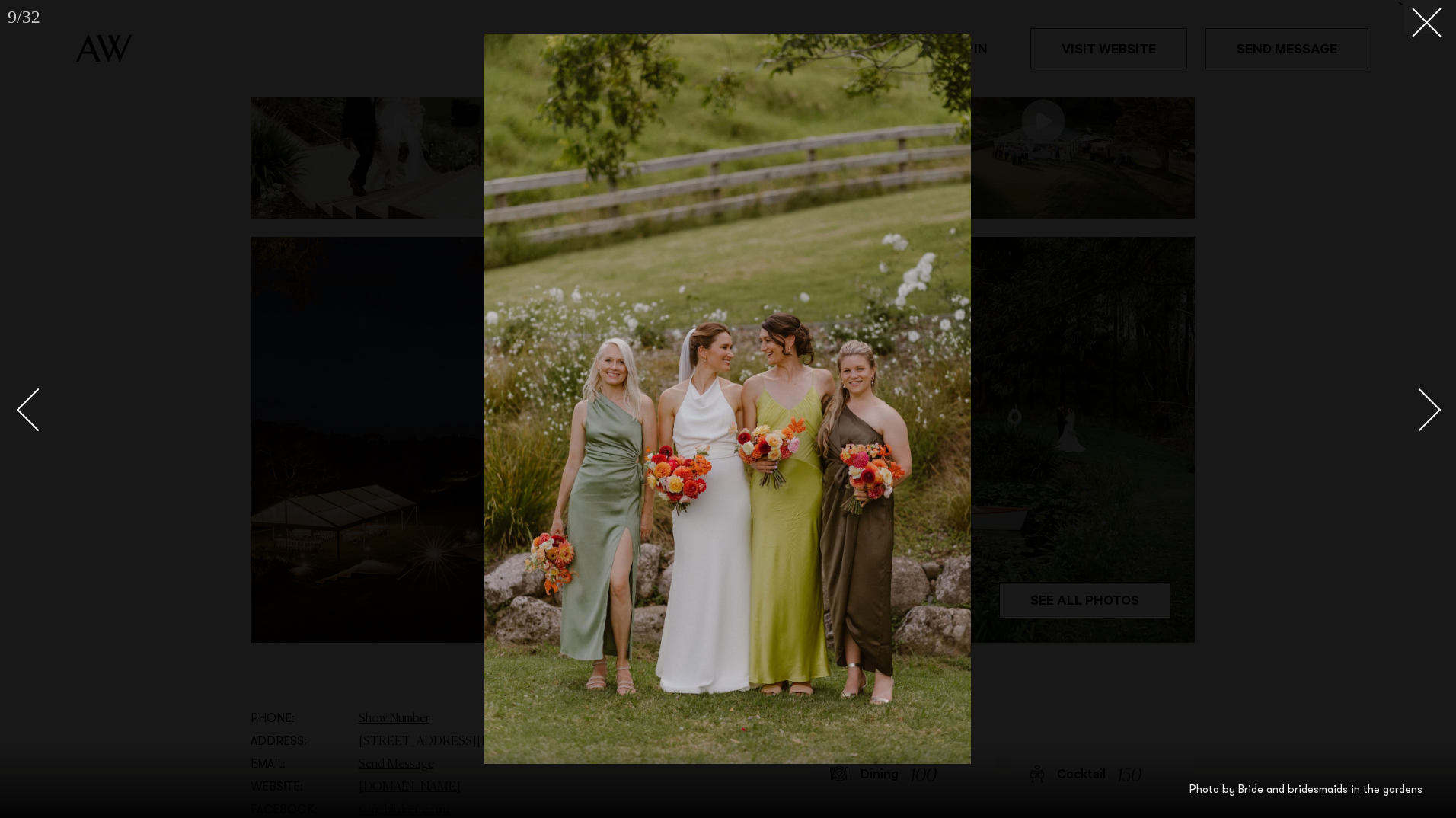
click at [1434, 401] on link at bounding box center [1411, 409] width 53 height 76
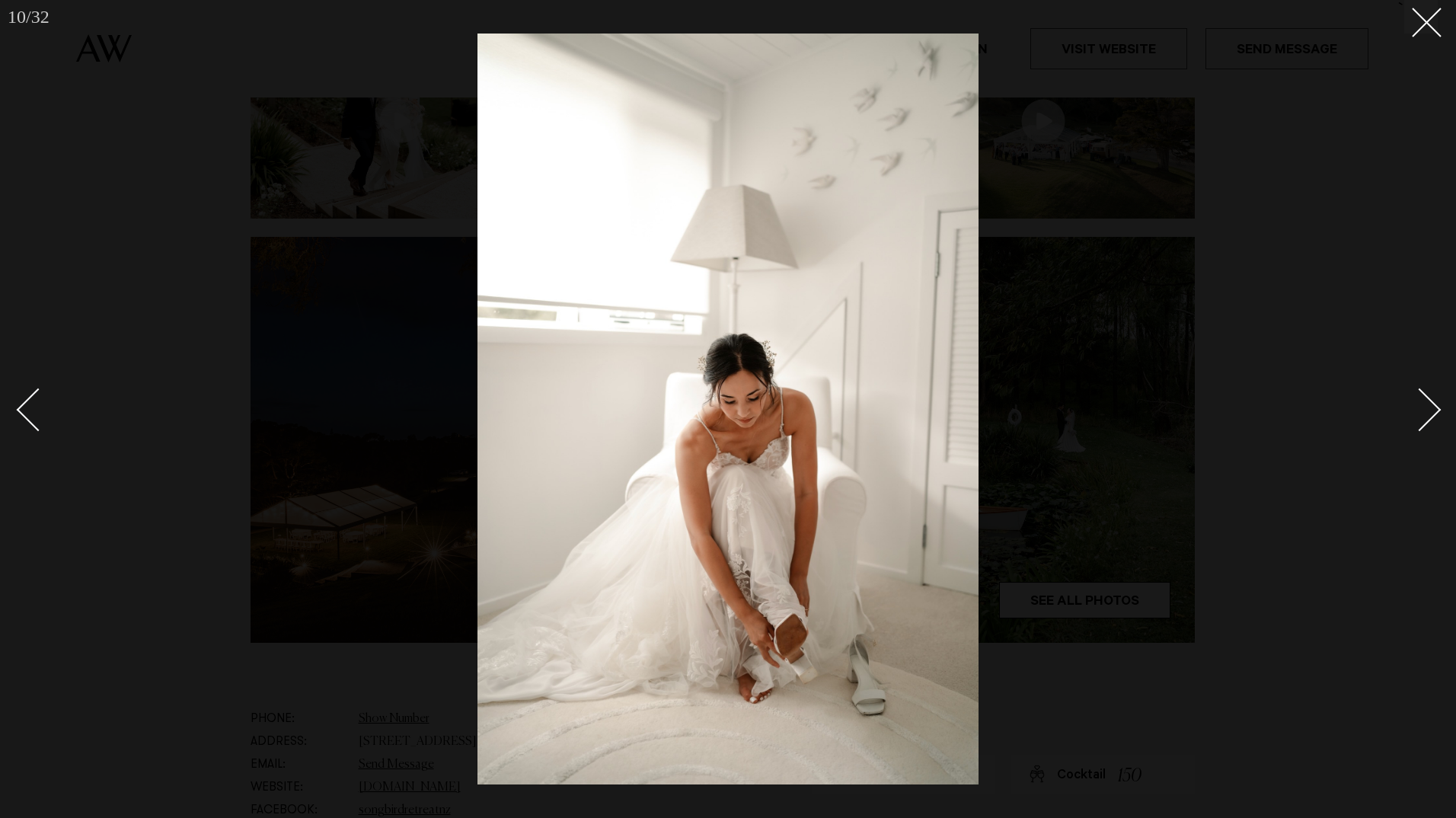
click at [1434, 401] on link at bounding box center [1411, 409] width 53 height 76
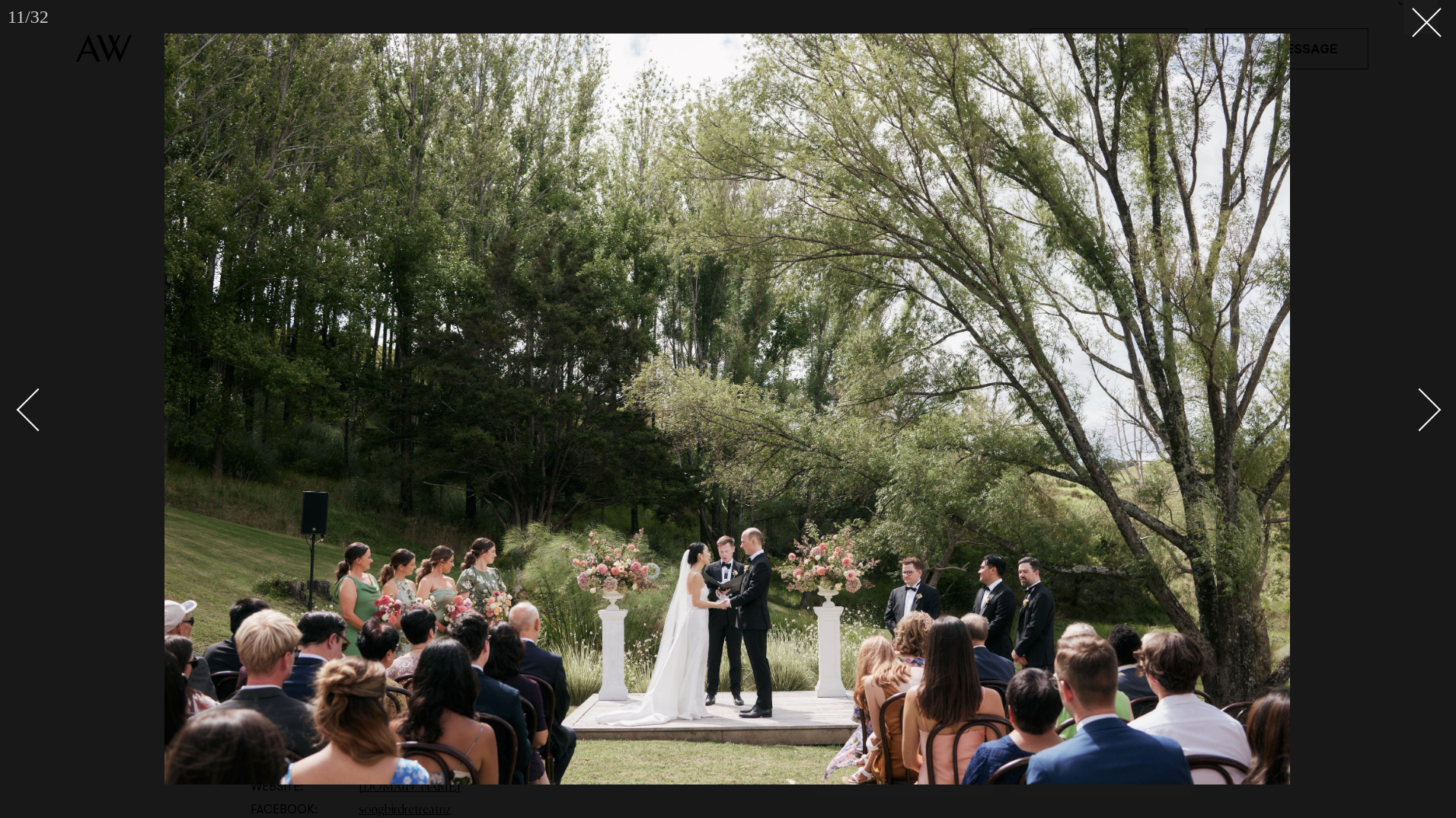
click at [1434, 401] on link at bounding box center [1411, 409] width 53 height 76
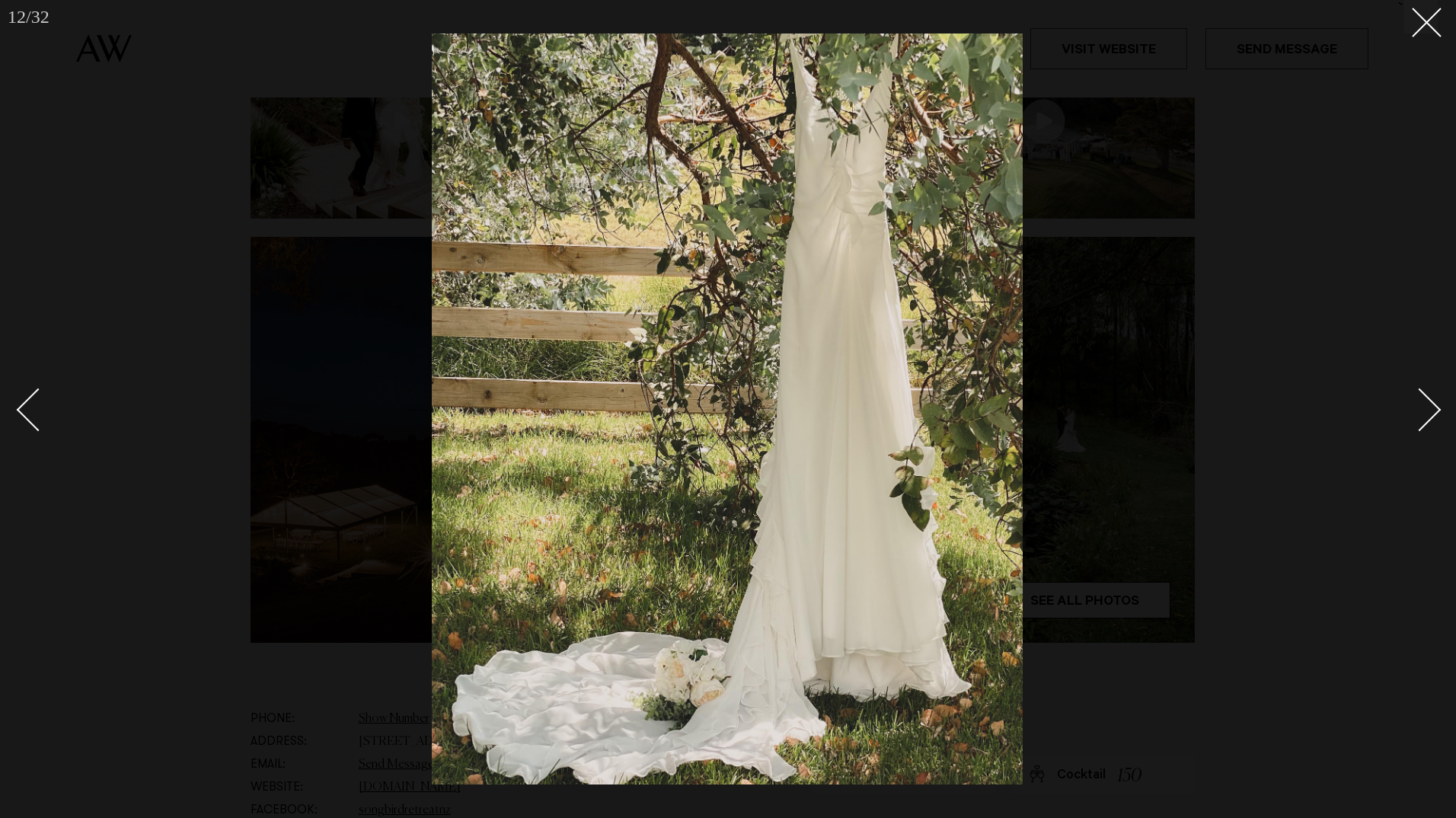
click at [1434, 401] on link at bounding box center [1411, 409] width 53 height 76
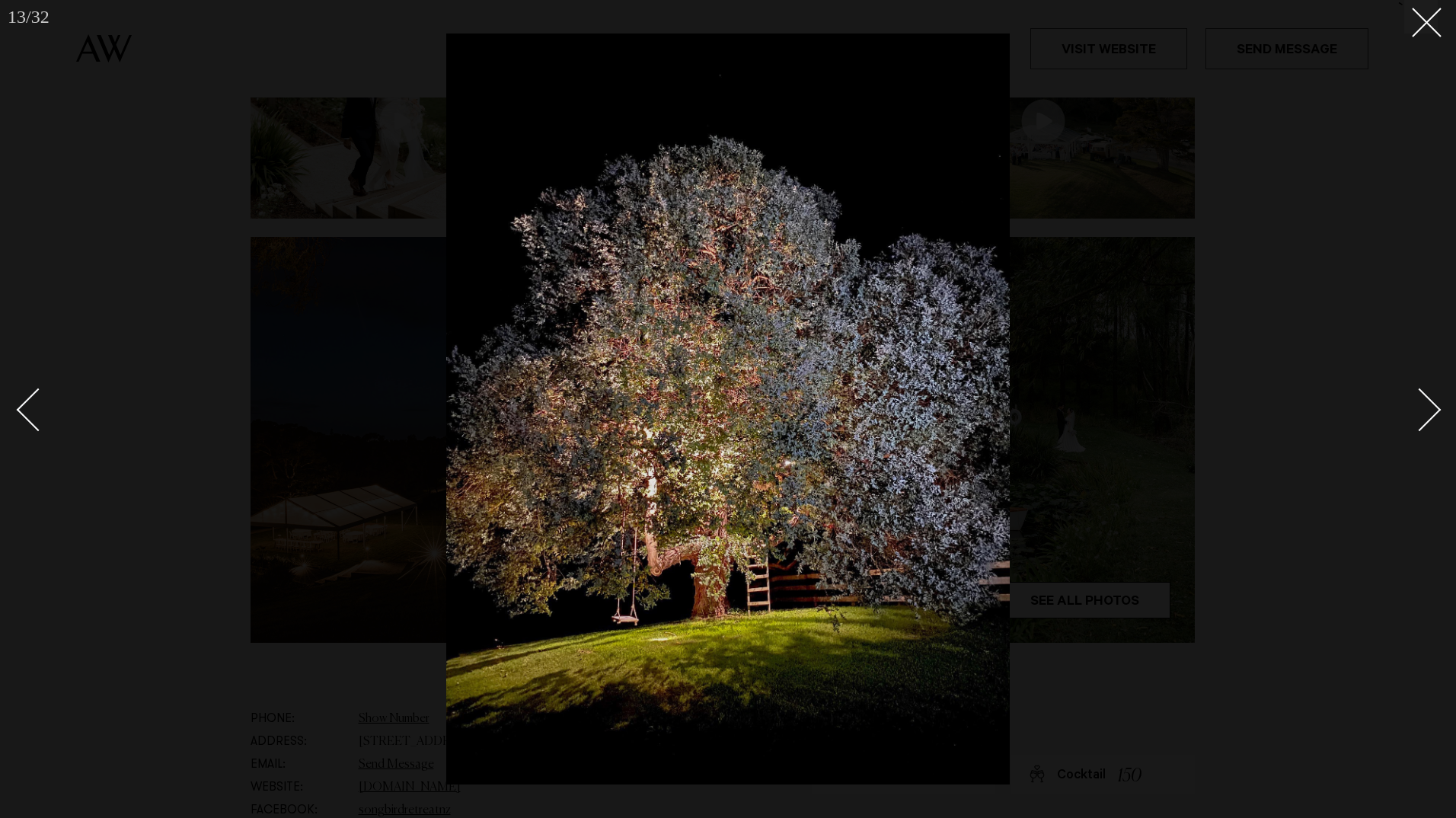
click at [1434, 401] on link at bounding box center [1411, 409] width 53 height 76
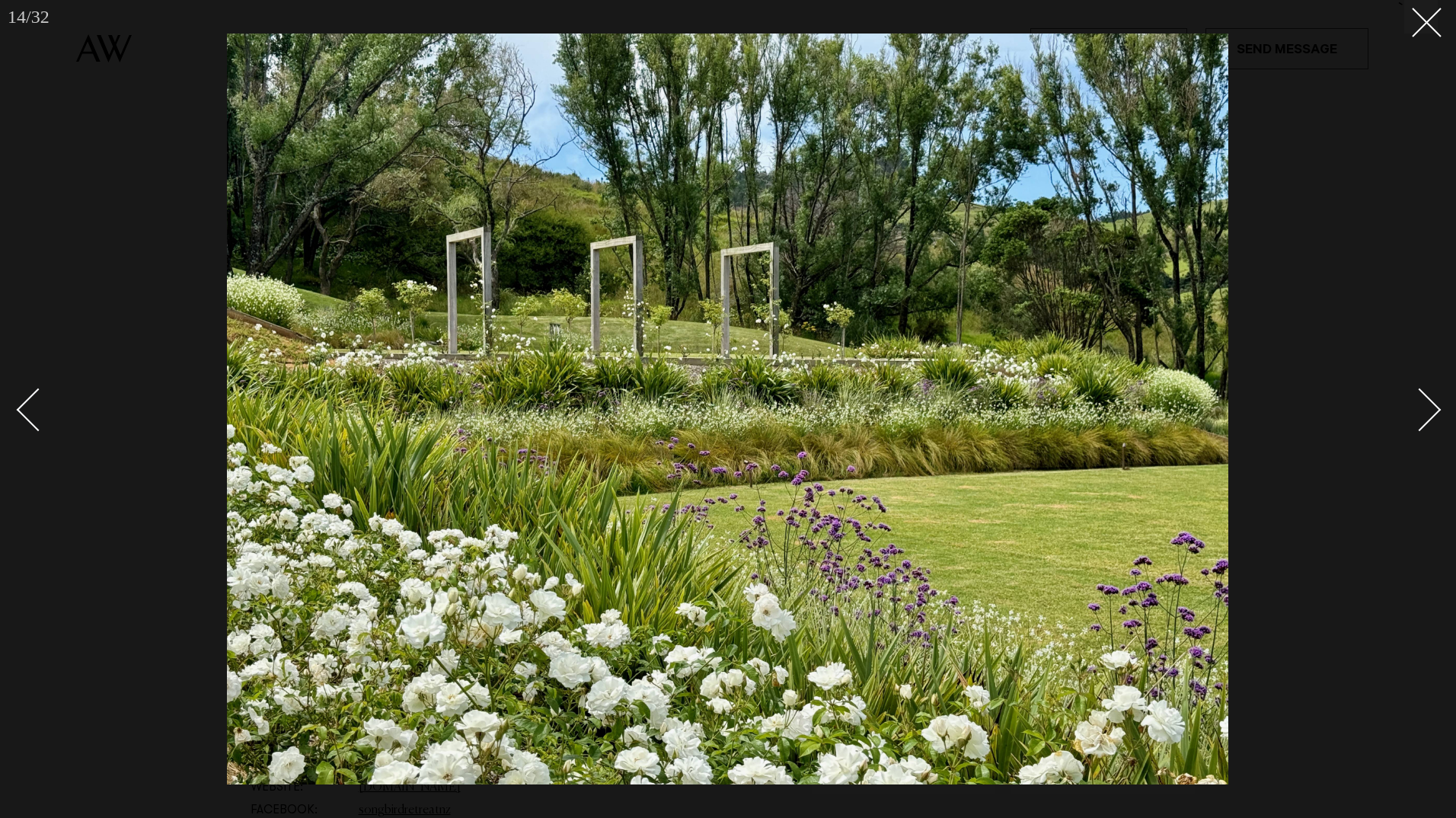
click at [1434, 401] on link at bounding box center [1411, 409] width 53 height 76
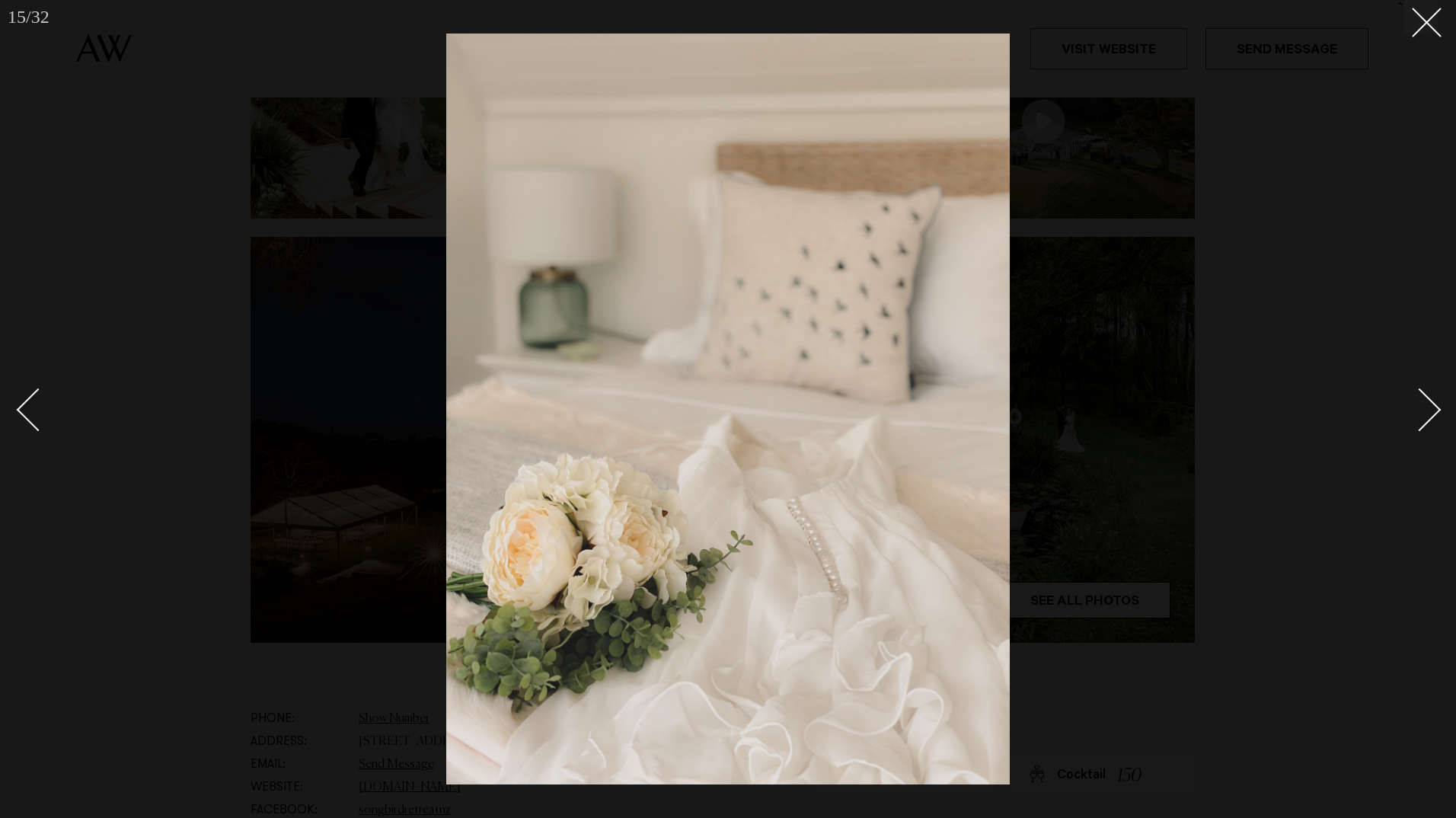
click at [1434, 401] on link at bounding box center [1411, 409] width 53 height 76
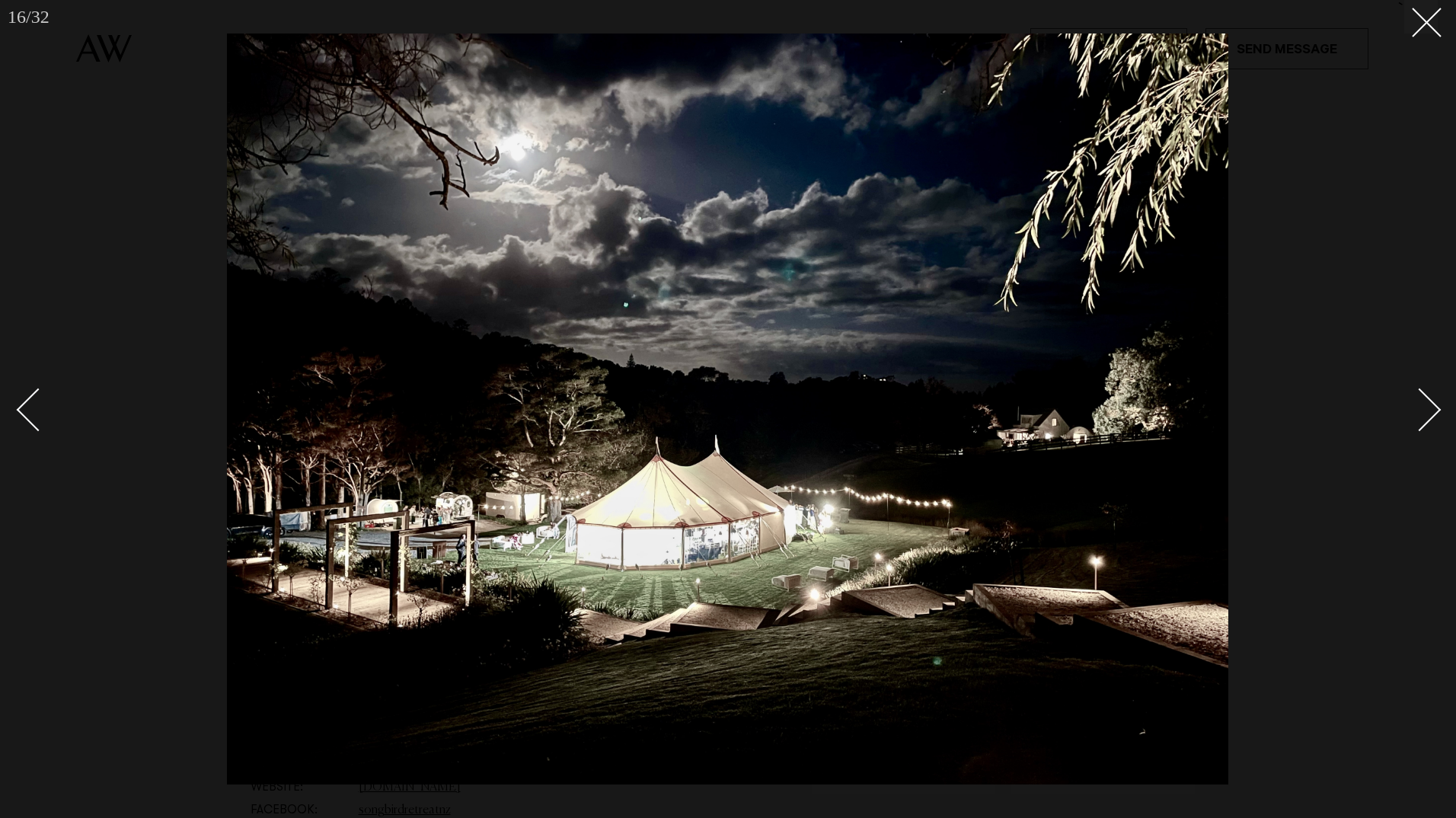
click at [1434, 401] on link at bounding box center [1411, 409] width 53 height 76
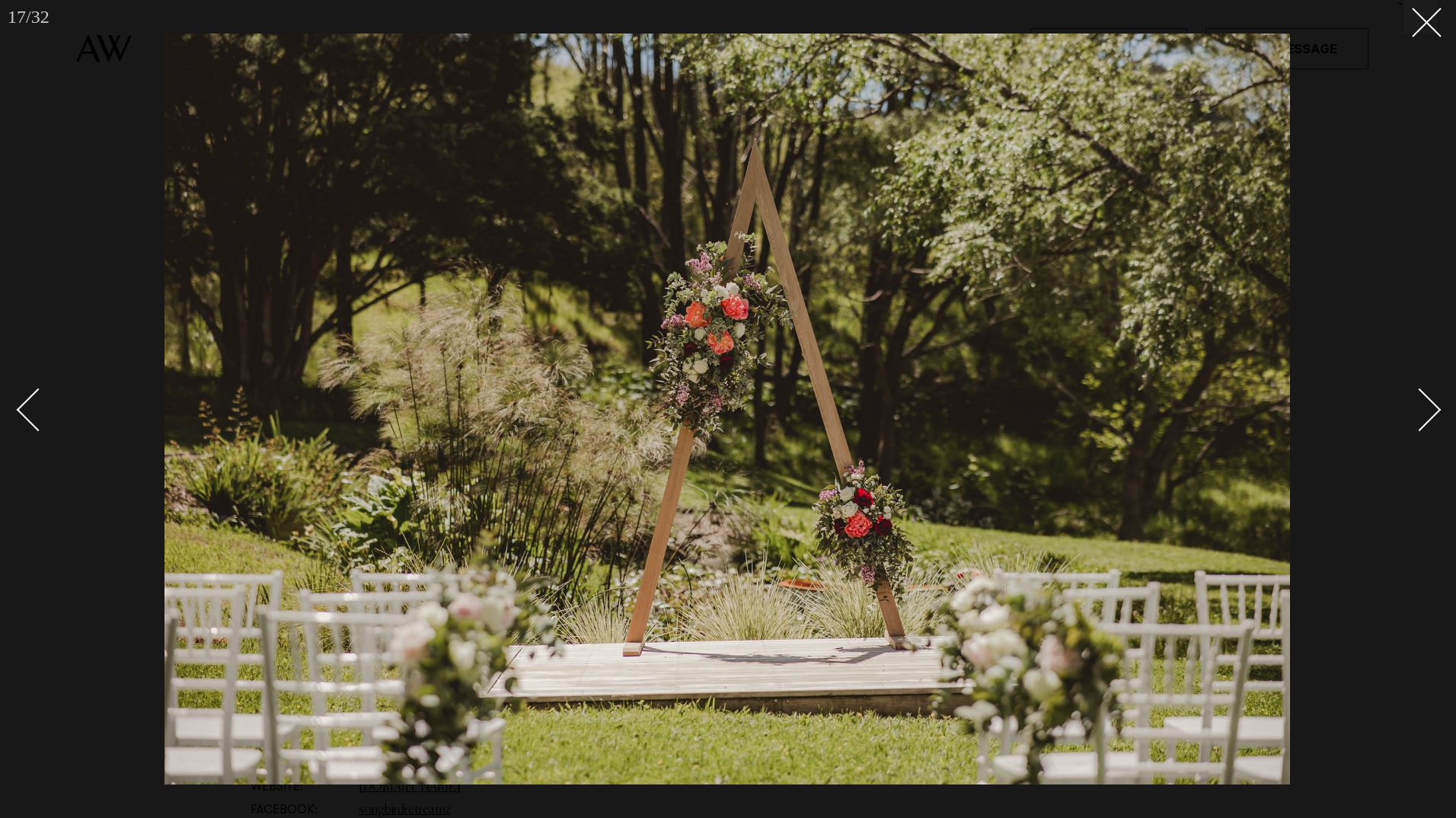
click at [1434, 401] on link at bounding box center [1411, 409] width 53 height 76
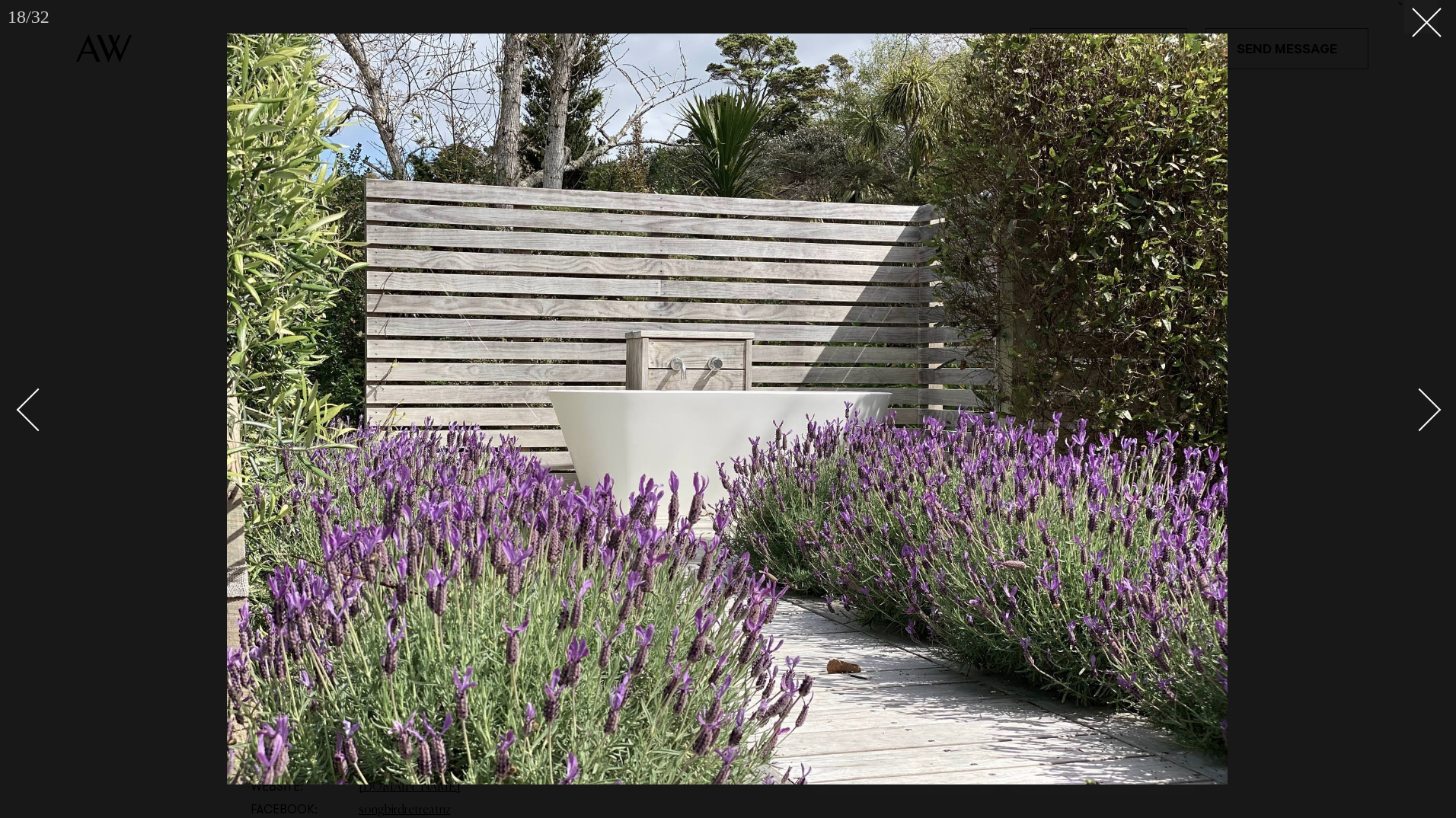
click at [1434, 401] on link at bounding box center [1411, 409] width 53 height 76
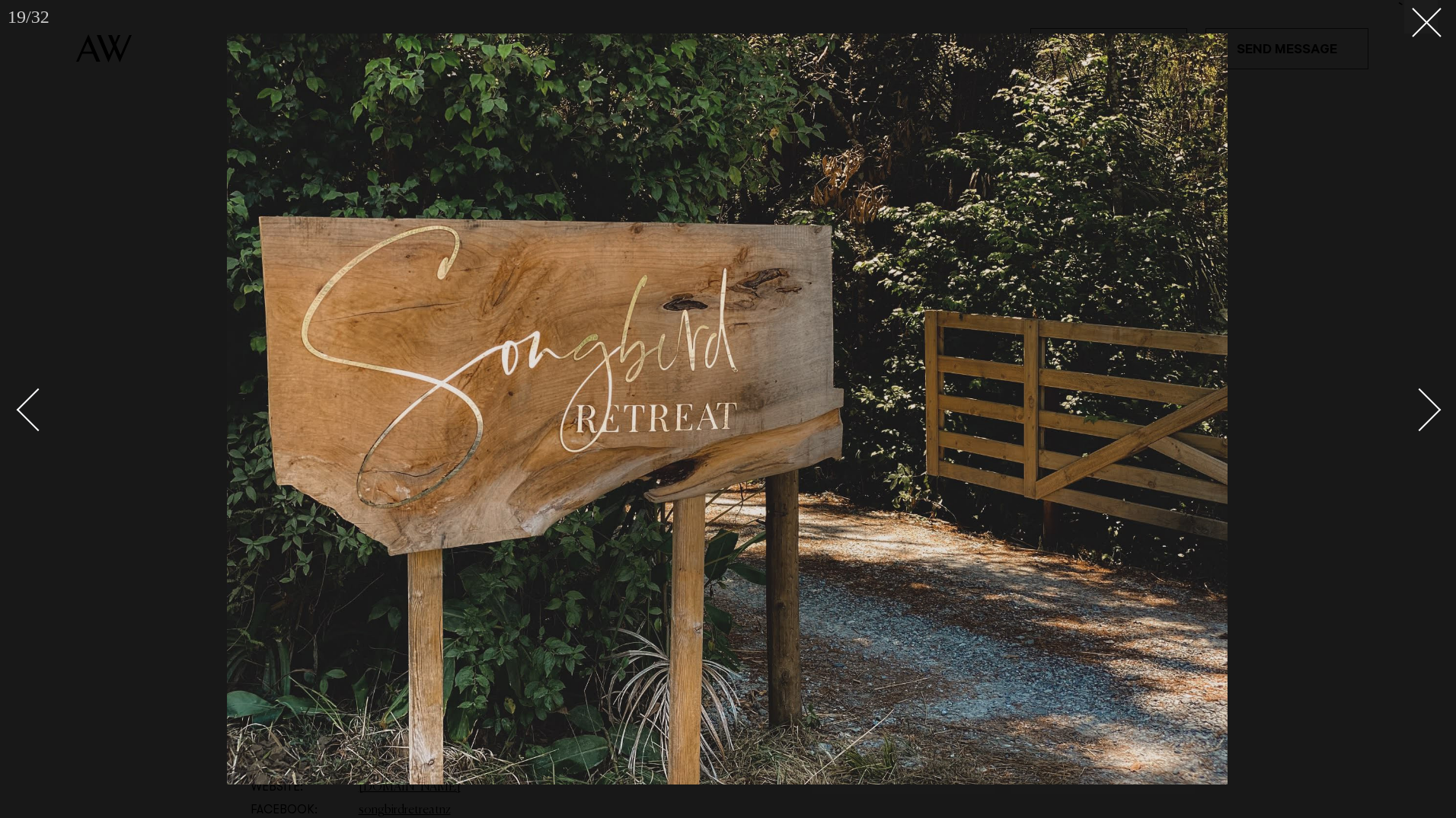
click at [1434, 401] on link at bounding box center [1411, 409] width 53 height 76
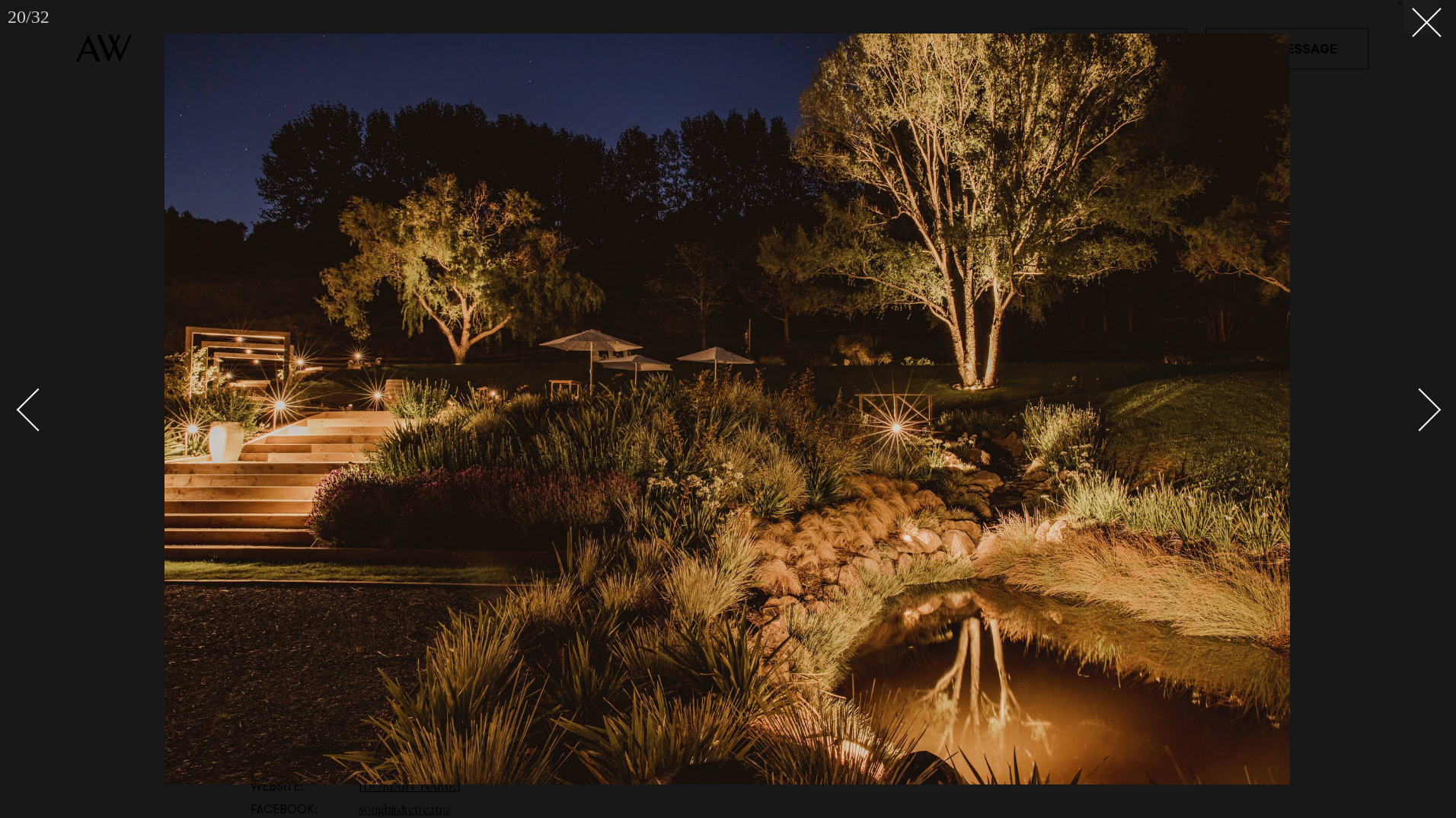
click at [1434, 401] on link at bounding box center [1411, 409] width 53 height 76
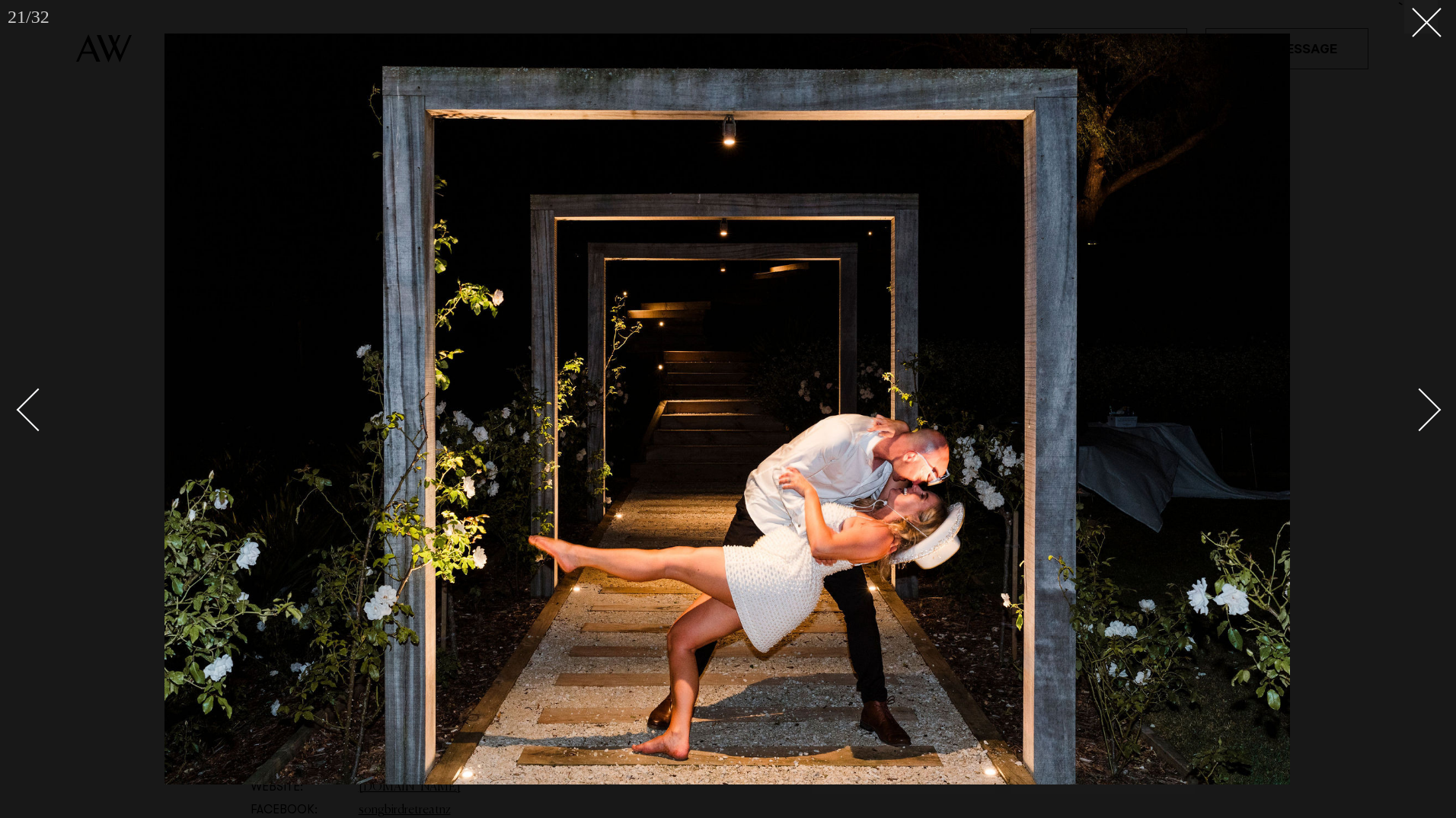
click at [1434, 401] on link at bounding box center [1411, 409] width 53 height 76
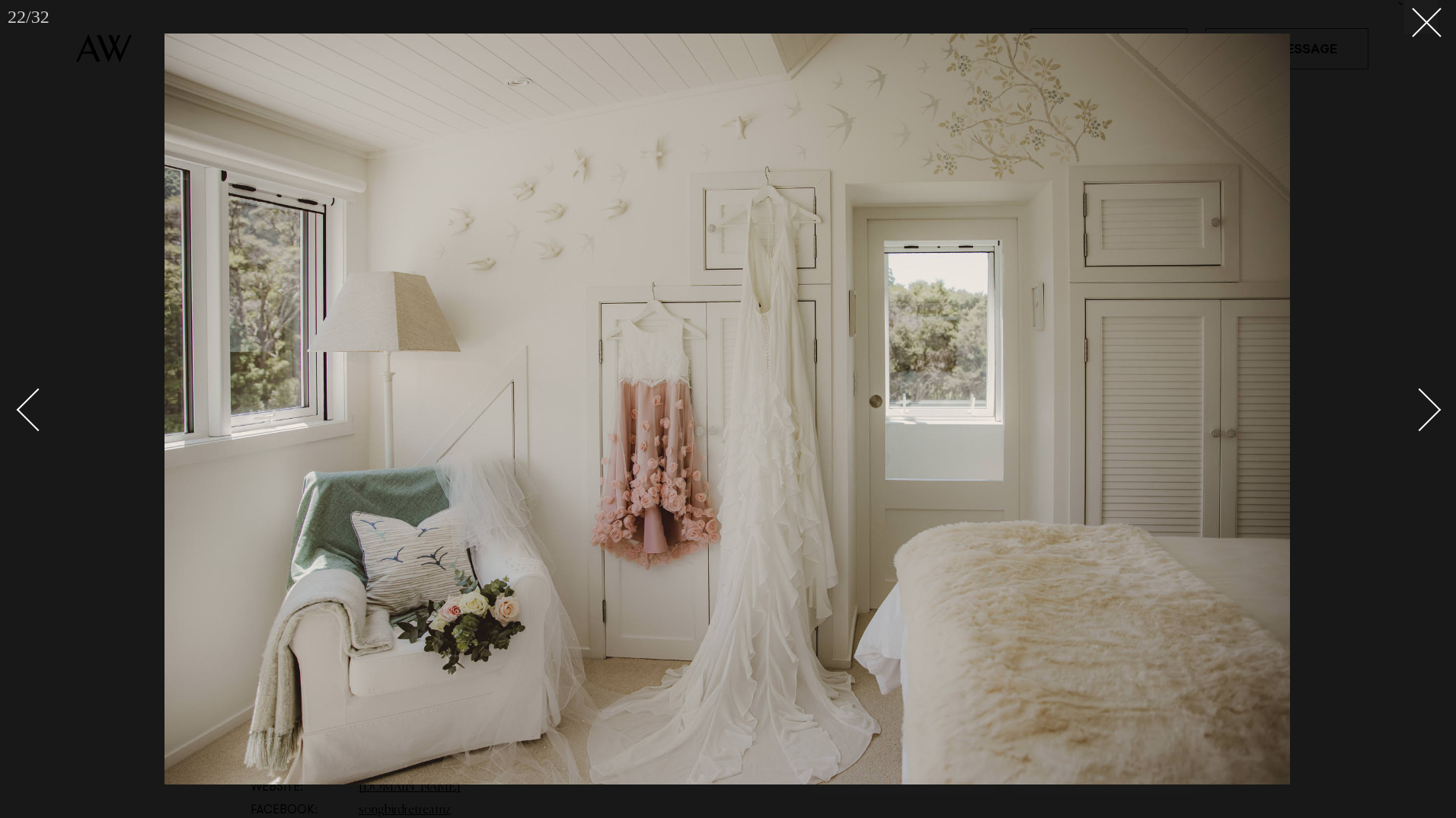
click at [1434, 401] on link at bounding box center [1411, 409] width 53 height 76
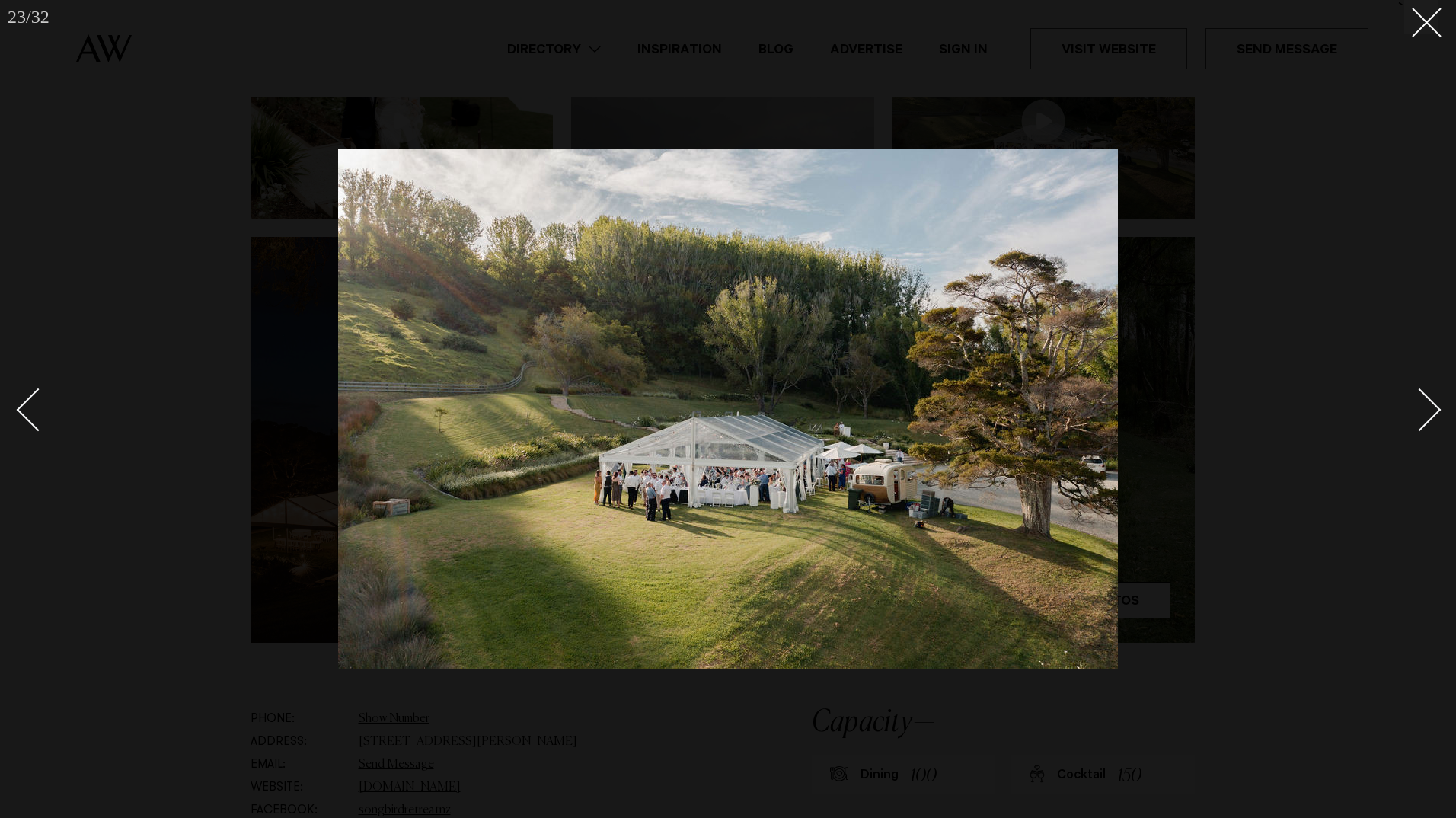
click at [1434, 401] on link at bounding box center [1411, 409] width 53 height 76
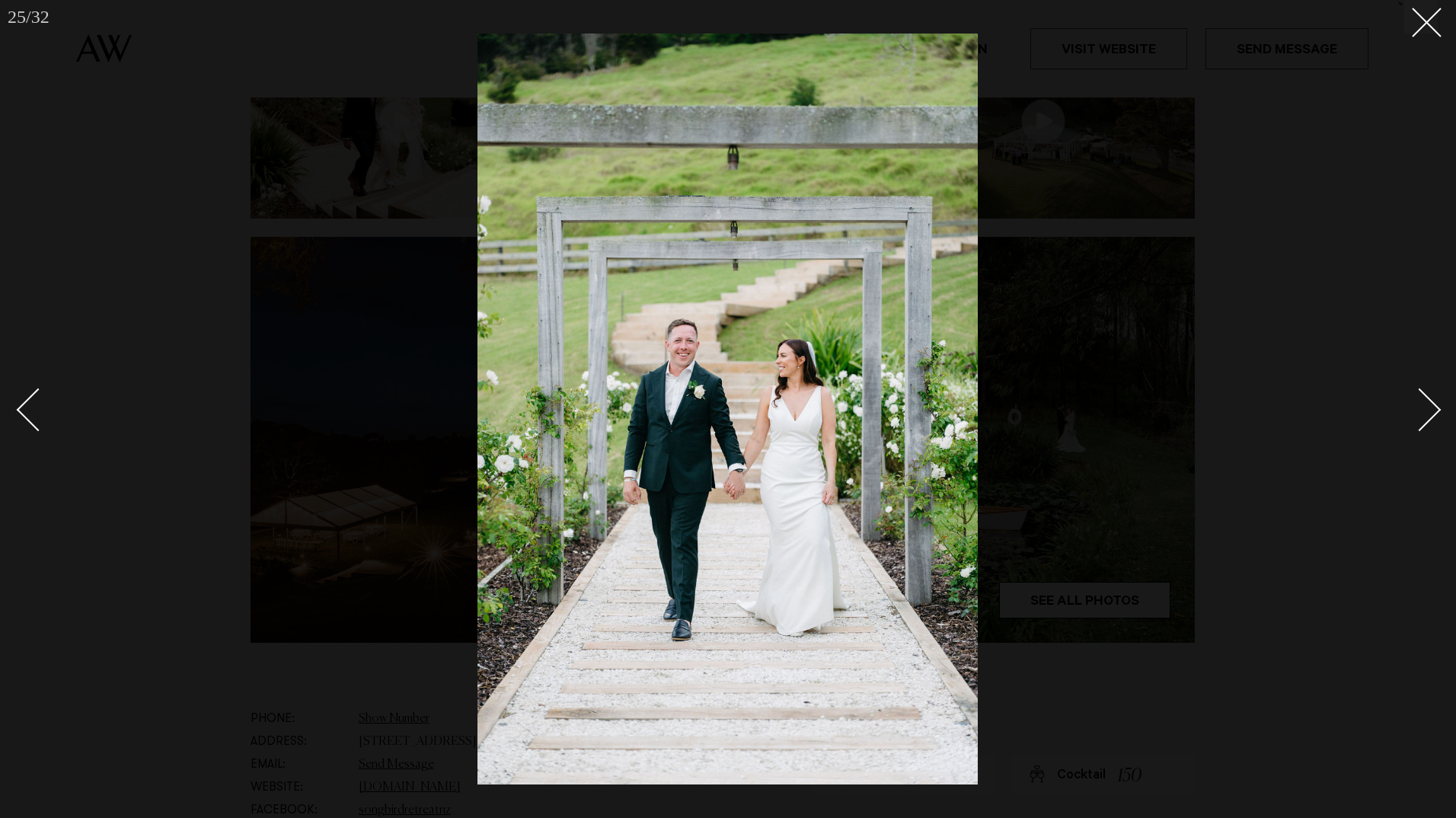
click at [1434, 401] on link at bounding box center [1411, 409] width 53 height 76
click at [1434, 402] on div "Next slide" at bounding box center [1419, 409] width 43 height 43
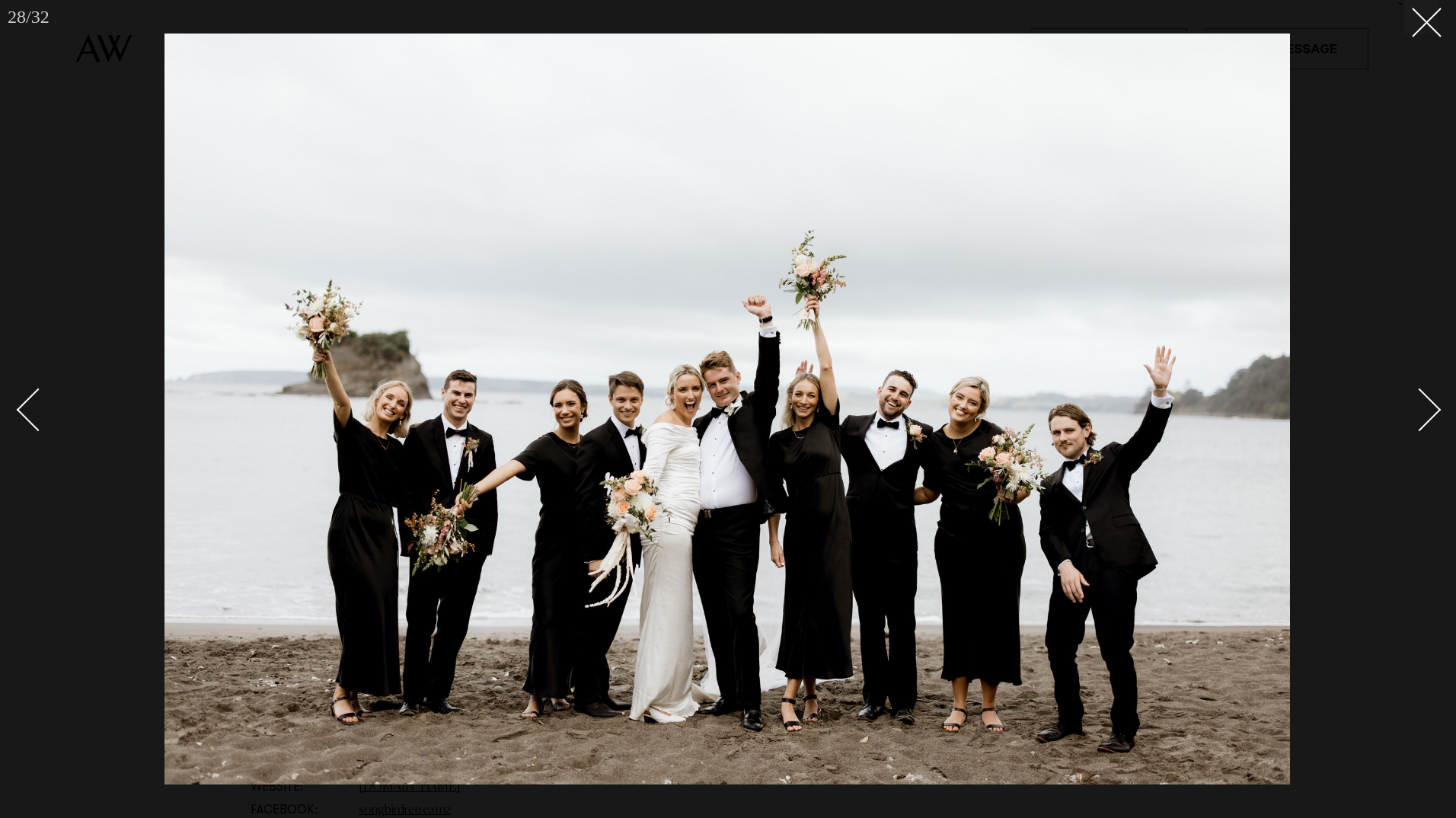
click at [1434, 409] on div "Next slide" at bounding box center [1419, 409] width 43 height 43
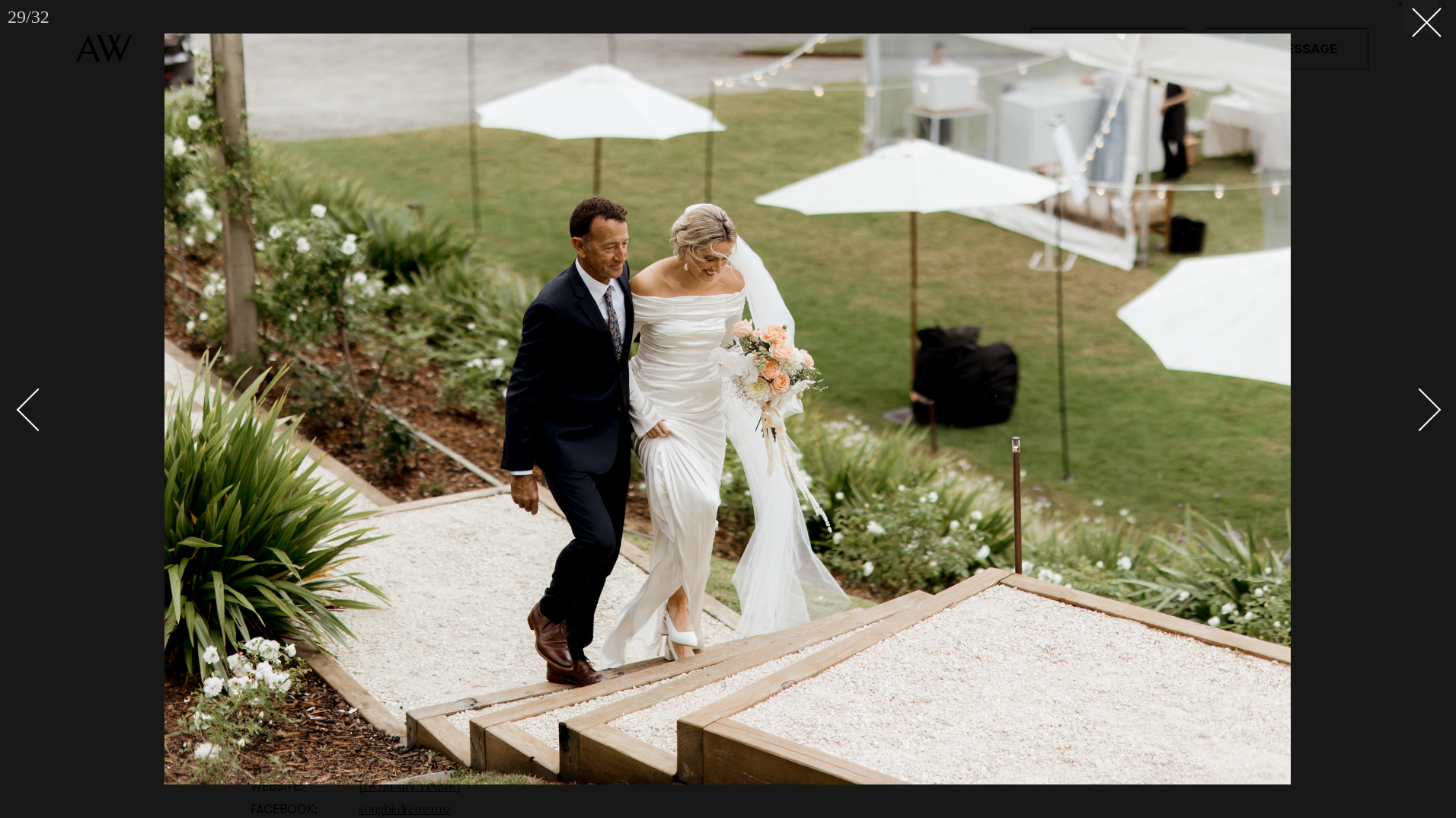
click at [1434, 409] on div "Next slide" at bounding box center [1419, 409] width 43 height 43
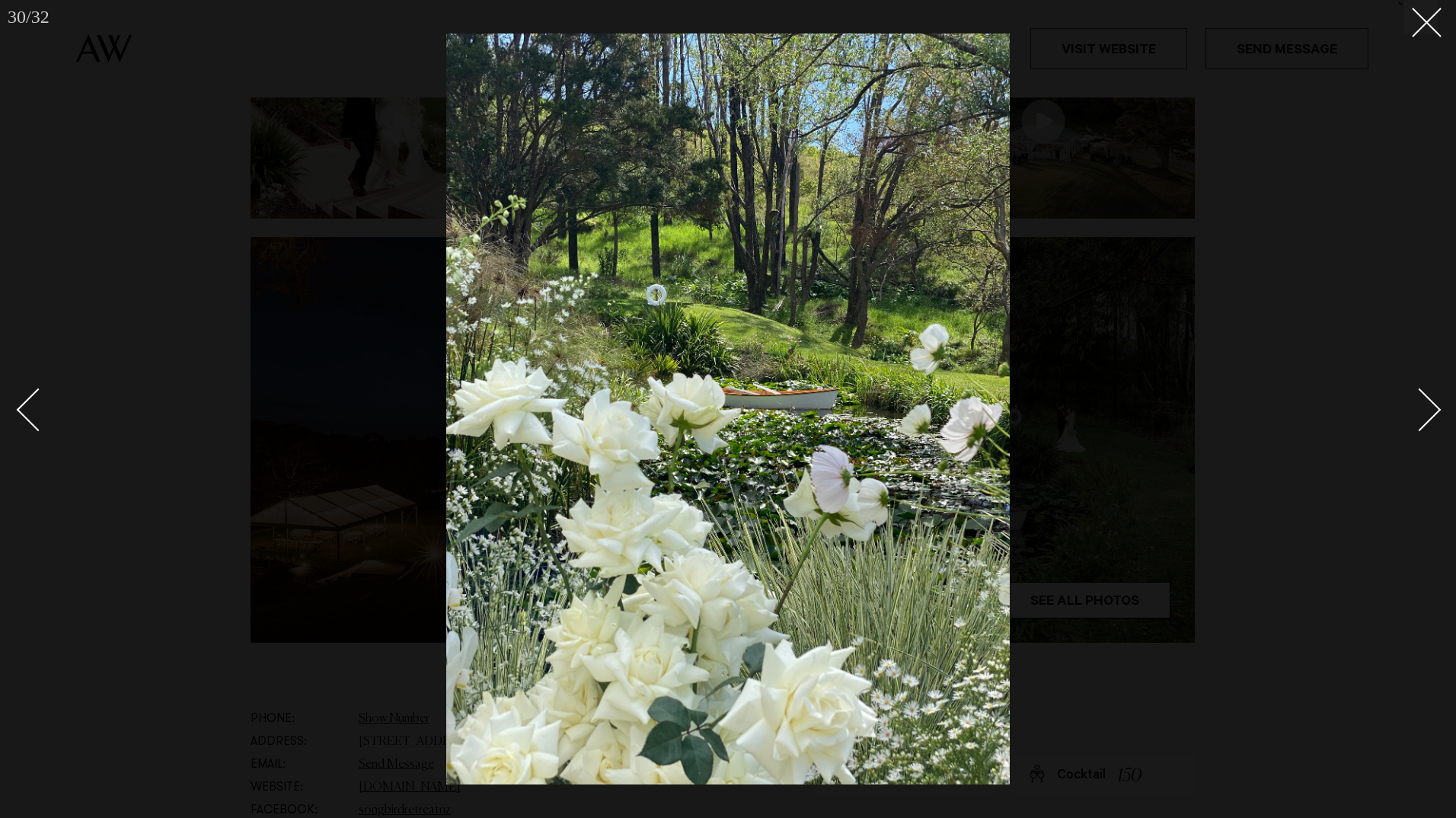
click at [1434, 409] on div "Next slide" at bounding box center [1419, 409] width 43 height 43
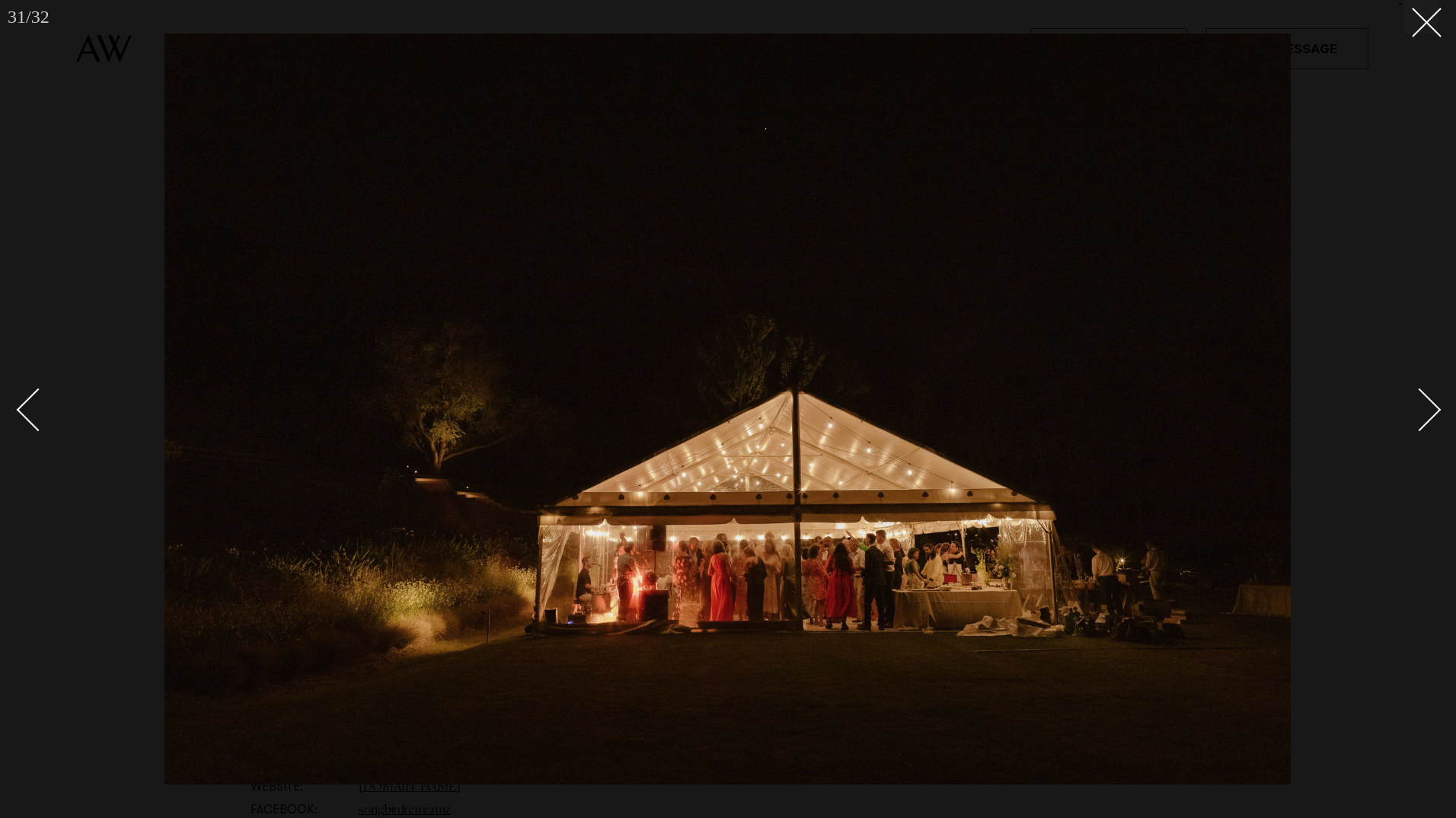
click at [1434, 409] on div "Next slide" at bounding box center [1419, 409] width 43 height 43
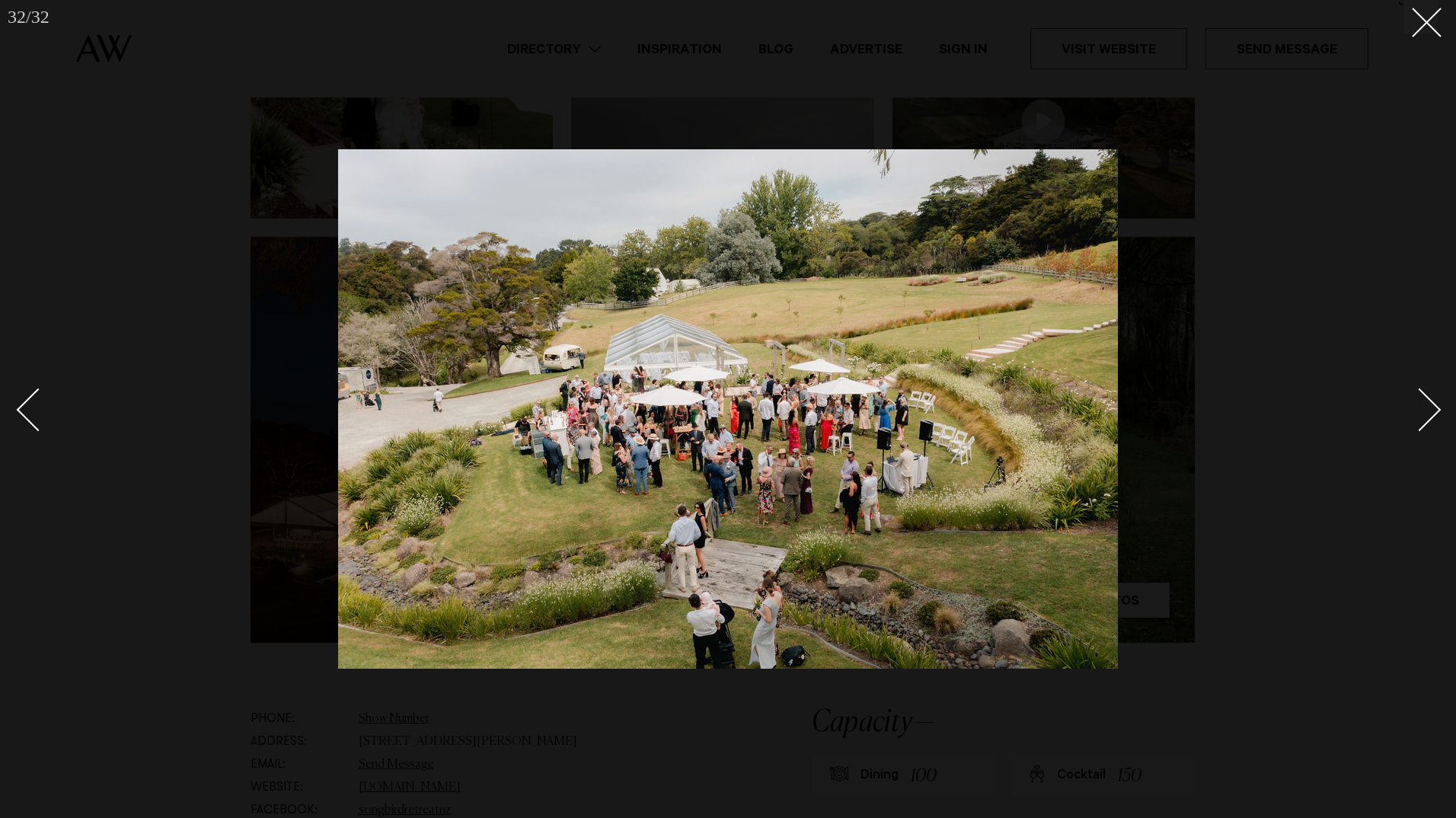
click at [1434, 409] on div "Next slide" at bounding box center [1419, 409] width 43 height 43
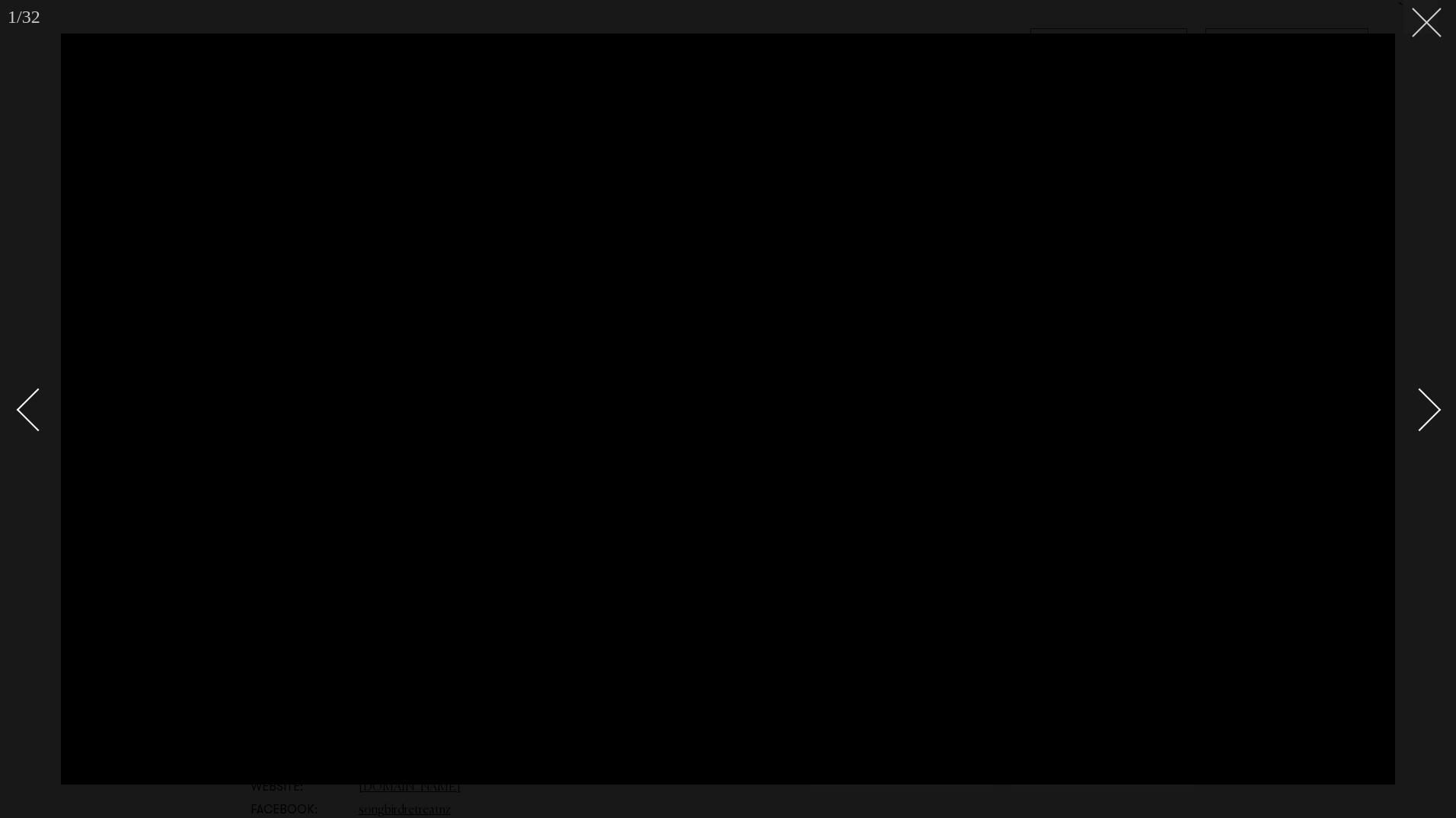
click at [1428, 22] on line at bounding box center [1427, 22] width 28 height 28
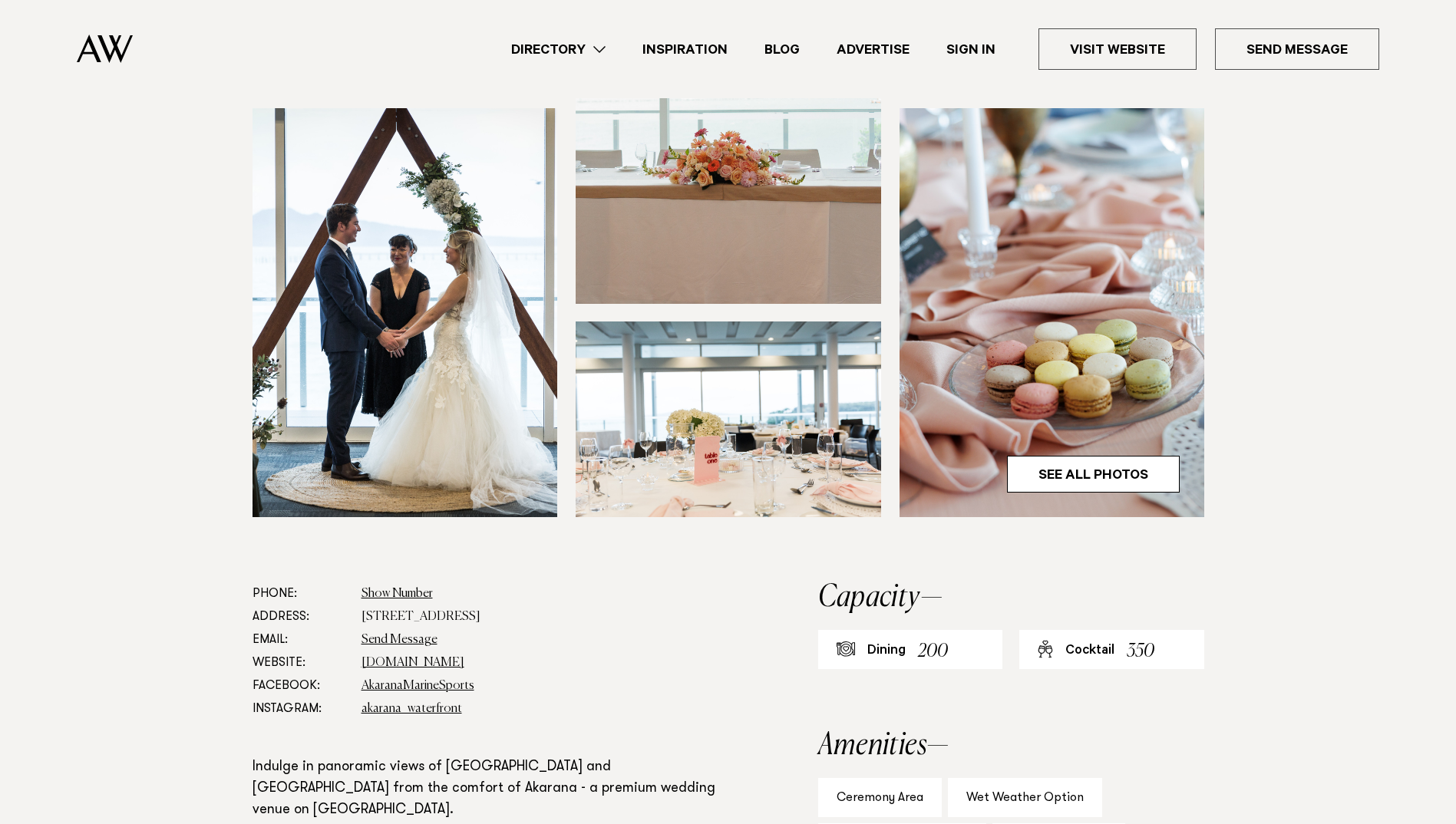
scroll to position [384, 0]
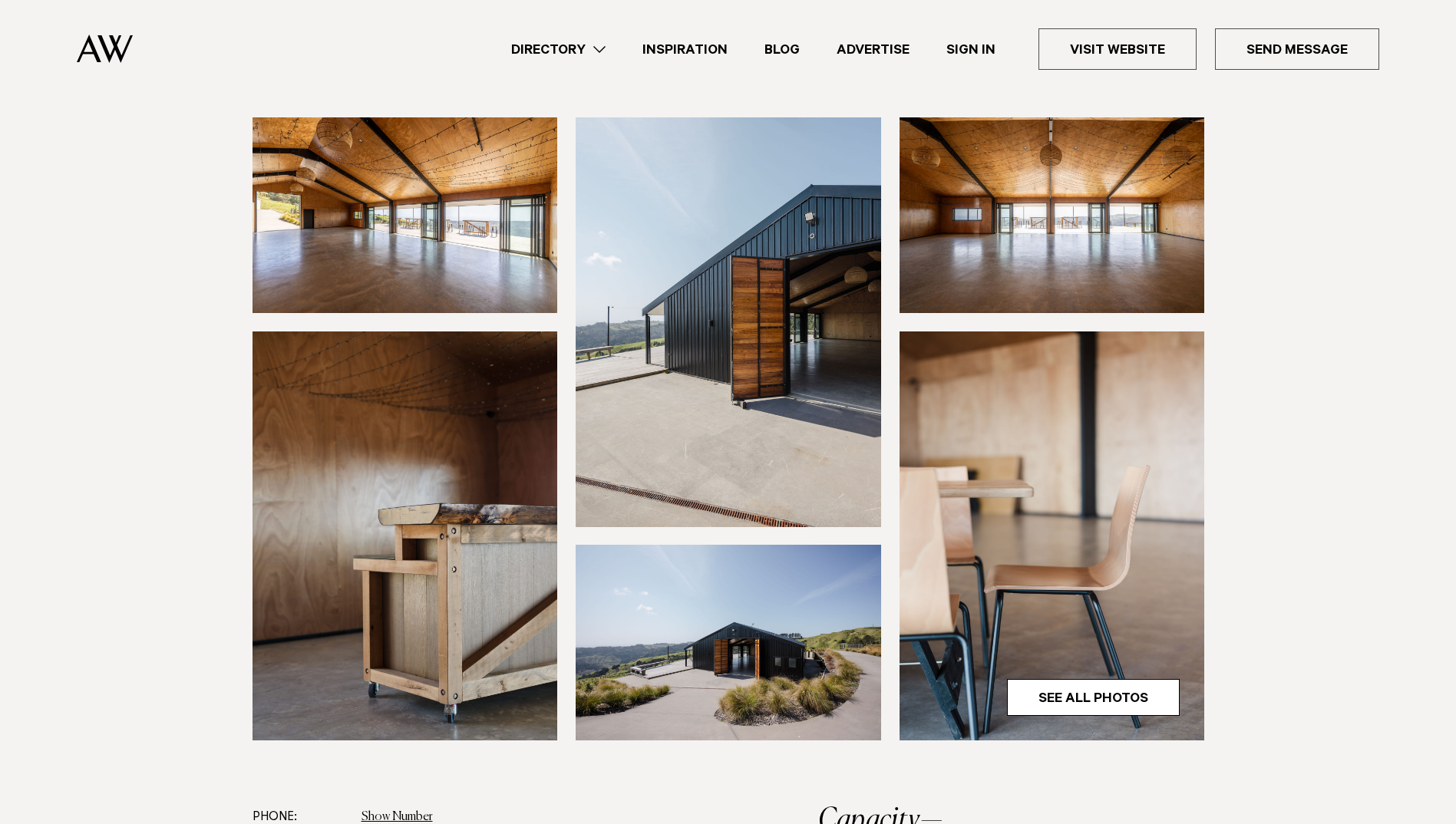
scroll to position [153, 0]
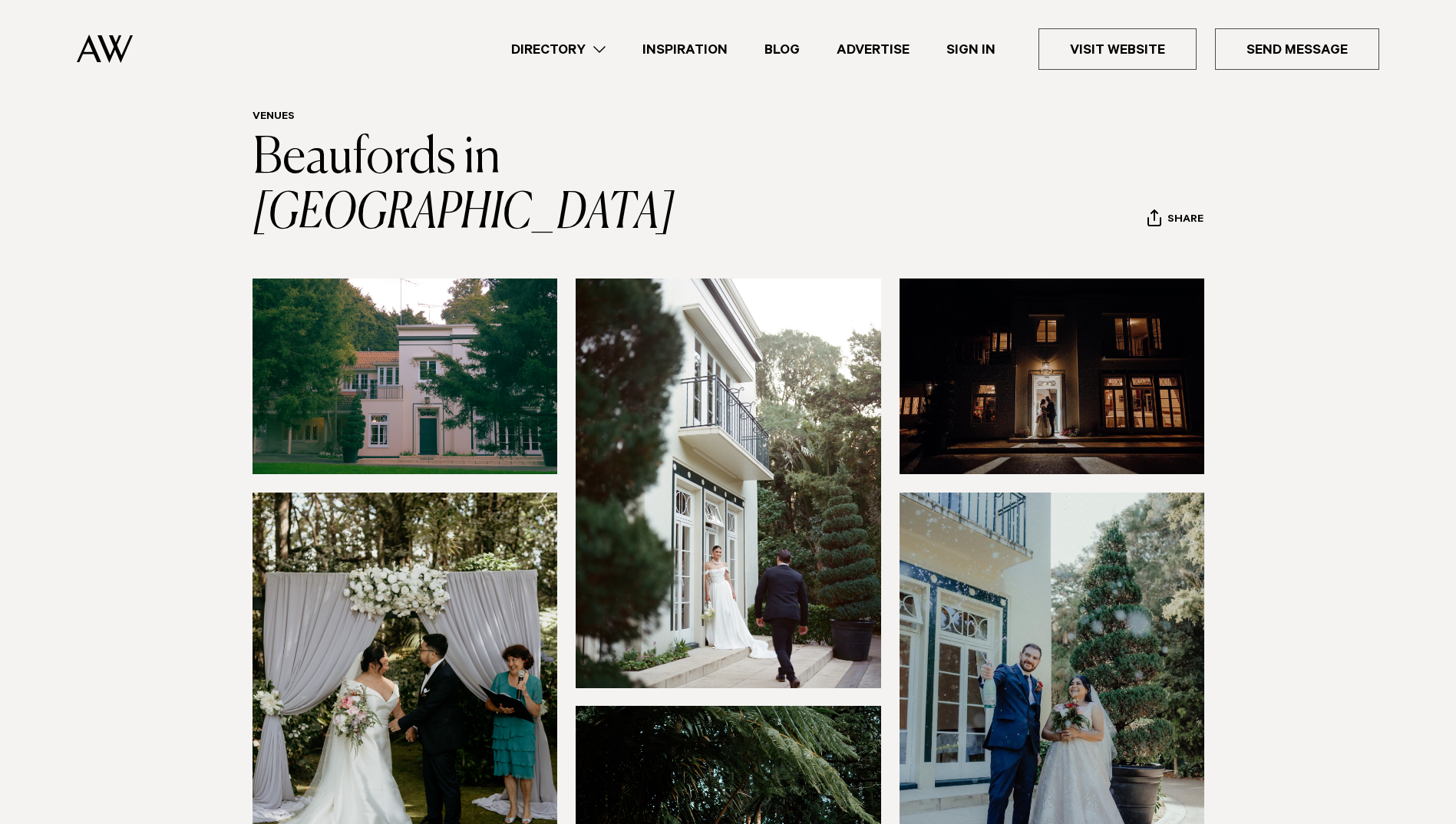
scroll to position [153, 0]
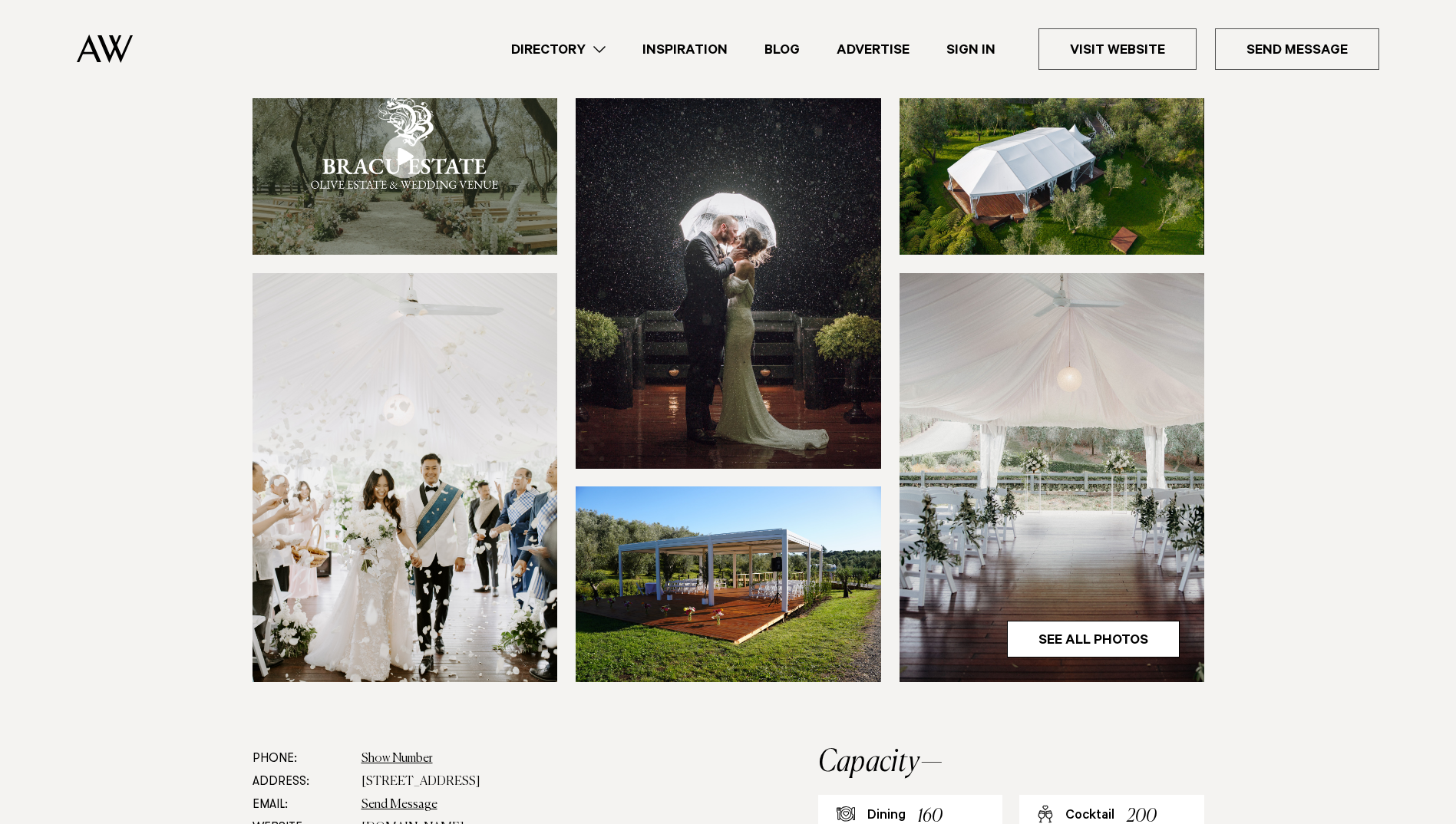
scroll to position [230, 0]
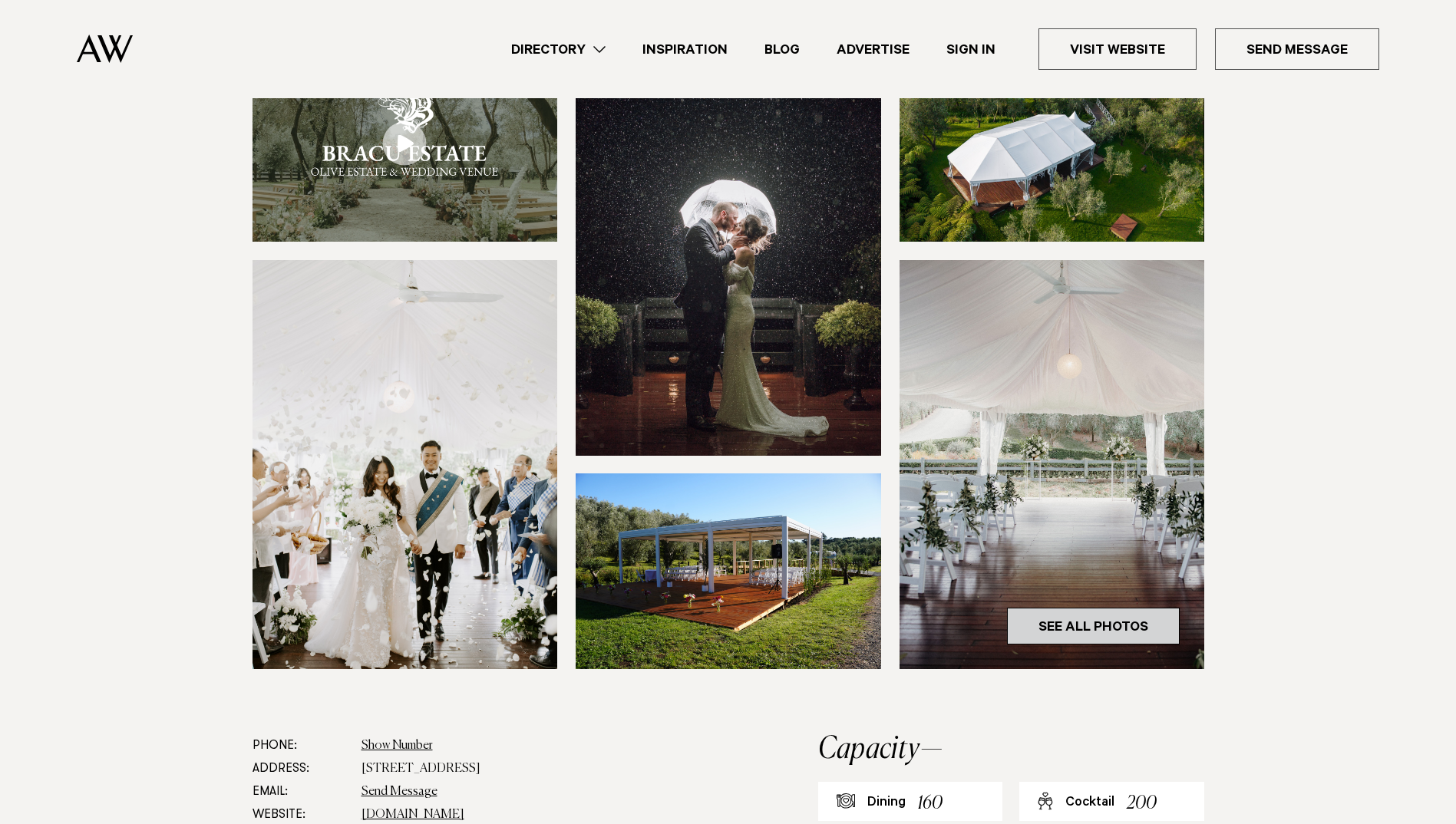
click at [1071, 620] on link "See All Photos" at bounding box center [1092, 627] width 173 height 37
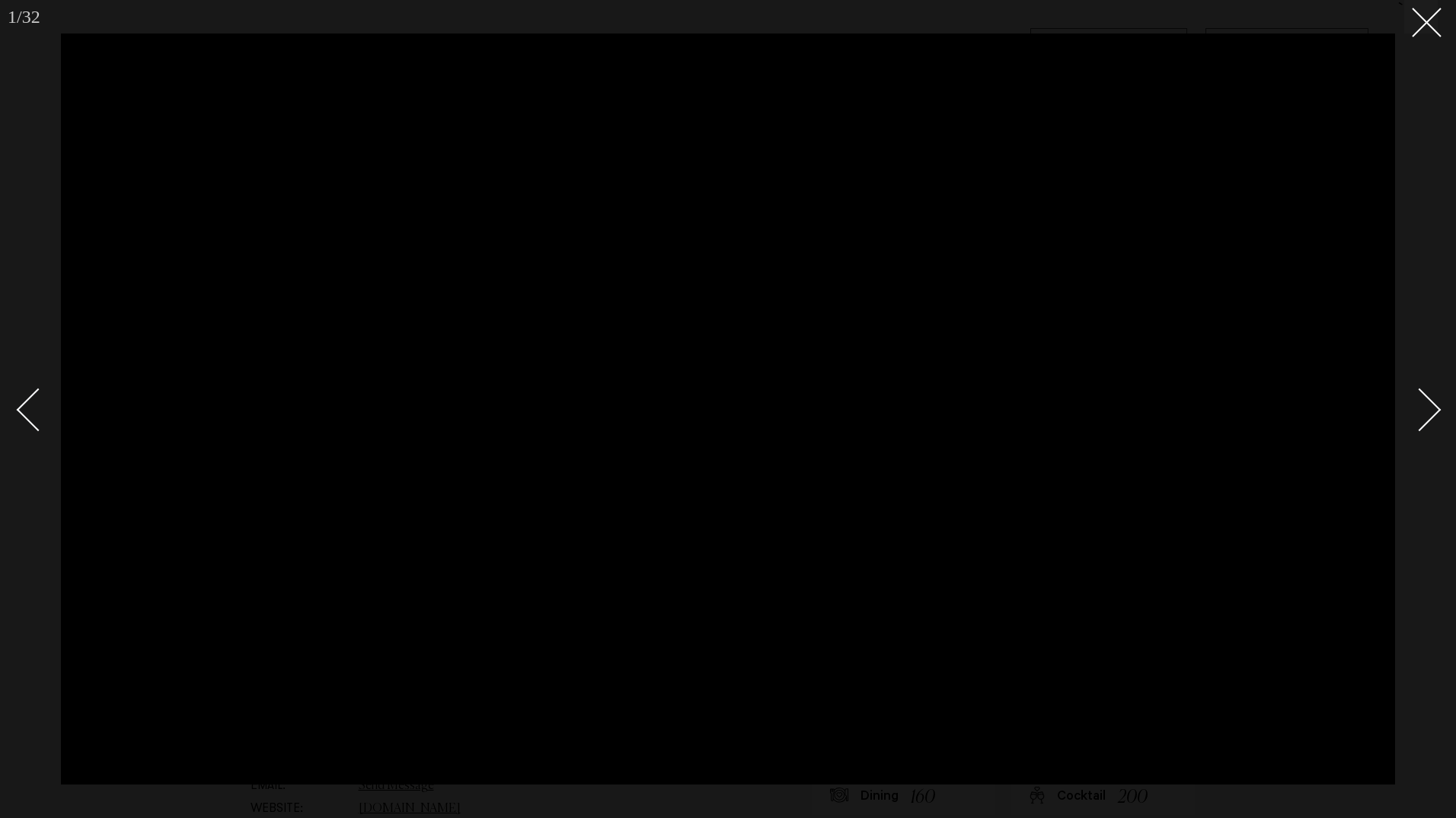
click at [1434, 405] on div "Next slide" at bounding box center [1419, 409] width 43 height 43
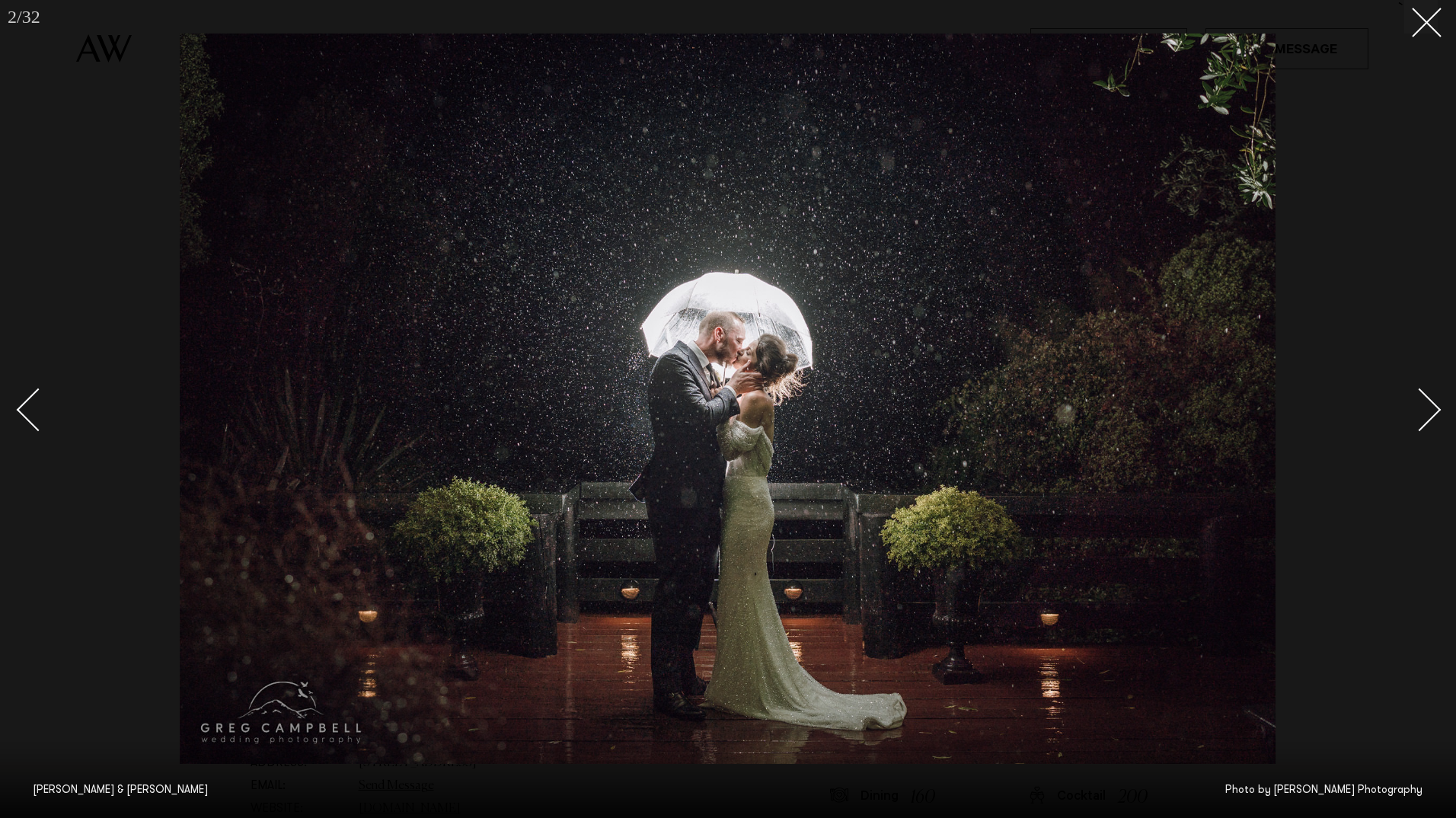
click at [1434, 405] on div "Next slide" at bounding box center [1419, 409] width 43 height 43
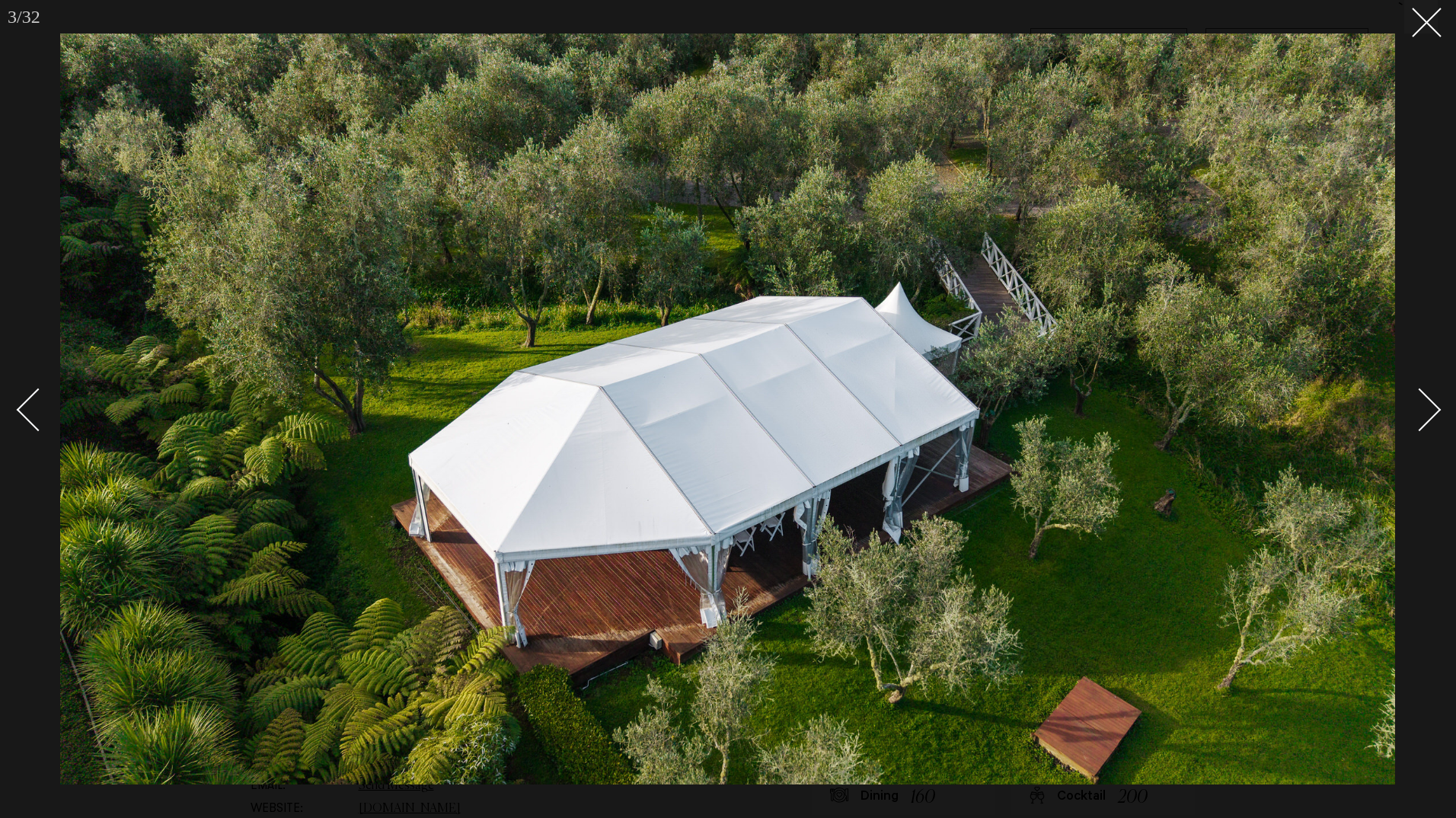
click at [1434, 405] on div "Next slide" at bounding box center [1419, 409] width 43 height 43
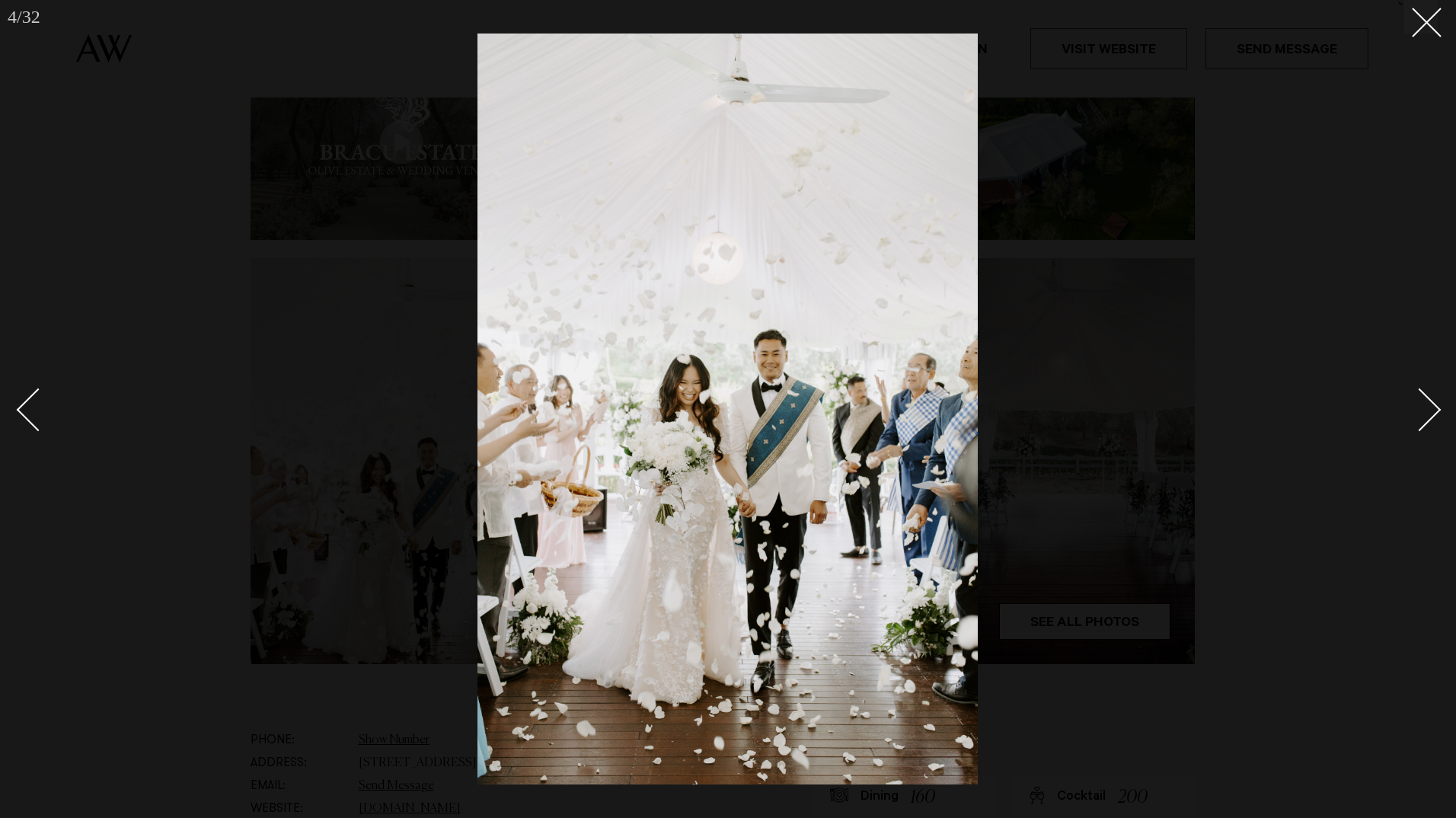
click at [1434, 405] on div "Next slide" at bounding box center [1419, 409] width 43 height 43
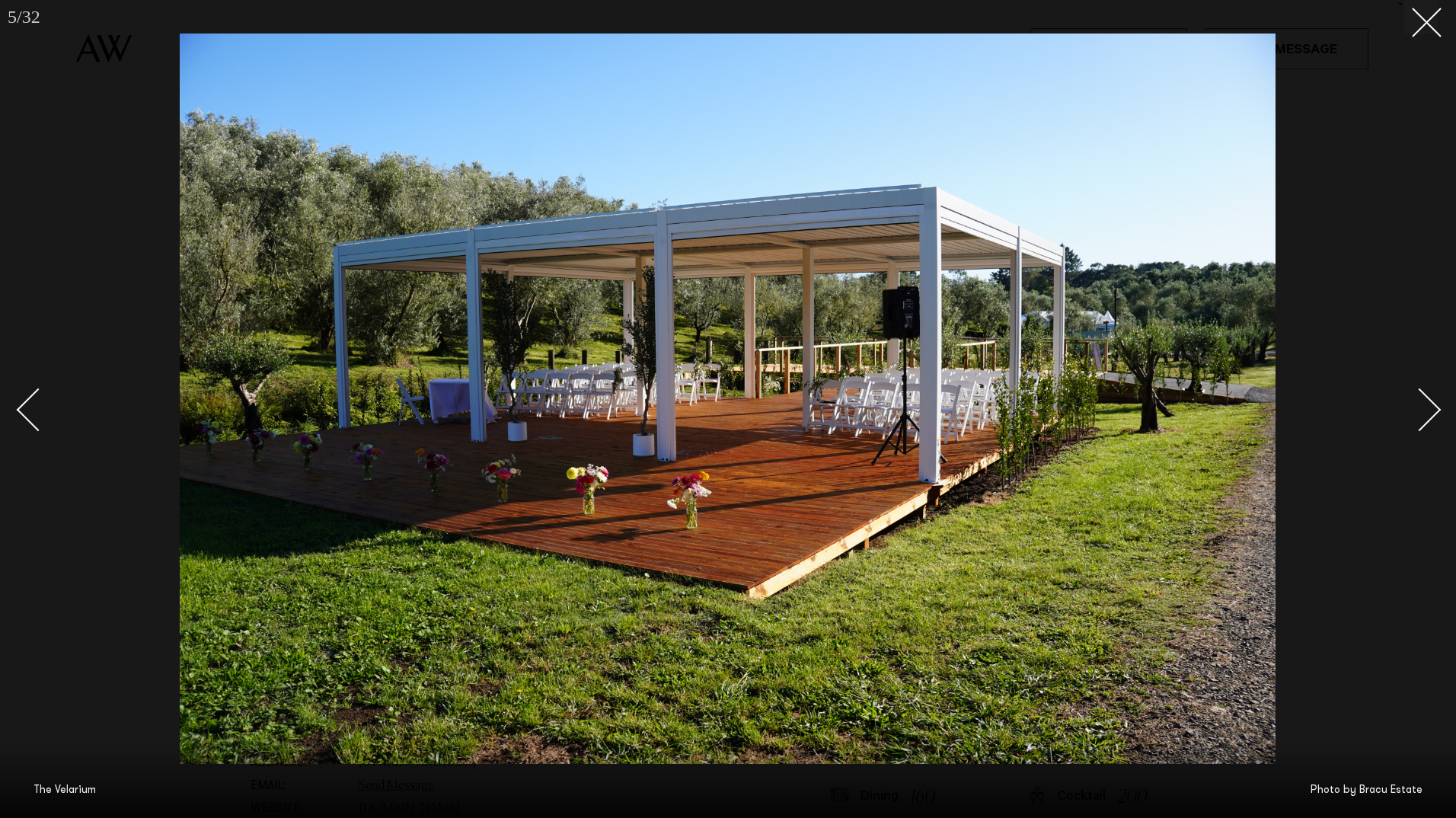
click at [1434, 405] on div "Next slide" at bounding box center [1419, 409] width 43 height 43
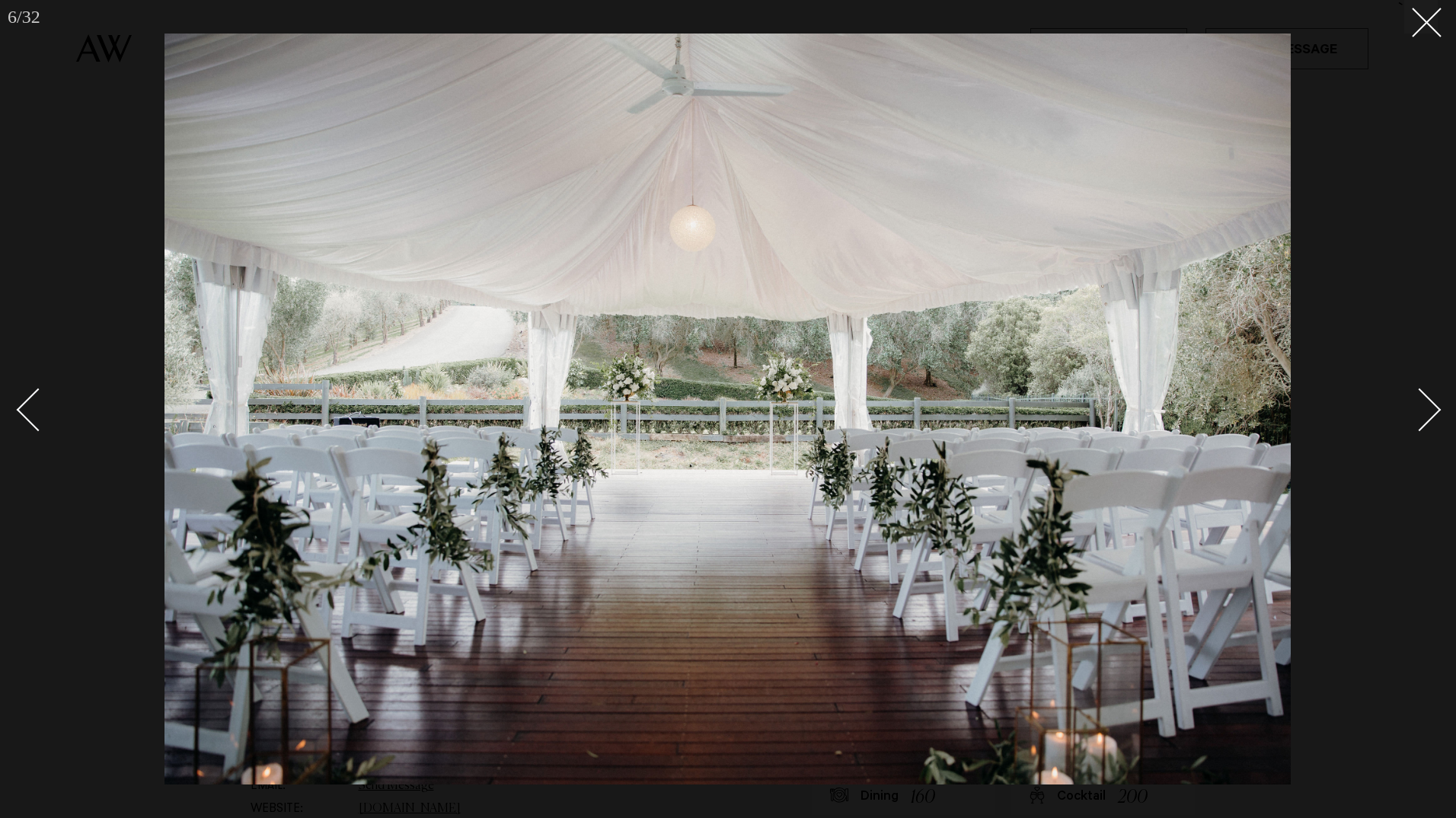
click at [1434, 405] on div "Next slide" at bounding box center [1419, 409] width 43 height 43
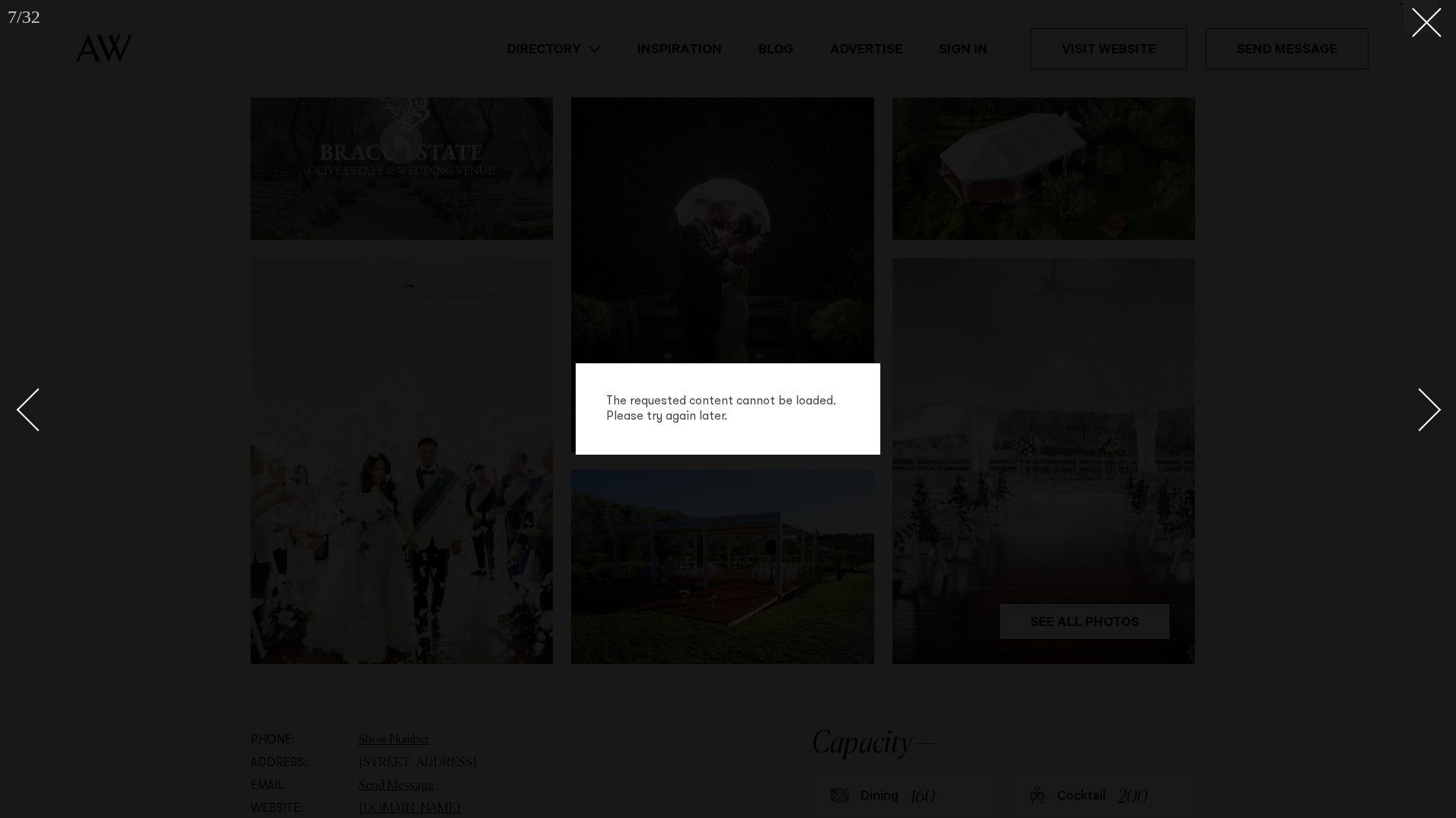
click at [1435, 405] on div "Next slide" at bounding box center [1419, 409] width 43 height 43
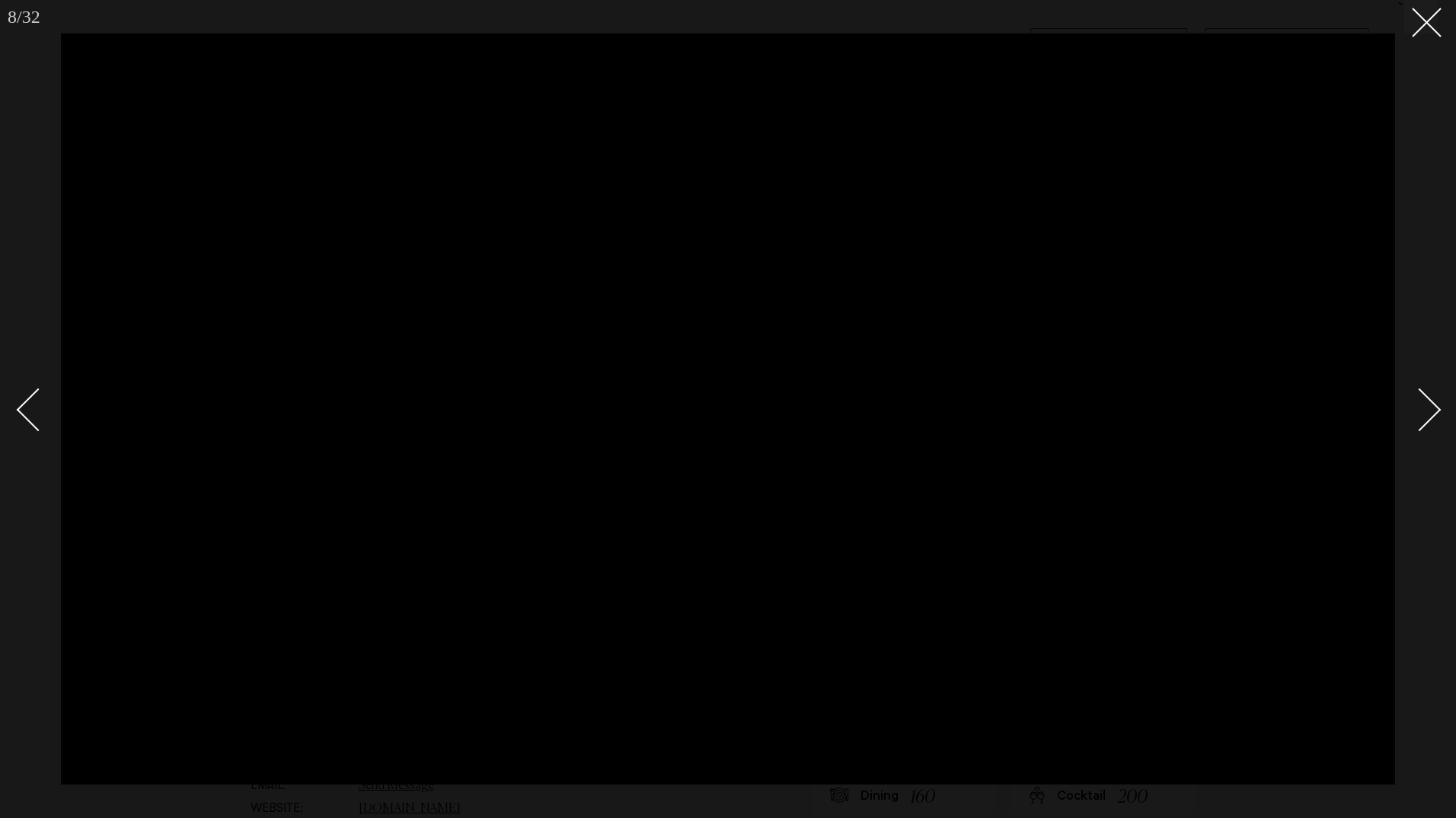
click at [1435, 405] on div "Next slide" at bounding box center [1419, 409] width 43 height 43
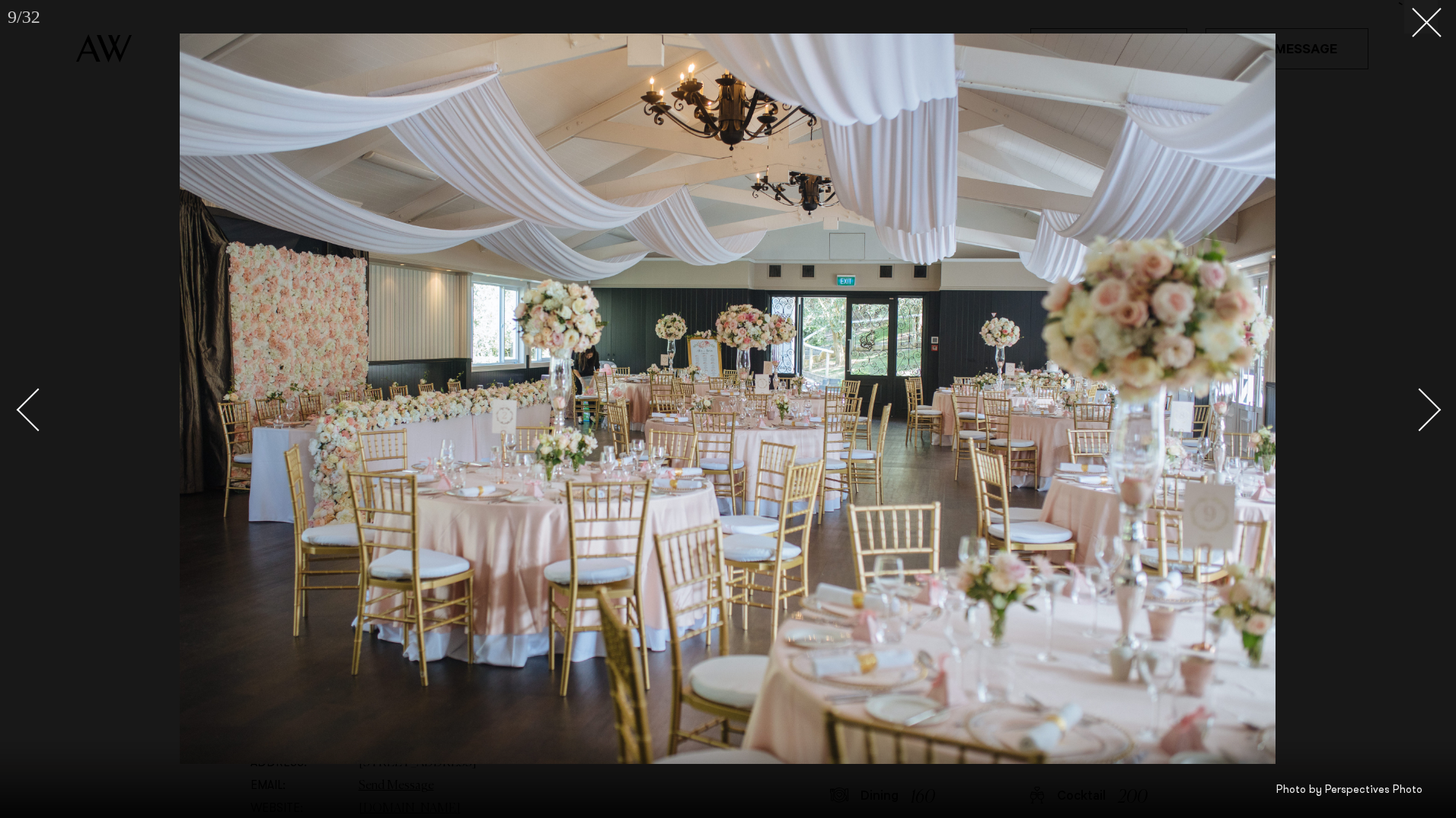
click at [1435, 405] on div "Next slide" at bounding box center [1419, 409] width 43 height 43
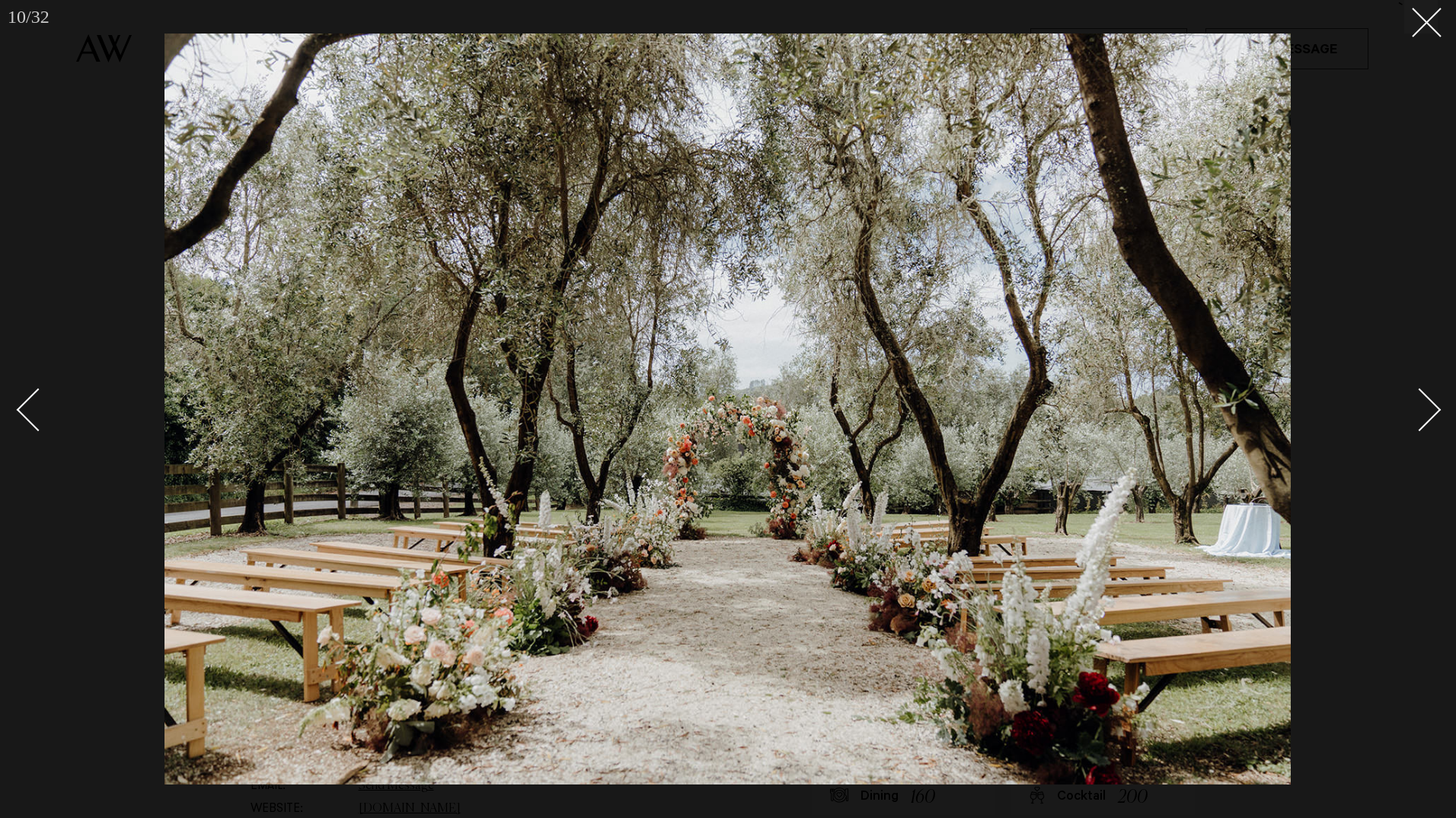
click at [1435, 405] on div "Next slide" at bounding box center [1419, 409] width 43 height 43
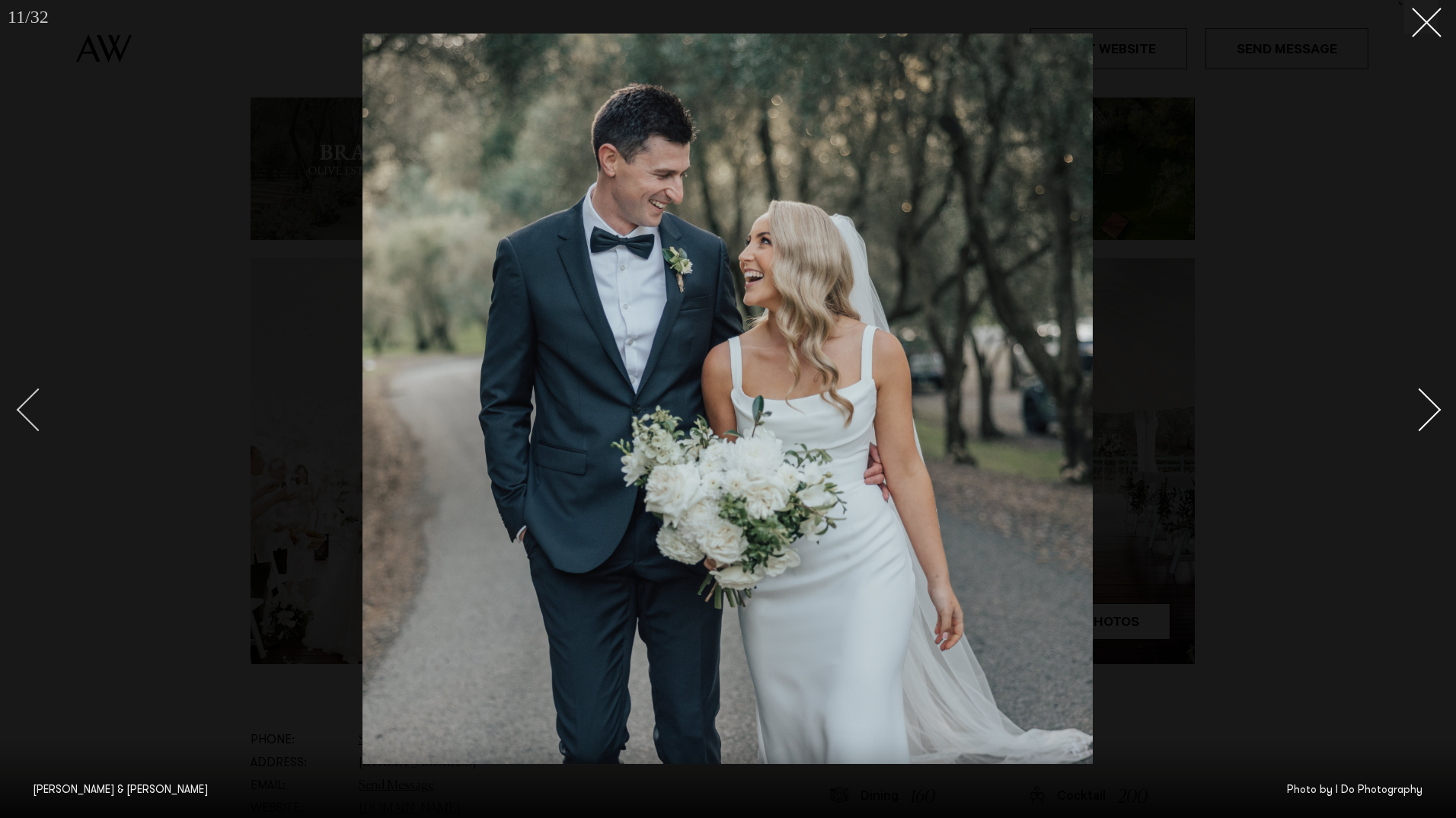
click at [49, 414] on div "Previous slide" at bounding box center [38, 409] width 43 height 43
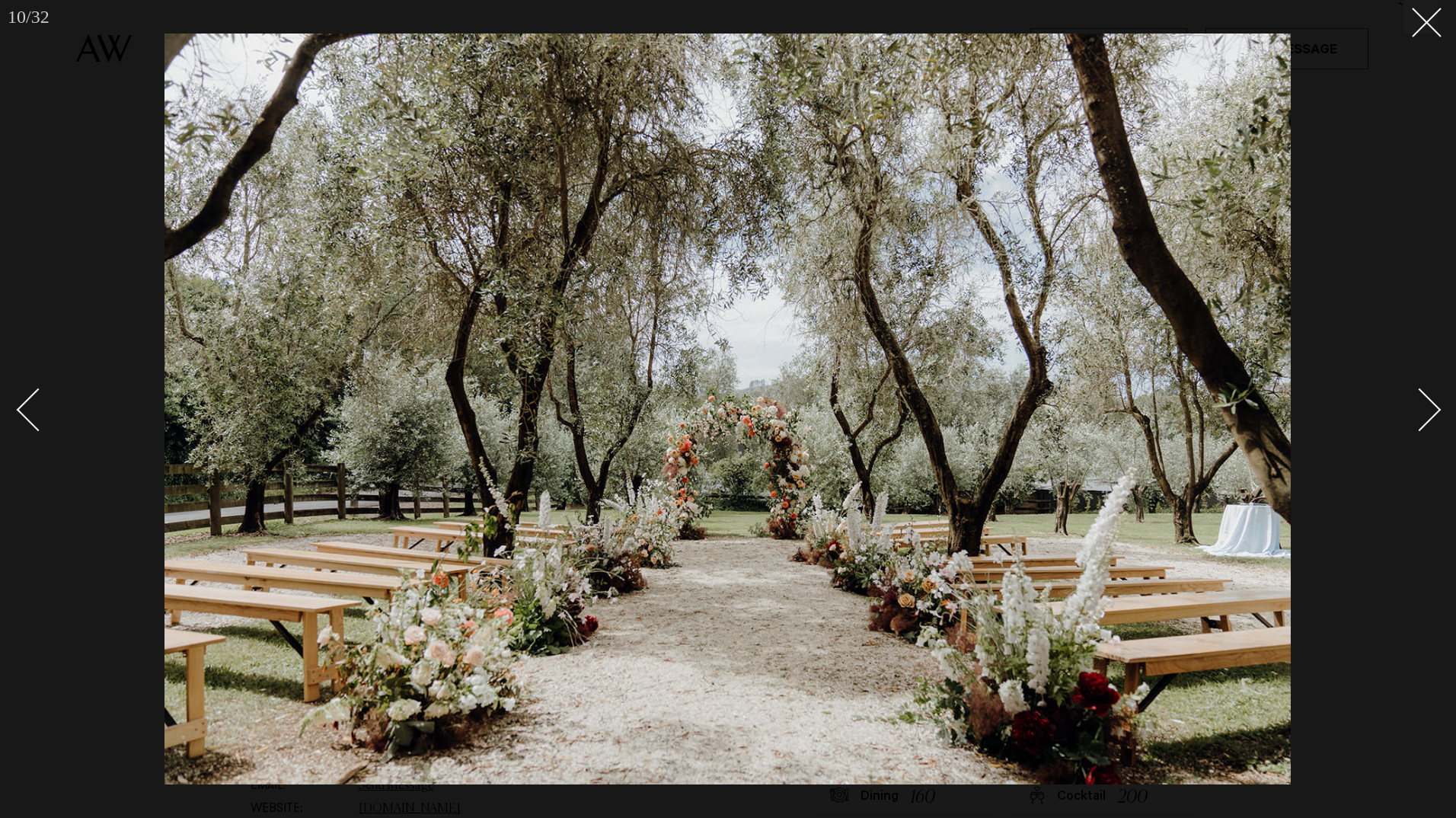
click at [1437, 402] on link at bounding box center [1411, 409] width 53 height 76
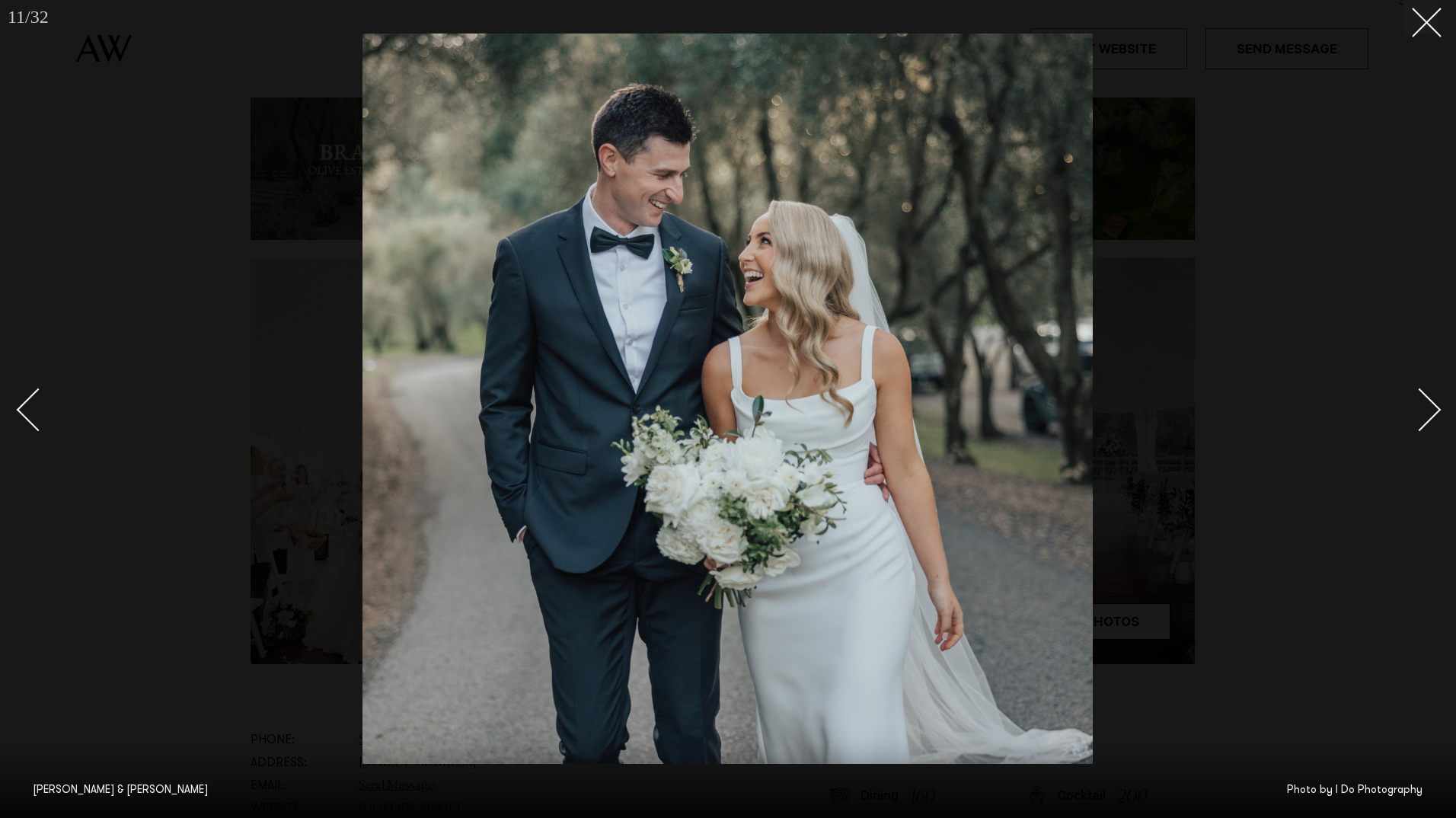
click at [1437, 402] on link at bounding box center [1411, 409] width 53 height 76
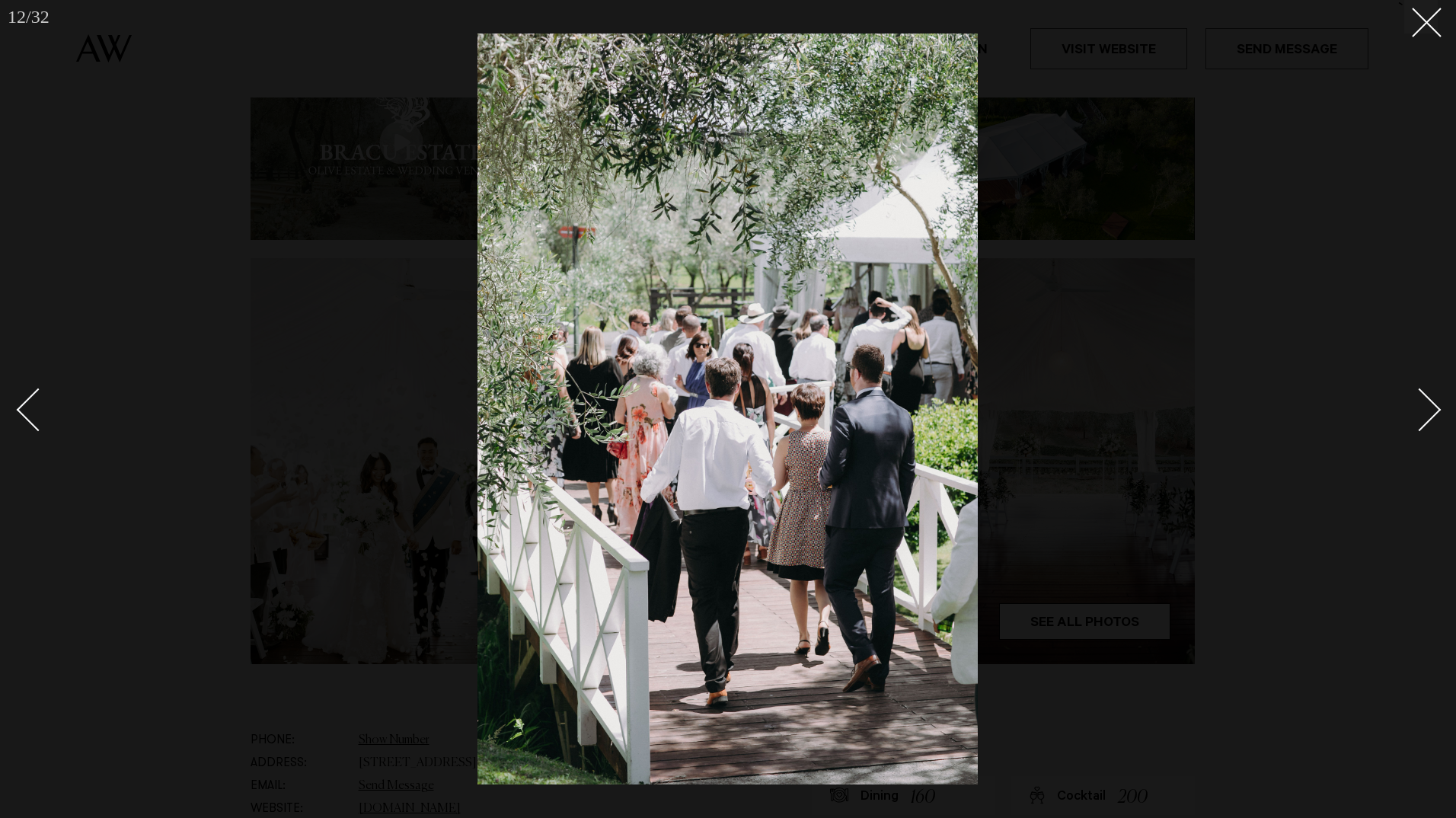
click at [1437, 402] on link at bounding box center [1411, 409] width 53 height 76
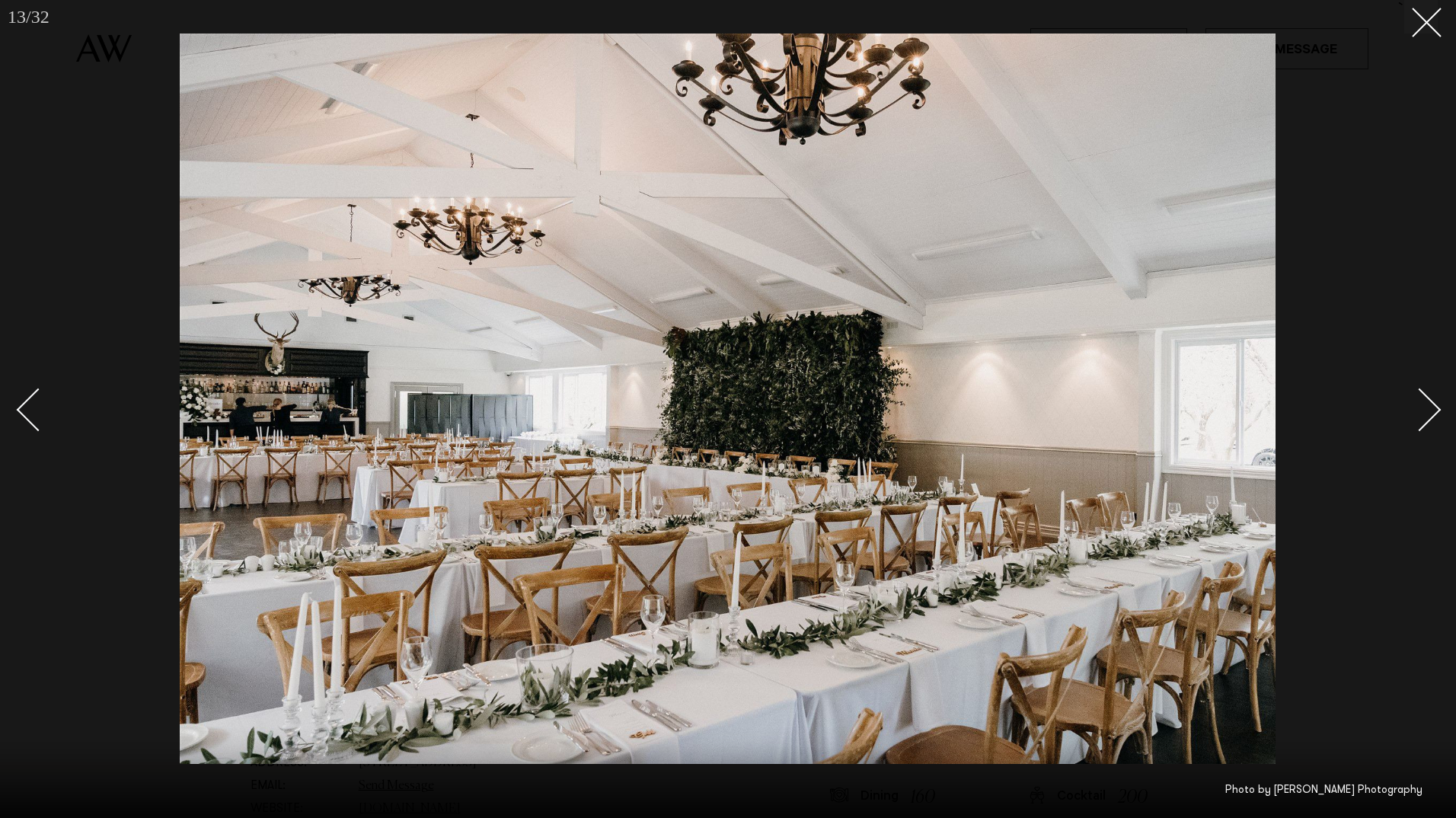
click at [1437, 402] on link at bounding box center [1411, 409] width 53 height 76
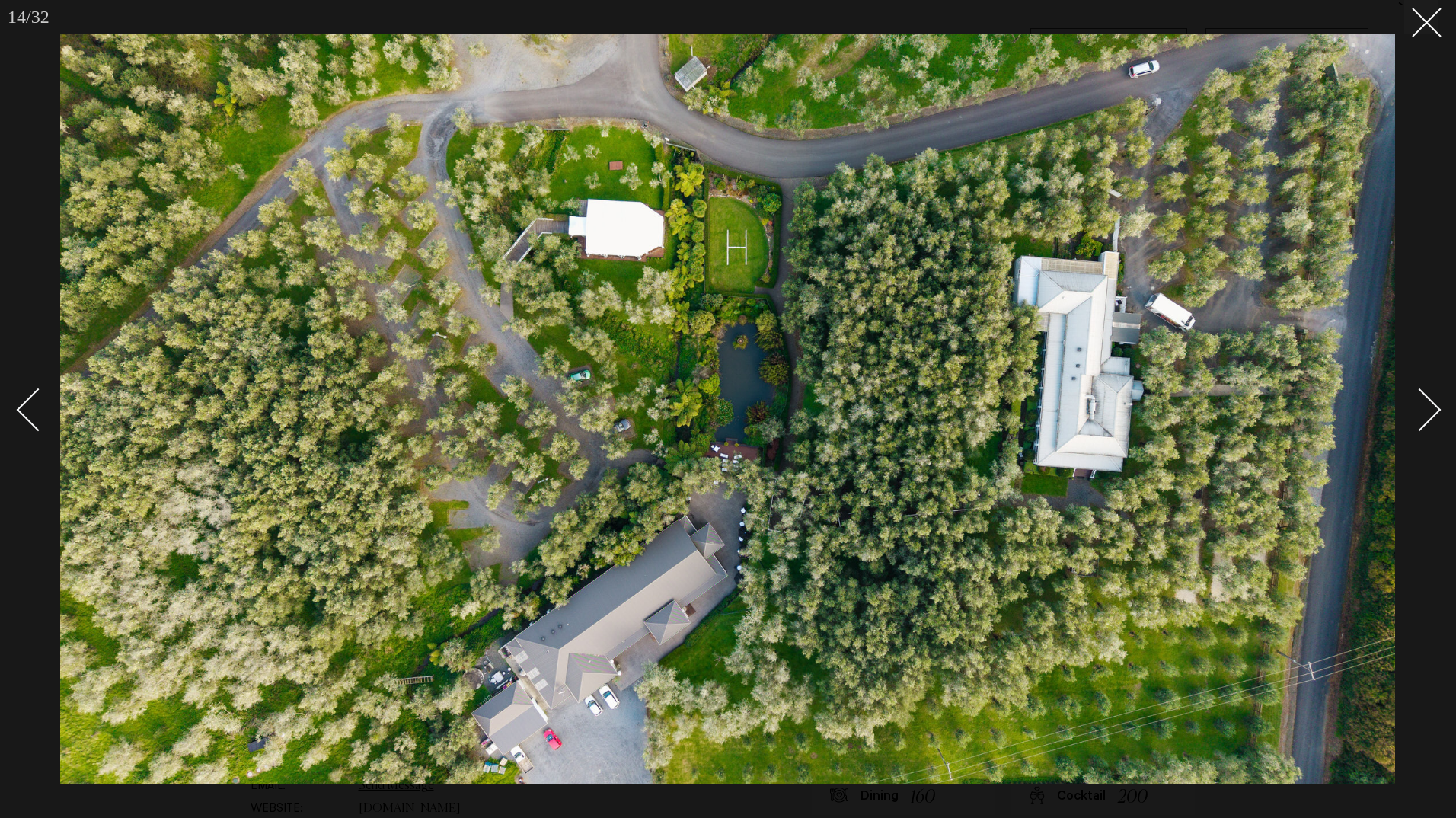
click at [1437, 402] on link at bounding box center [1411, 409] width 53 height 76
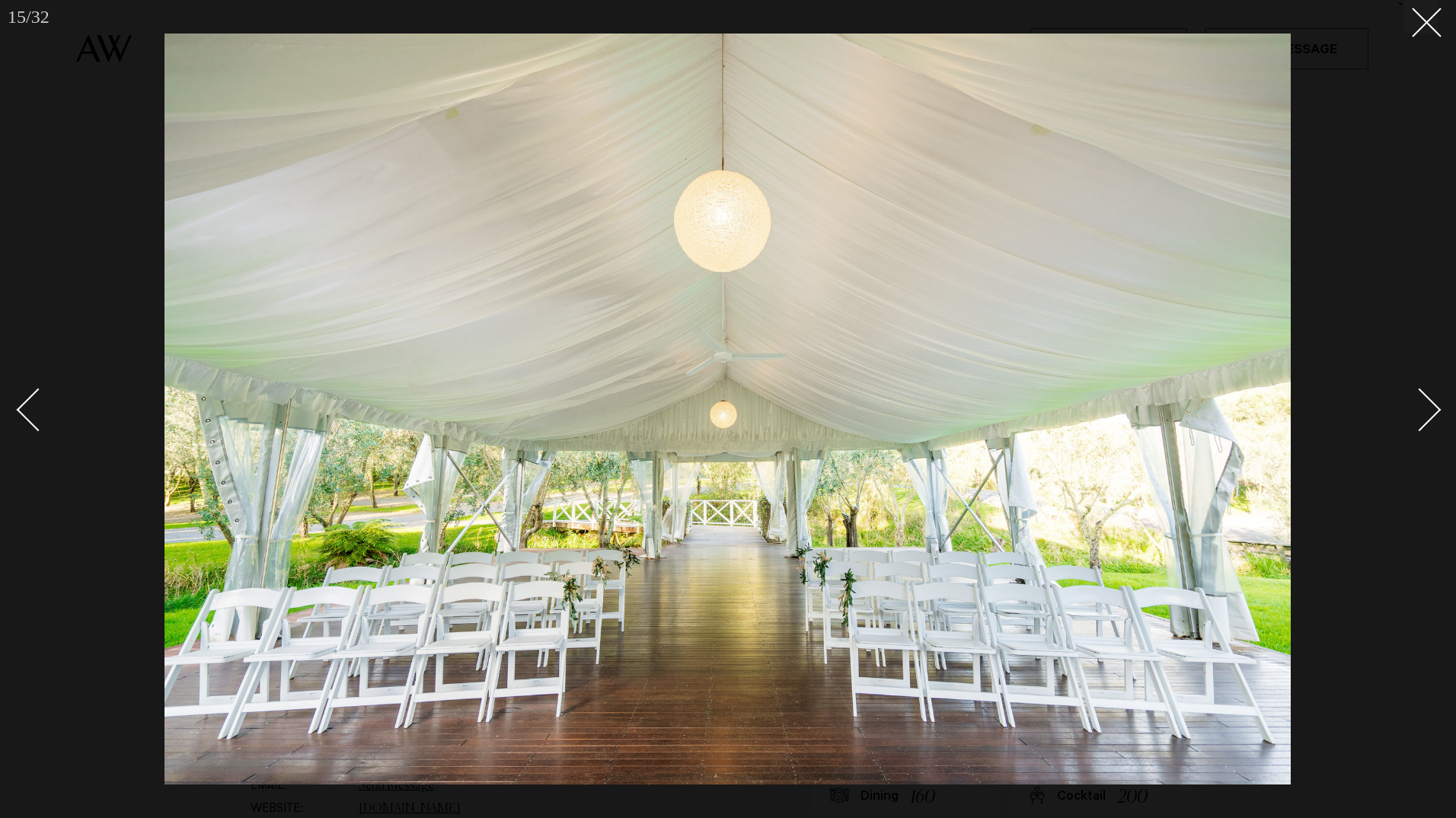
click at [1437, 402] on link at bounding box center [1411, 409] width 53 height 76
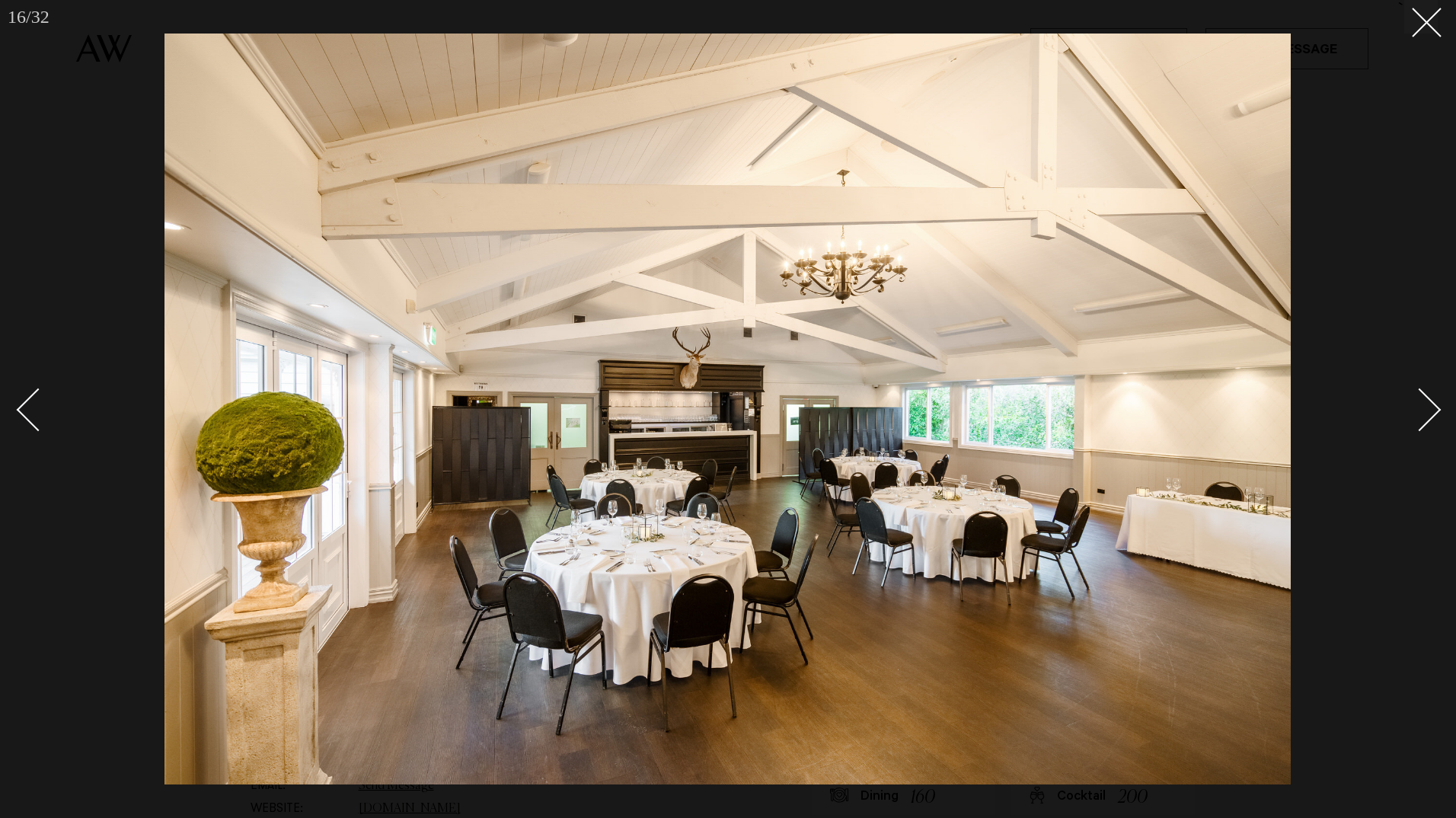
click at [1437, 402] on link at bounding box center [1411, 409] width 53 height 76
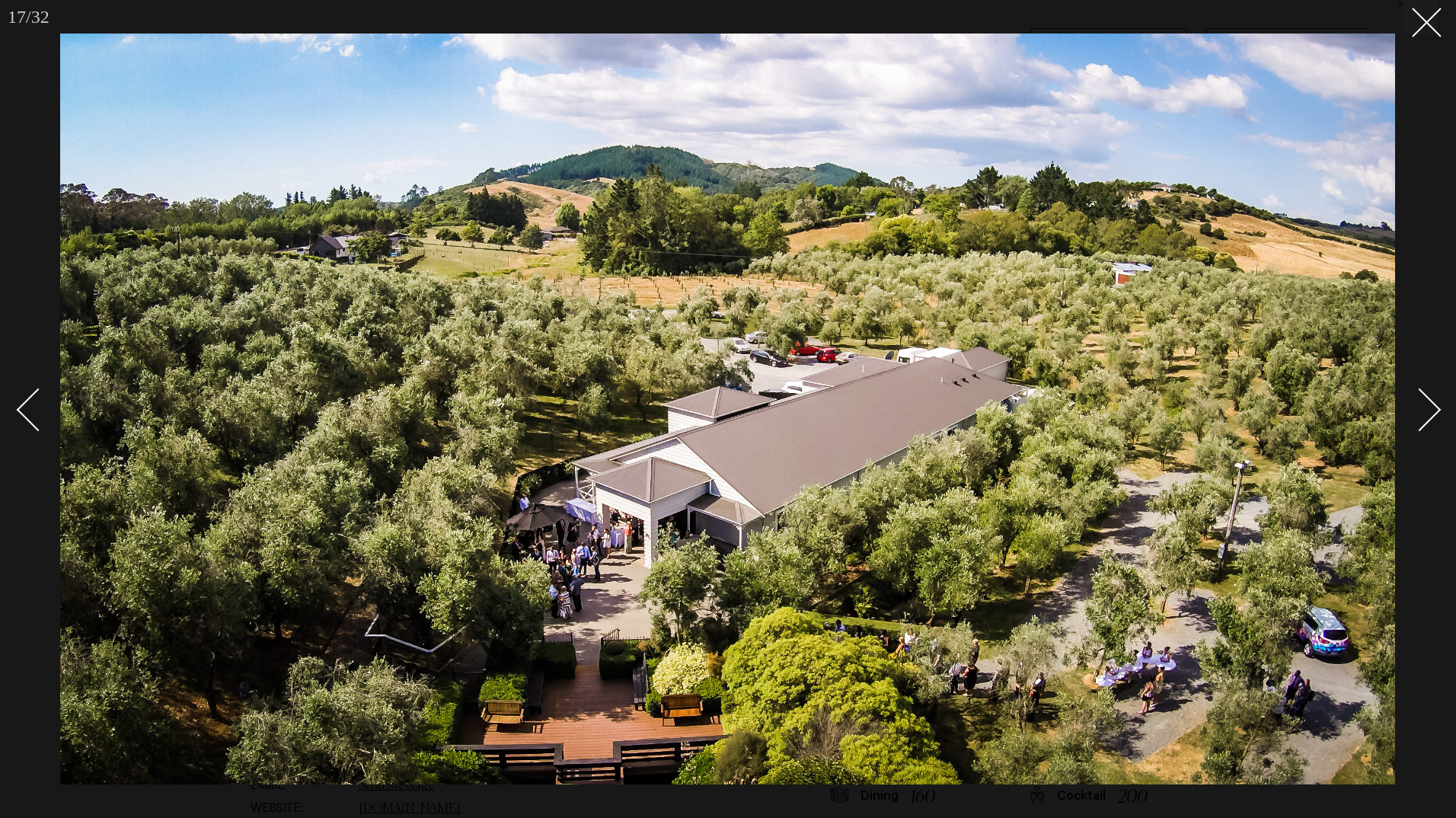
click at [1437, 402] on link at bounding box center [1411, 409] width 53 height 76
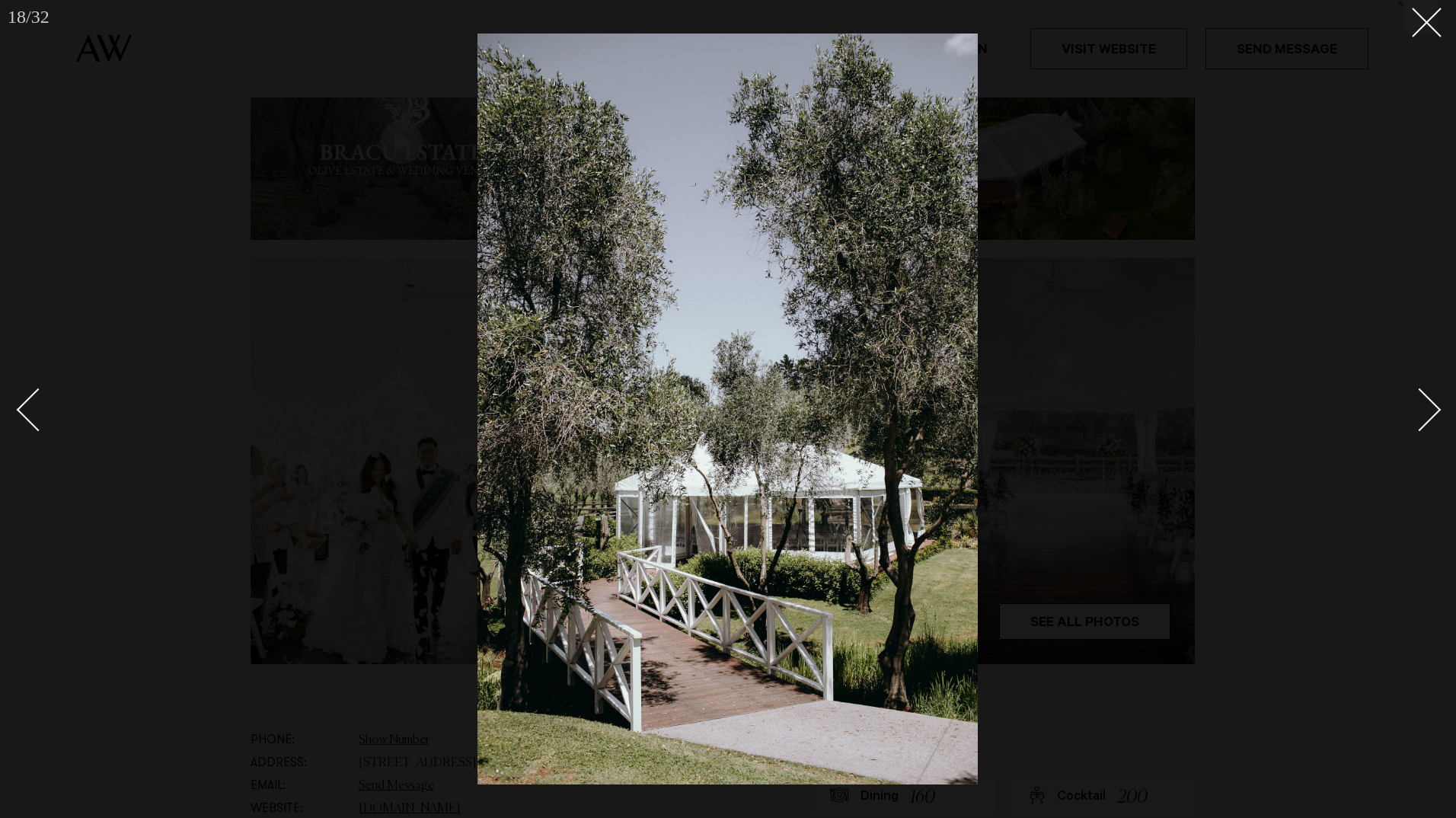
click at [1437, 402] on link at bounding box center [1411, 409] width 53 height 76
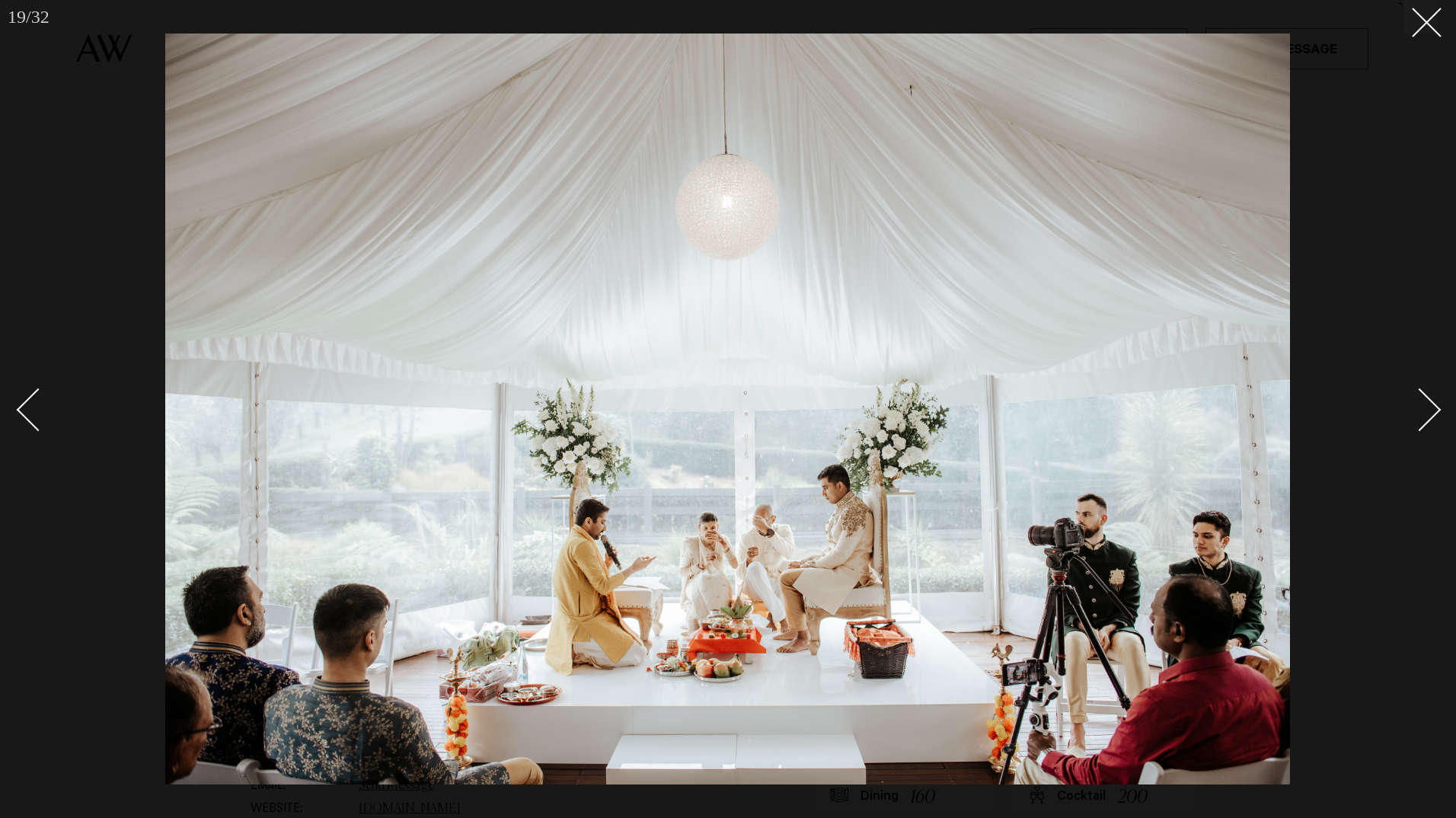
click at [1437, 402] on link at bounding box center [1411, 409] width 53 height 76
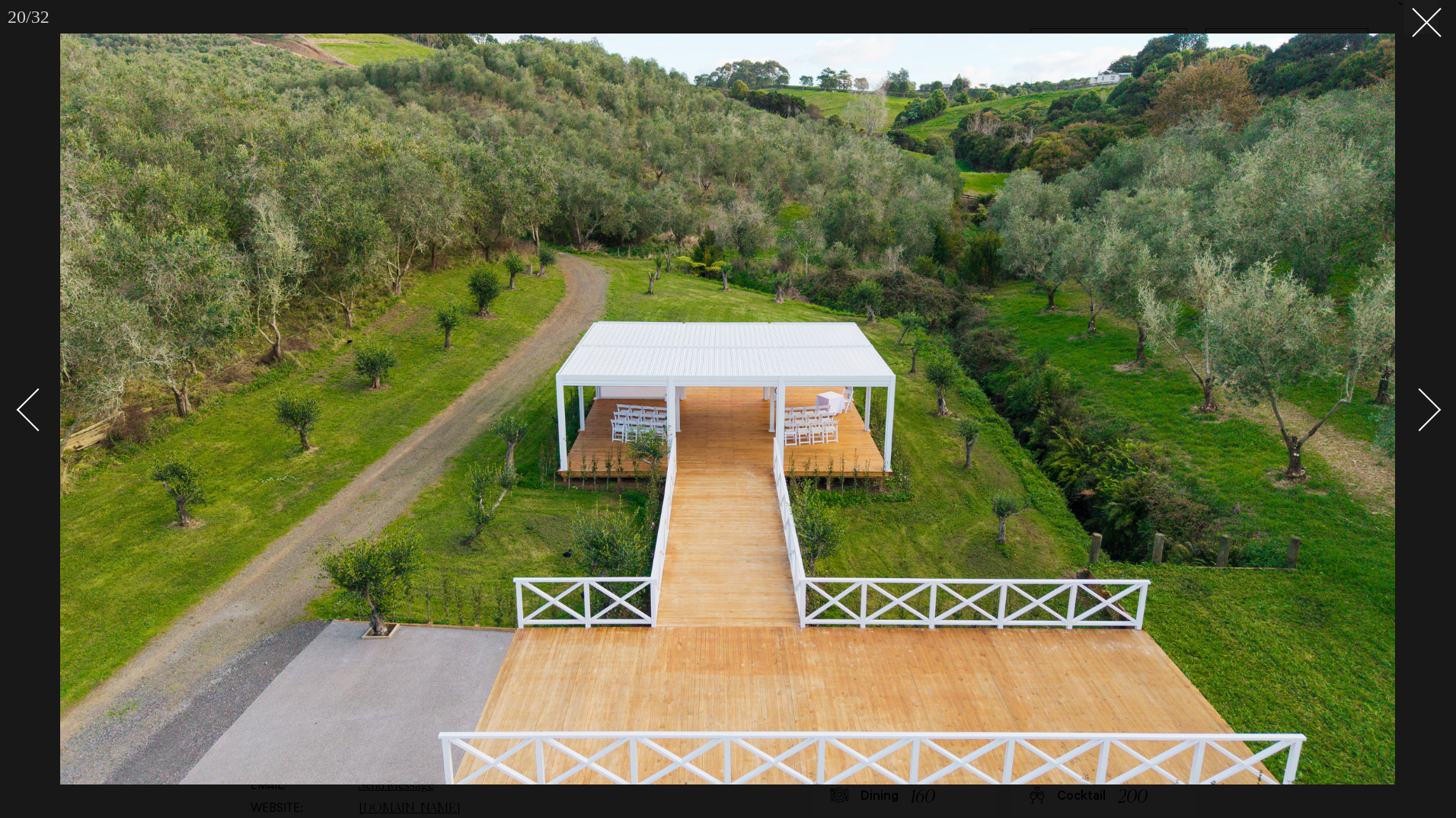
click at [1437, 402] on link at bounding box center [1411, 409] width 53 height 76
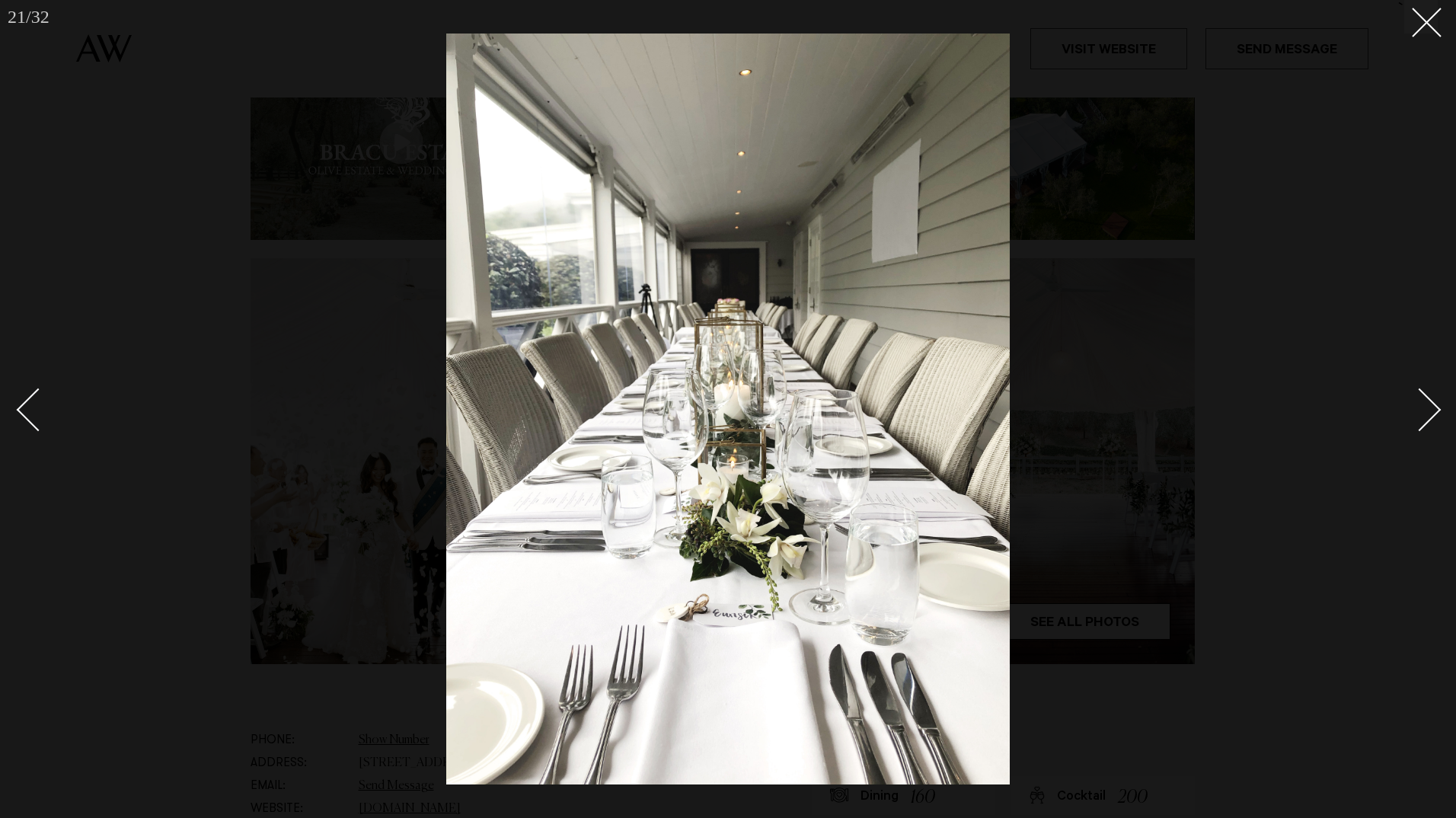
click at [1426, 411] on div "Next slide" at bounding box center [1419, 409] width 43 height 43
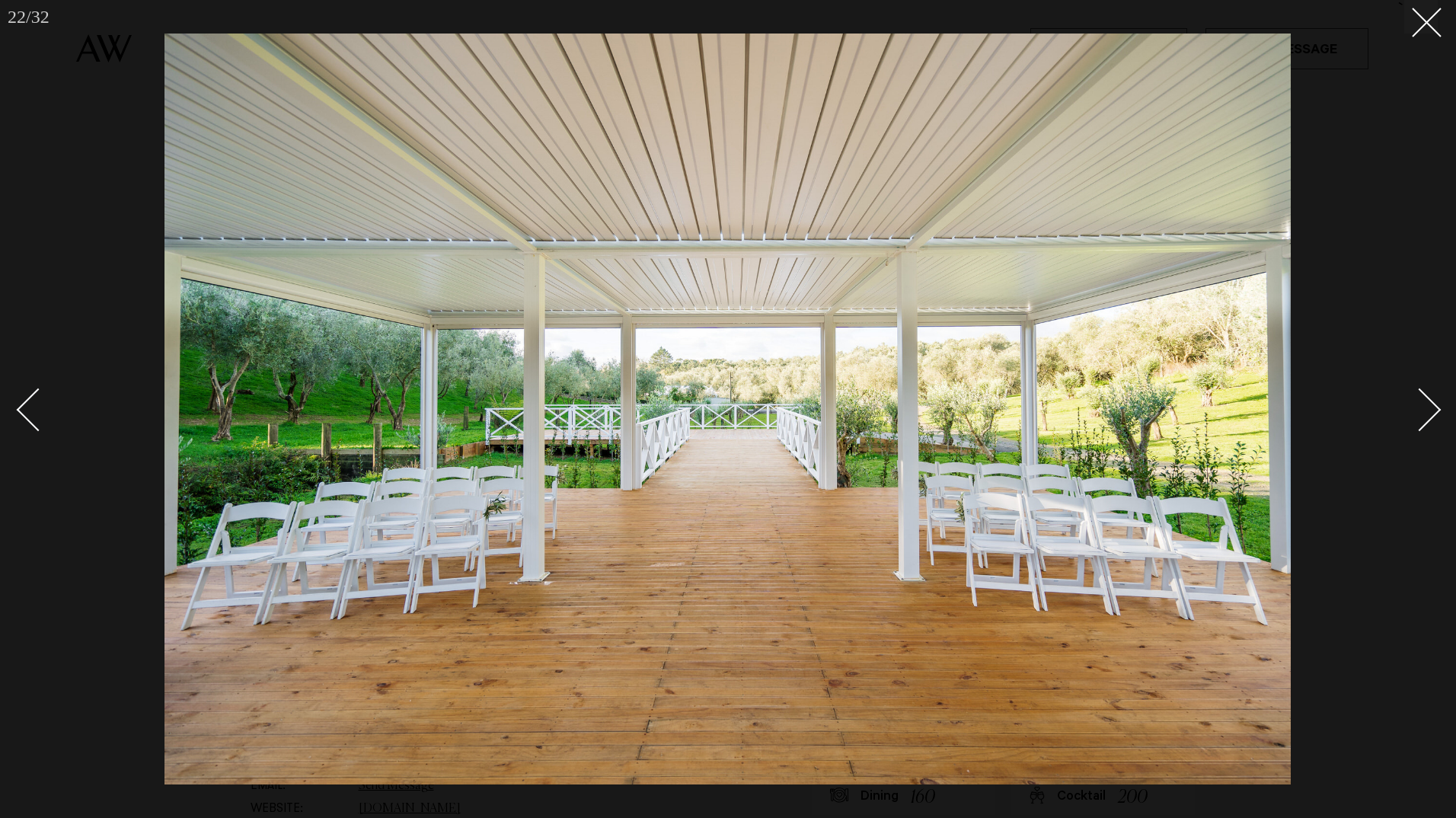
click at [1426, 411] on div "Next slide" at bounding box center [1419, 409] width 43 height 43
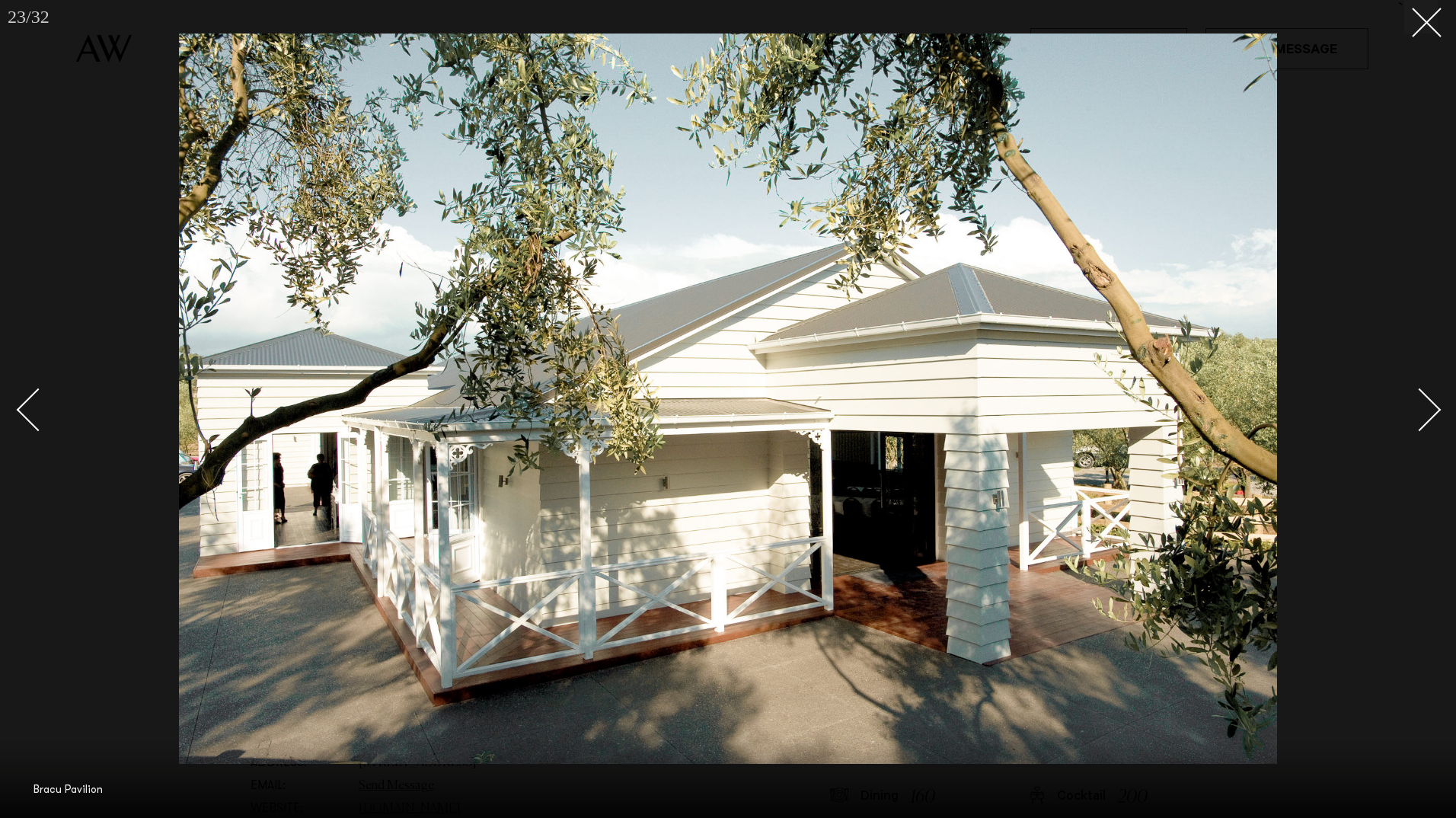
click at [1426, 411] on div "Next slide" at bounding box center [1419, 409] width 43 height 43
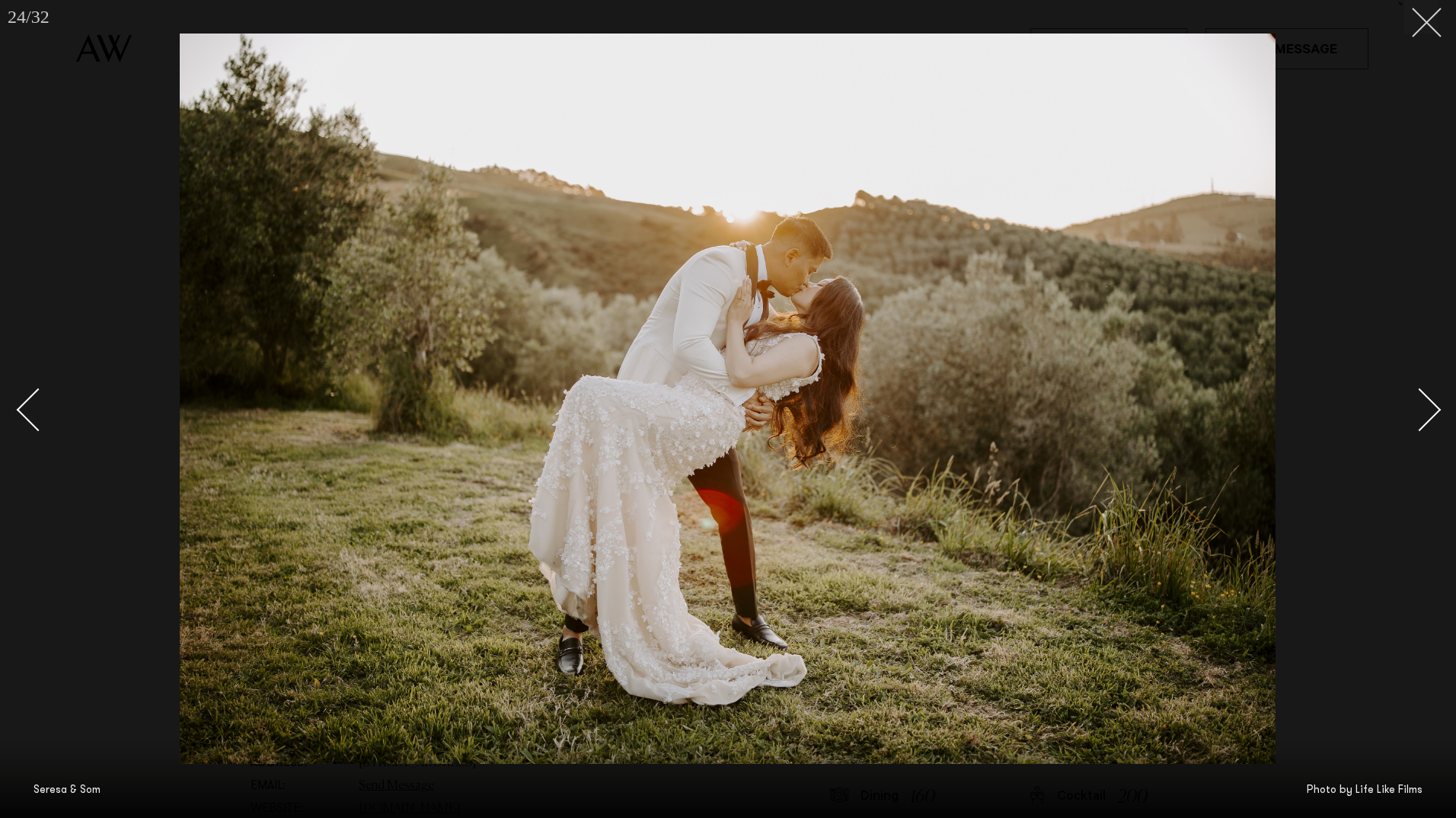
click at [1417, 24] on icon at bounding box center [1421, 16] width 18 height 18
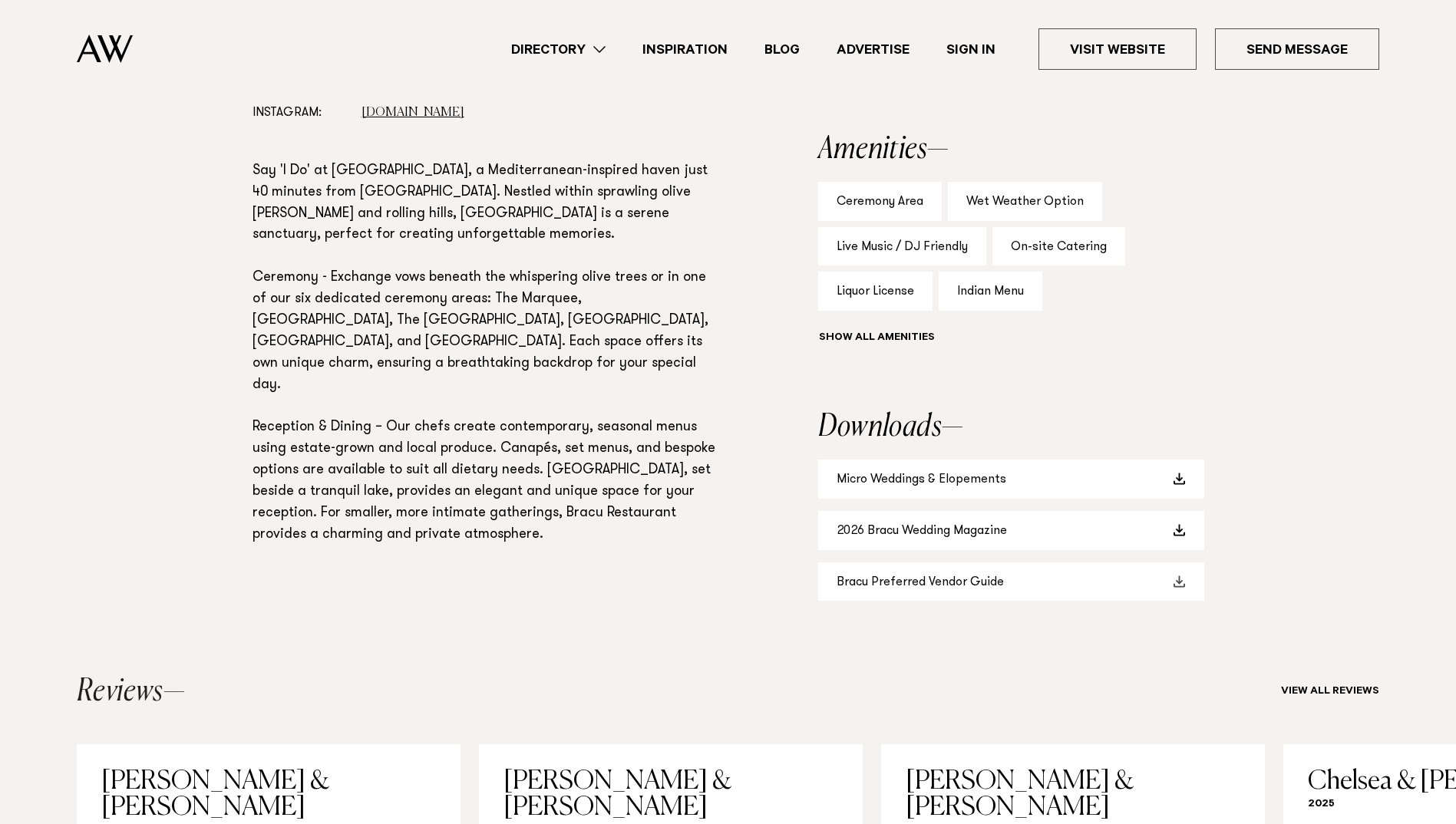
scroll to position [921, 0]
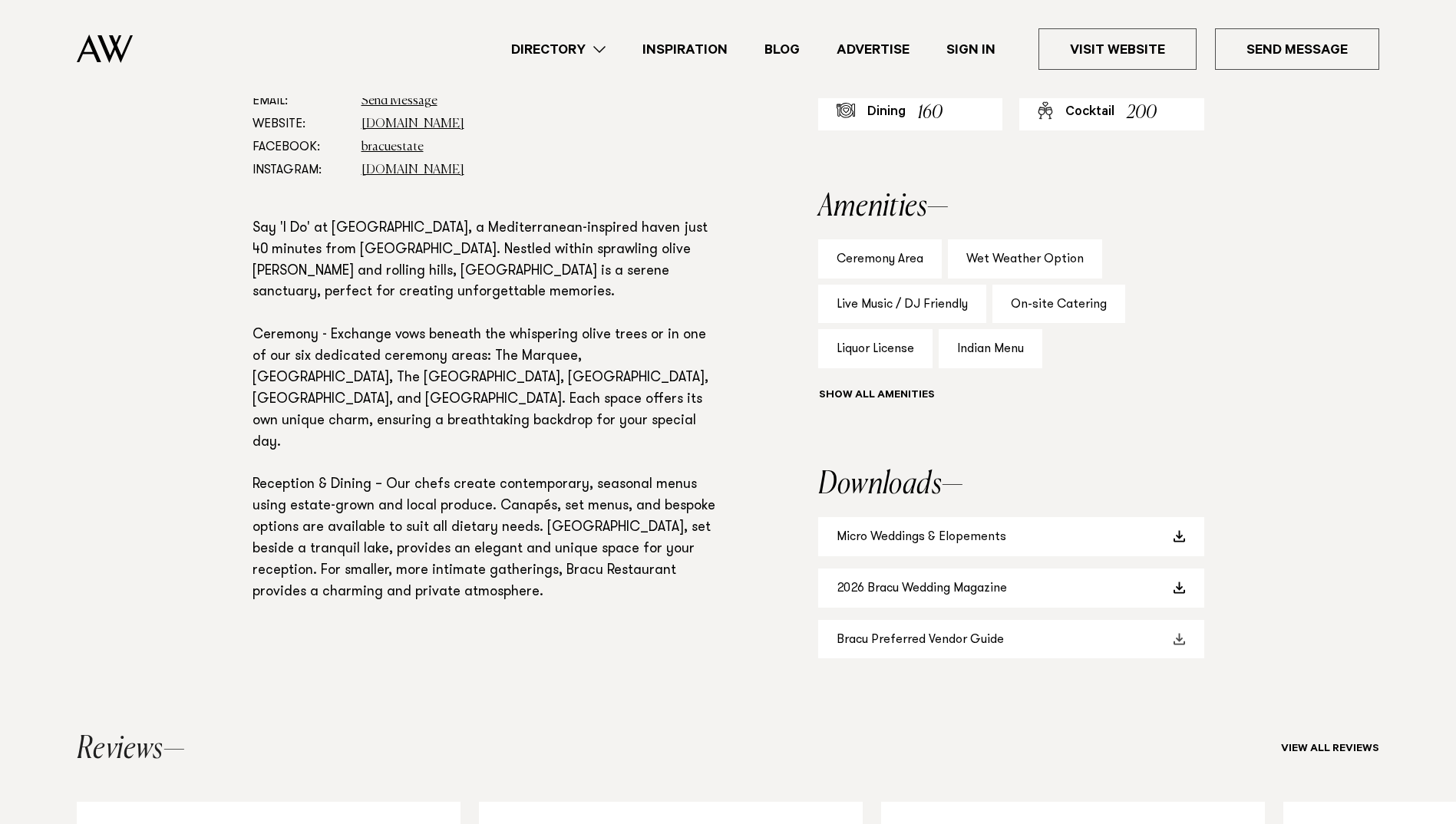
click at [1007, 640] on link "Bracu Preferred Vendor Guide" at bounding box center [1010, 639] width 386 height 39
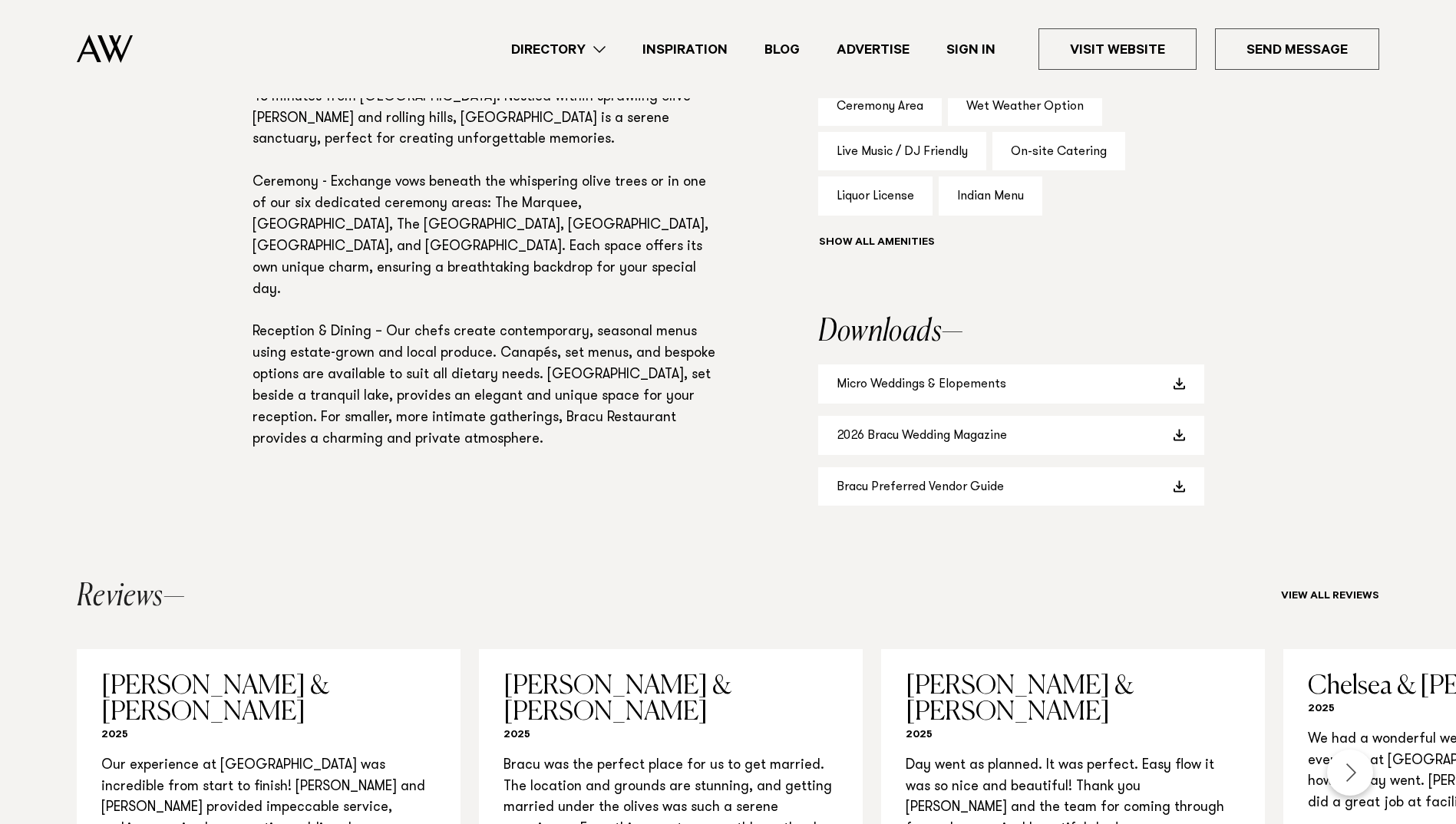
scroll to position [1074, 0]
click at [1158, 41] on link "Visit Website" at bounding box center [1116, 49] width 158 height 42
